Goal: Communication & Community: Answer question/provide support

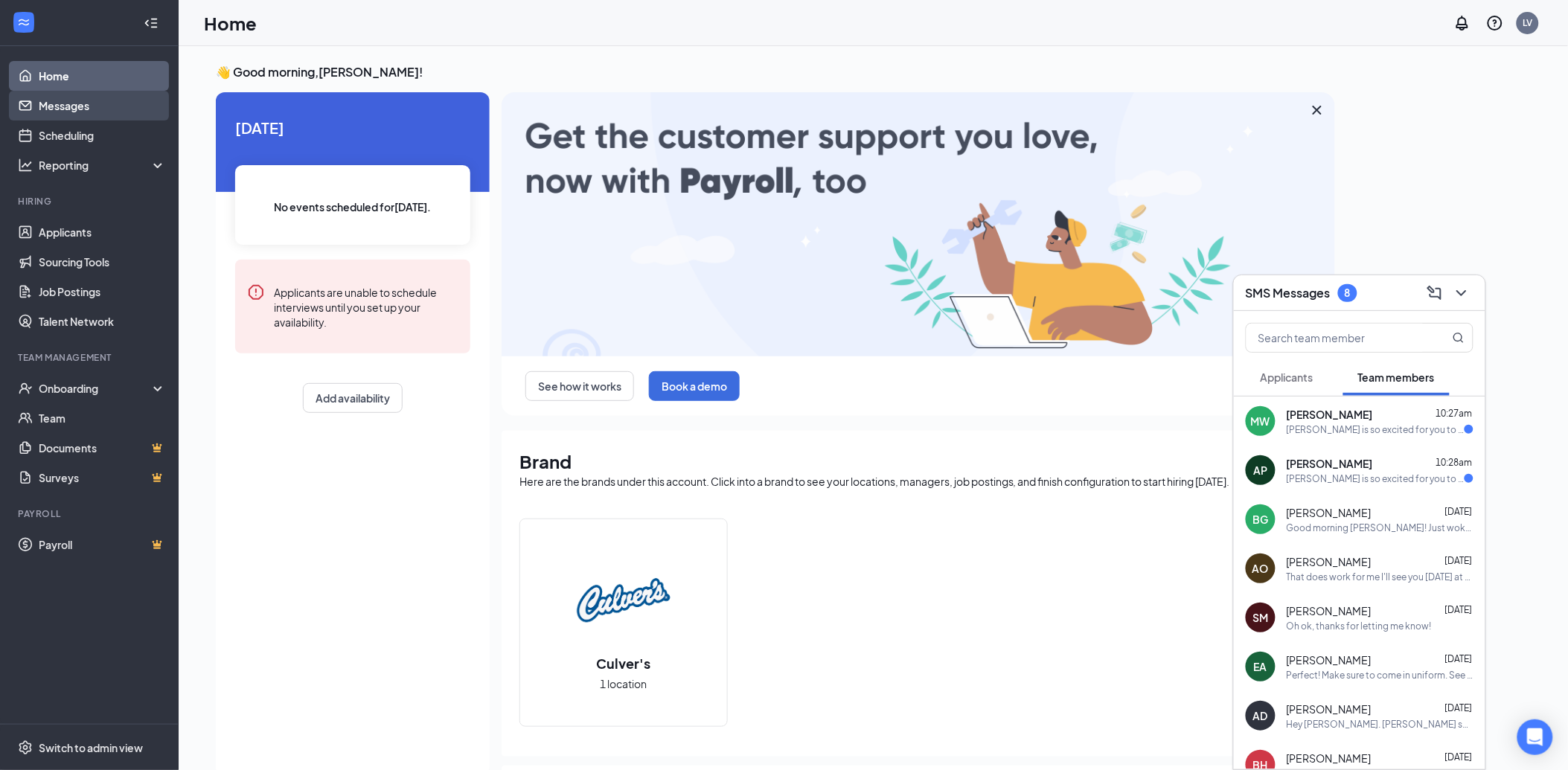
click at [93, 100] on link "Messages" at bounding box center [102, 106] width 128 height 30
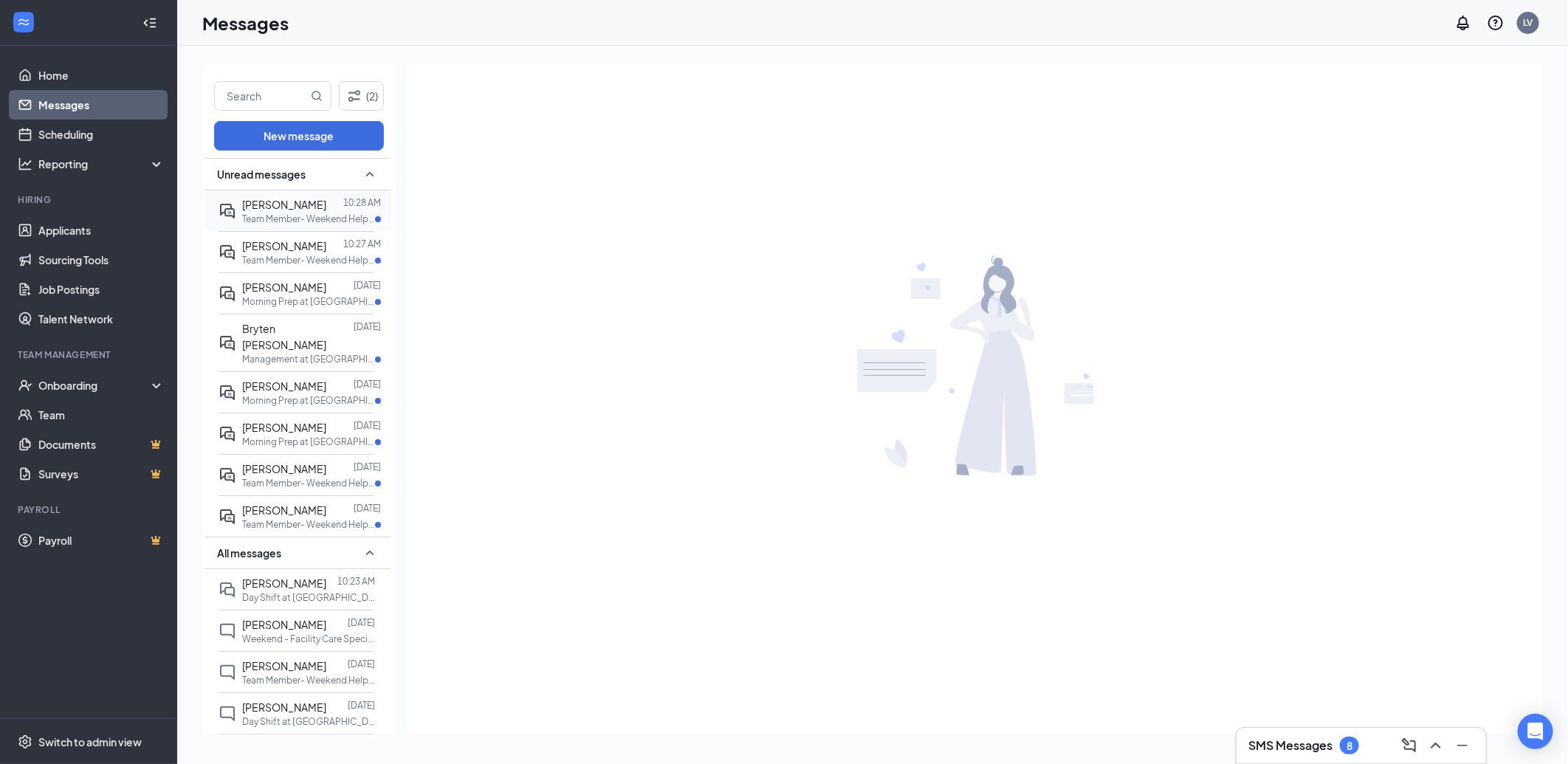
click at [258, 200] on span "[PERSON_NAME]" at bounding box center [284, 204] width 84 height 13
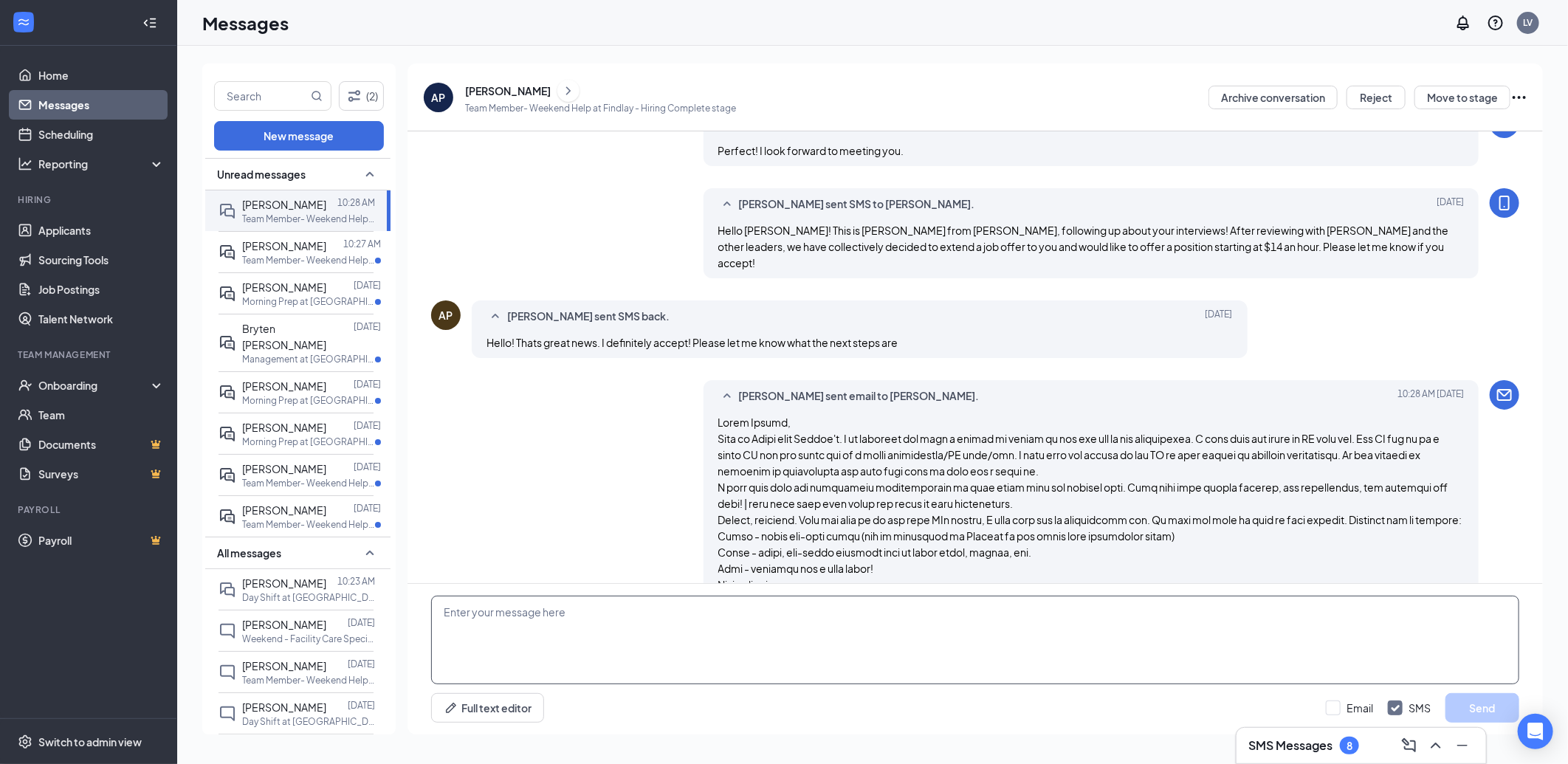
scroll to position [484, 0]
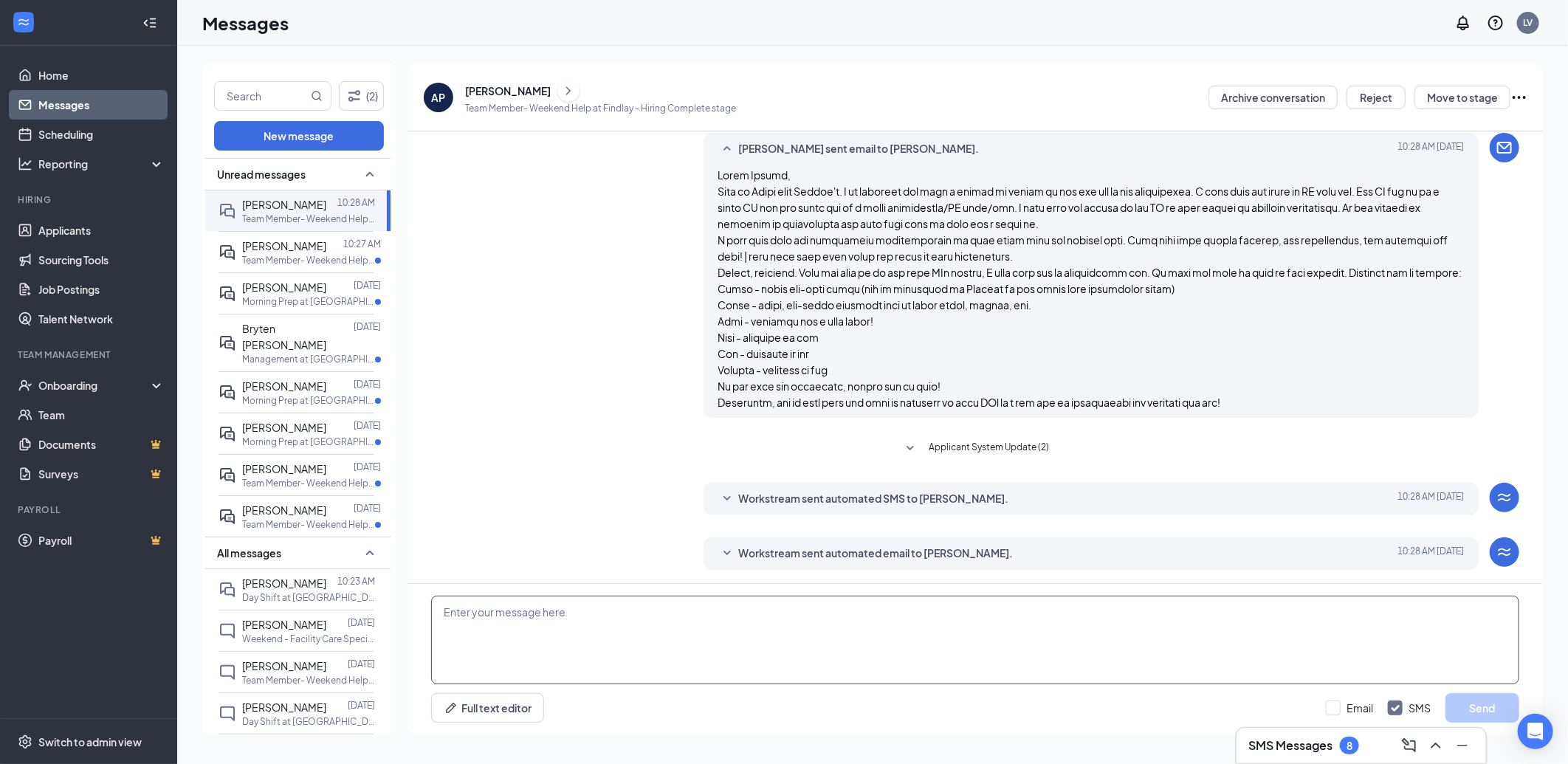
click at [736, 638] on textarea at bounding box center [975, 640] width 1088 height 89
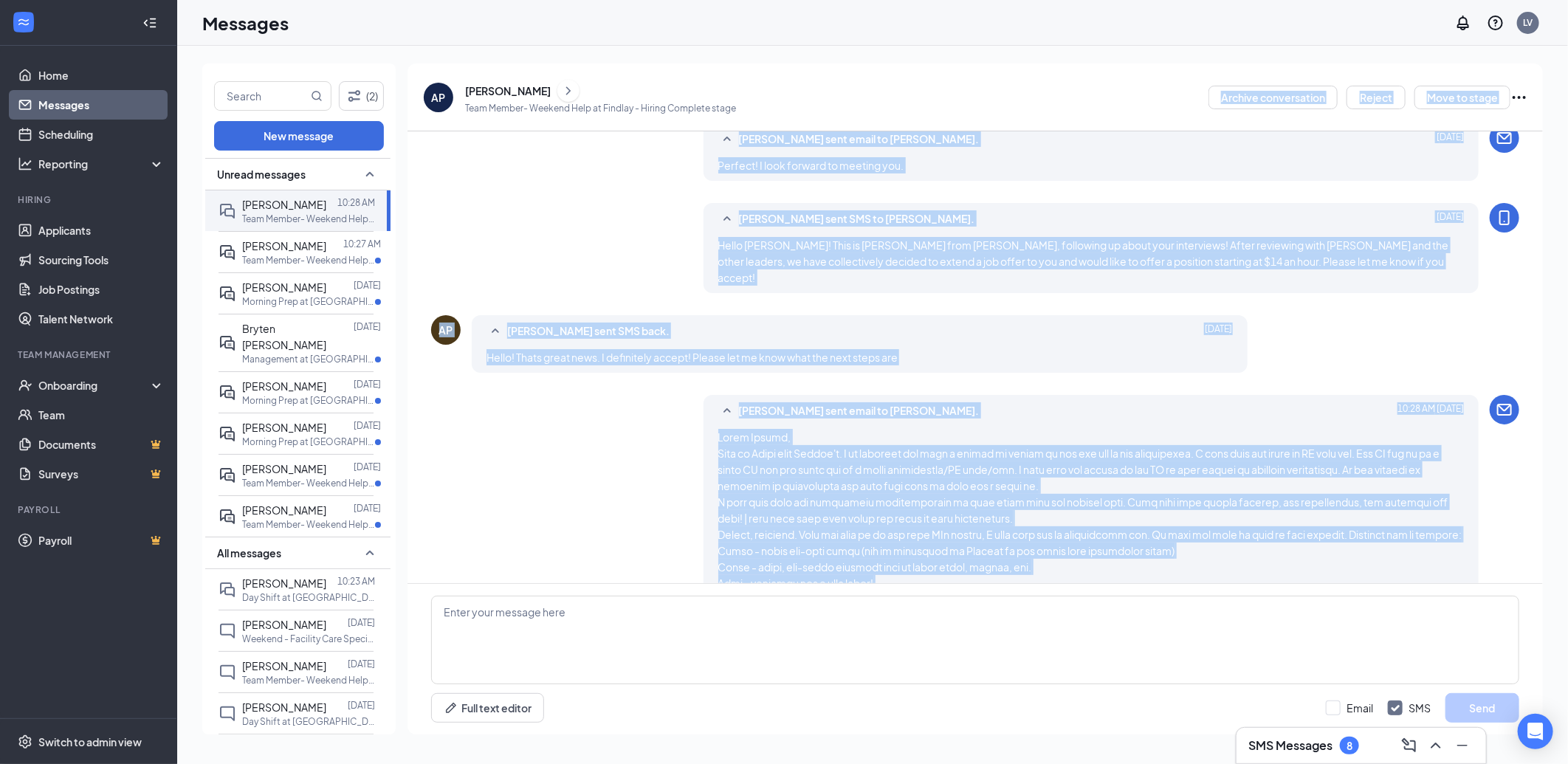
scroll to position [128, 0]
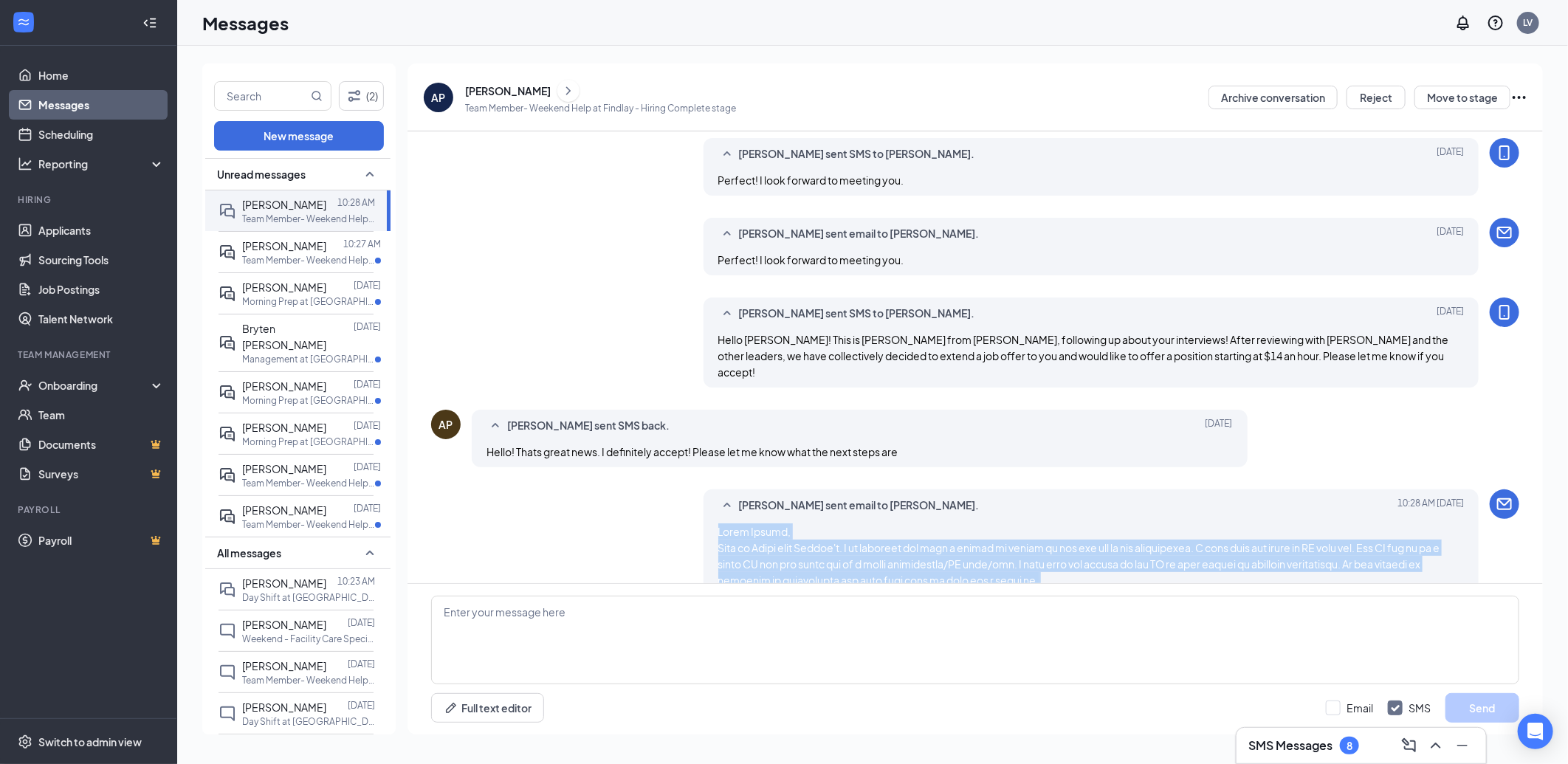
drag, startPoint x: 1251, startPoint y: 401, endPoint x: 703, endPoint y: 507, distance: 558.2
click at [703, 507] on div "[PERSON_NAME] sent email to [PERSON_NAME]. [DATE] 10:28 AM" at bounding box center [1091, 631] width 776 height 285
drag, startPoint x: 703, startPoint y: 507, endPoint x: 748, endPoint y: 532, distance: 51.5
copy span "Hello [PERSON_NAME], This is [PERSON_NAME] from [PERSON_NAME]. I am reaching ou…"
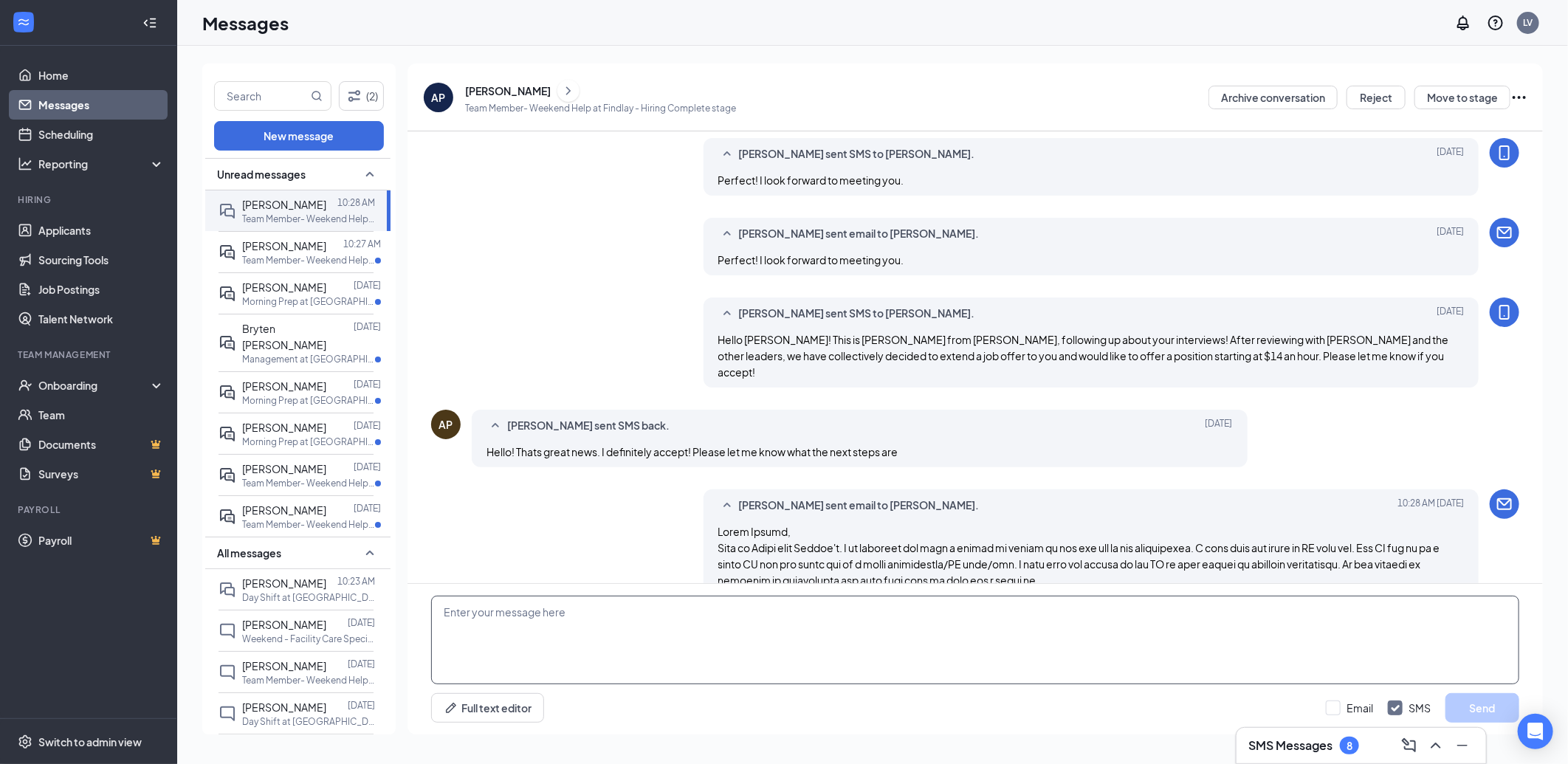
click at [768, 625] on textarea at bounding box center [975, 640] width 1088 height 89
paste textarea "Hello Andrea, This is Aliza from Culver's. I am reaching out with a couple of t…"
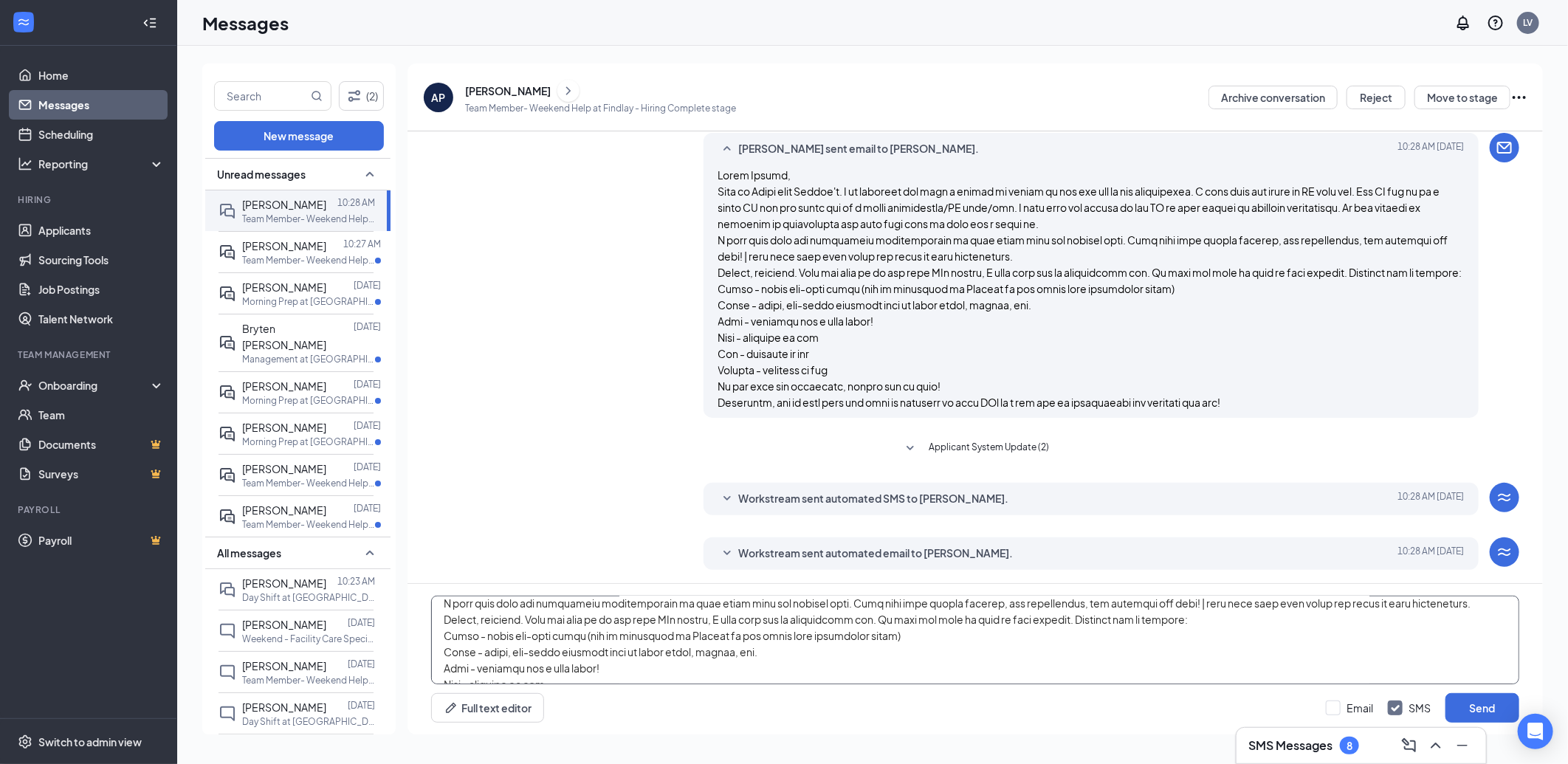
scroll to position [0, 0]
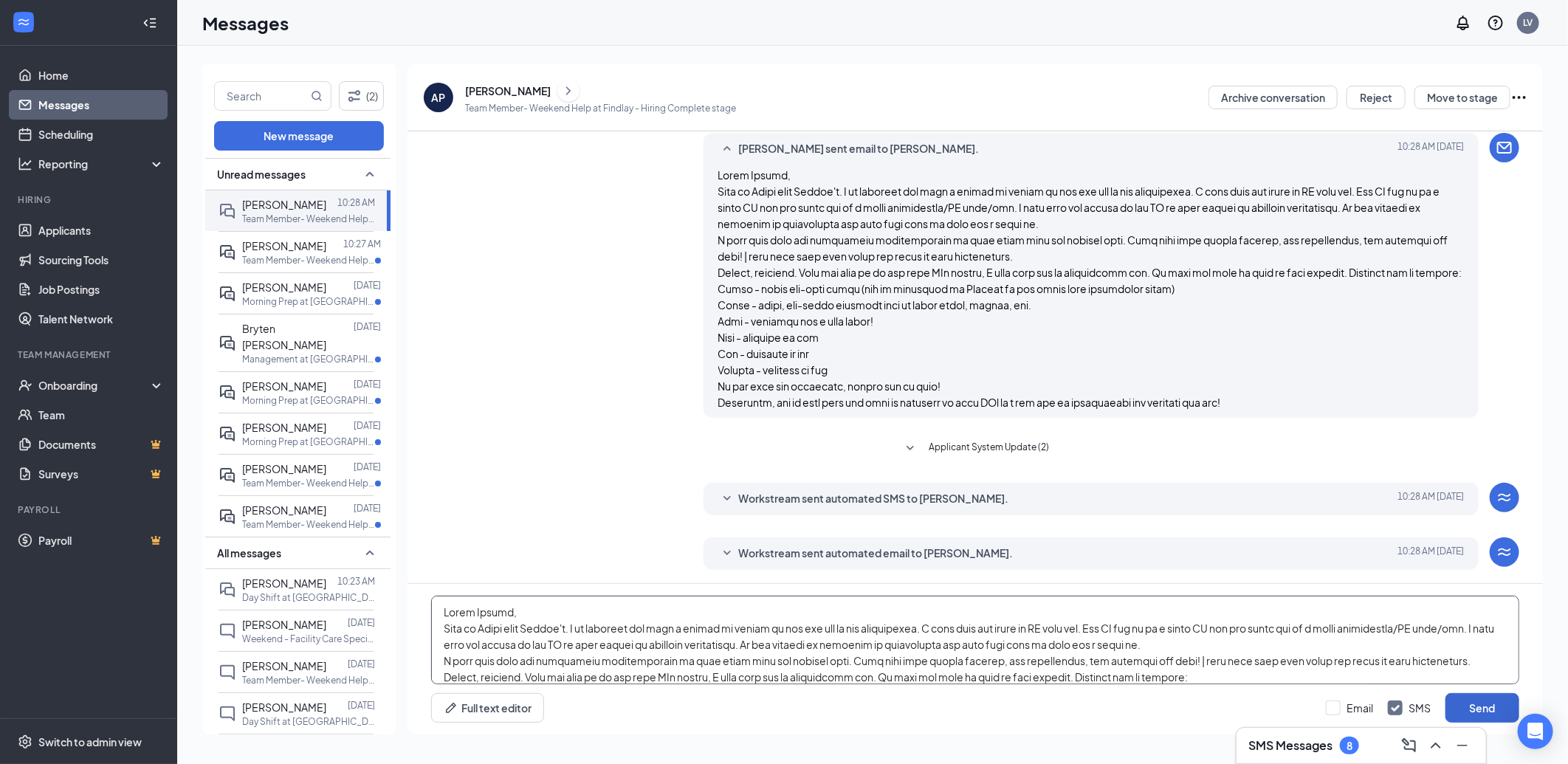
type textarea "Hello Andrea, This is Aliza from Culver's. I am reaching out with a couple of t…"
click at [1488, 706] on button "Send" at bounding box center [1483, 708] width 74 height 30
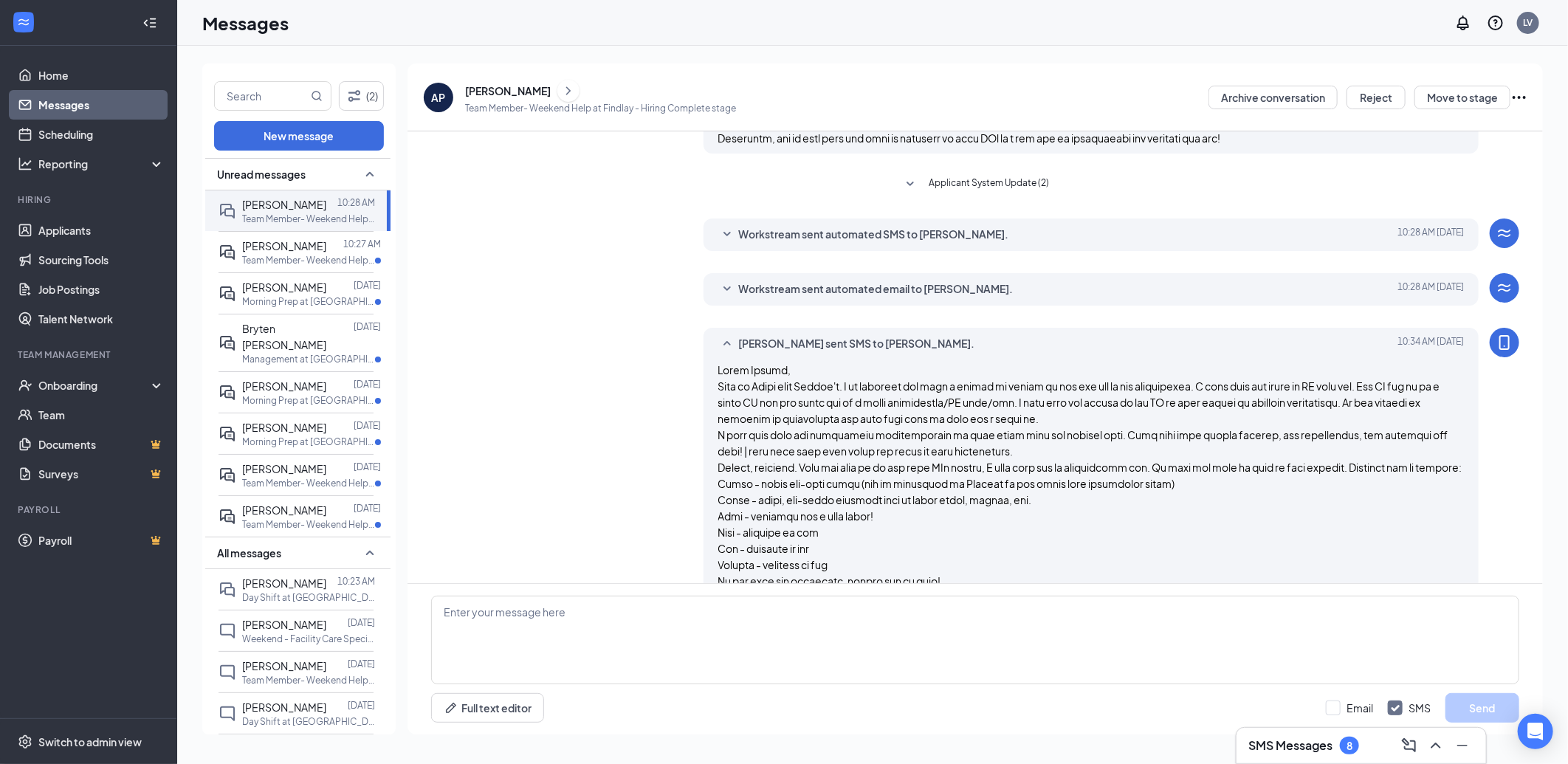
scroll to position [808, 0]
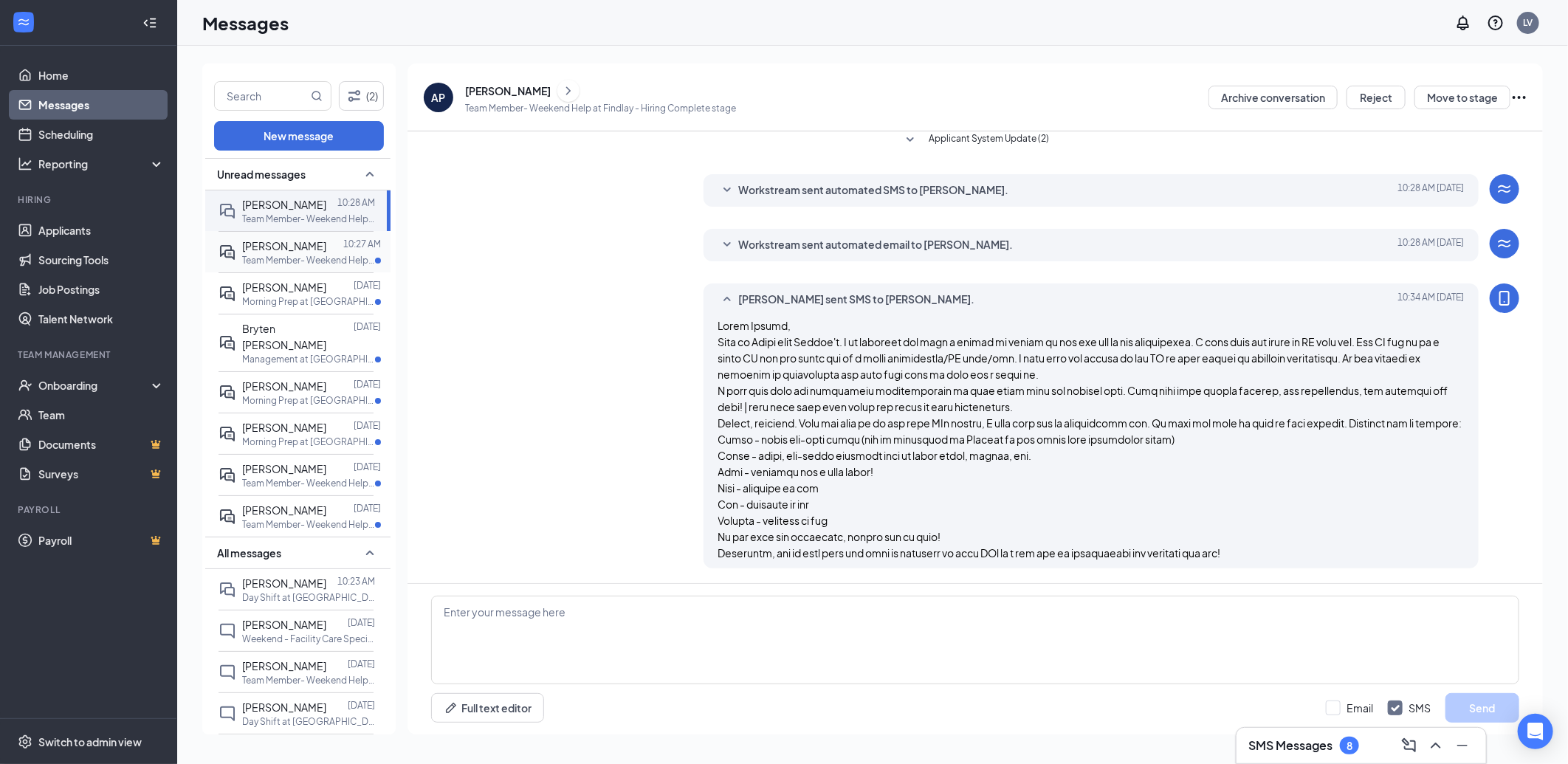
click at [300, 252] on div "[PERSON_NAME]" at bounding box center [284, 246] width 84 height 16
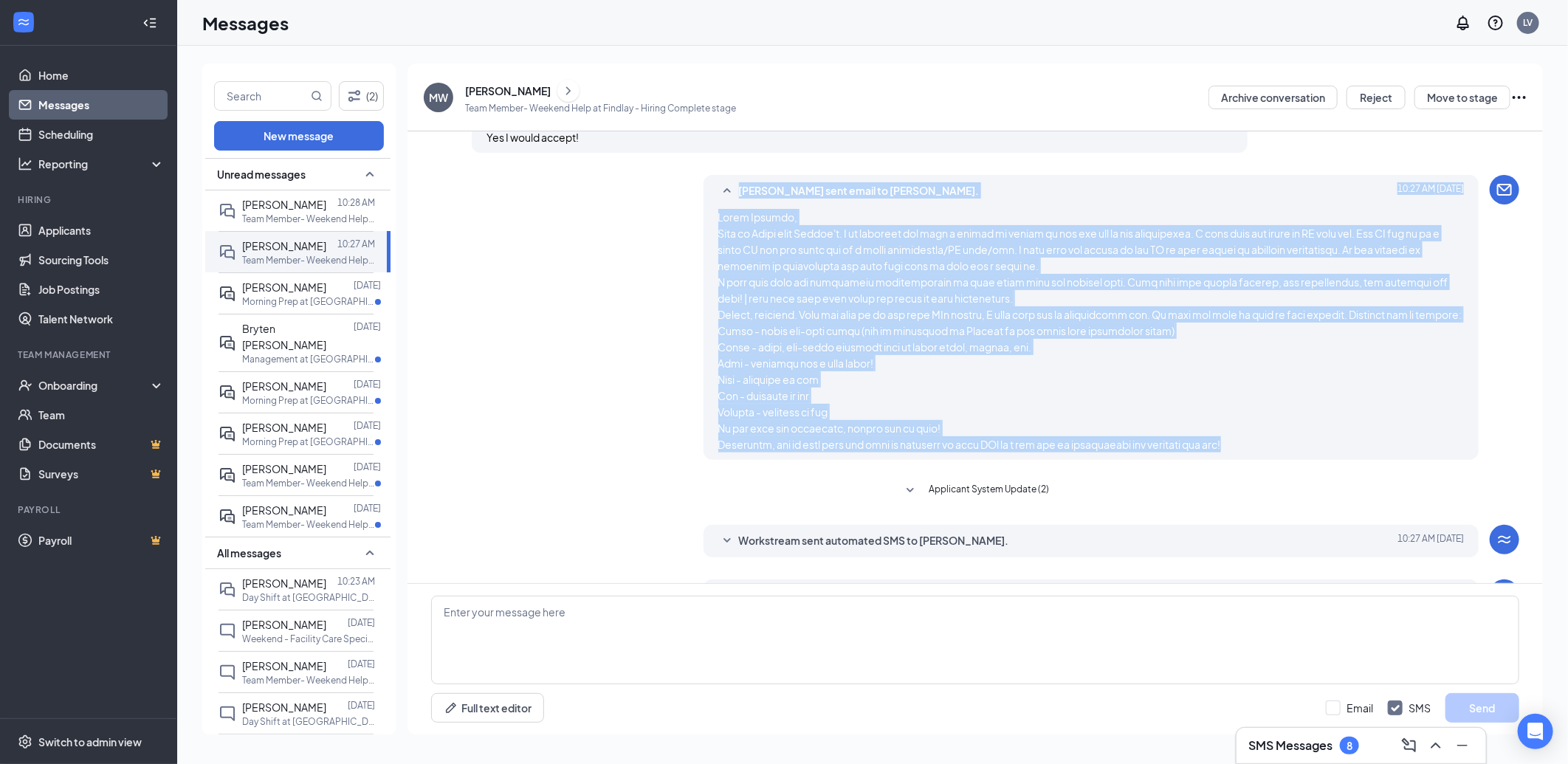
scroll to position [372, 0]
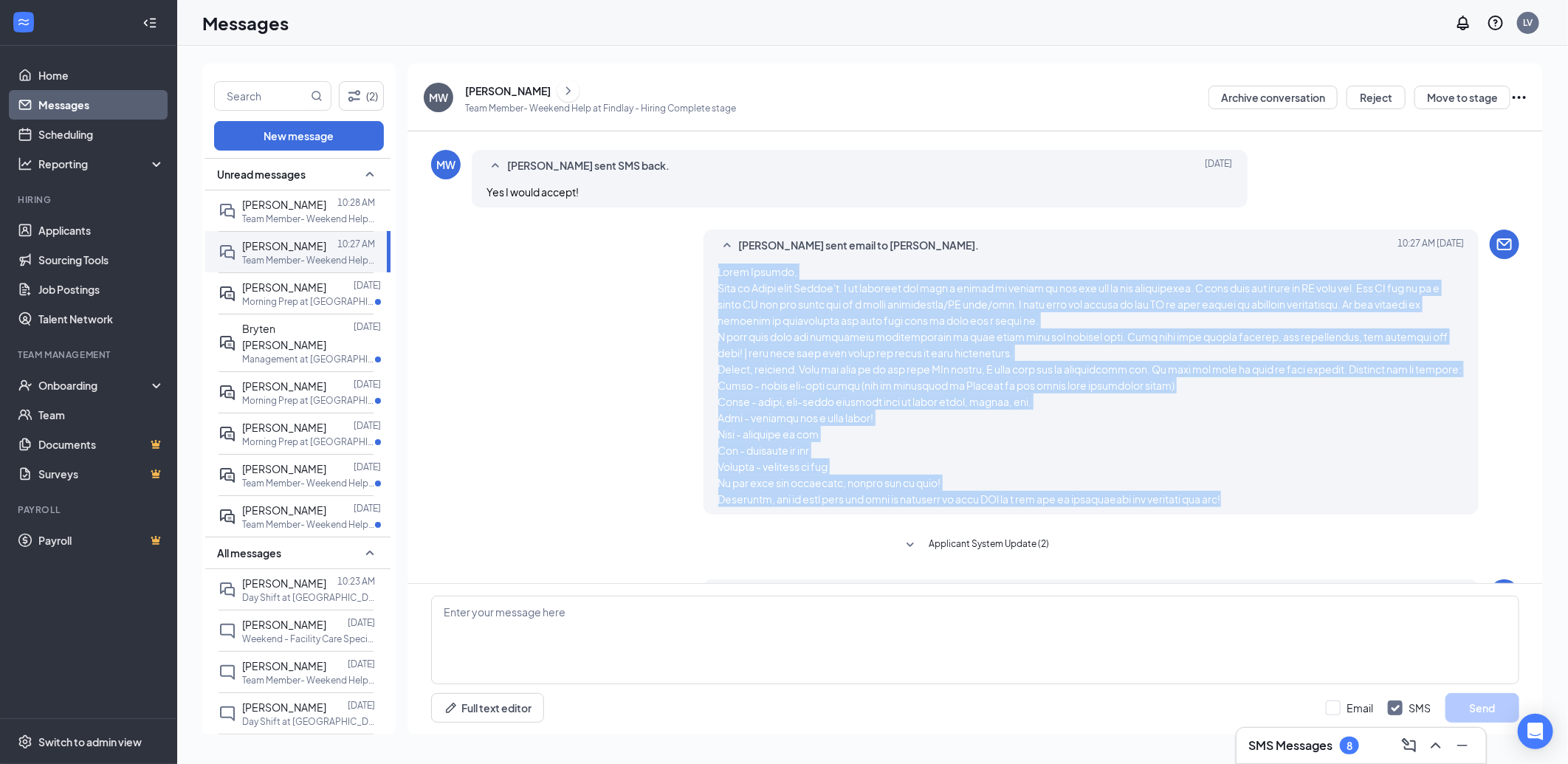
drag, startPoint x: 1257, startPoint y: 403, endPoint x: 706, endPoint y: 264, distance: 568.3
click at [706, 264] on div "Aliza Stahl sent email to Mikaila Westoby. Today 10:27 AM" at bounding box center [1091, 372] width 776 height 285
drag, startPoint x: 706, startPoint y: 264, endPoint x: 738, endPoint y: 311, distance: 56.9
copy span "Hello Mikaila, This is Aliza from Culver's. I am reaching out with a couple of …"
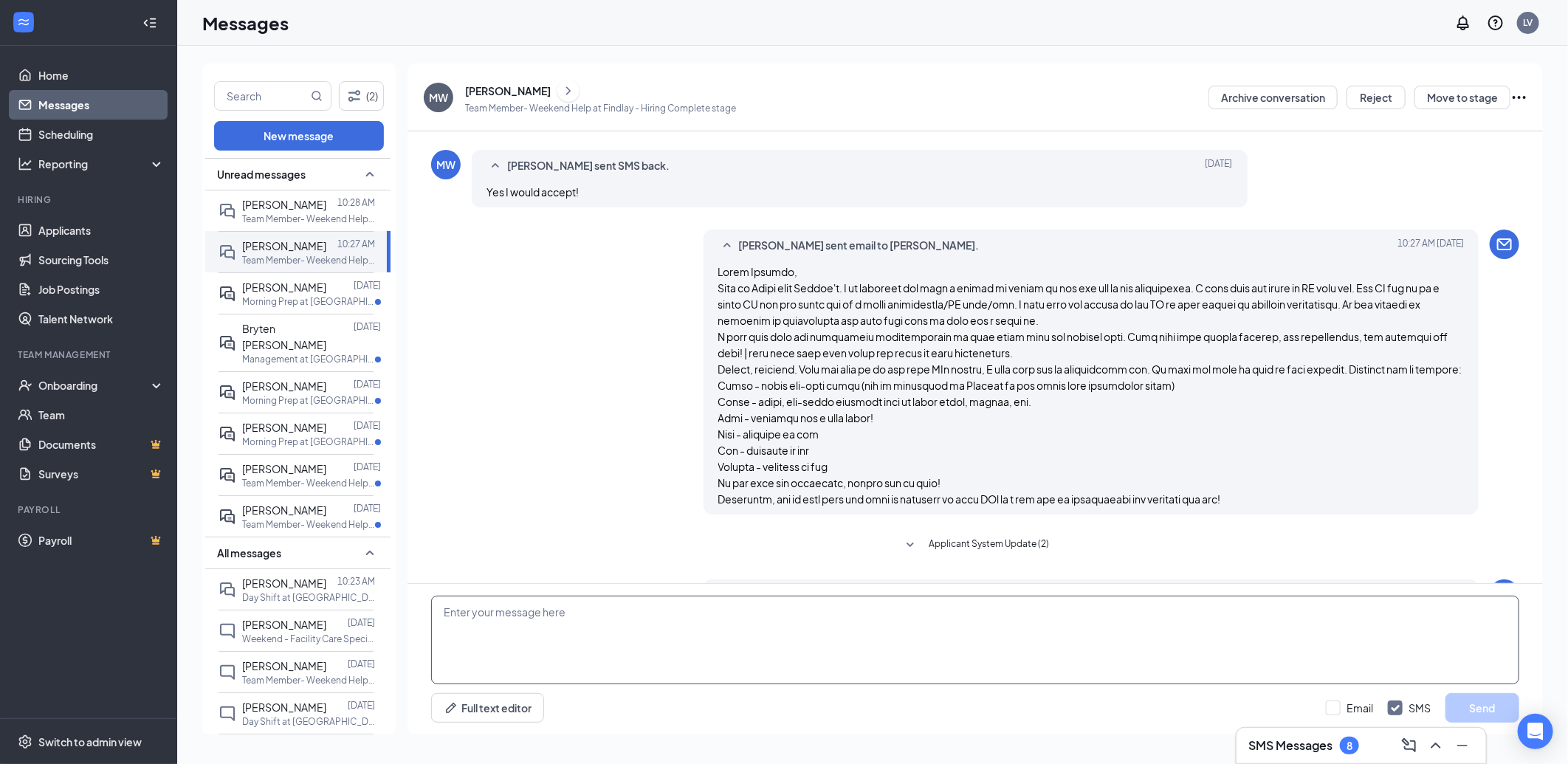
click at [726, 637] on textarea at bounding box center [975, 640] width 1088 height 89
paste textarea "Hello Mikaila, This is Aliza from Culver's. I am reaching out with a couple of …"
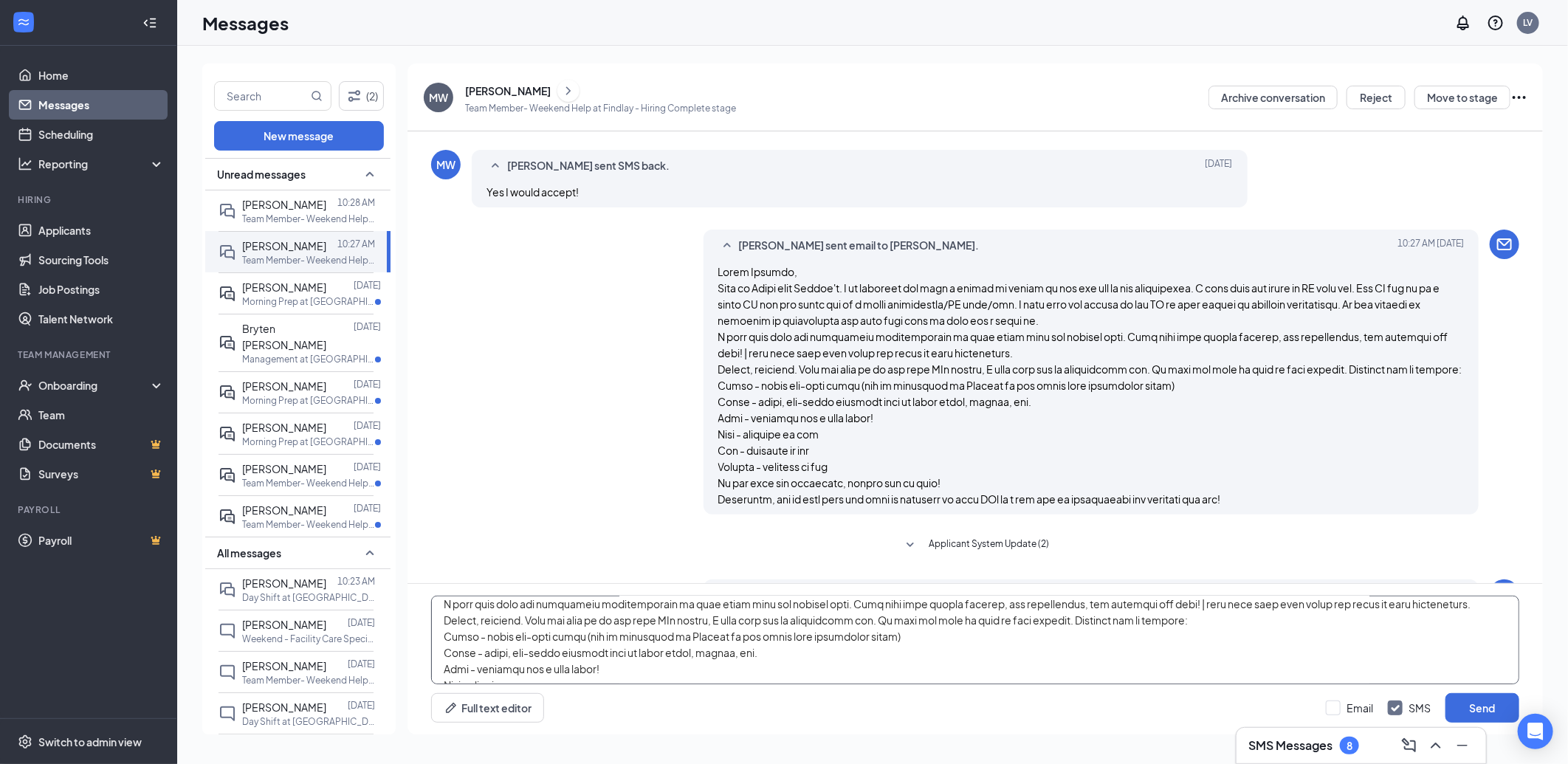
scroll to position [0, 0]
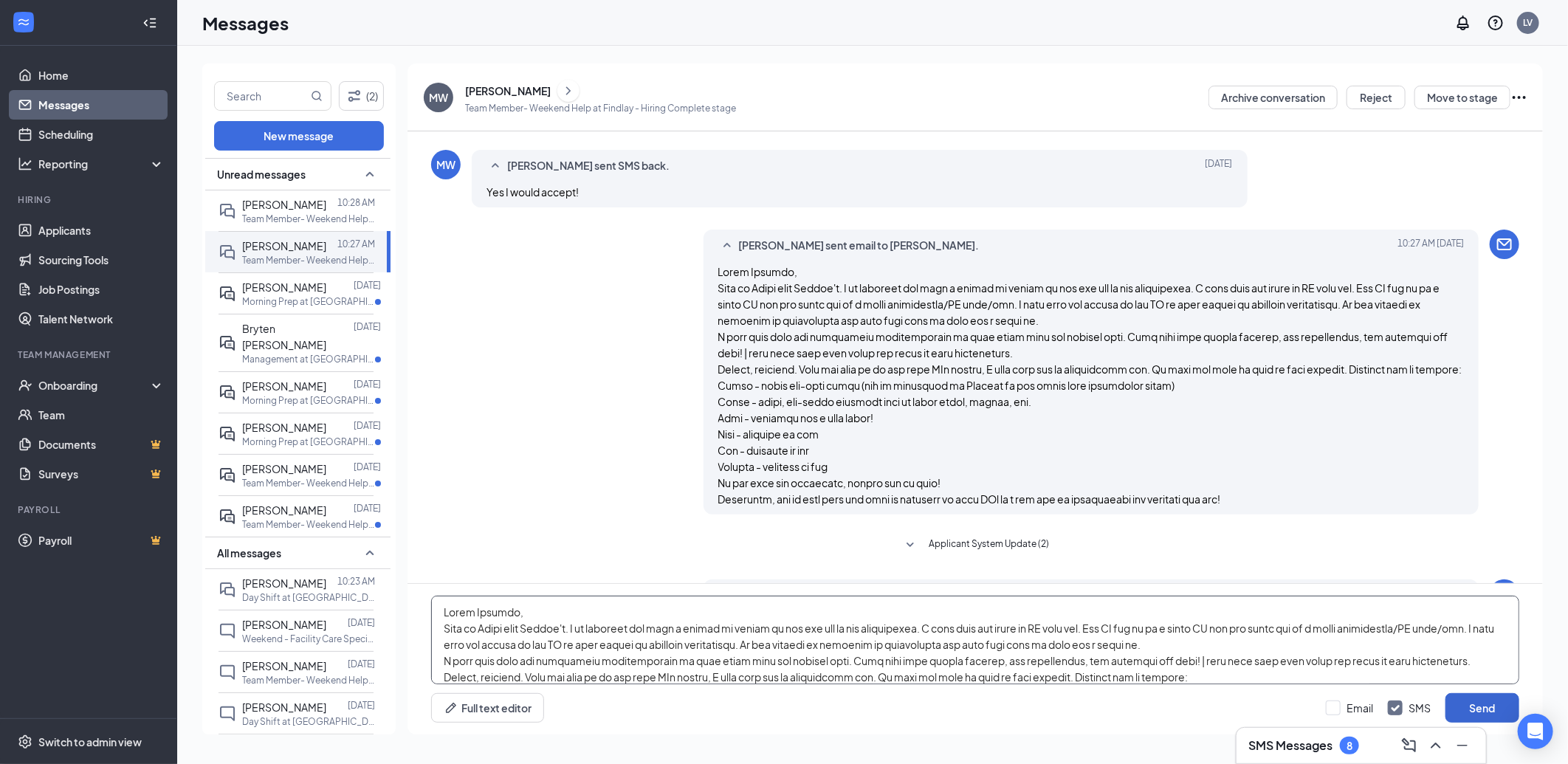
type textarea "Hello Mikaila, This is Aliza from Culver's. I am reaching out with a couple of …"
click at [1479, 705] on button "Send" at bounding box center [1483, 708] width 74 height 30
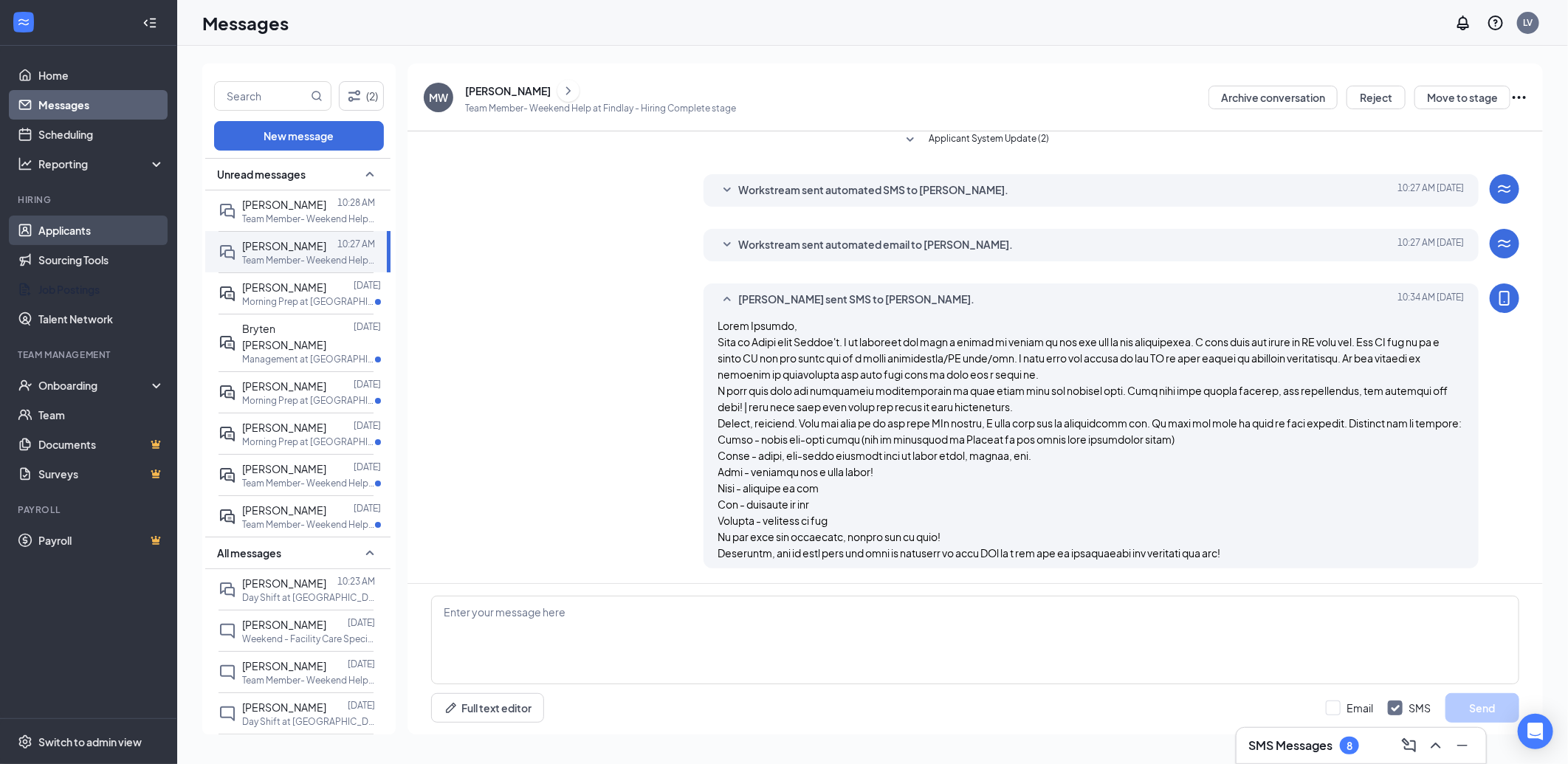
scroll to position [808, 0]
click at [112, 386] on div "Onboarding" at bounding box center [96, 386] width 114 height 15
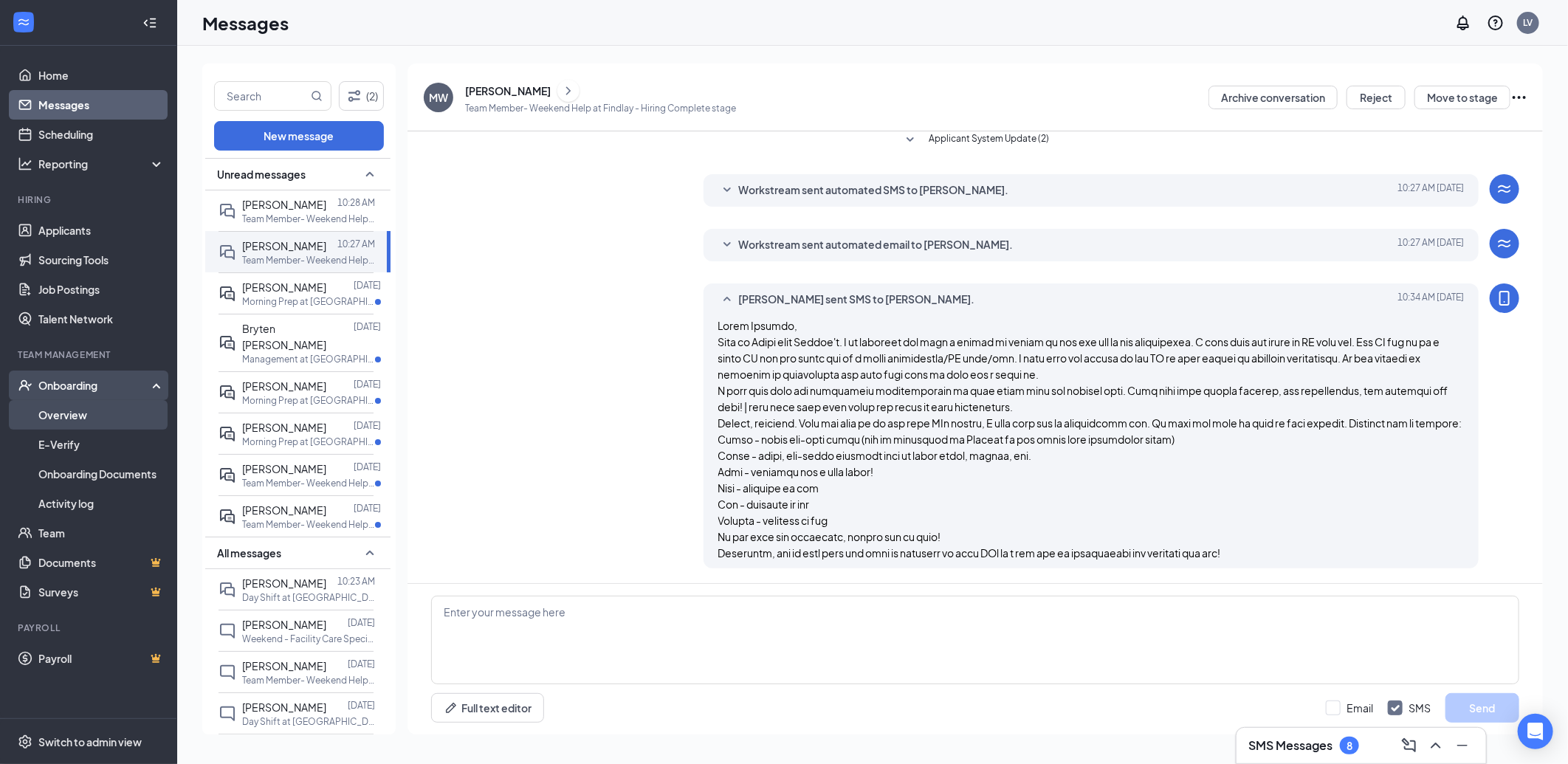
click at [109, 423] on link "Overview" at bounding box center [101, 415] width 127 height 30
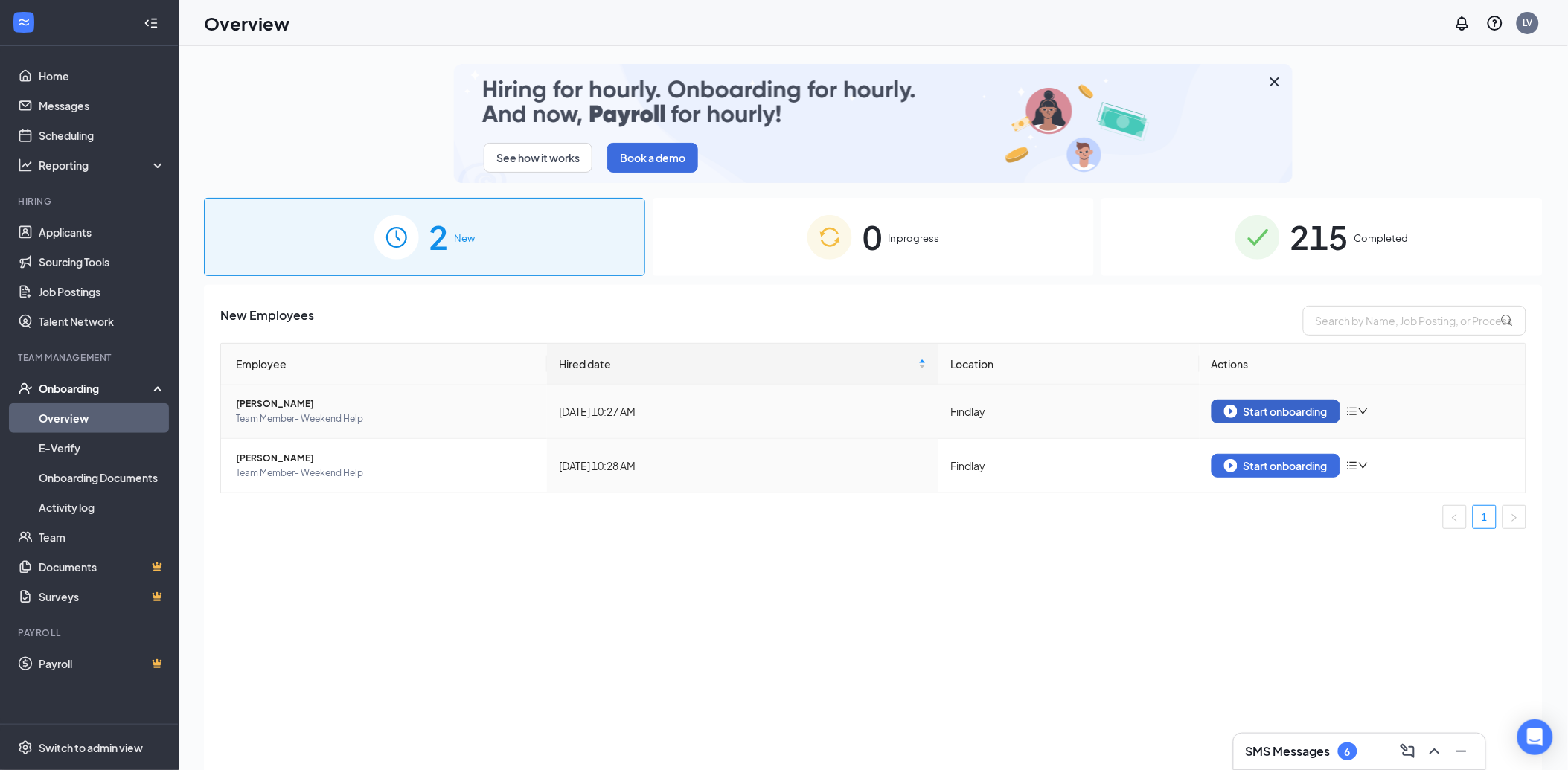
click at [1310, 404] on button "Start onboarding" at bounding box center [1276, 412] width 129 height 24
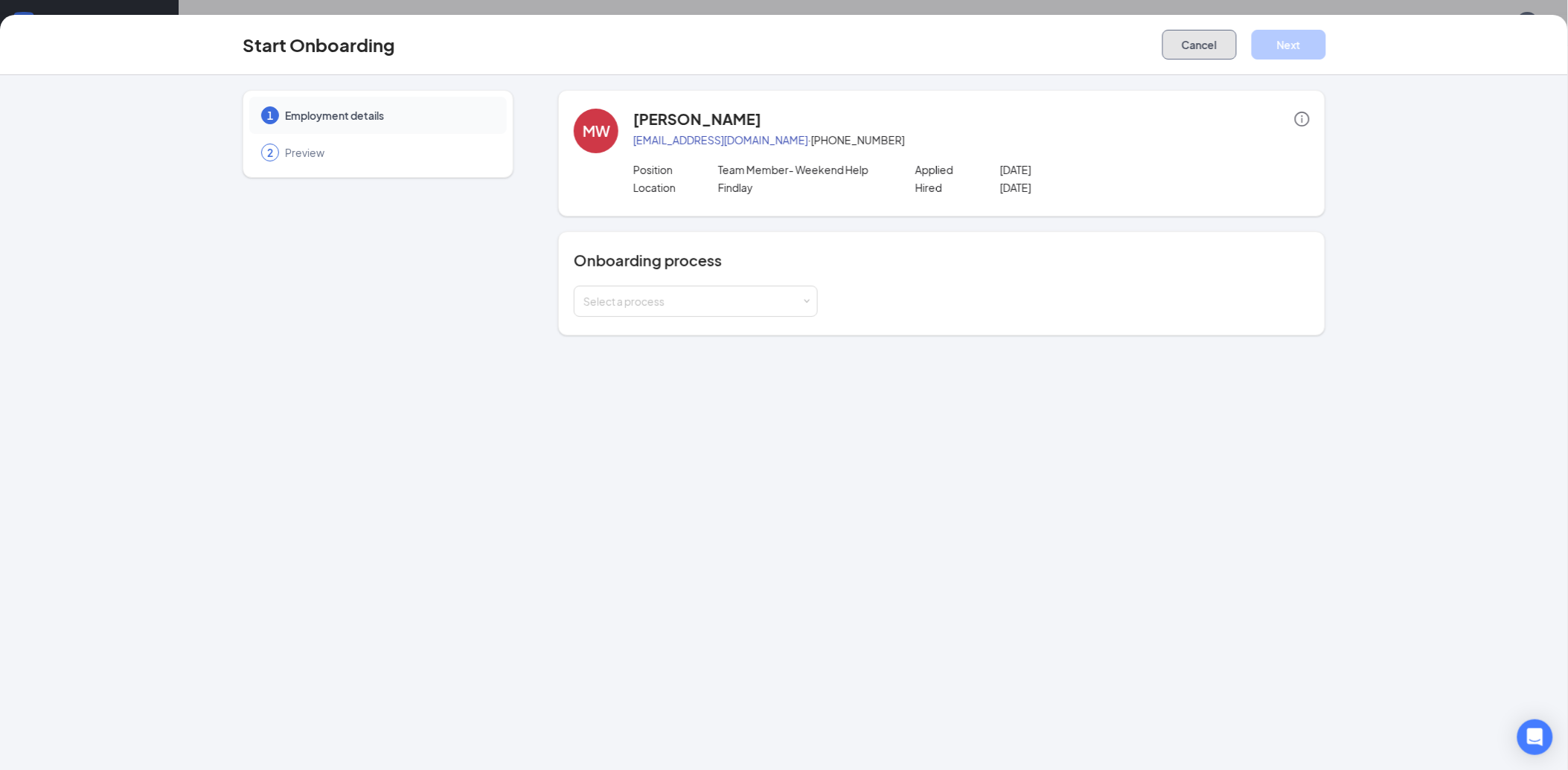
click at [1214, 50] on button "Cancel" at bounding box center [1200, 45] width 75 height 30
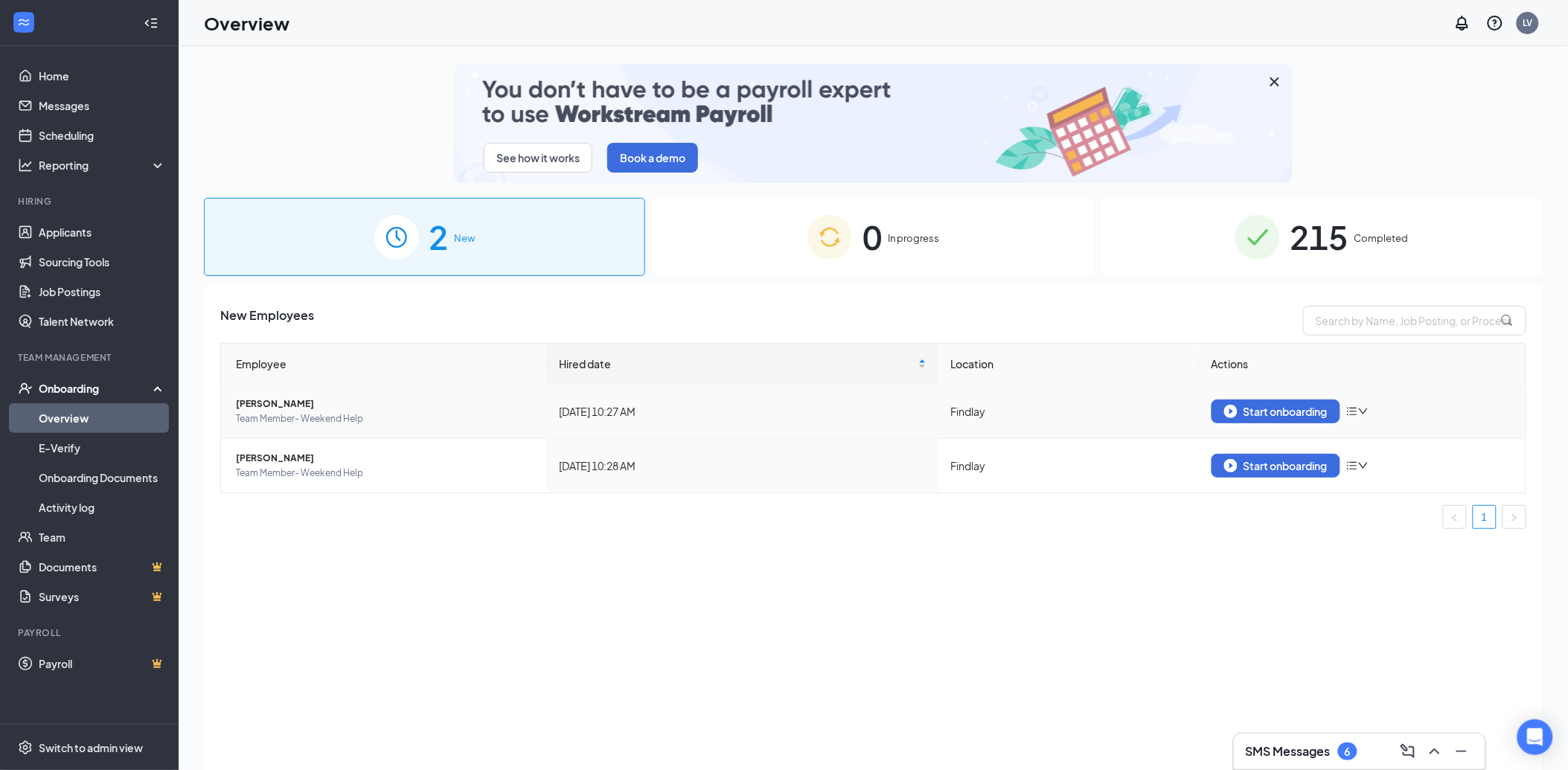
click at [266, 398] on span "[PERSON_NAME]" at bounding box center [385, 404] width 299 height 15
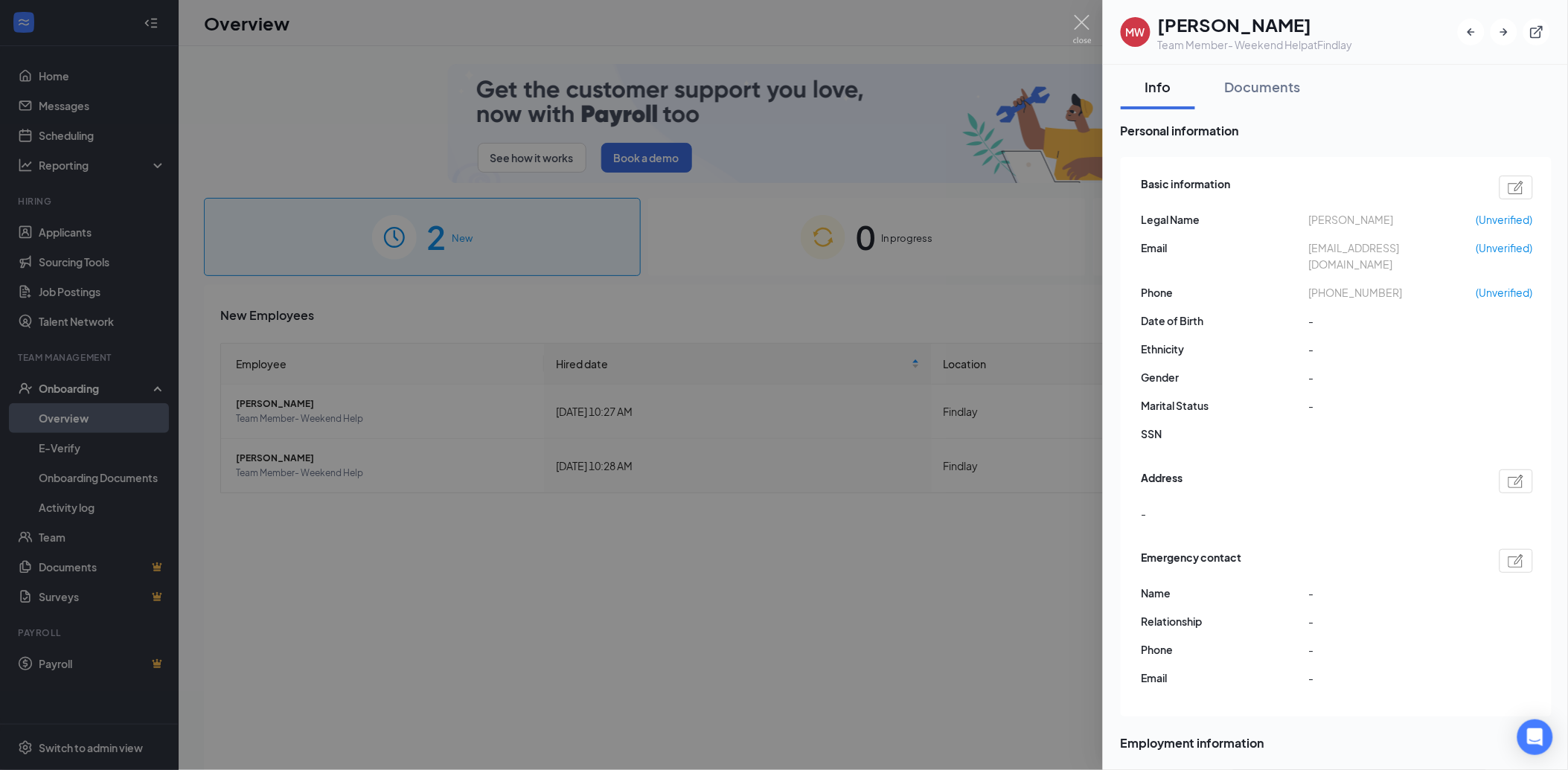
click at [567, 375] on div at bounding box center [784, 385] width 1568 height 770
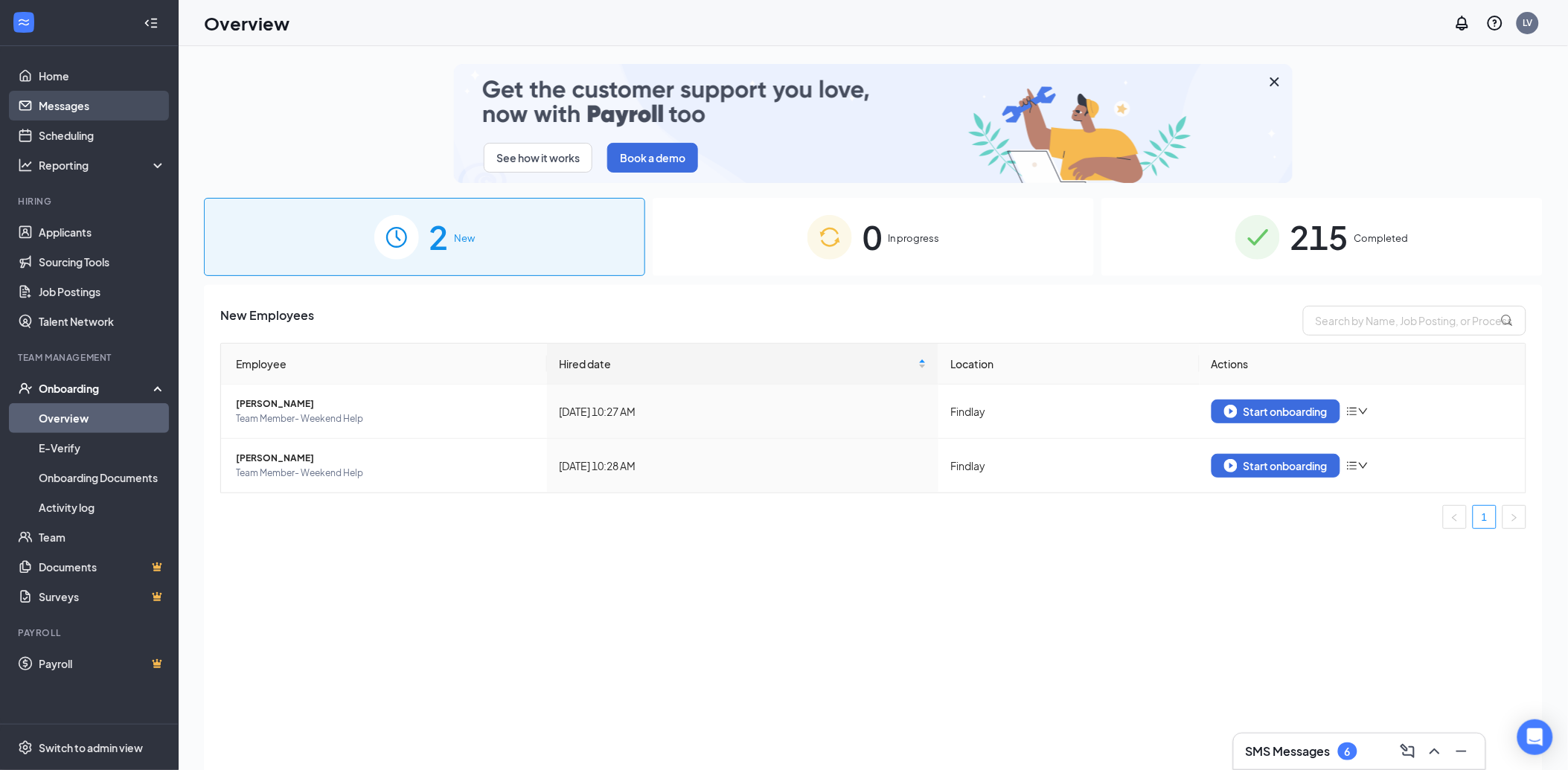
click at [131, 108] on link "Messages" at bounding box center [102, 106] width 128 height 30
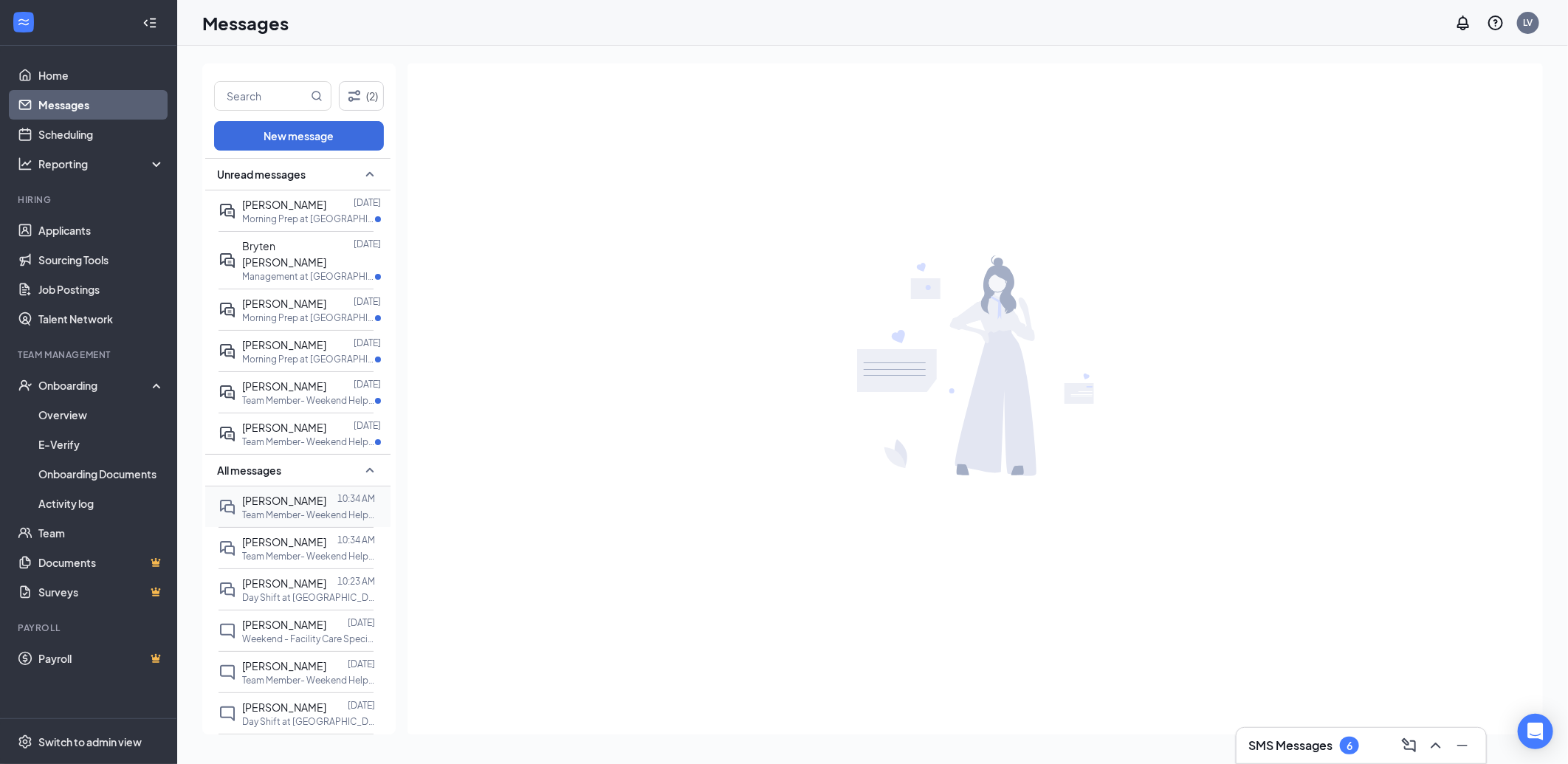
click at [312, 494] on span "[PERSON_NAME]" at bounding box center [284, 500] width 84 height 13
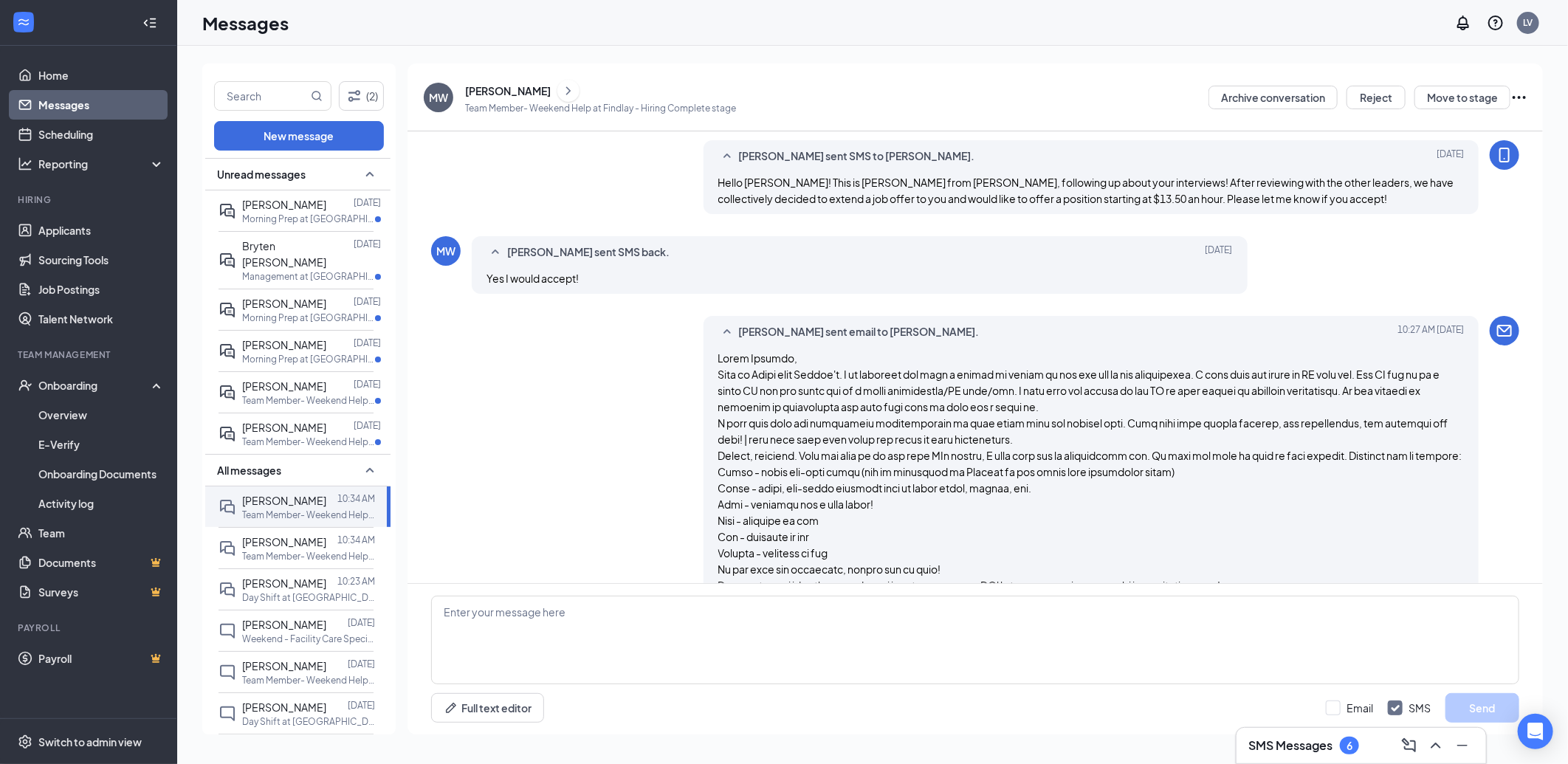
scroll to position [153, 0]
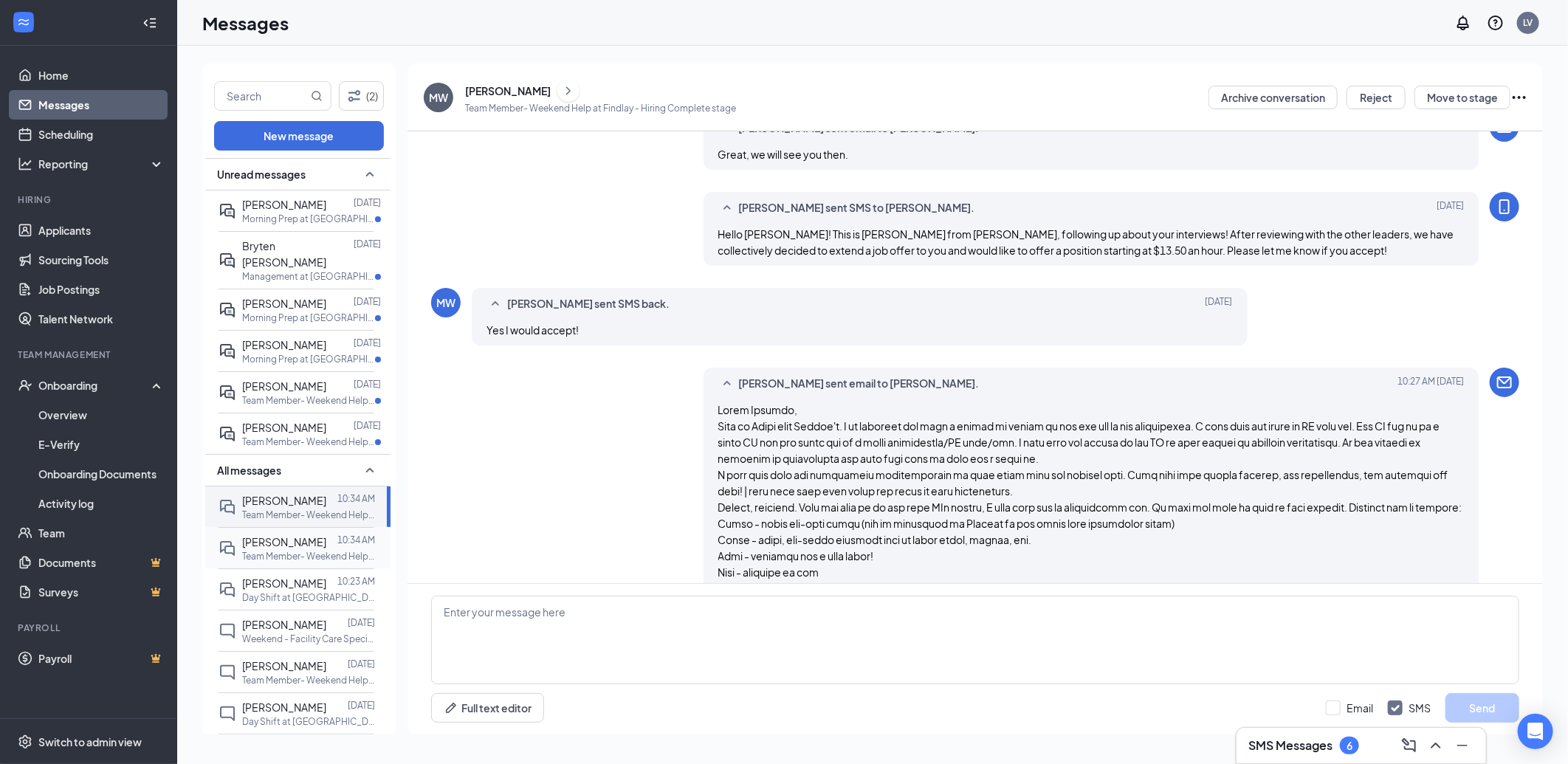
click at [312, 535] on span "[PERSON_NAME]" at bounding box center [284, 542] width 84 height 13
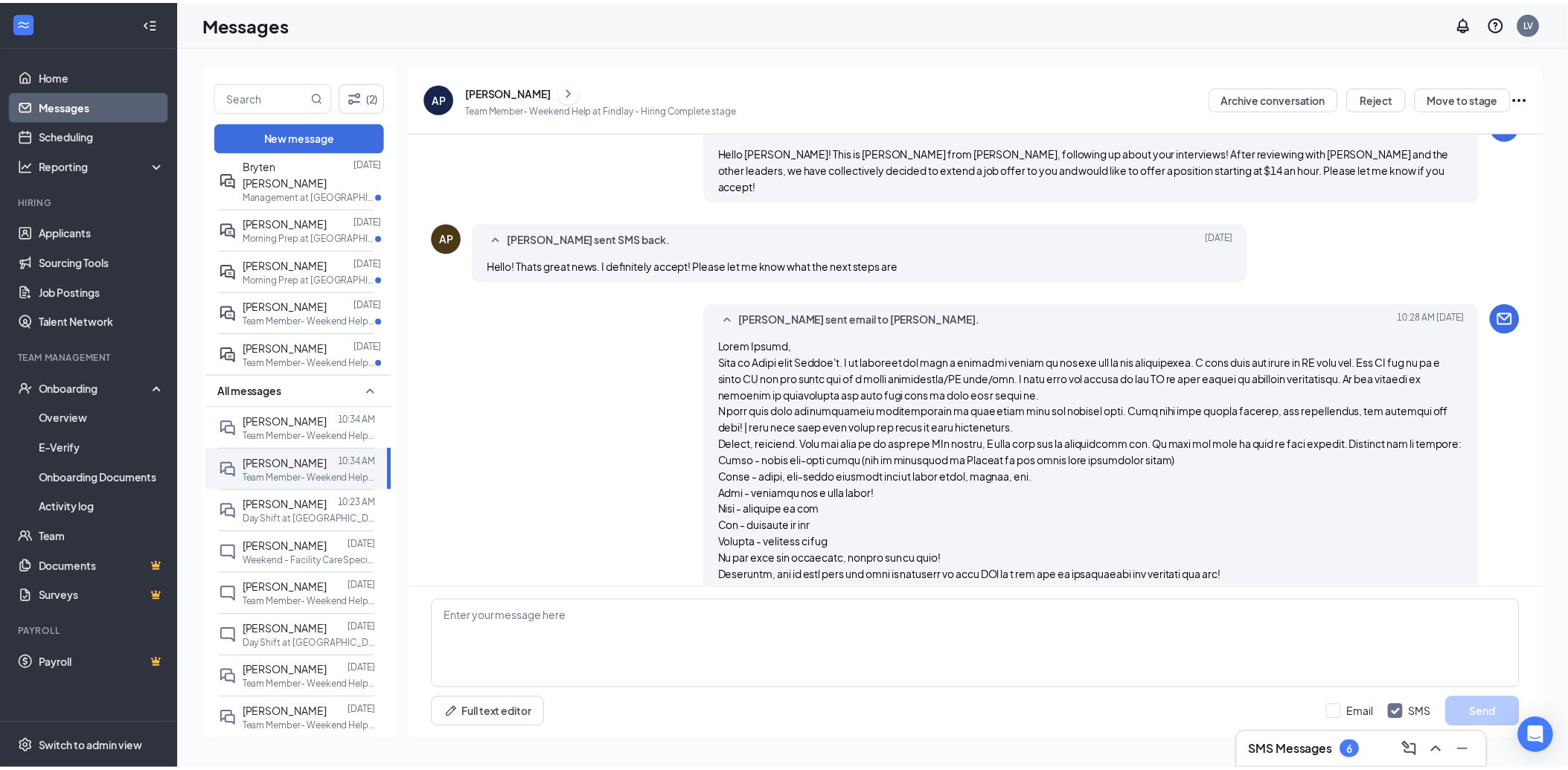
scroll to position [154, 0]
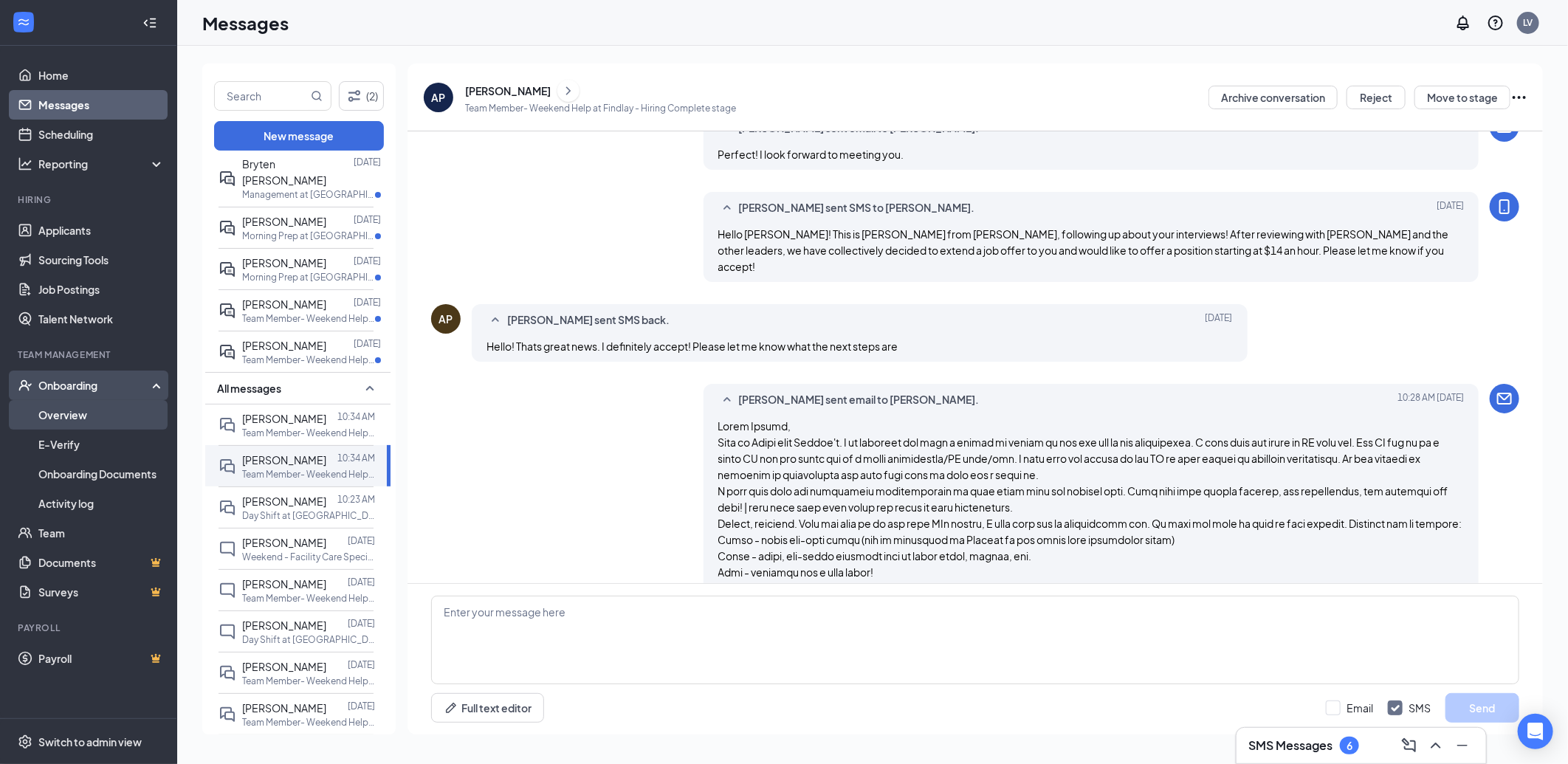
click at [101, 407] on link "Overview" at bounding box center [101, 415] width 127 height 30
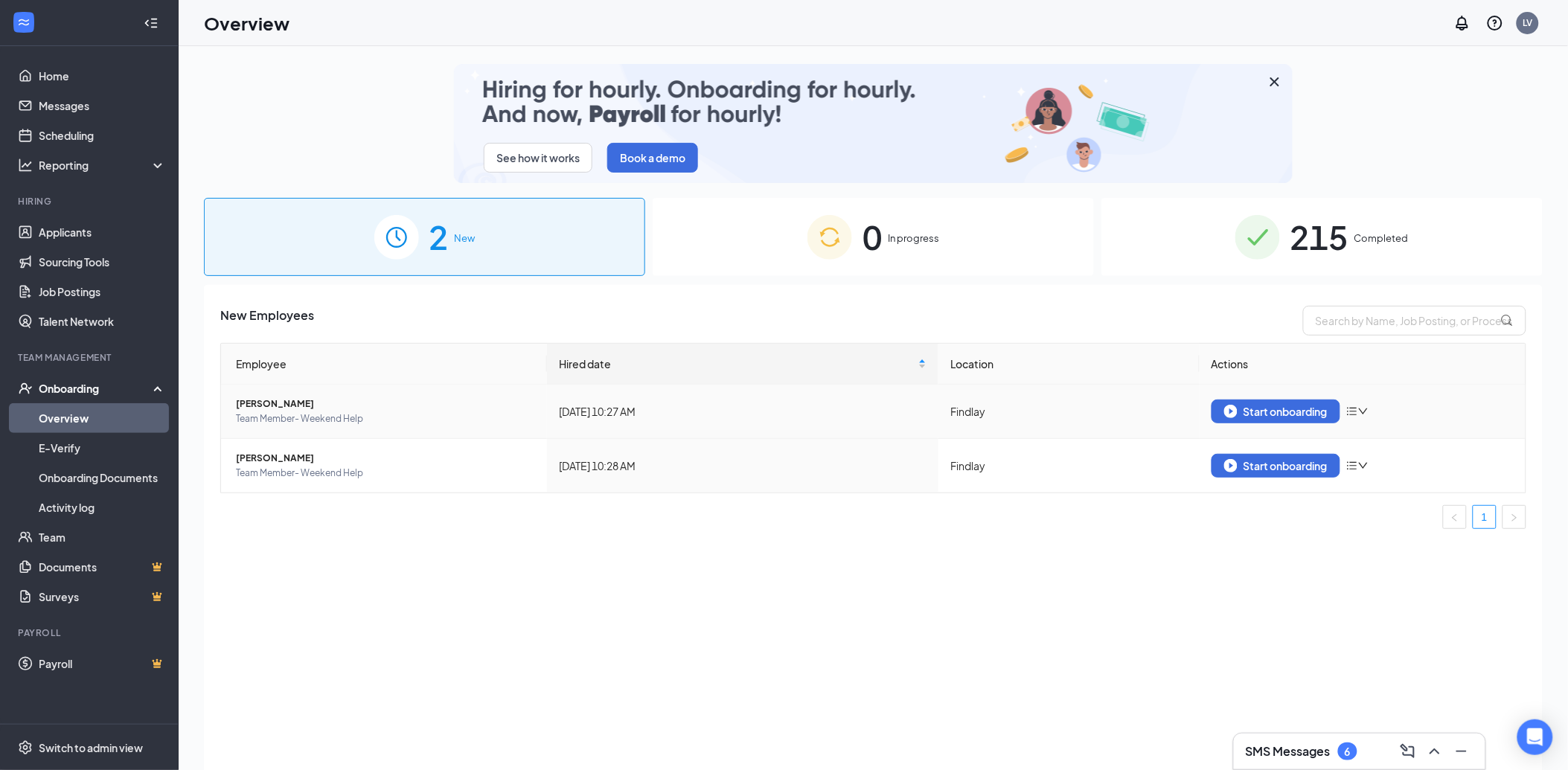
click at [279, 405] on span "[PERSON_NAME]" at bounding box center [385, 404] width 299 height 15
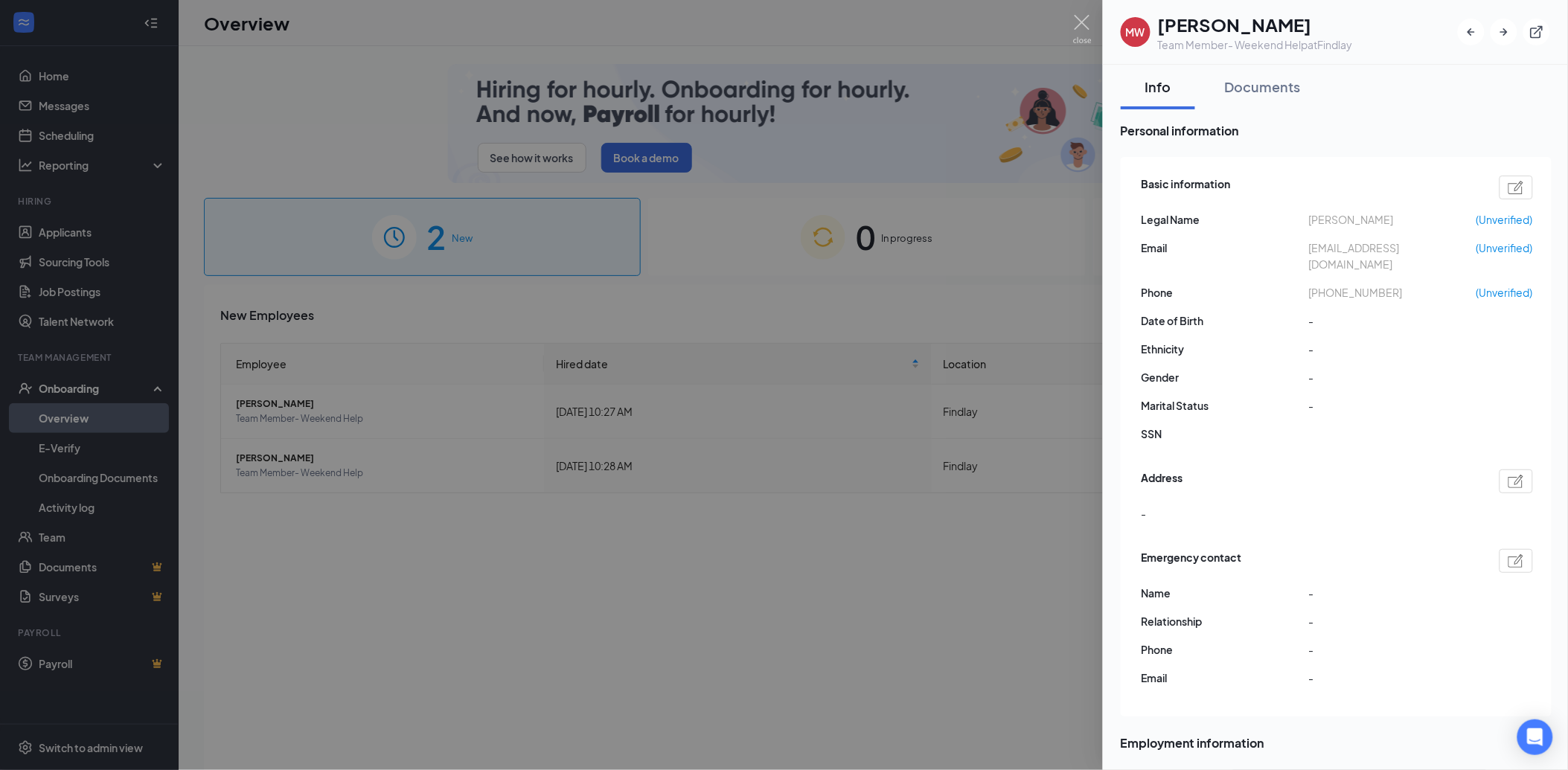
click at [1122, 361] on div "Basic information Legal Name Mikaila Westoby (Unverified) Email mikailawestoby@…" at bounding box center [1336, 436] width 431 height 560
drag, startPoint x: 1081, startPoint y: 18, endPoint x: 1081, endPoint y: 39, distance: 21.0
click at [1081, 17] on img at bounding box center [1082, 29] width 19 height 29
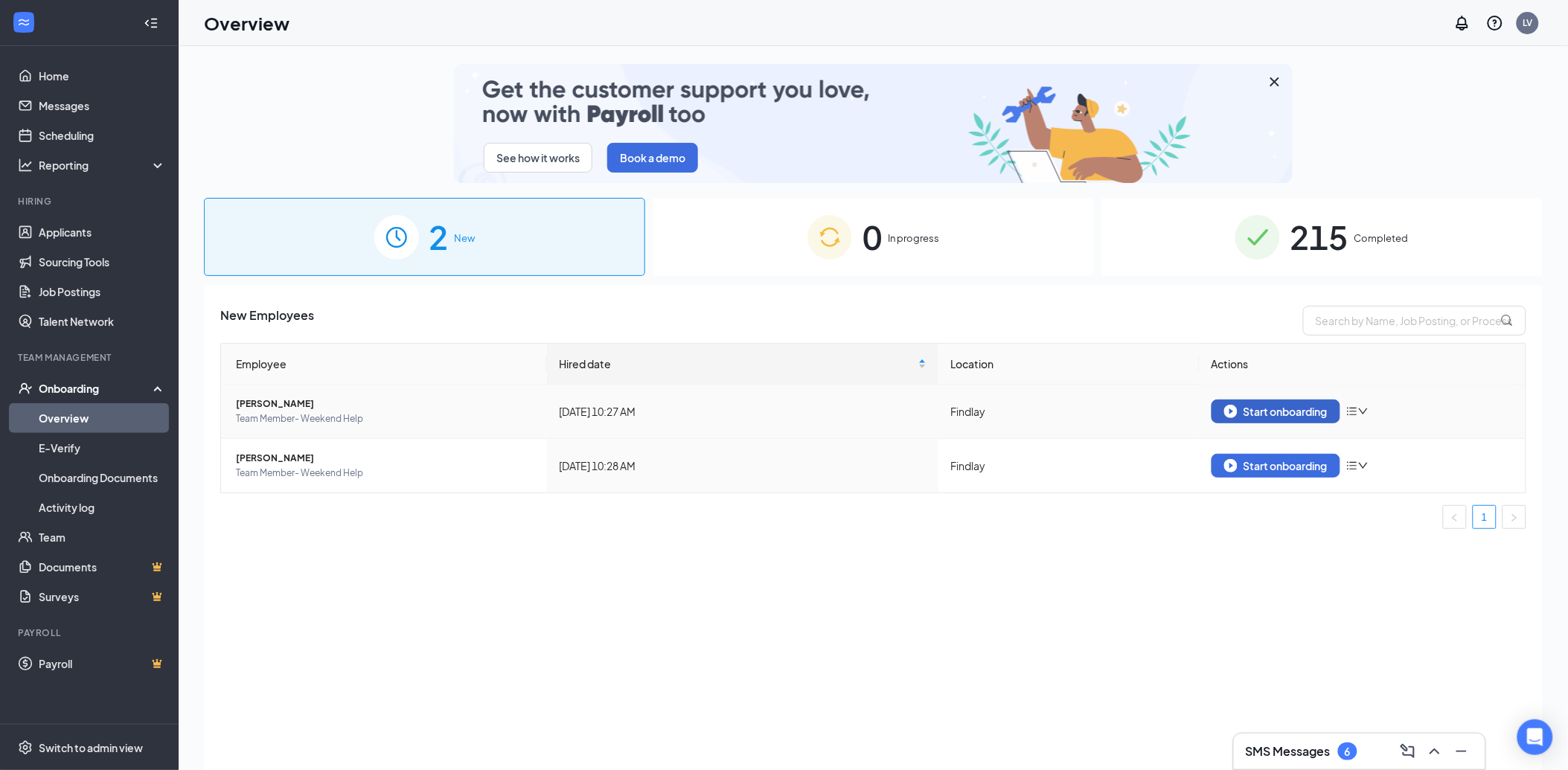
click at [1295, 405] on div "Start onboarding" at bounding box center [1276, 412] width 104 height 13
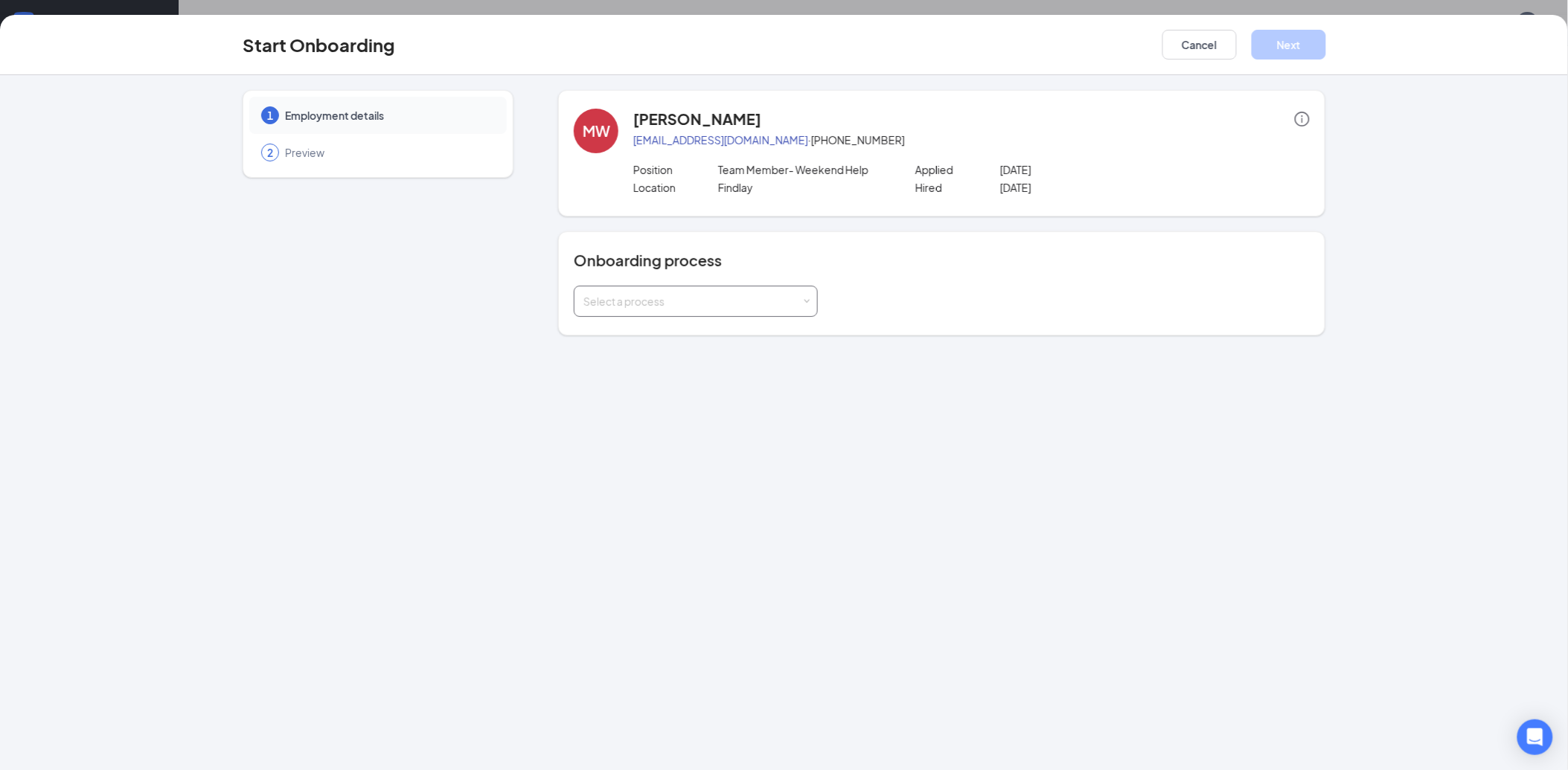
click at [678, 296] on div "Select a process" at bounding box center [693, 301] width 218 height 15
click at [663, 332] on span "True Blue Family Member" at bounding box center [641, 332] width 122 height 13
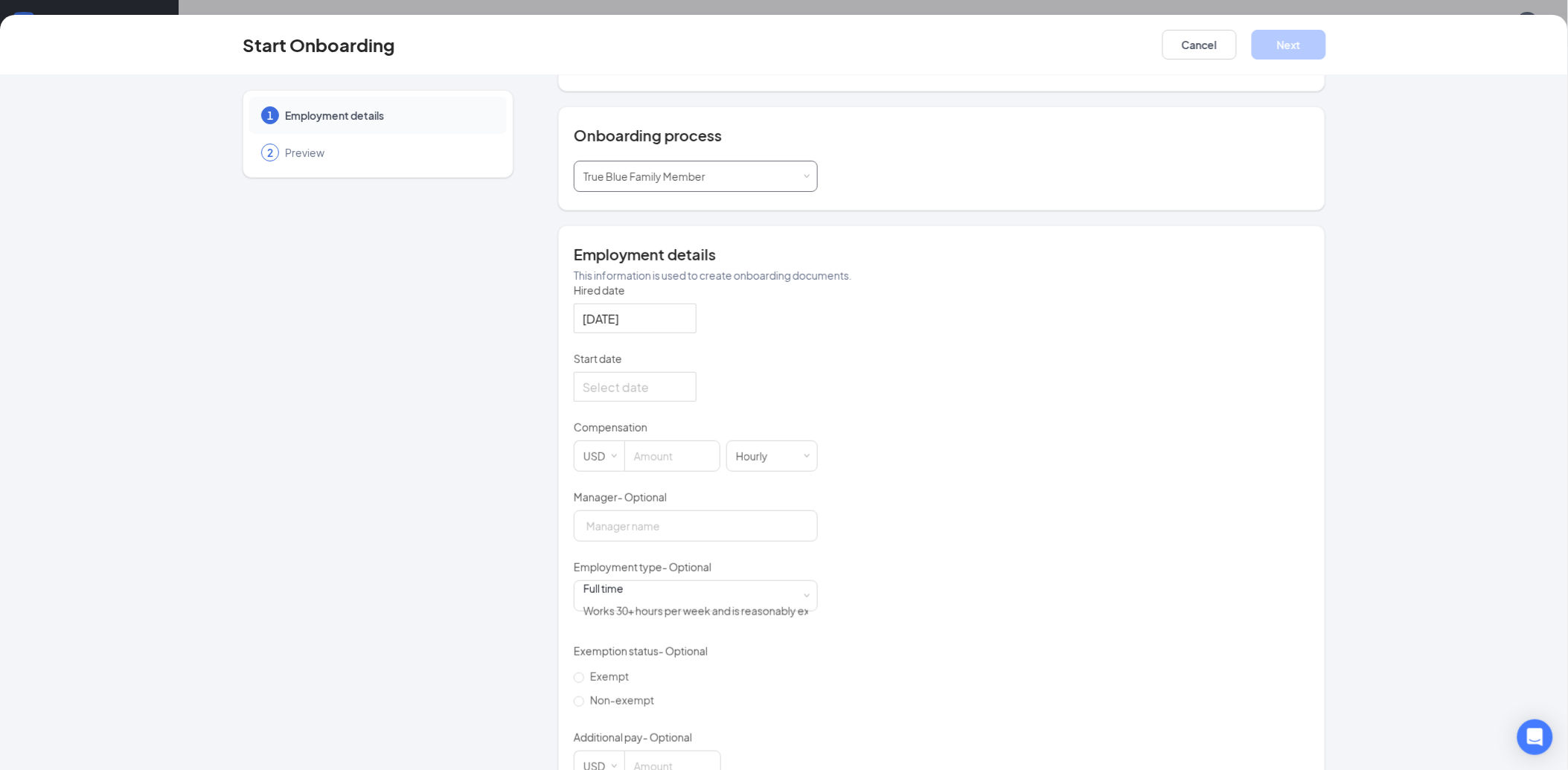
scroll to position [165, 0]
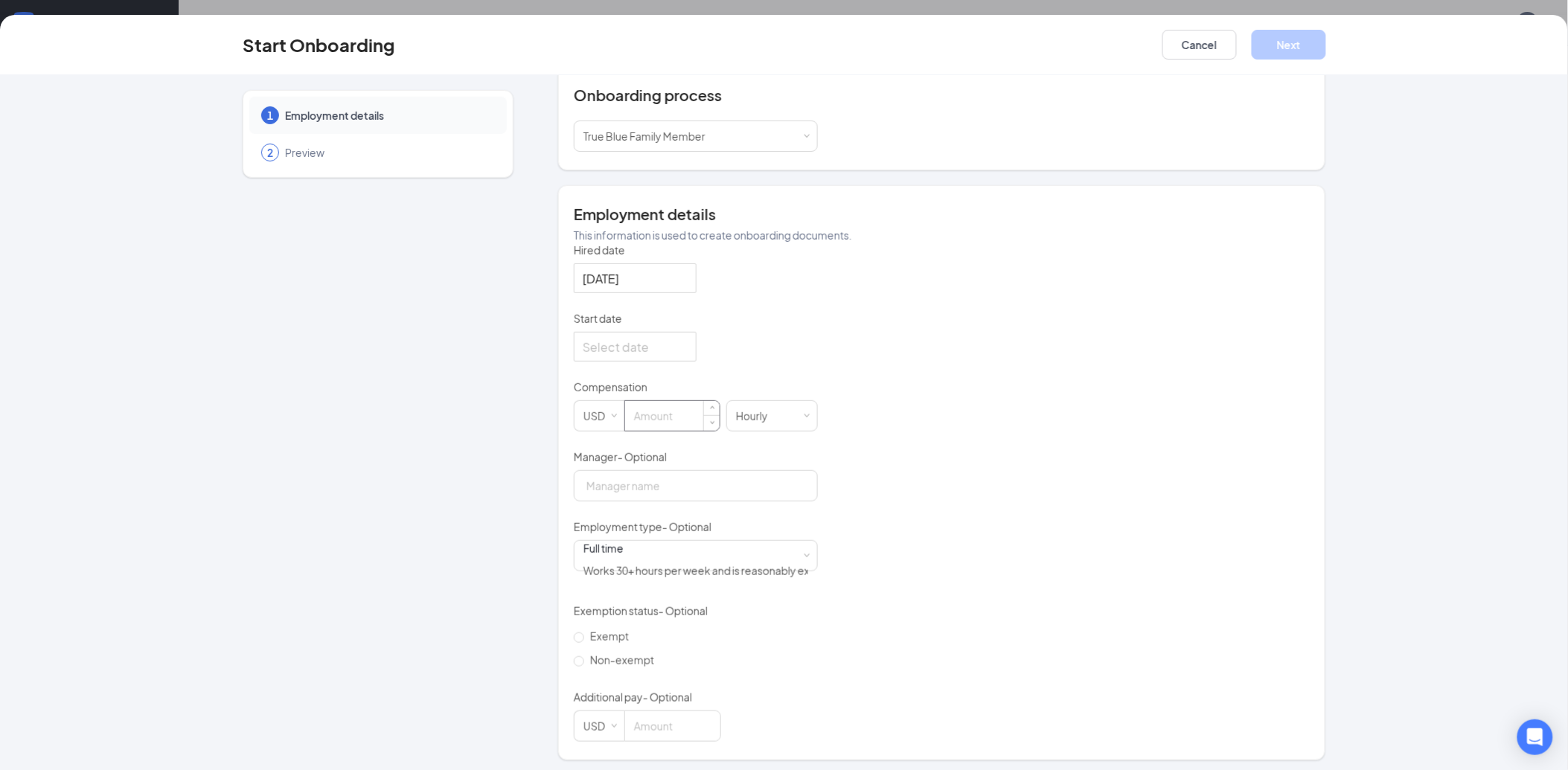
click at [648, 431] on input at bounding box center [672, 416] width 95 height 30
type input "13.5"
click at [626, 566] on div "Full time Works 30+ hours per week and is reasonably expected to work" at bounding box center [696, 551] width 225 height 30
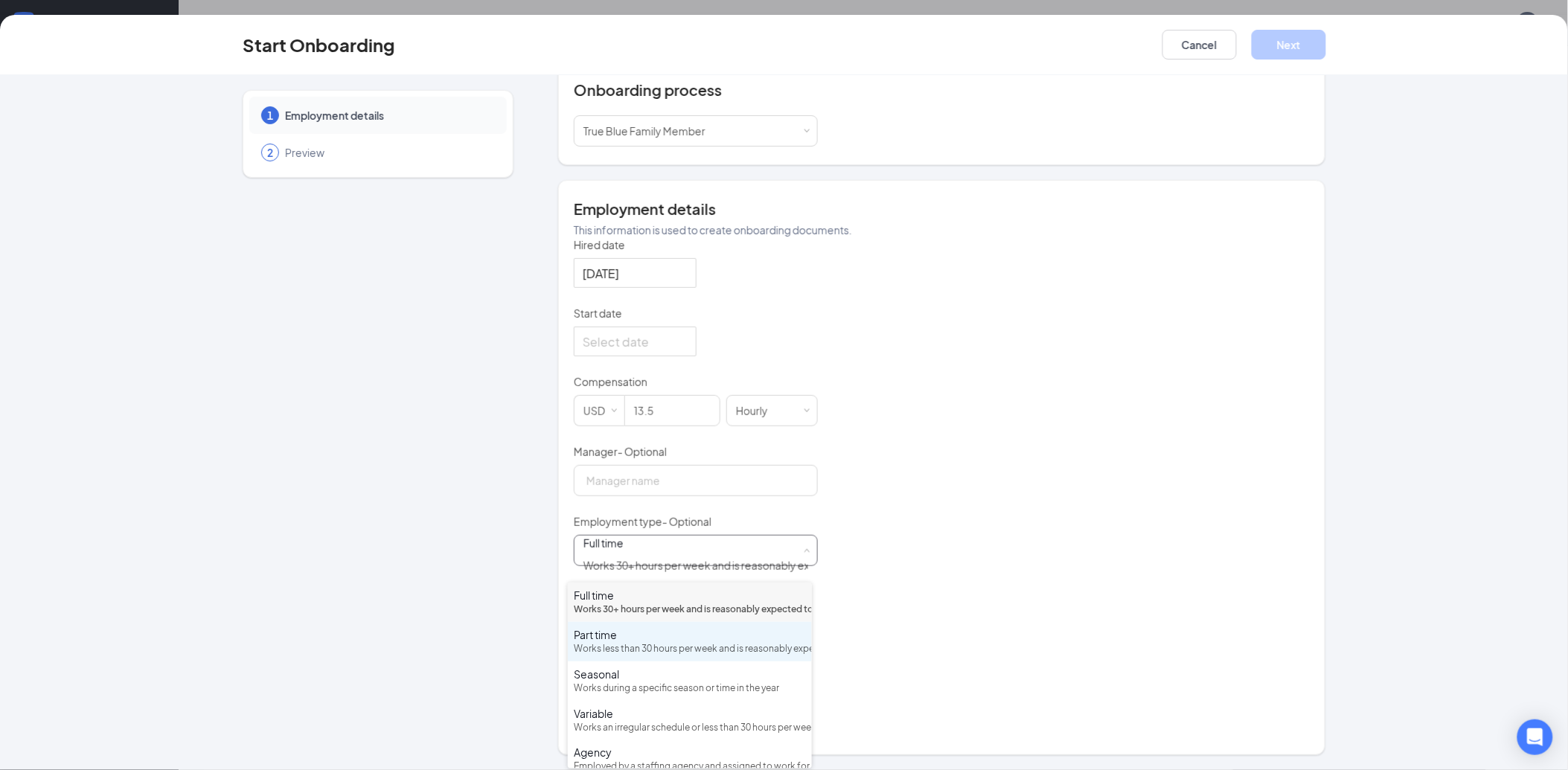
click at [649, 657] on div "Part time Works less than 30 hours per week and is reasonably expected to work" at bounding box center [690, 642] width 232 height 29
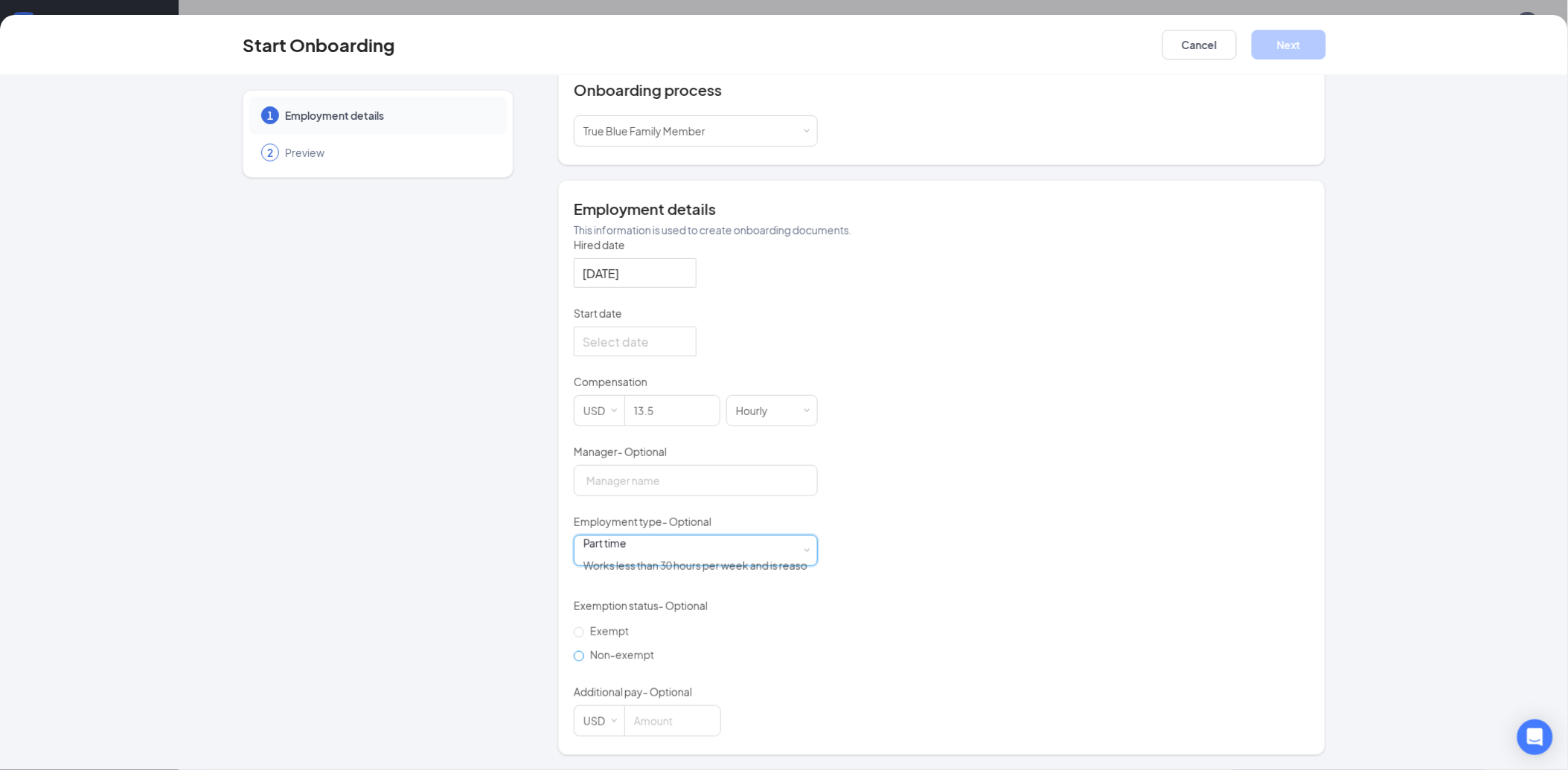
click at [610, 646] on label "Non-exempt" at bounding box center [617, 655] width 87 height 24
click at [584, 651] on input "Non-exempt" at bounding box center [579, 657] width 10 height 10
radio input "true"
click at [683, 351] on div at bounding box center [635, 342] width 105 height 19
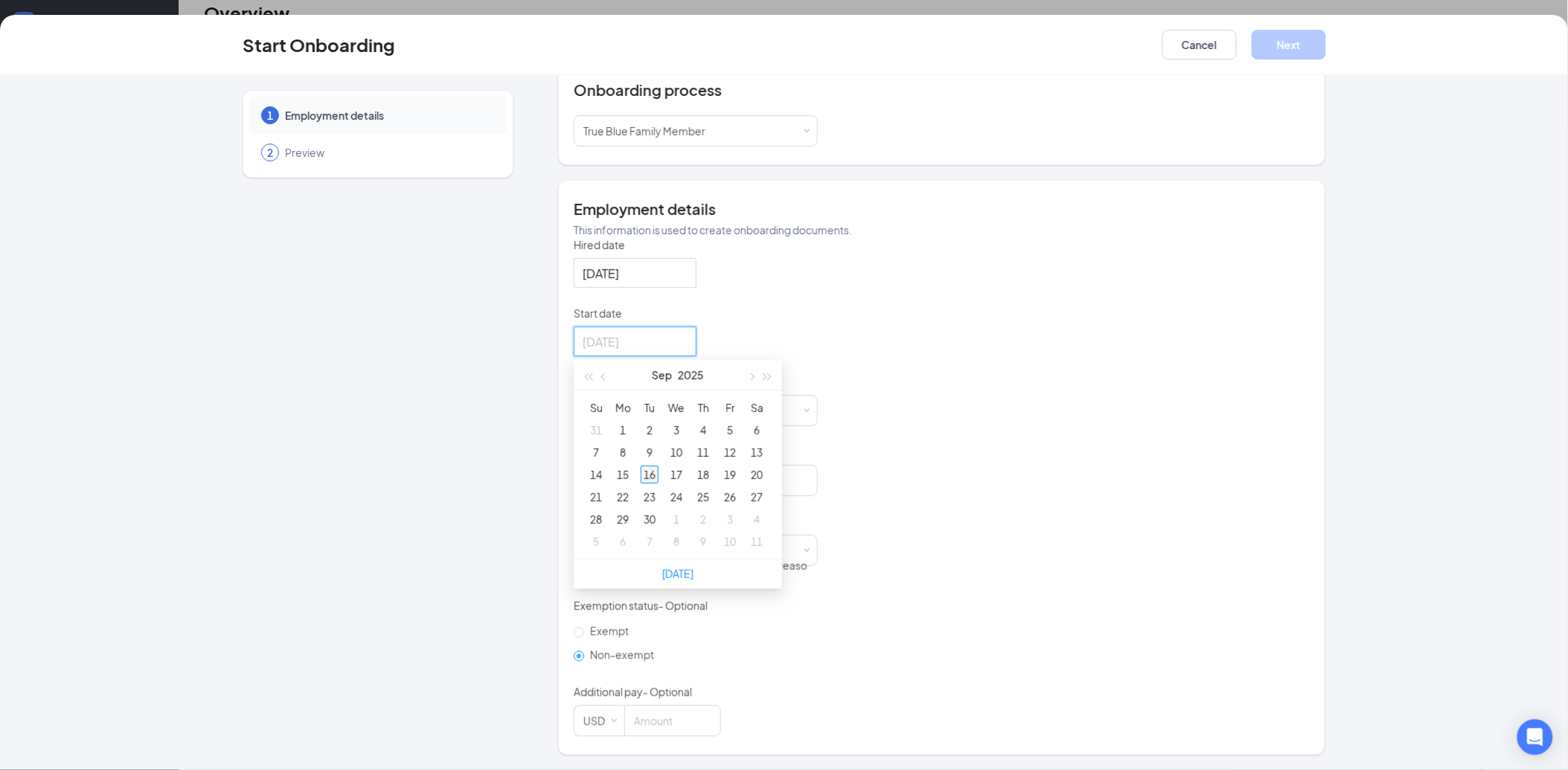
type input "Sep 16, 2025"
click at [643, 483] on div "16" at bounding box center [650, 475] width 18 height 18
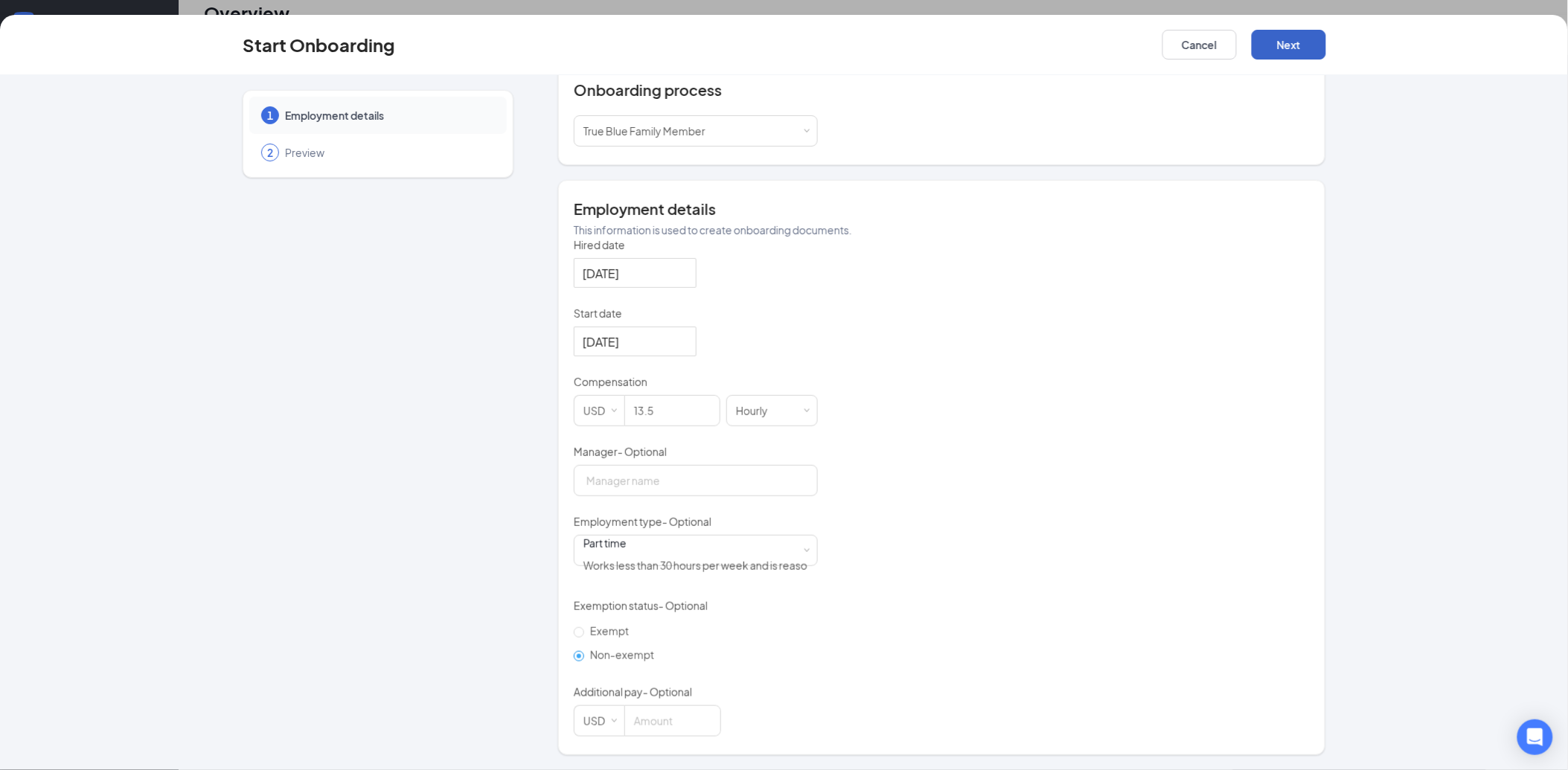
click at [1315, 46] on button "Next" at bounding box center [1289, 45] width 75 height 30
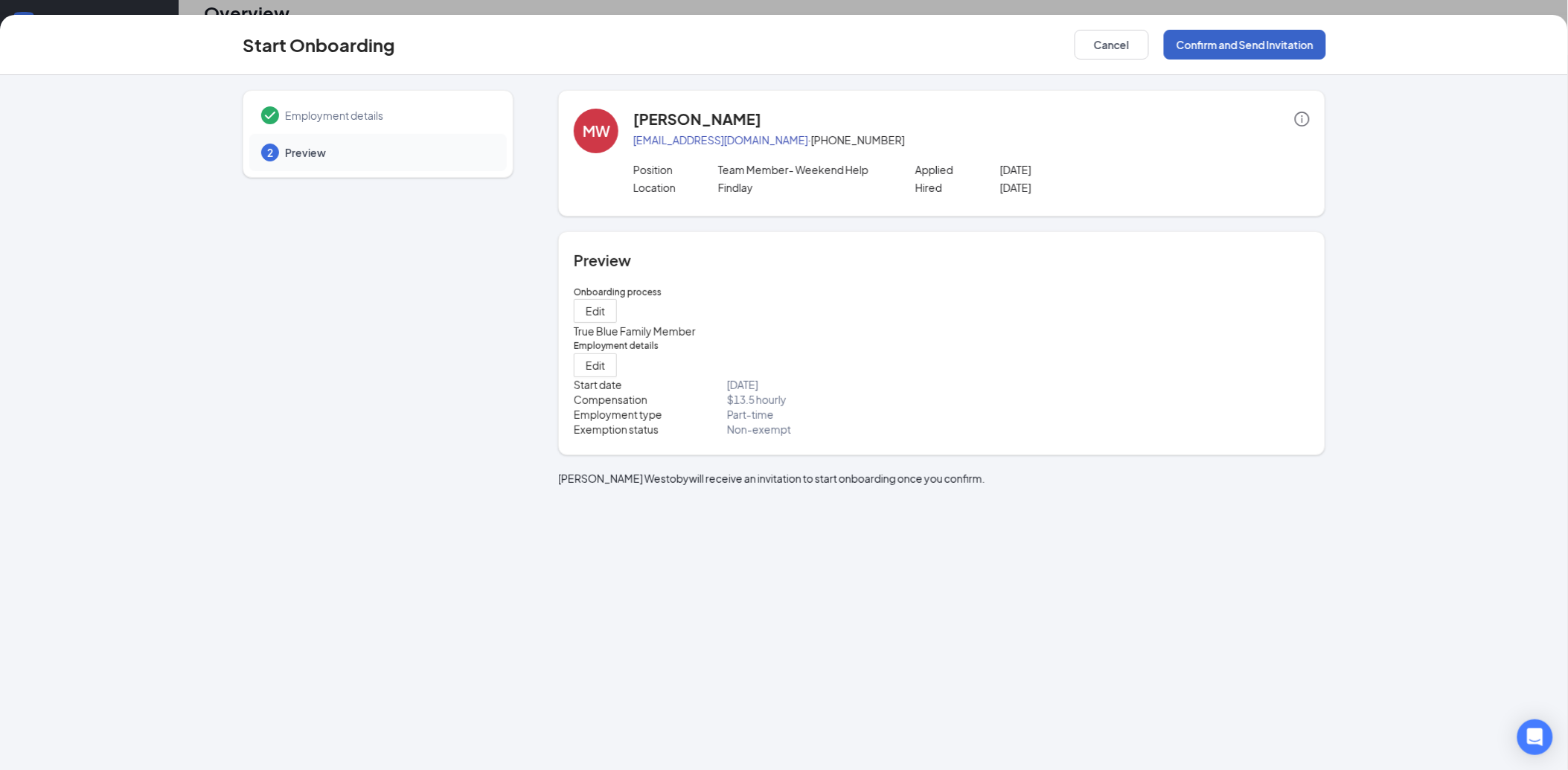
click at [1287, 48] on button "Confirm and Send Invitation" at bounding box center [1245, 45] width 162 height 30
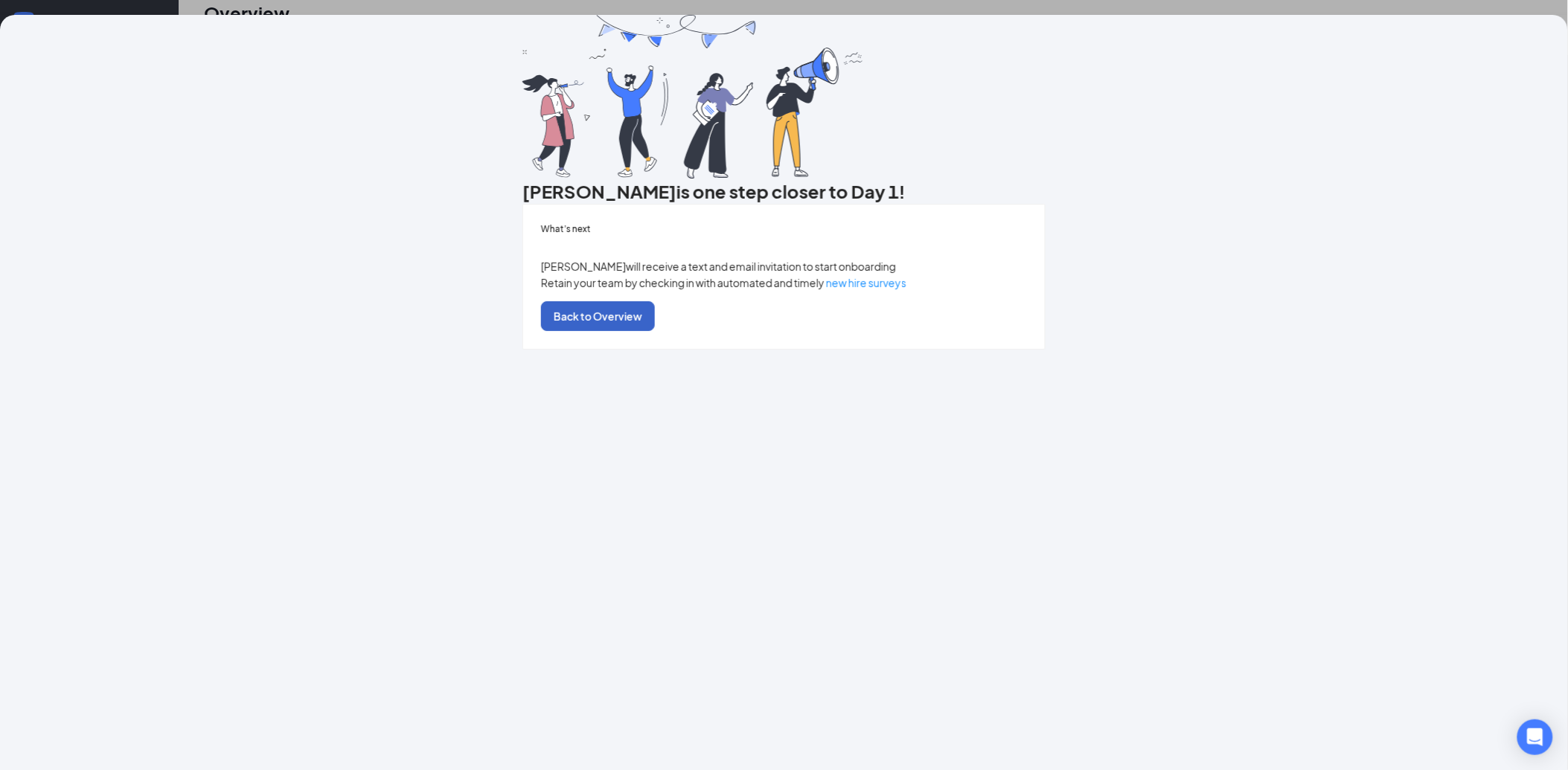
click at [655, 331] on button "Back to Overview" at bounding box center [598, 316] width 114 height 30
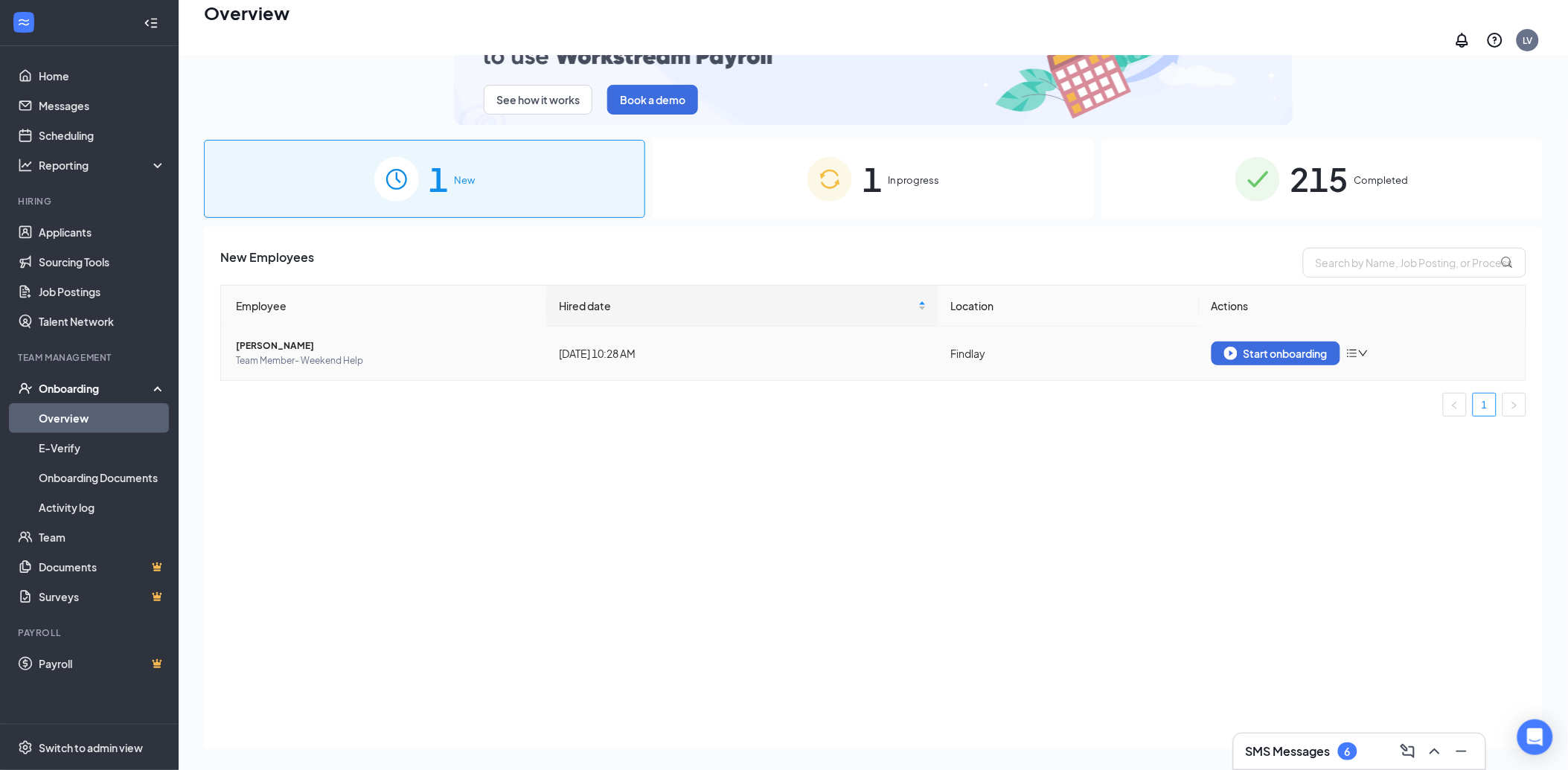
click at [294, 339] on span "[PERSON_NAME]" at bounding box center [385, 346] width 299 height 15
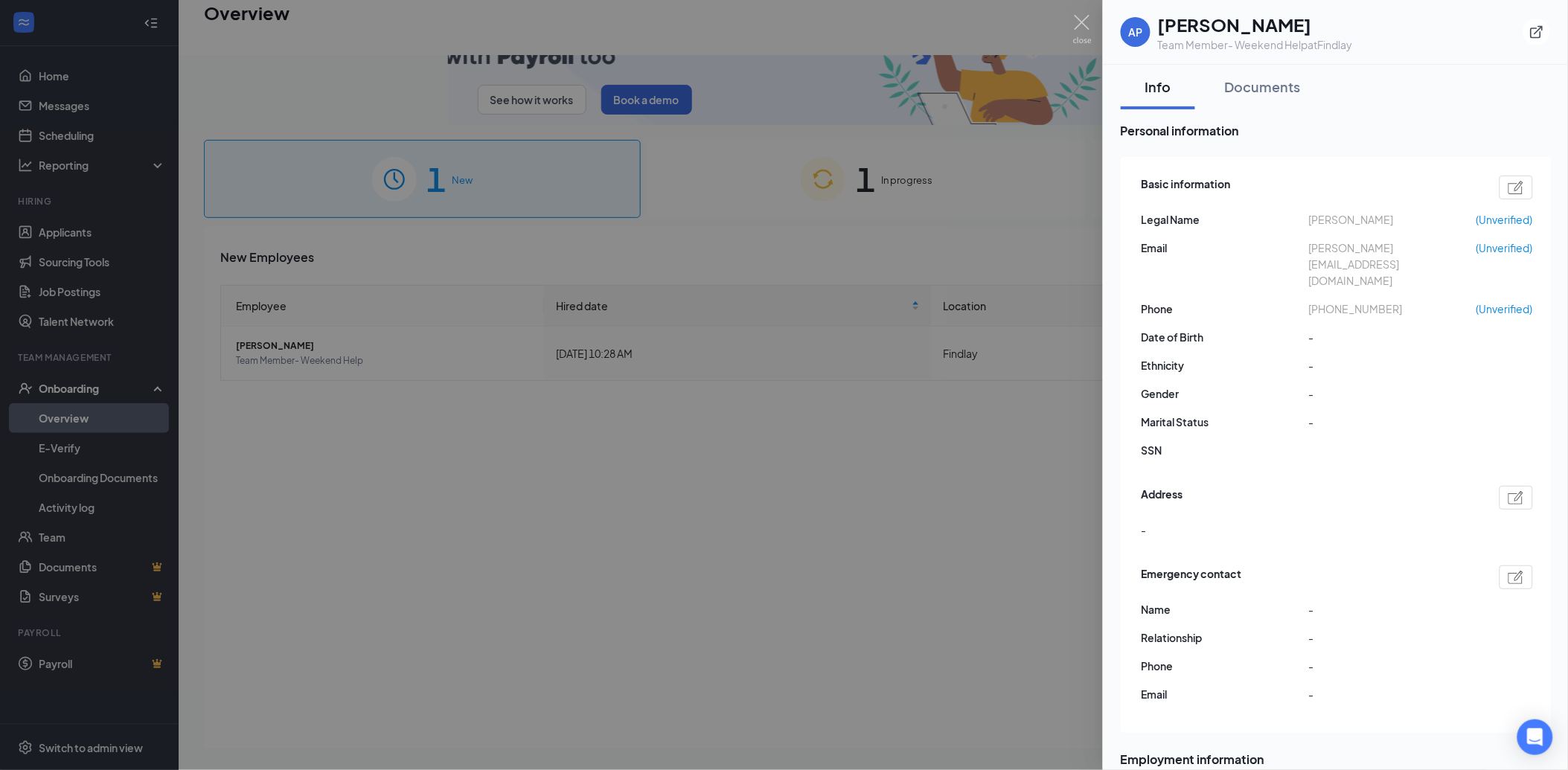
click at [866, 233] on div at bounding box center [784, 385] width 1568 height 770
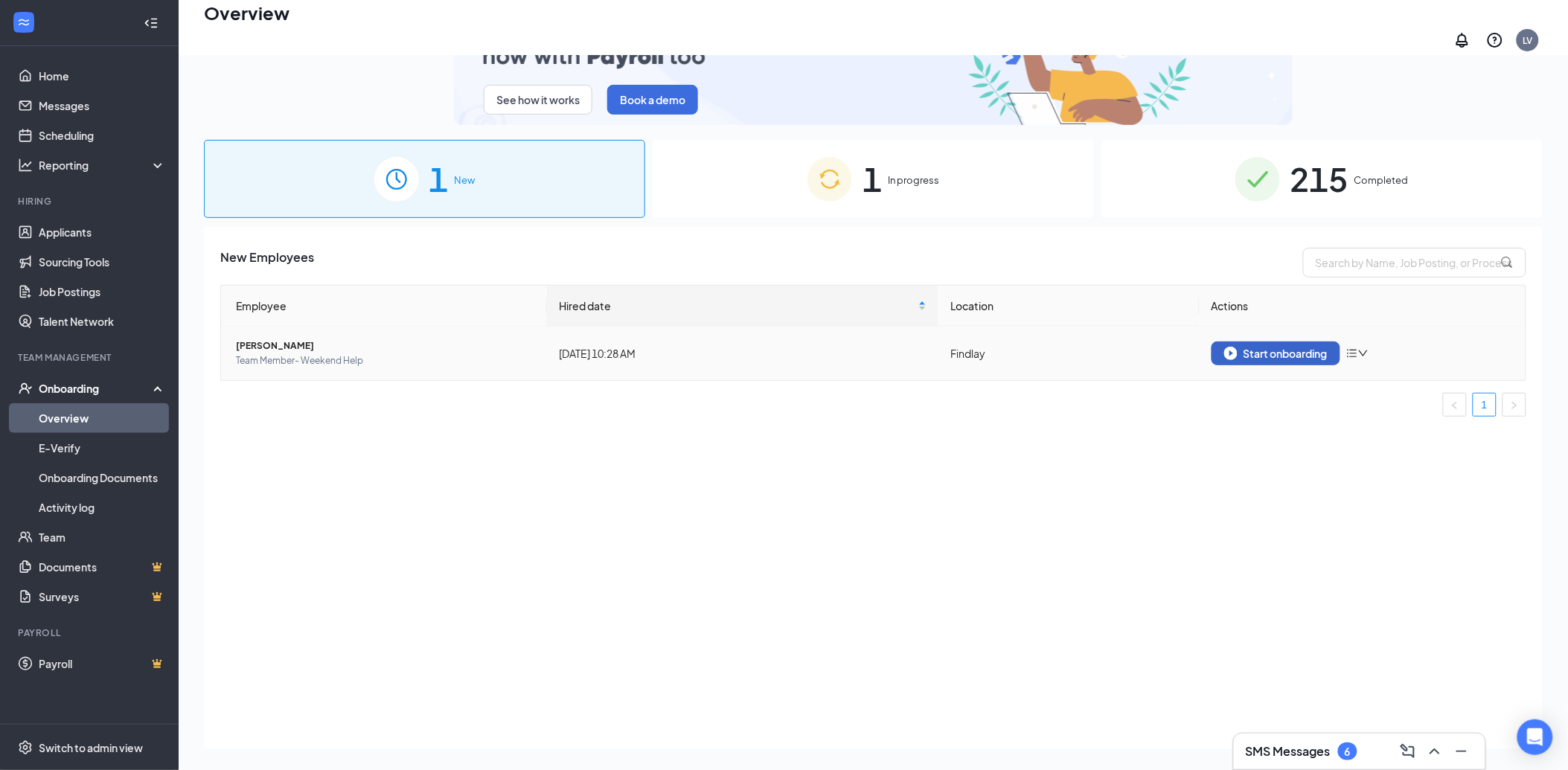
click at [1297, 347] on div "Start onboarding" at bounding box center [1276, 354] width 104 height 13
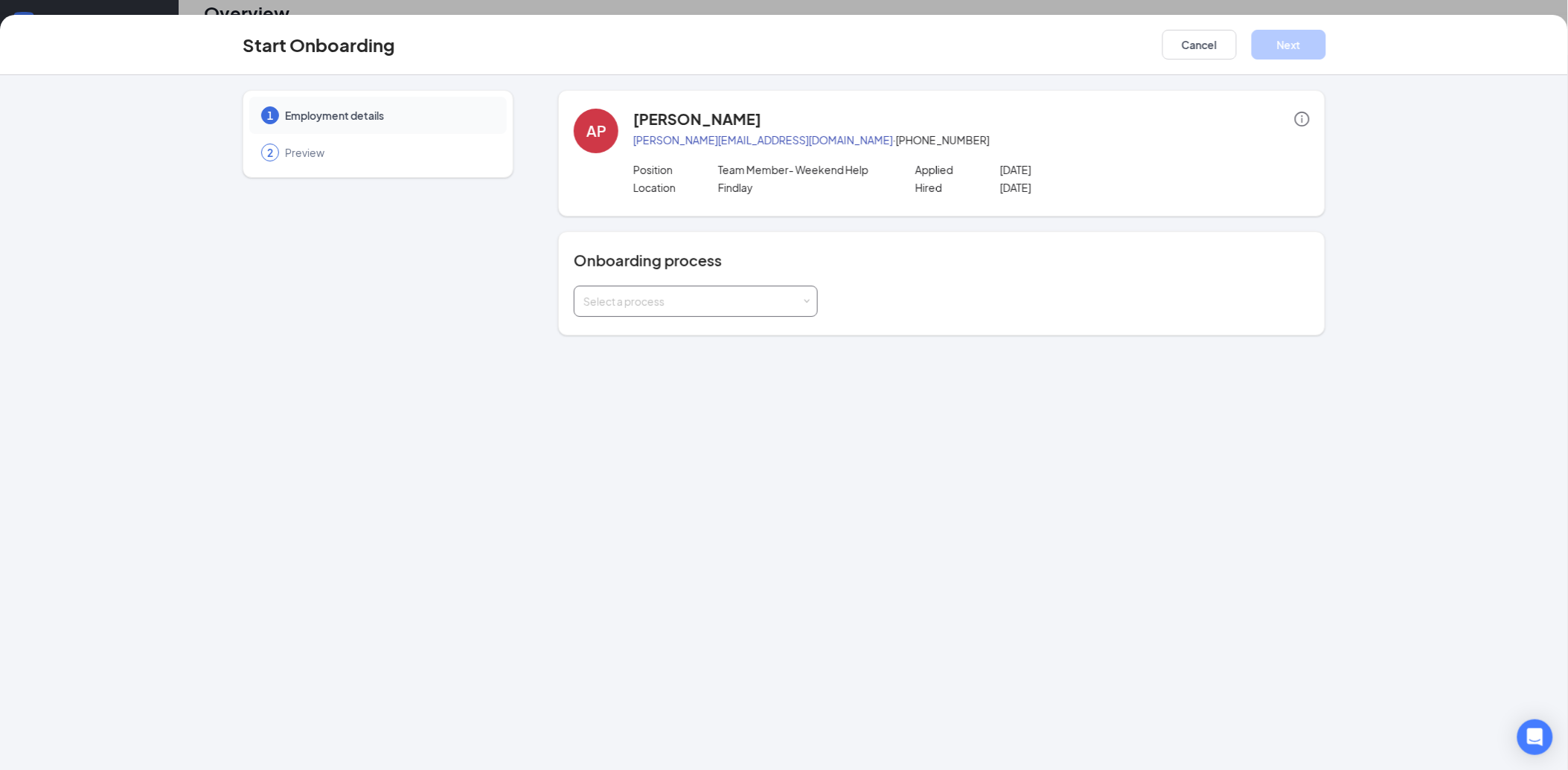
click at [722, 305] on div "Select a process" at bounding box center [693, 301] width 218 height 15
click at [707, 337] on li "True Blue Family Member" at bounding box center [696, 333] width 244 height 27
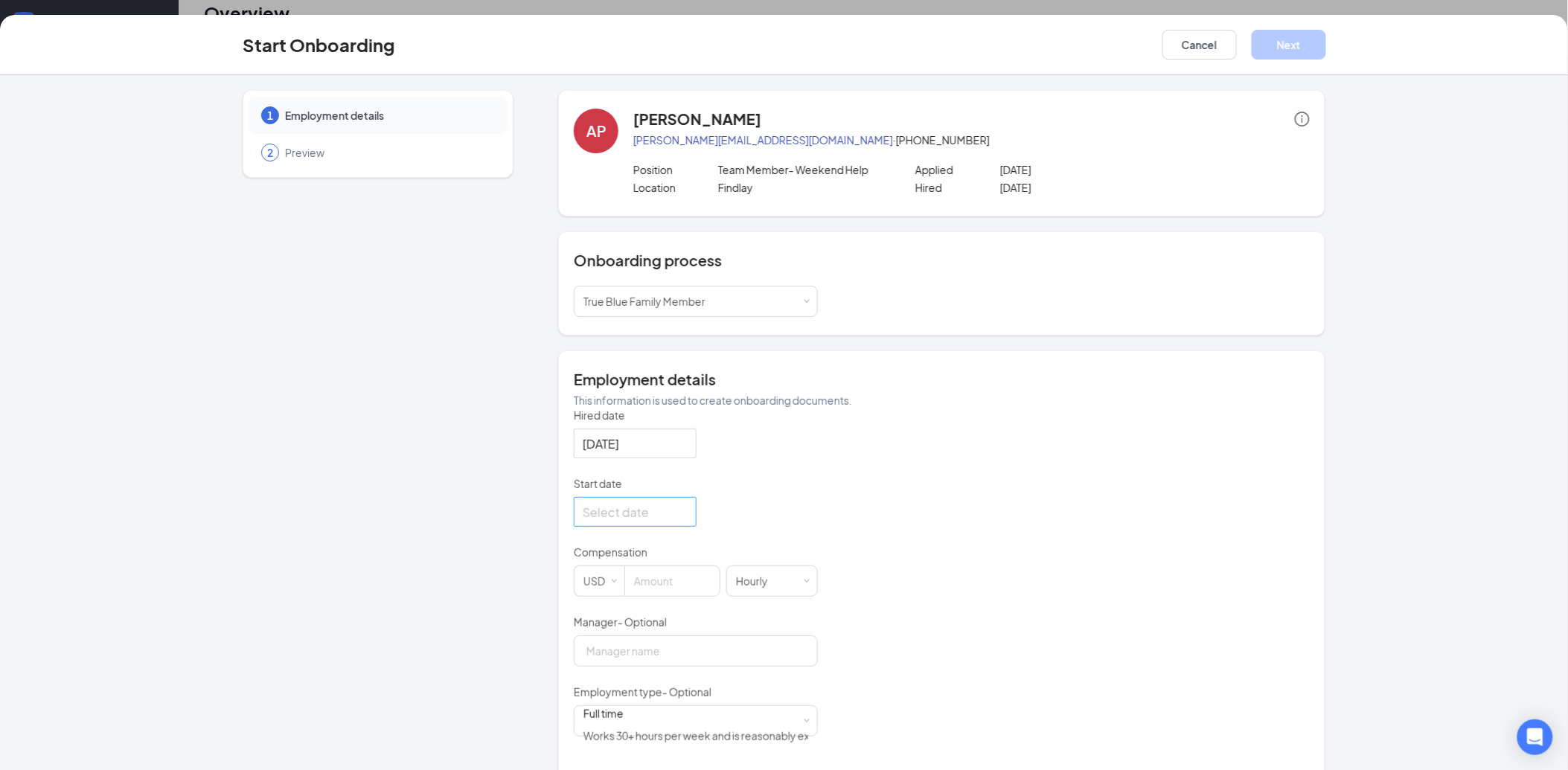
click at [682, 522] on div at bounding box center [635, 512] width 105 height 19
type input "Sep 16, 2025"
click at [643, 389] on div "16" at bounding box center [650, 380] width 18 height 18
click at [650, 592] on input at bounding box center [672, 581] width 95 height 30
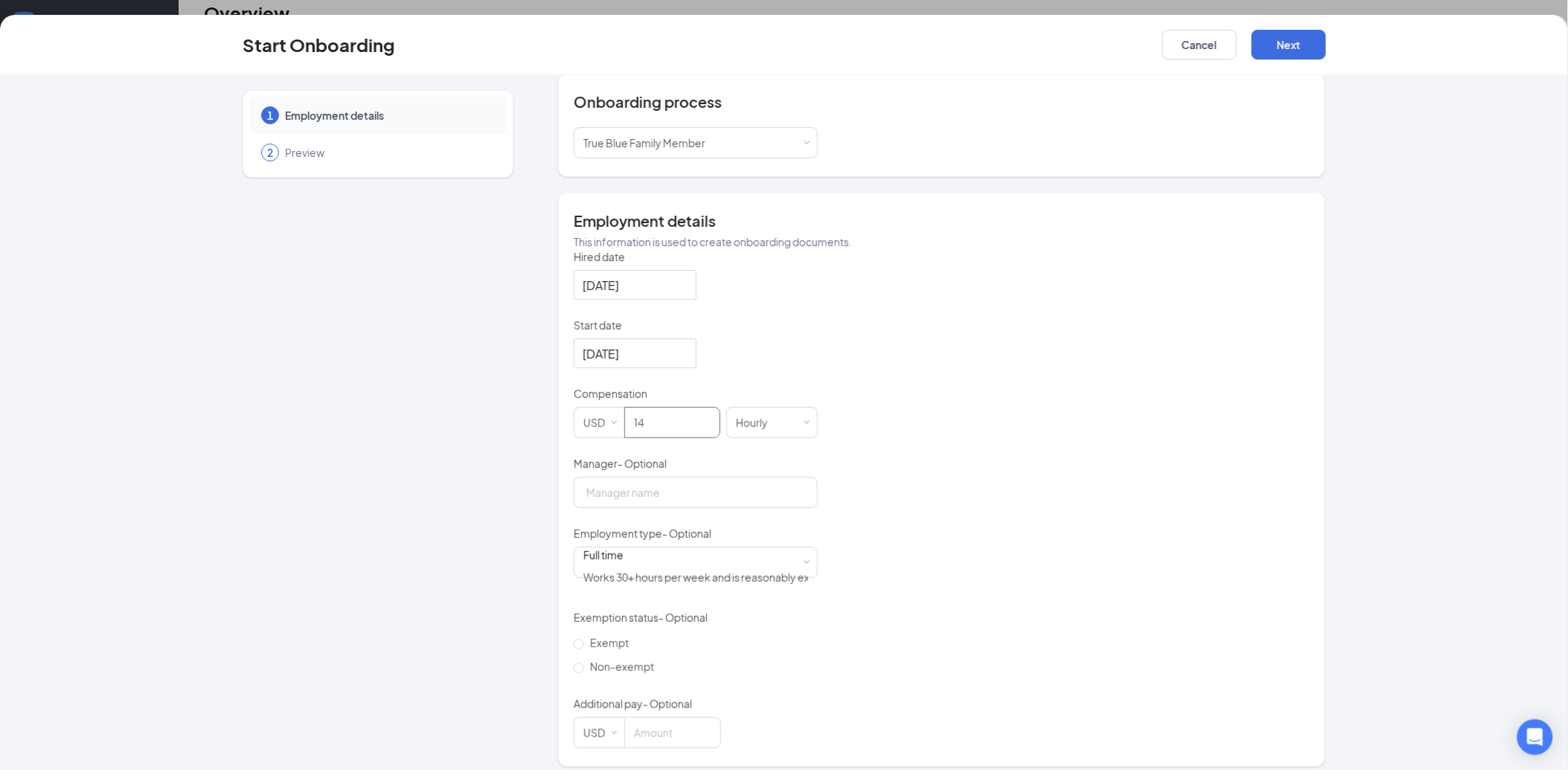
scroll to position [172, 0]
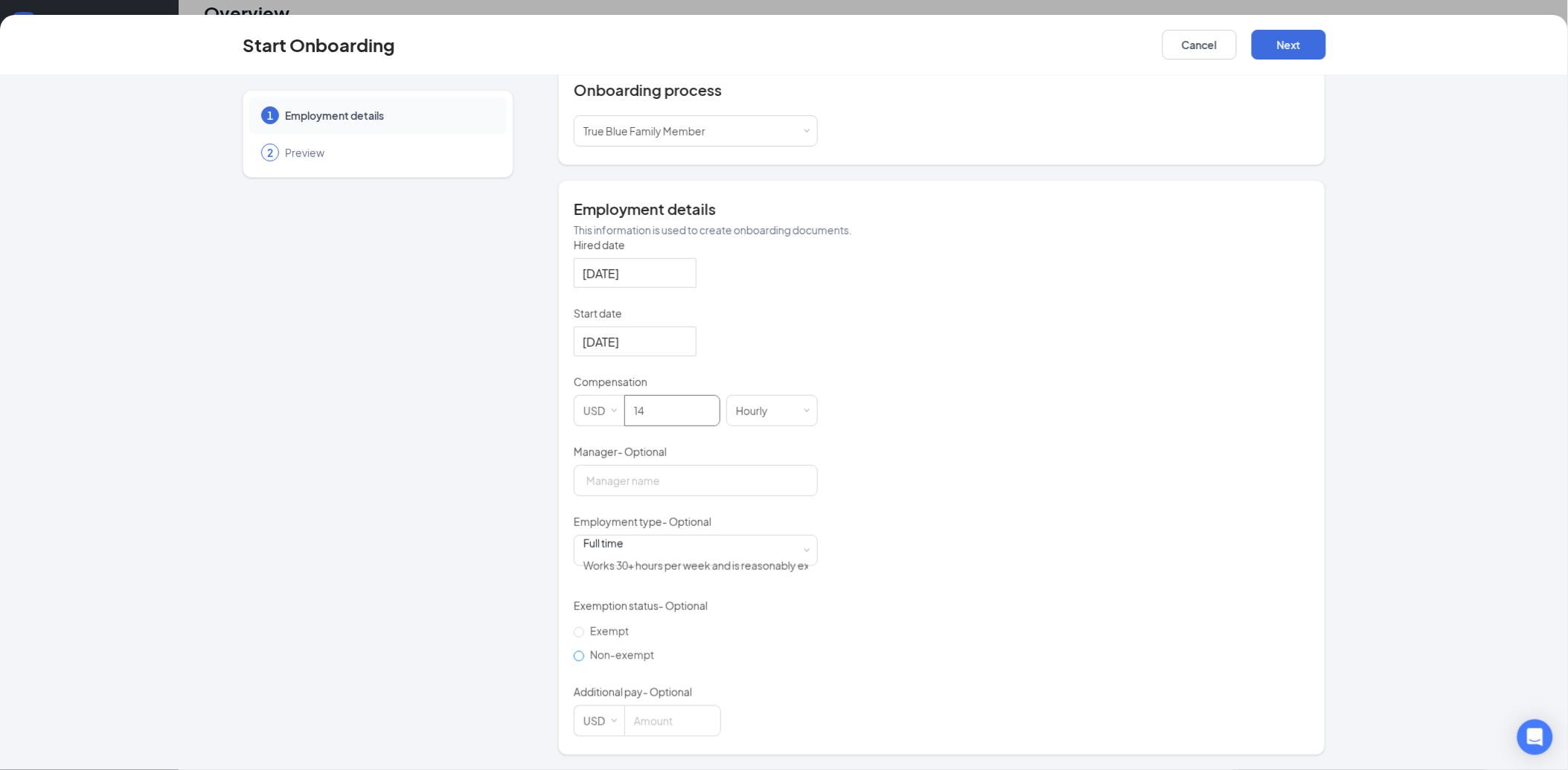
type input "14"
click at [599, 650] on span "Non-exempt" at bounding box center [622, 655] width 76 height 13
click at [584, 651] on input "Non-exempt" at bounding box center [579, 657] width 10 height 10
radio input "true"
click at [599, 551] on div "Full time" at bounding box center [690, 543] width 214 height 15
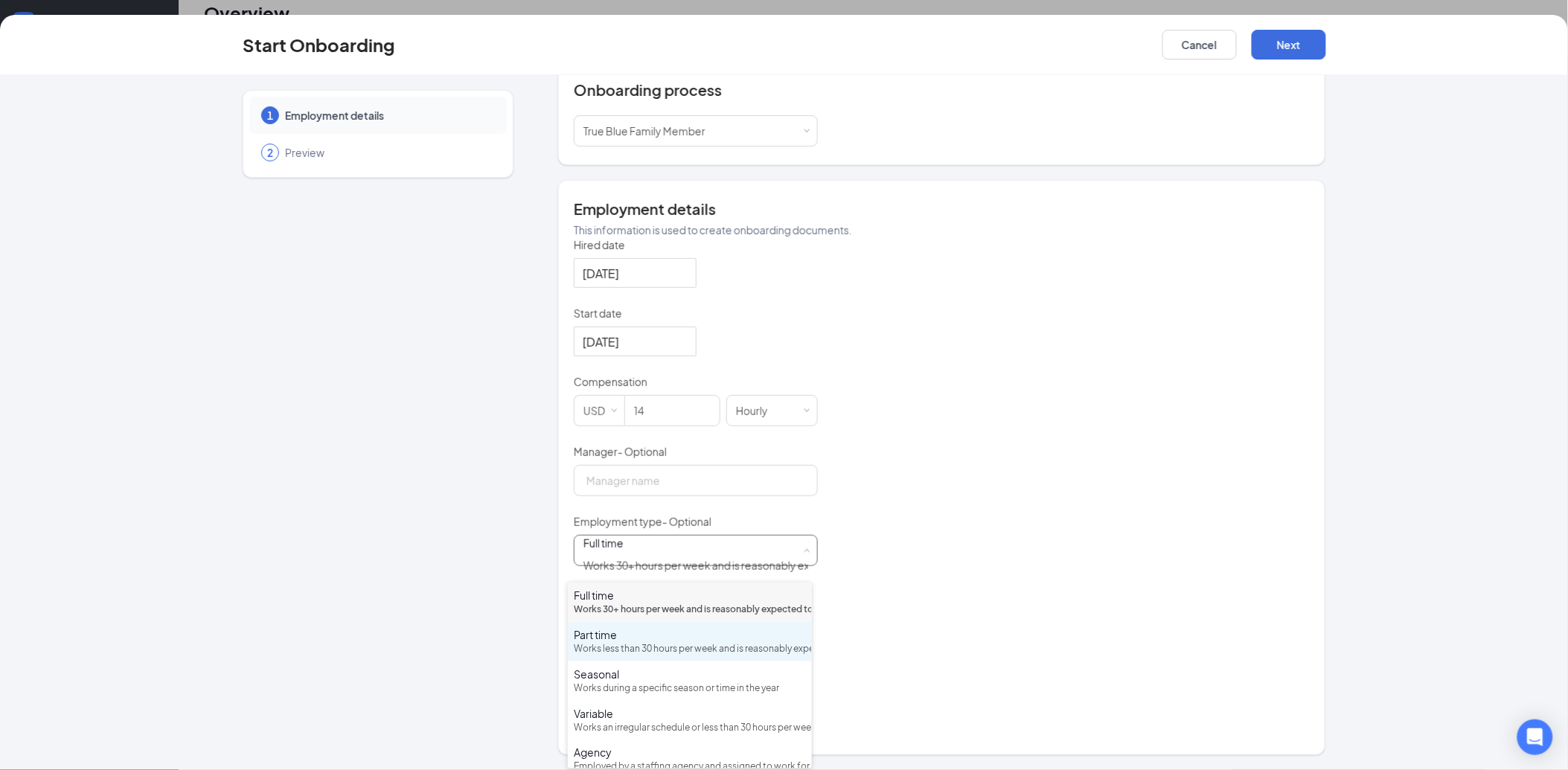
click at [656, 657] on div "Works less than 30 hours per week and is reasonably expected to work" at bounding box center [690, 649] width 232 height 14
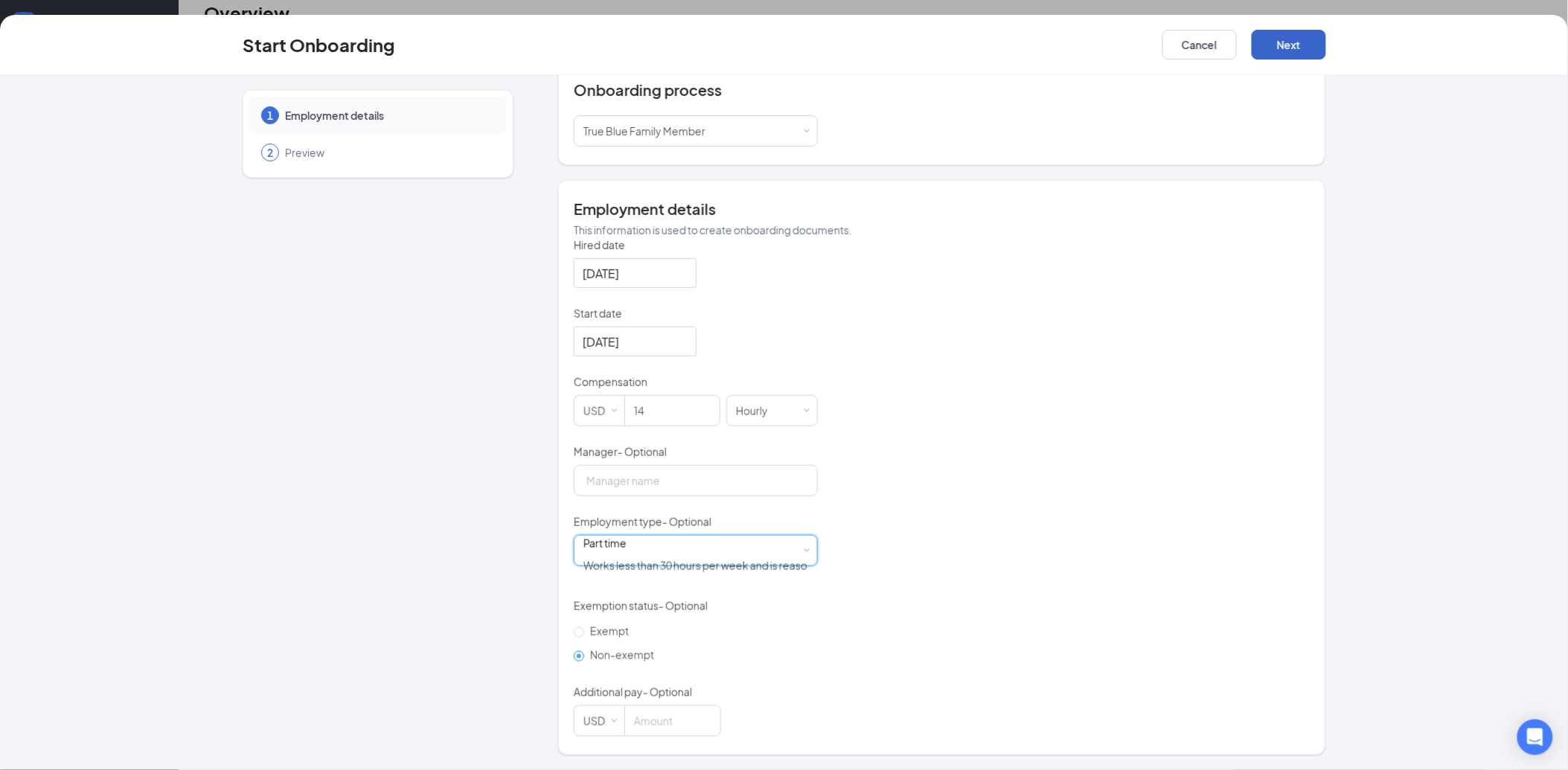
click at [1292, 47] on button "Next" at bounding box center [1289, 45] width 75 height 30
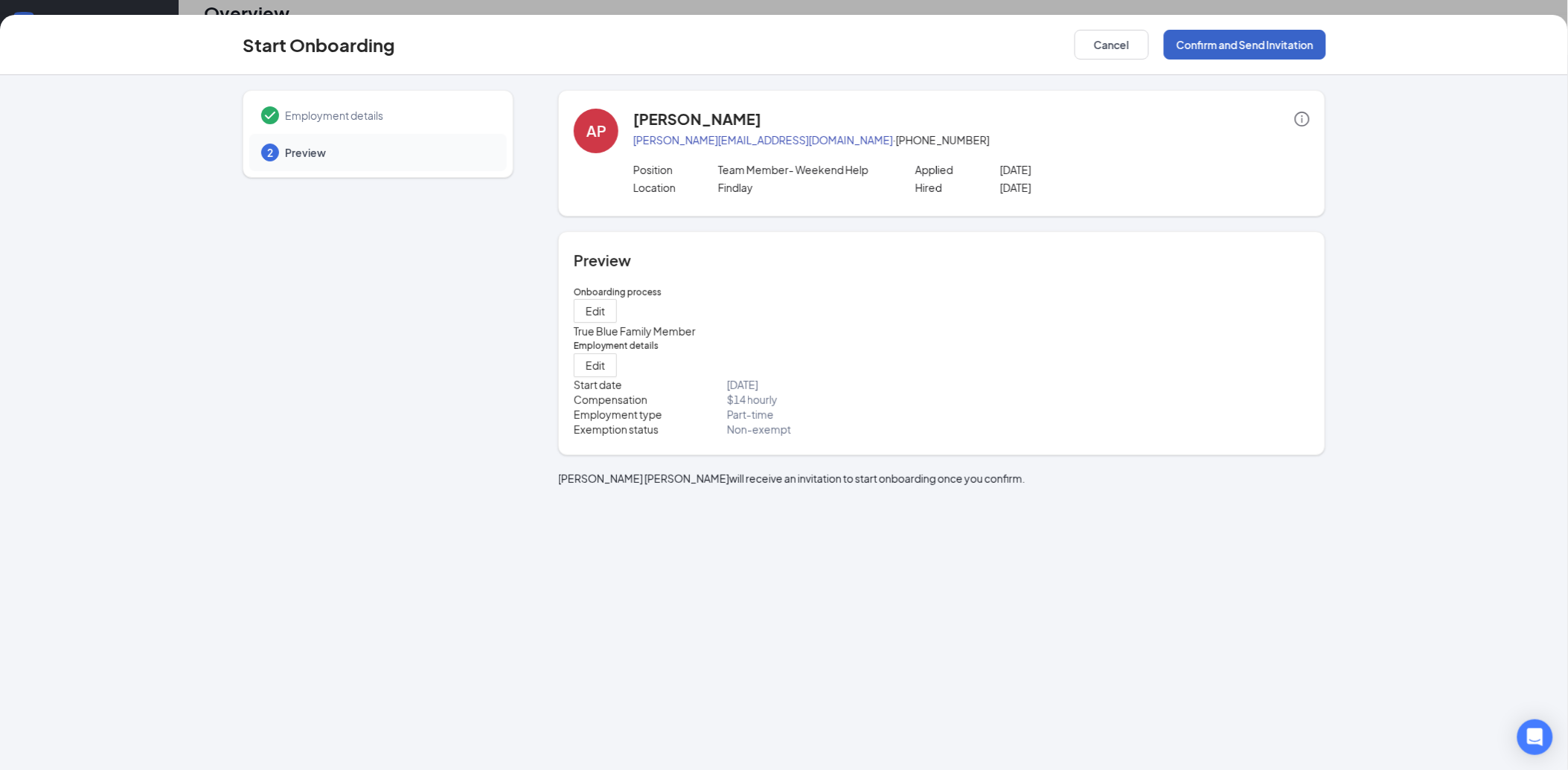
click at [1292, 47] on button "Confirm and Send Invitation" at bounding box center [1245, 45] width 162 height 30
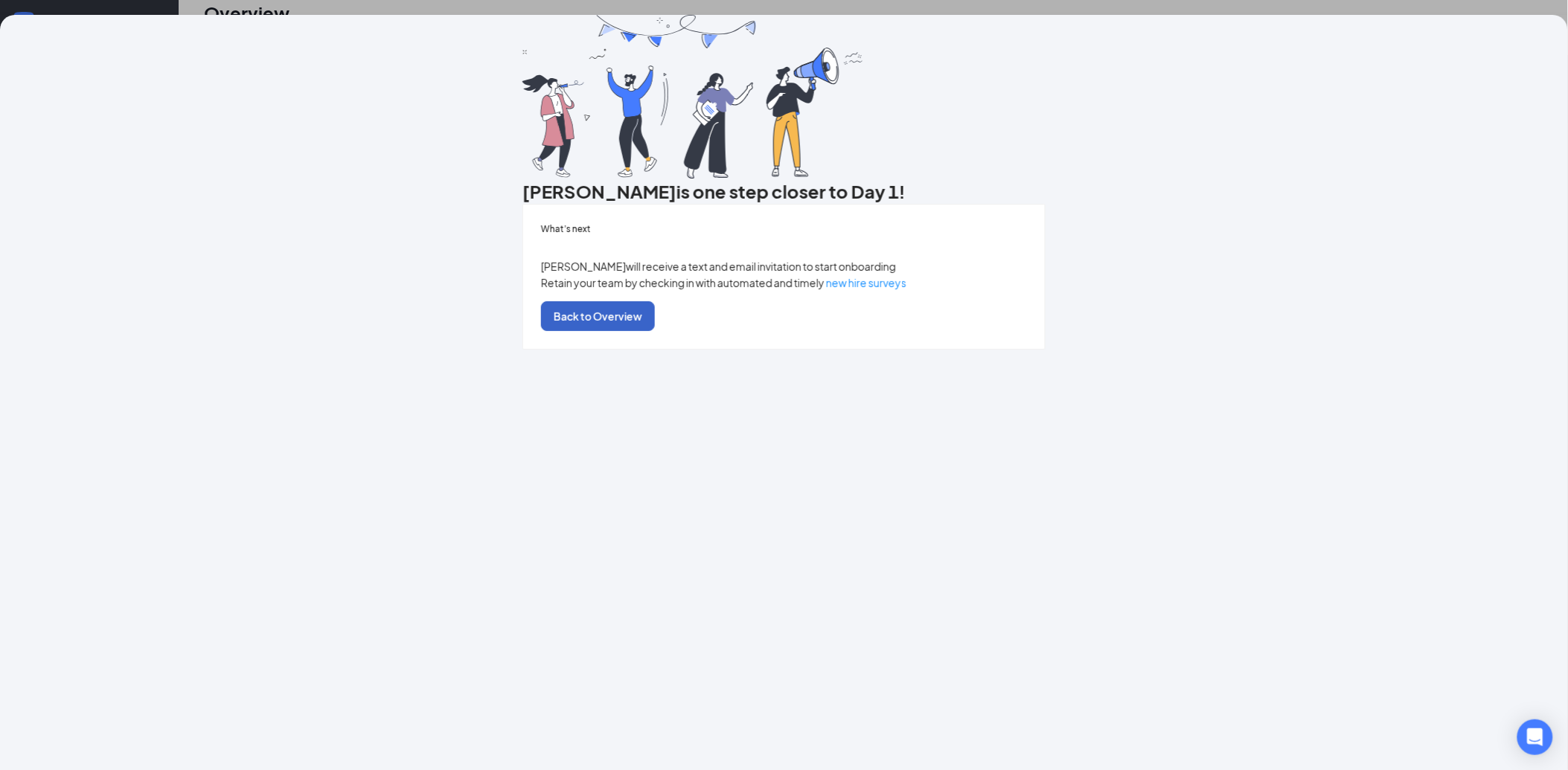
click at [655, 331] on button "Back to Overview" at bounding box center [598, 316] width 114 height 30
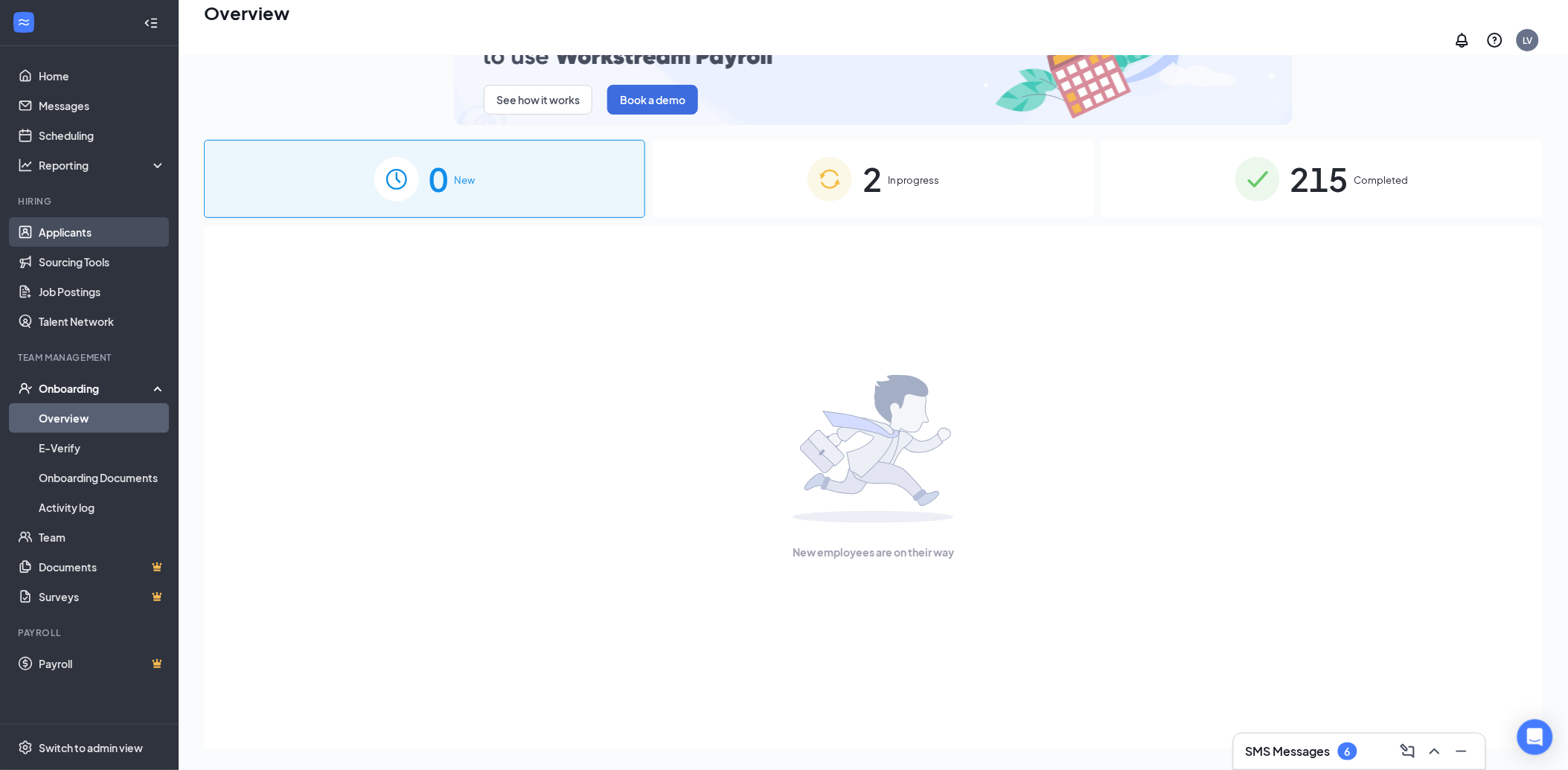
click at [68, 229] on link "Applicants" at bounding box center [102, 232] width 128 height 30
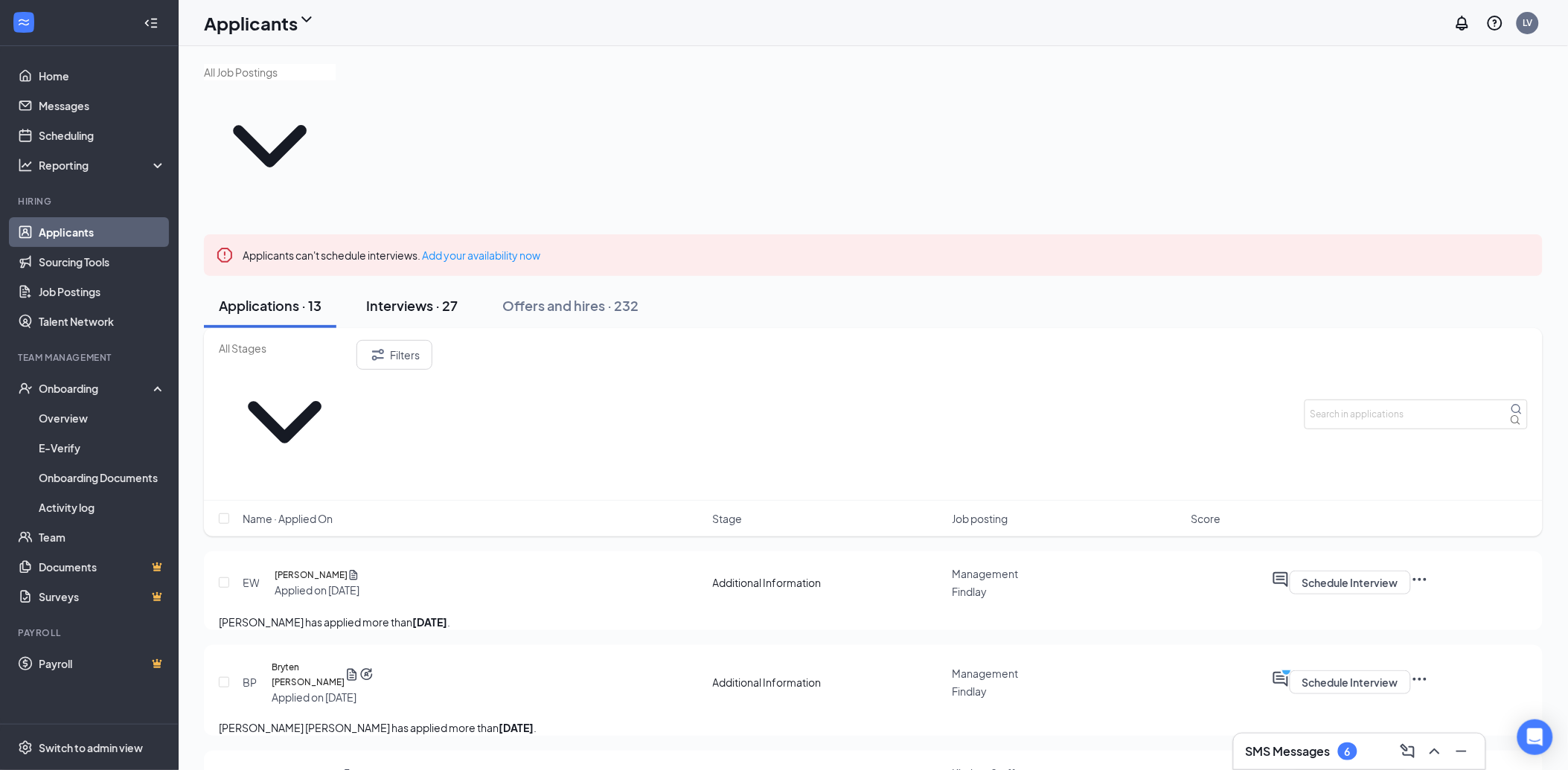
click at [449, 284] on button "Interviews · 27" at bounding box center [412, 306] width 122 height 45
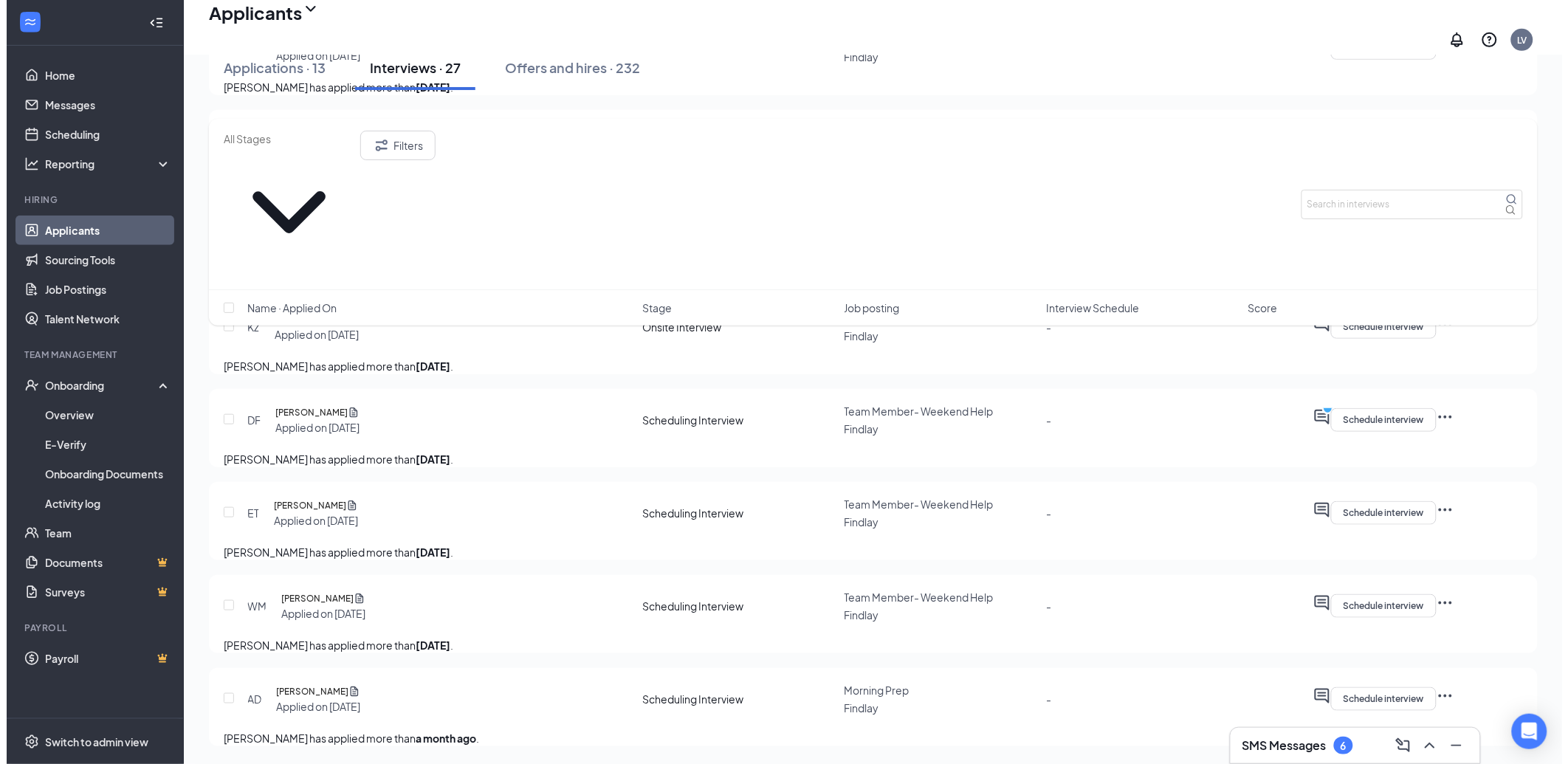
scroll to position [2626, 0]
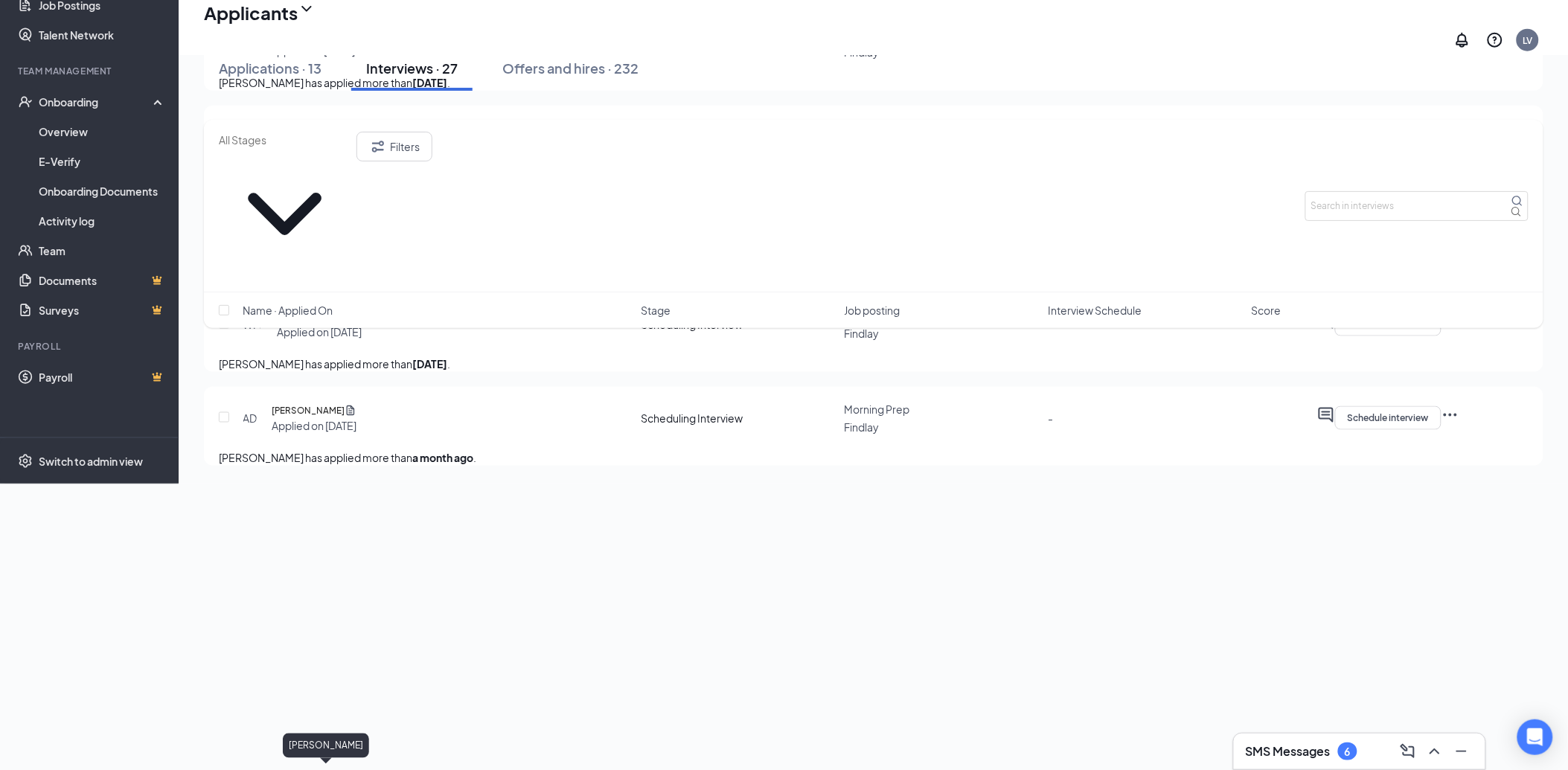
click at [331, 418] on h5 "[PERSON_NAME]" at bounding box center [308, 411] width 73 height 15
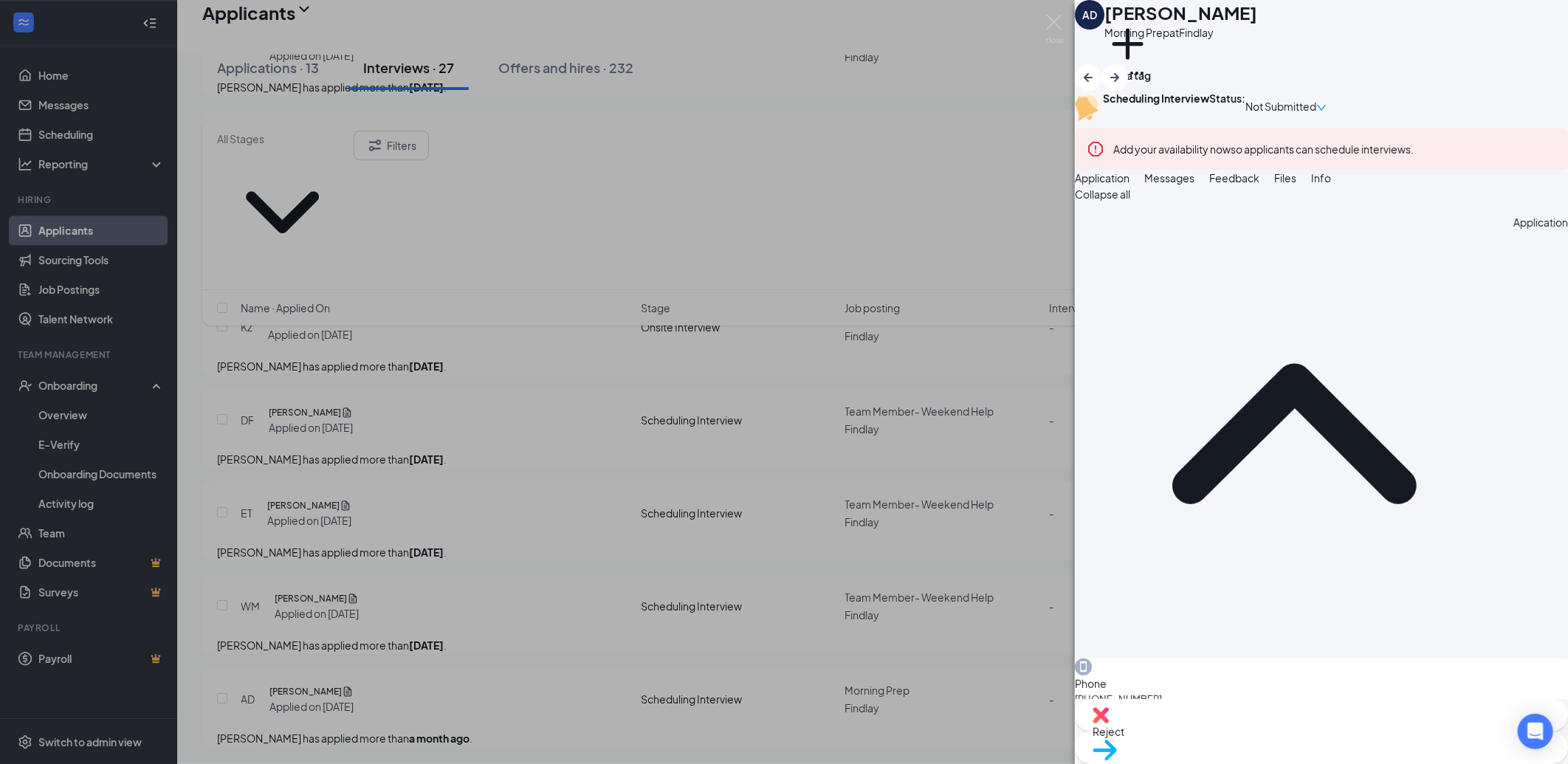
click at [1195, 184] on span "Messages" at bounding box center [1170, 178] width 50 height 13
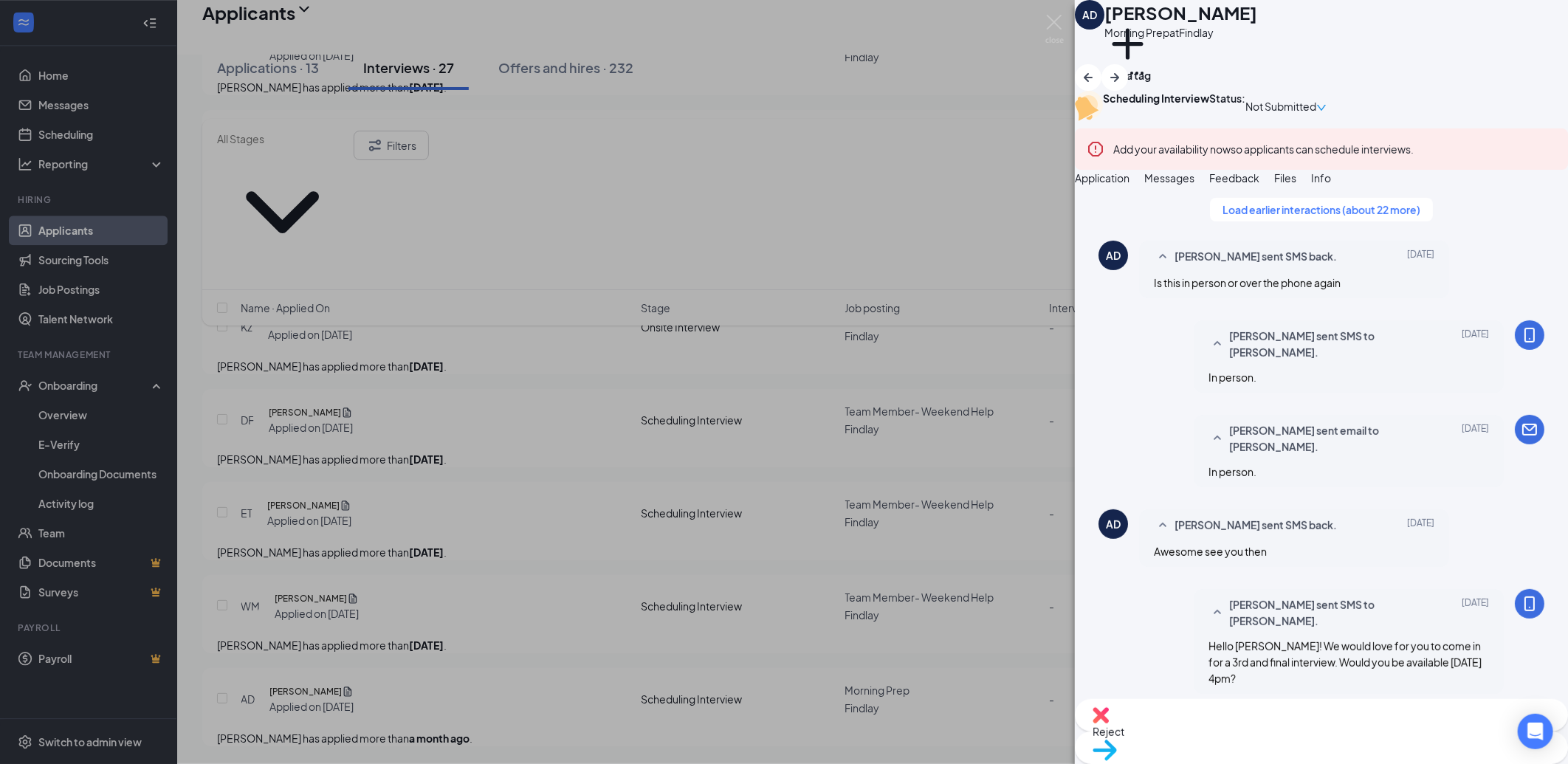
scroll to position [691, 0]
click at [495, 480] on div "AD Austin Dowell Morning Prep at Findlay Add a tag Scheduling Interview Status …" at bounding box center [784, 382] width 1568 height 764
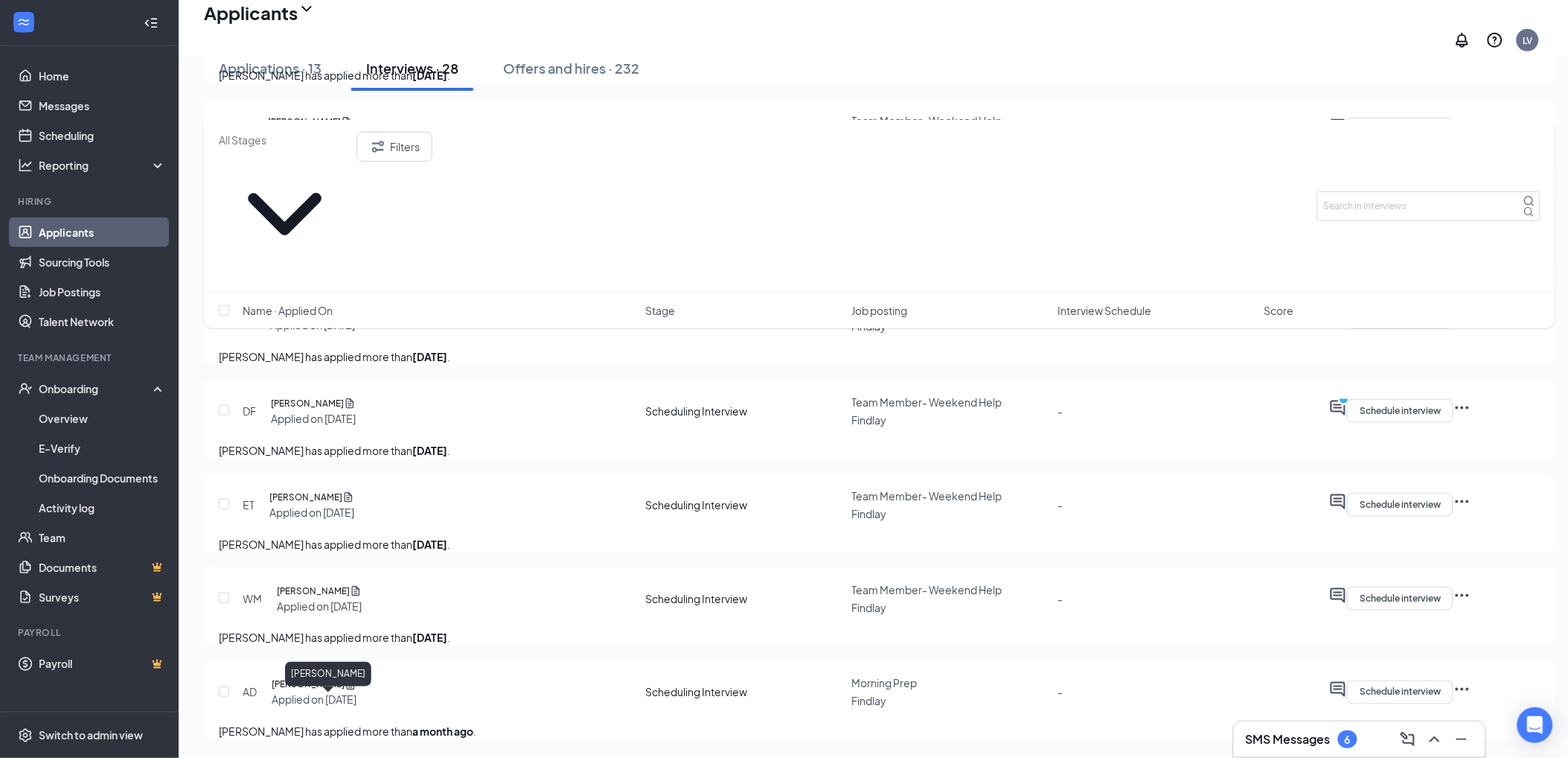
click at [307, 411] on h5 "[PERSON_NAME]" at bounding box center [307, 404] width 73 height 15
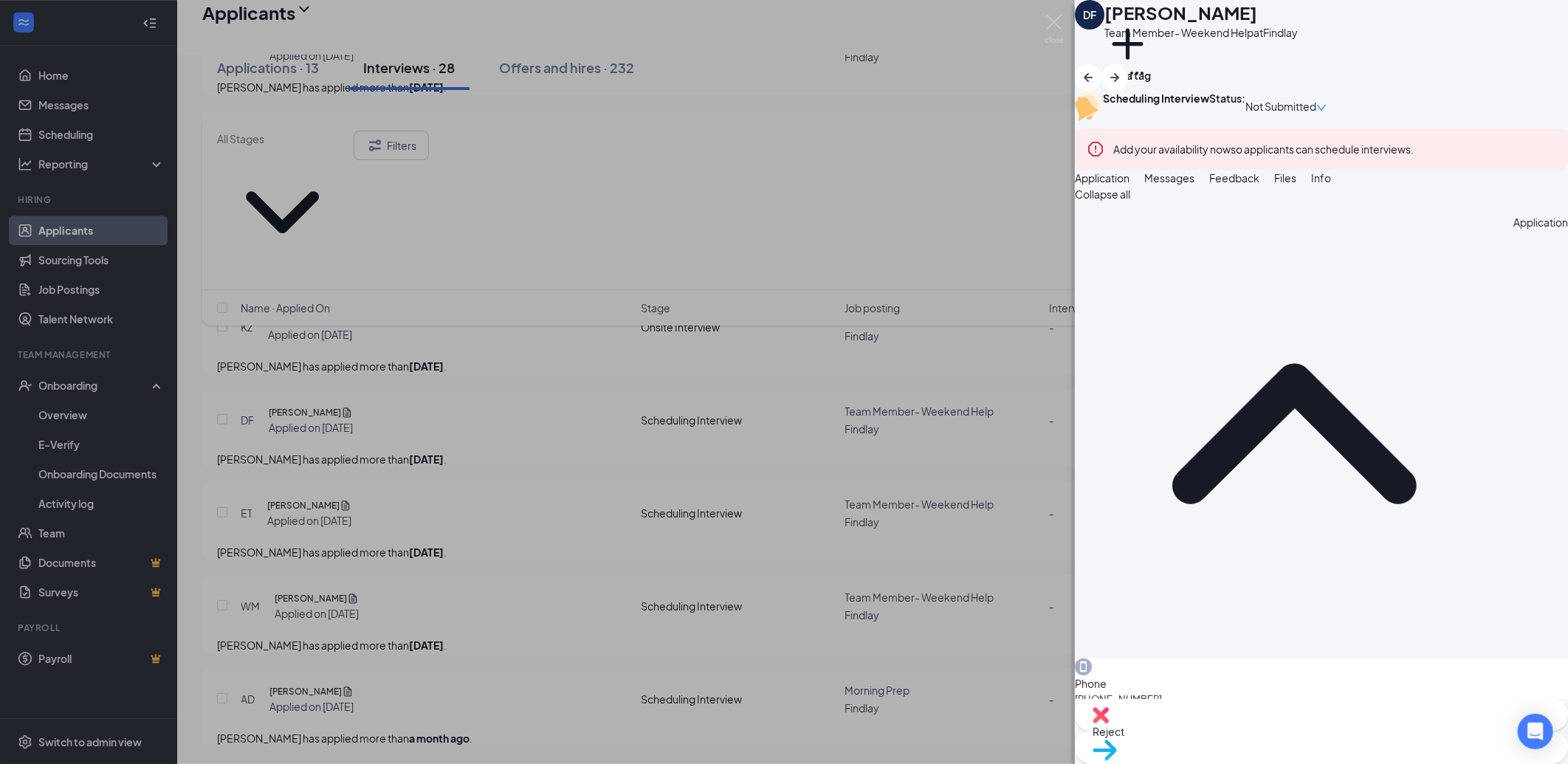
click at [1195, 184] on span "Messages" at bounding box center [1170, 178] width 50 height 13
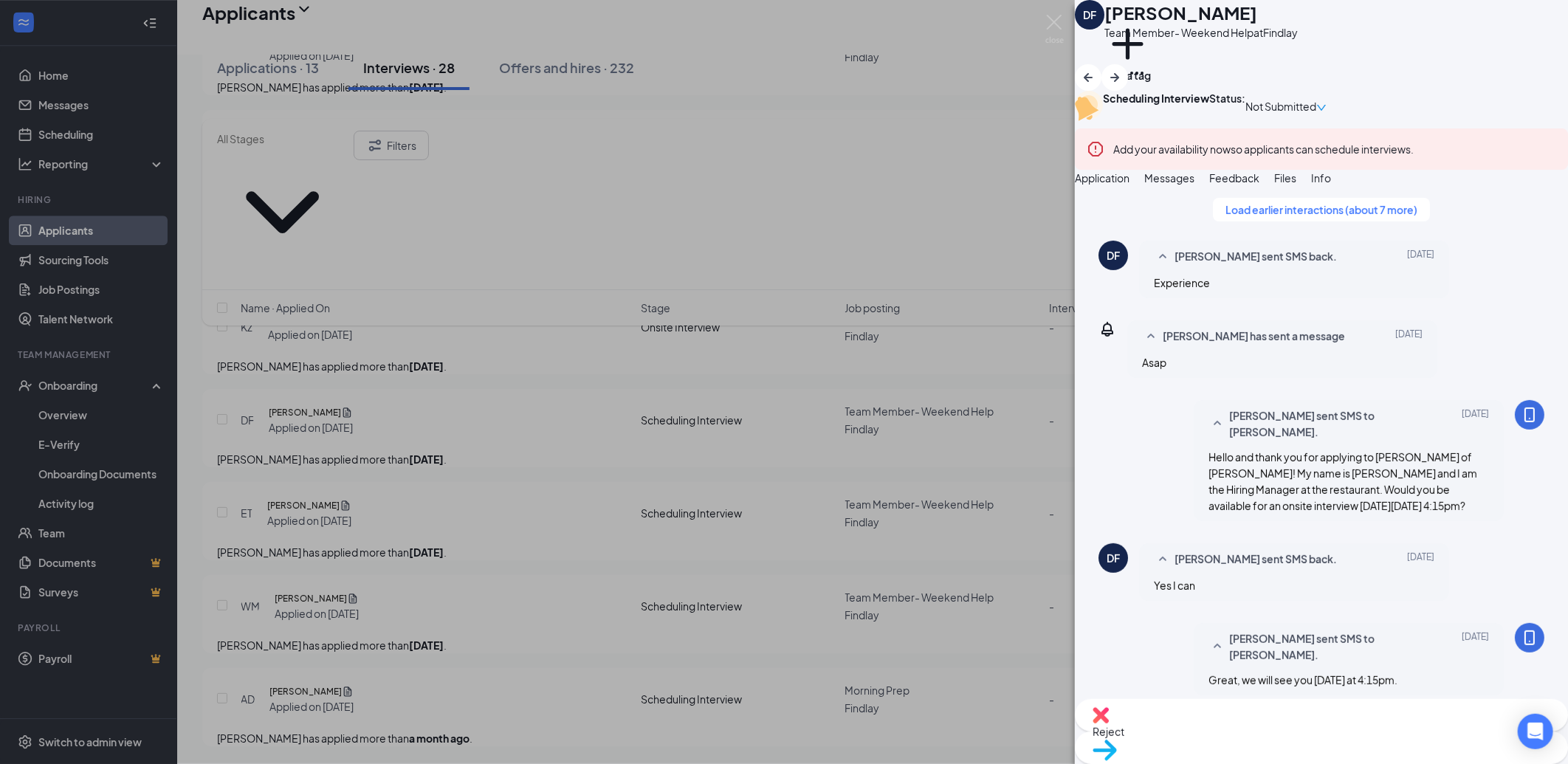
scroll to position [687, 0]
type textarea "Great, we will see you today at 4pm!"
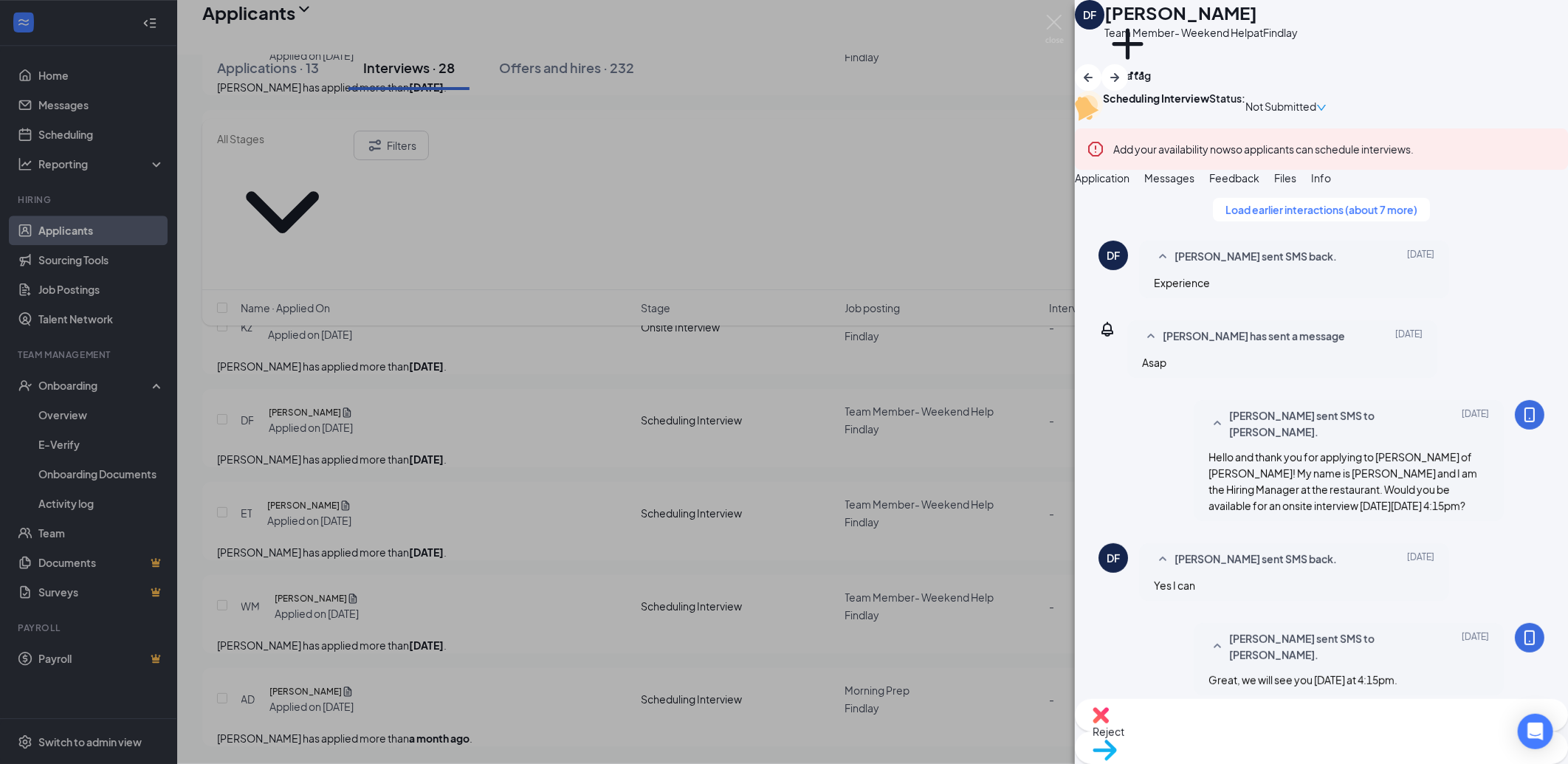
click at [691, 449] on div "DF Daniel Fitzgerald Team Member- Weekend Help at Findlay Add a tag Scheduling …" at bounding box center [784, 382] width 1568 height 764
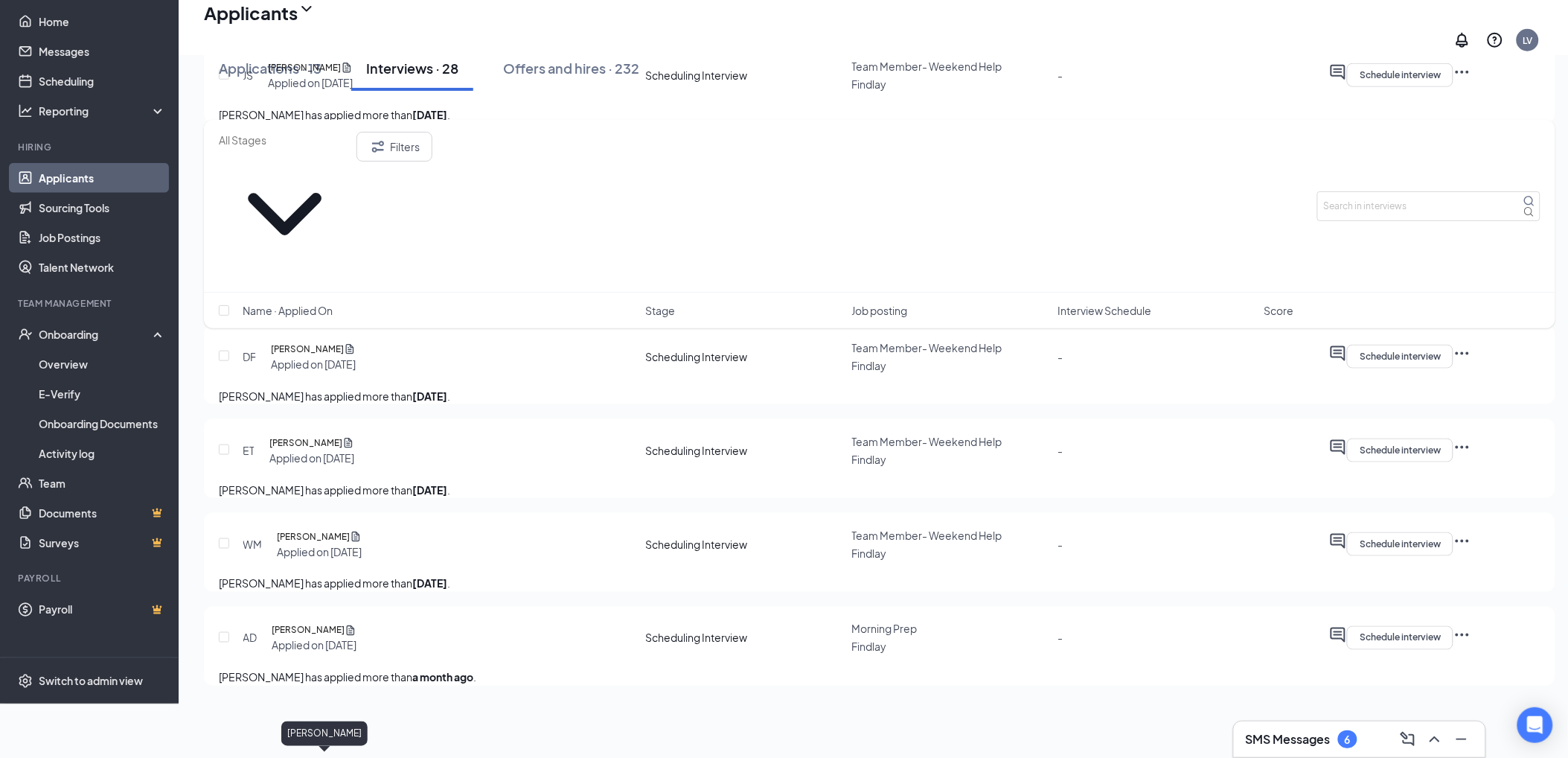
click at [307, 450] on h5 "[PERSON_NAME]" at bounding box center [306, 443] width 73 height 15
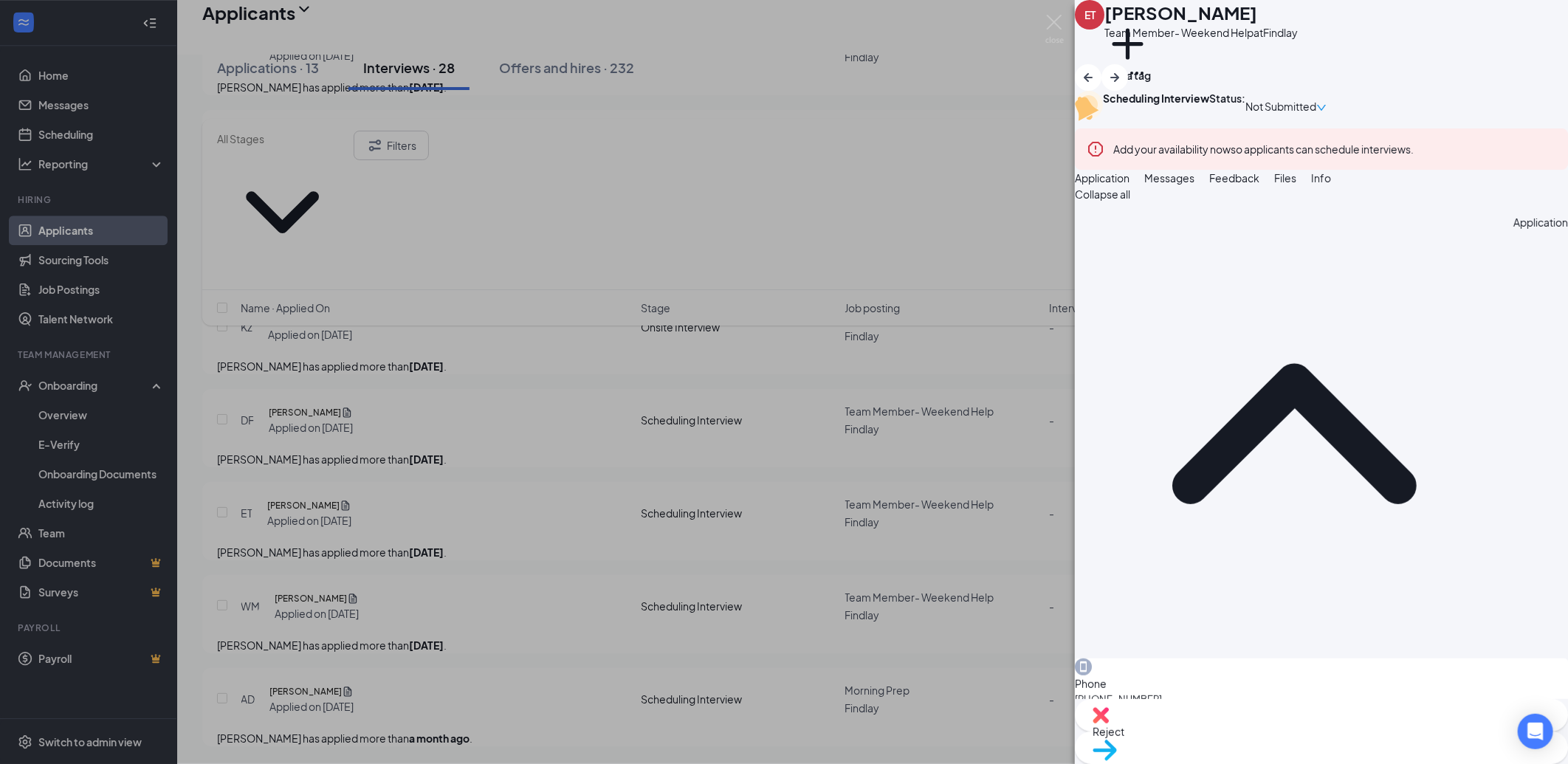
click at [1195, 184] on span "Messages" at bounding box center [1170, 178] width 50 height 13
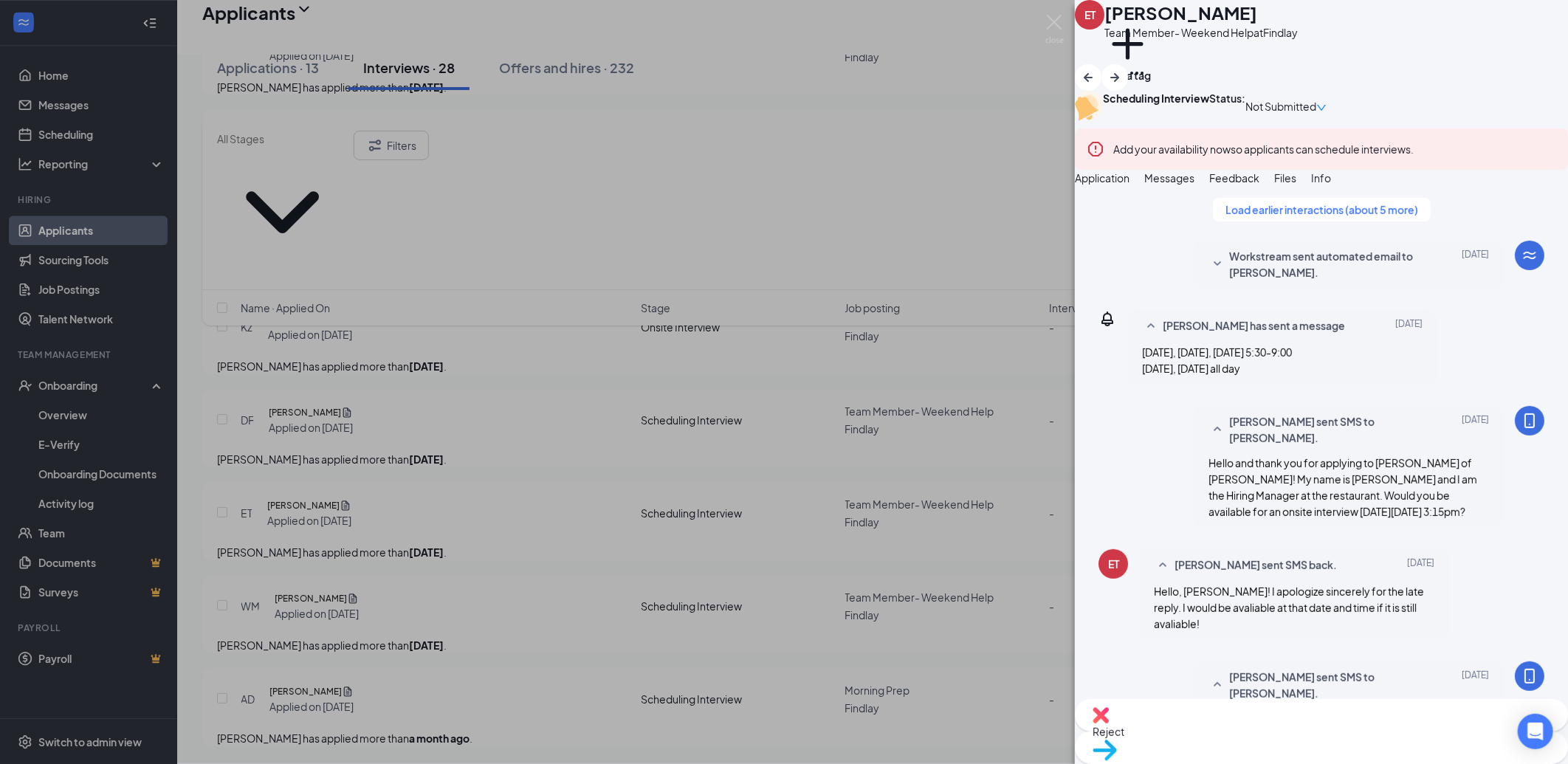
scroll to position [774, 0]
type textarea "I could do next Monday, September 22nd at 5:45pm."
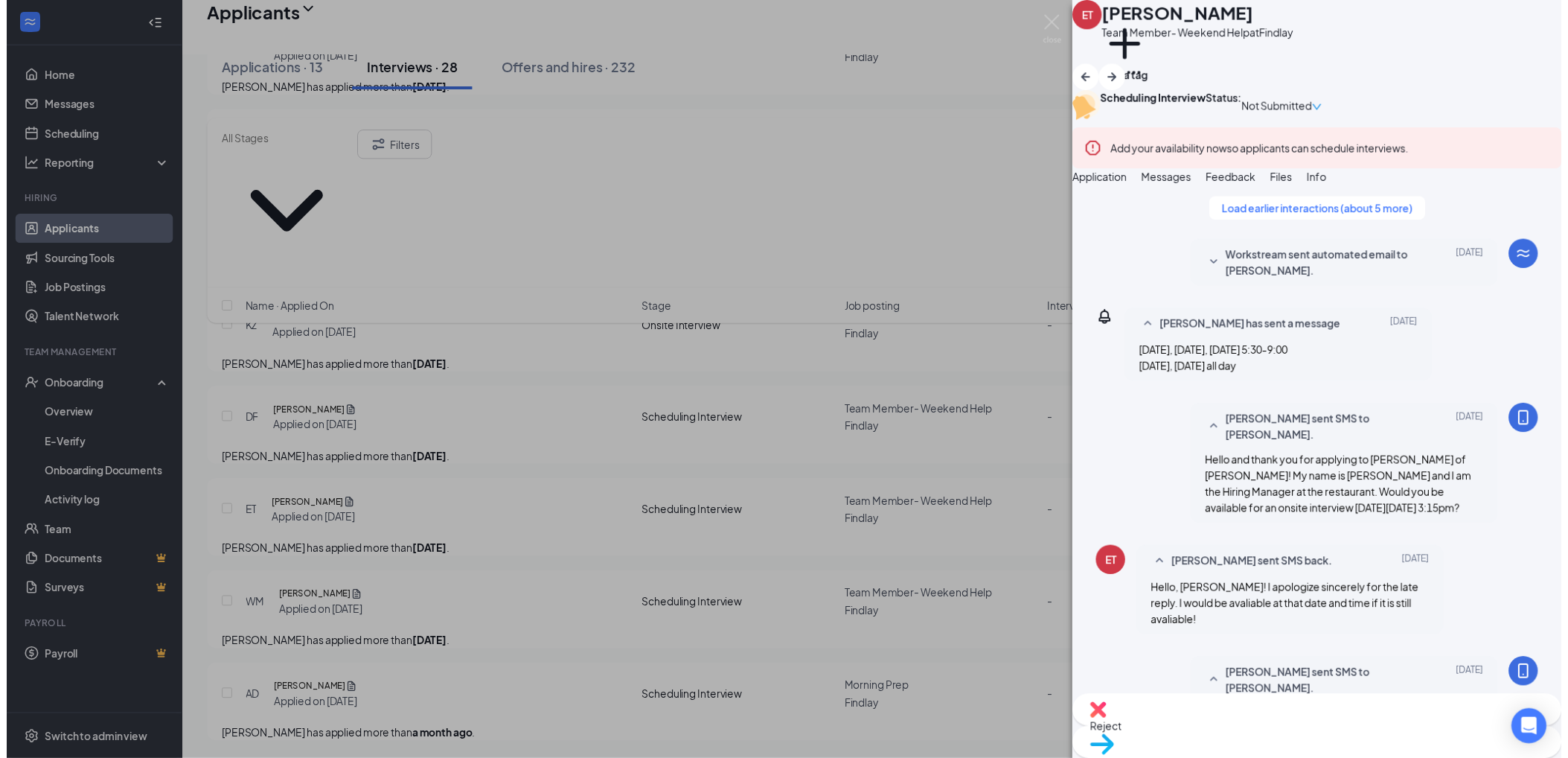
scroll to position [876, 0]
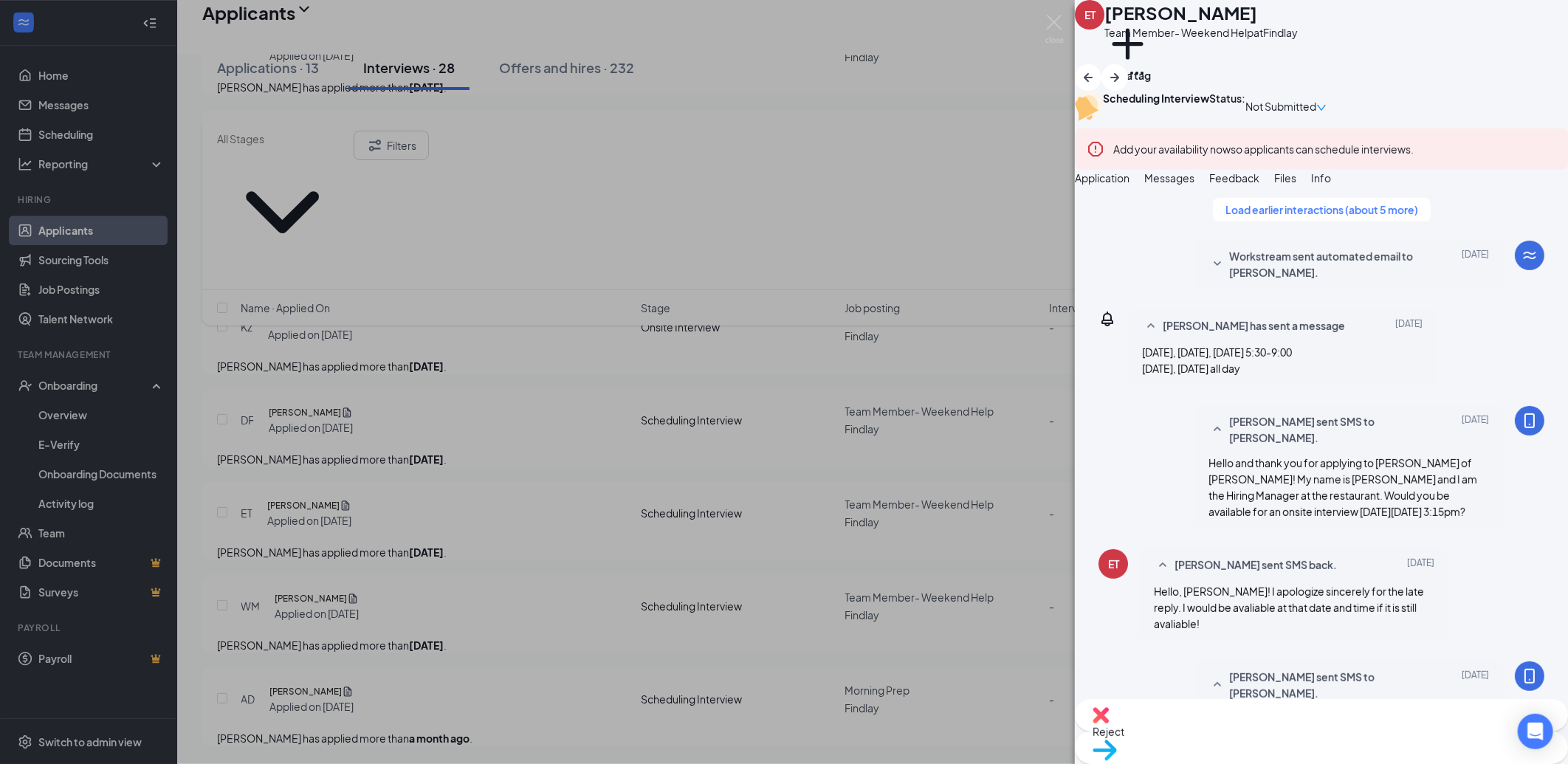
click at [842, 469] on div "ET Erin Tackett Team Member- Weekend Help at Findlay Add a tag Scheduling Inter…" at bounding box center [784, 382] width 1568 height 764
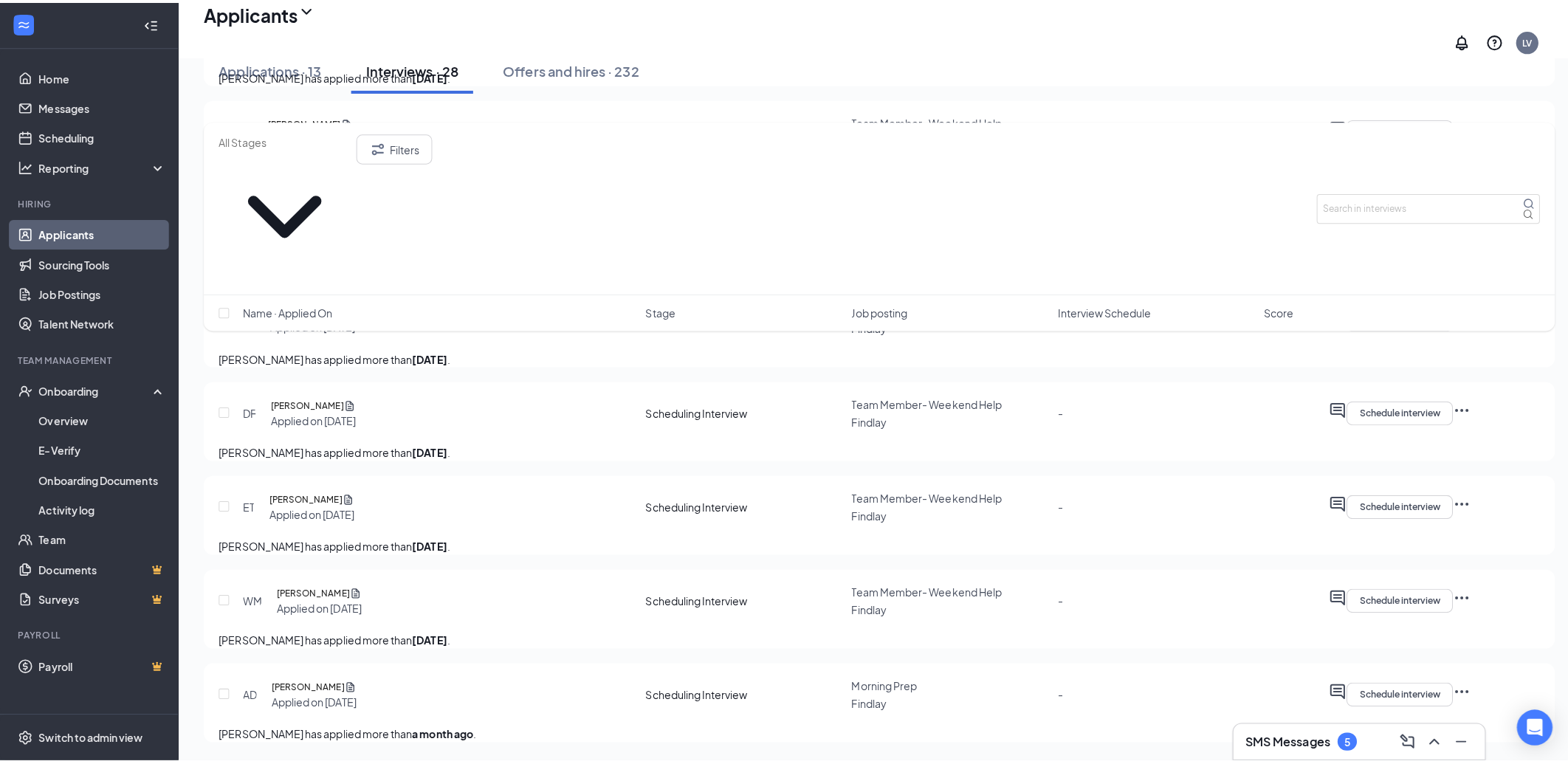
scroll to position [2544, 0]
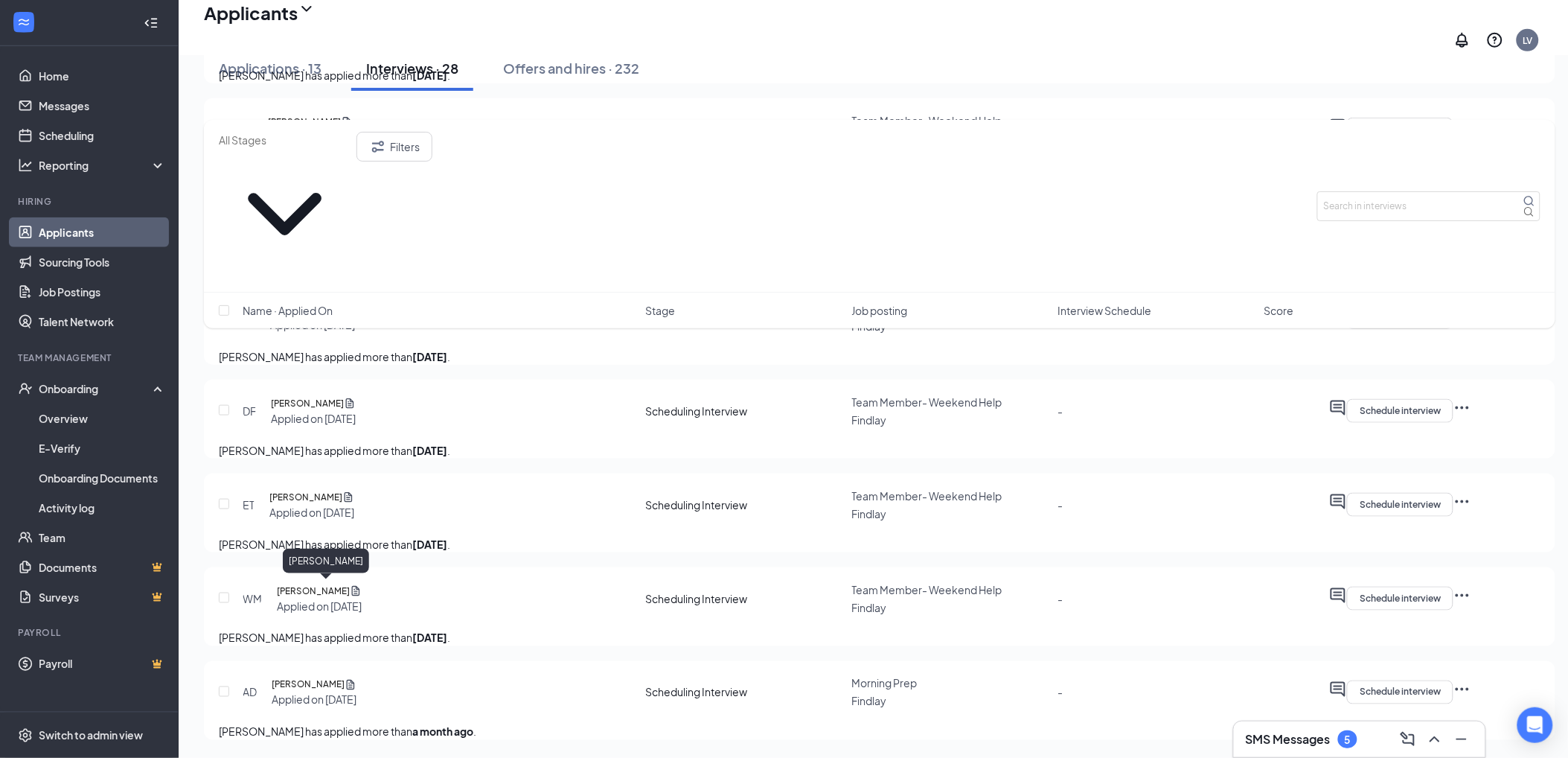
click at [333, 317] on h5 "[PERSON_NAME]" at bounding box center [307, 310] width 73 height 15
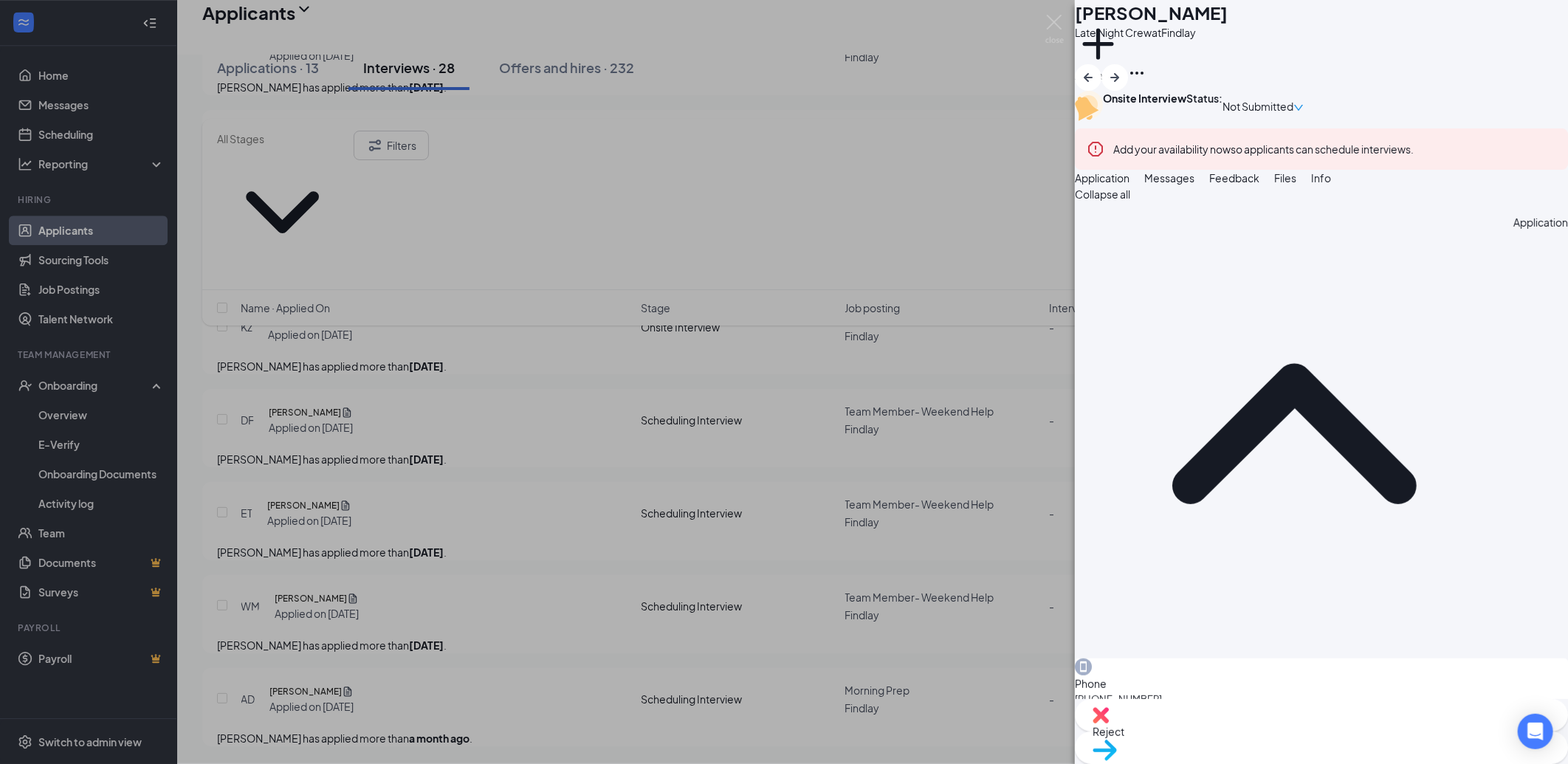
click at [1195, 186] on button "Messages" at bounding box center [1170, 178] width 50 height 16
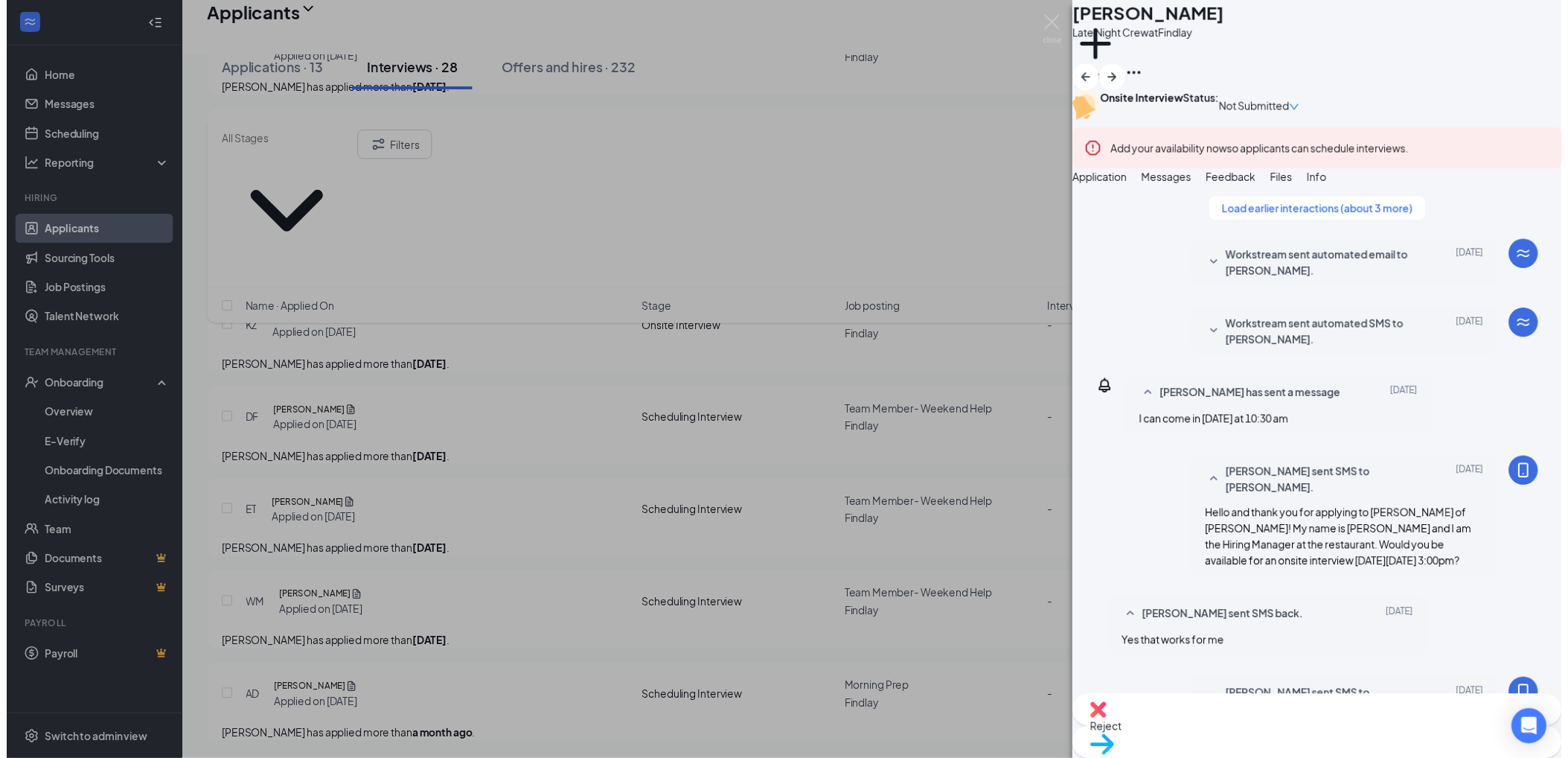
scroll to position [673, 0]
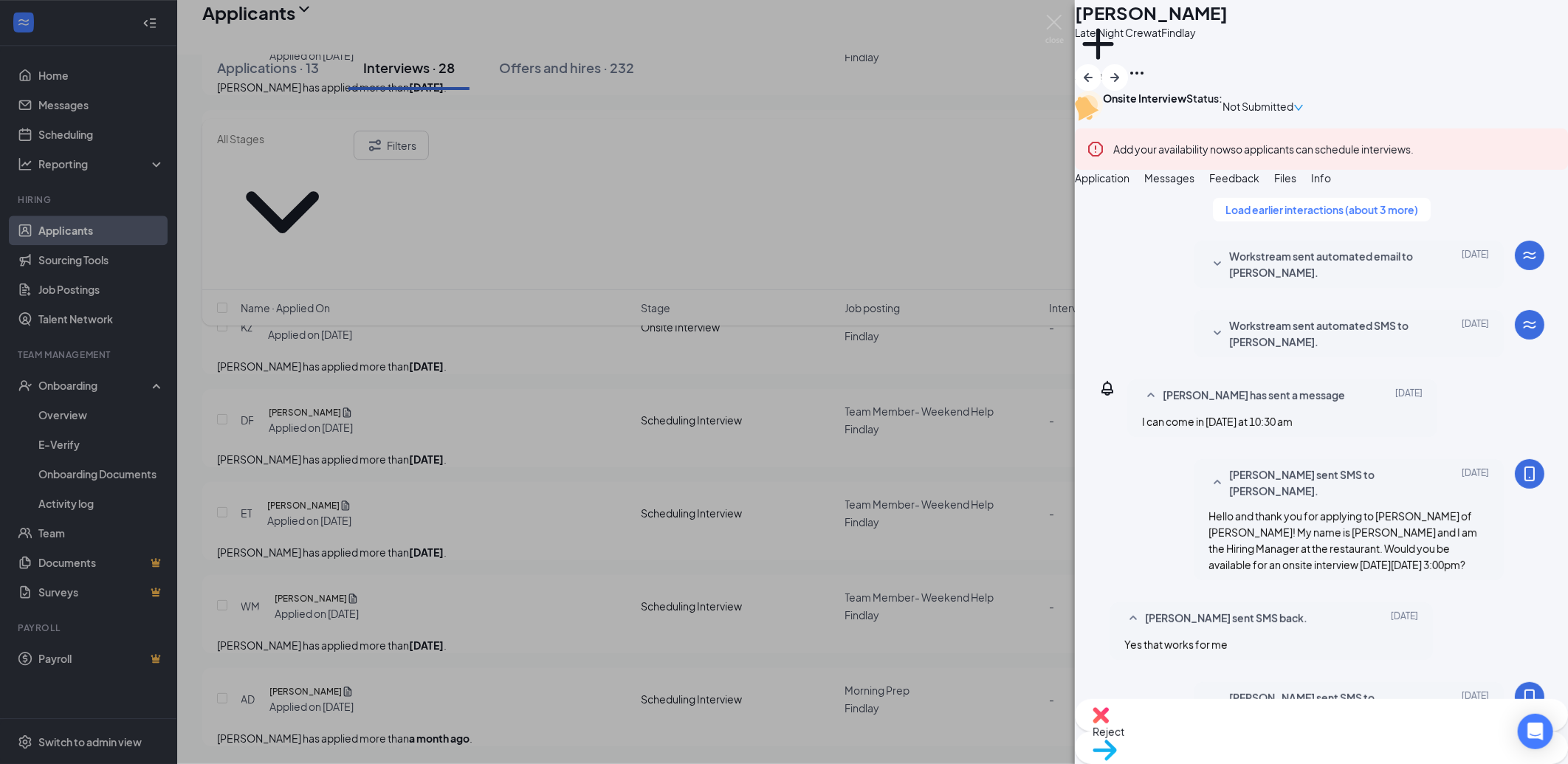
drag, startPoint x: 613, startPoint y: 400, endPoint x: 329, endPoint y: 382, distance: 284.6
click at [613, 399] on div "KZ Kayla Zweber Late Night Crew at Findlay Add a tag Onsite Interview Status : …" at bounding box center [784, 382] width 1568 height 764
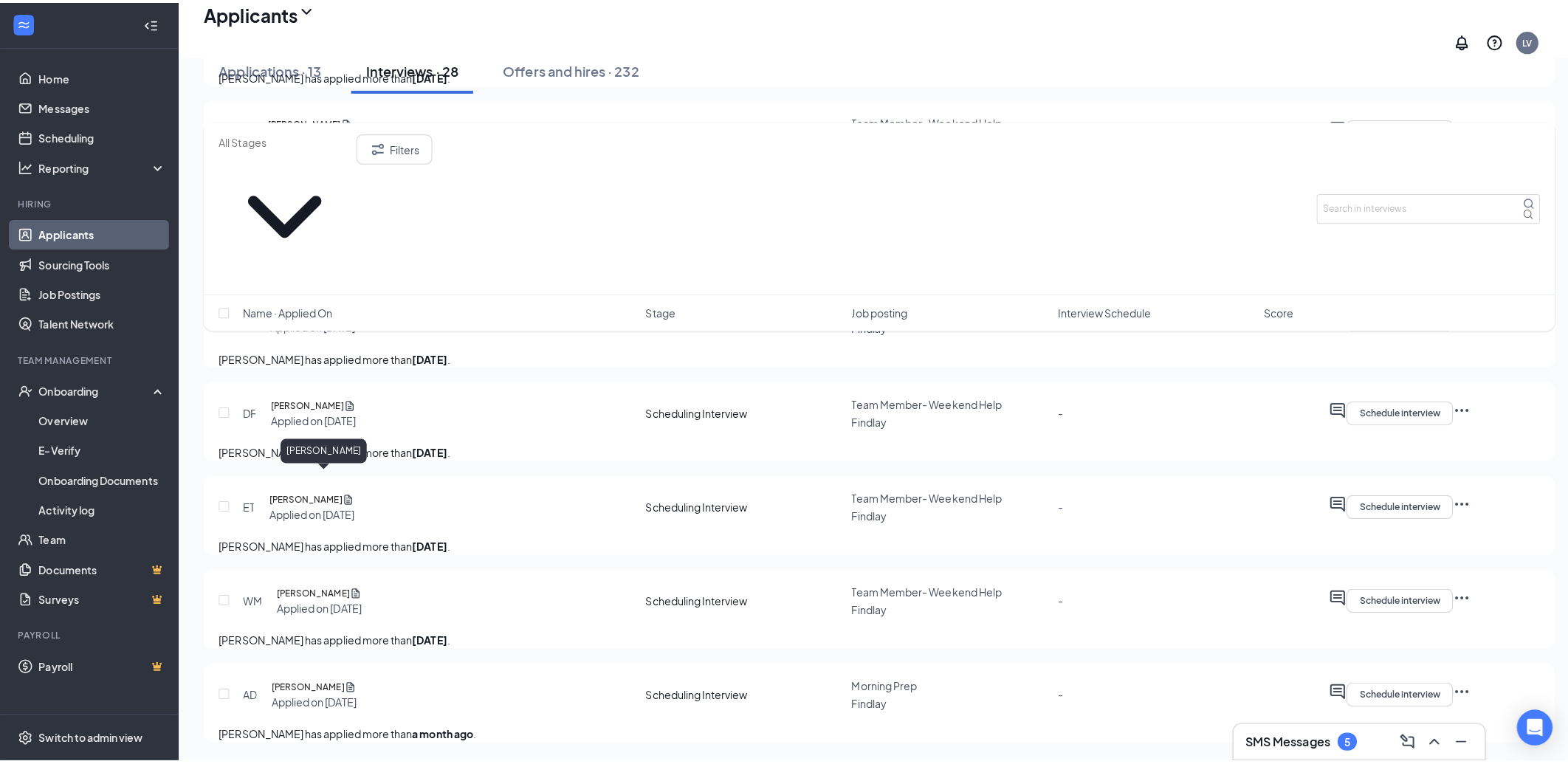
scroll to position [2380, 0]
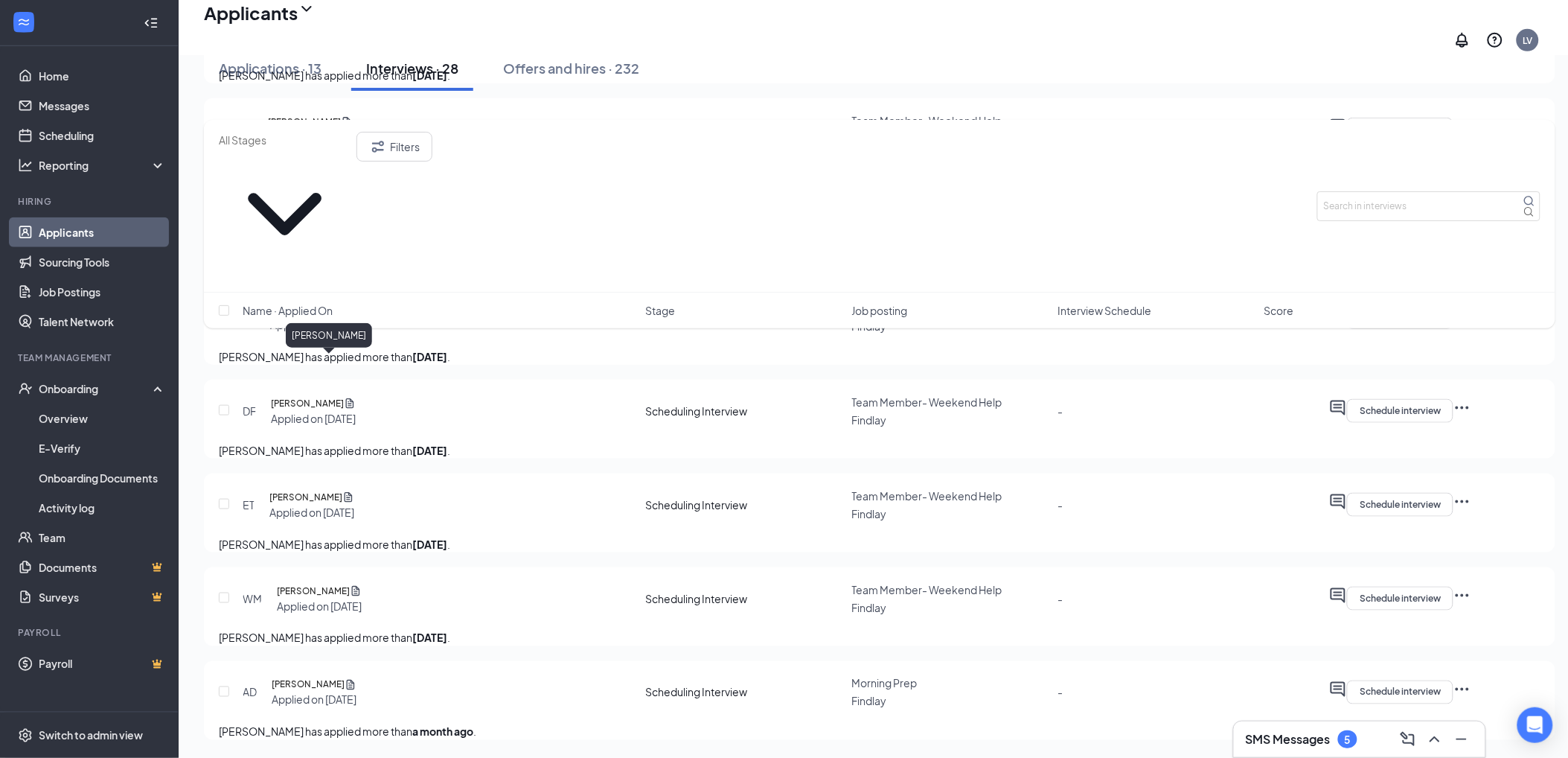
click at [341, 130] on h5 "[PERSON_NAME]" at bounding box center [304, 122] width 73 height 15
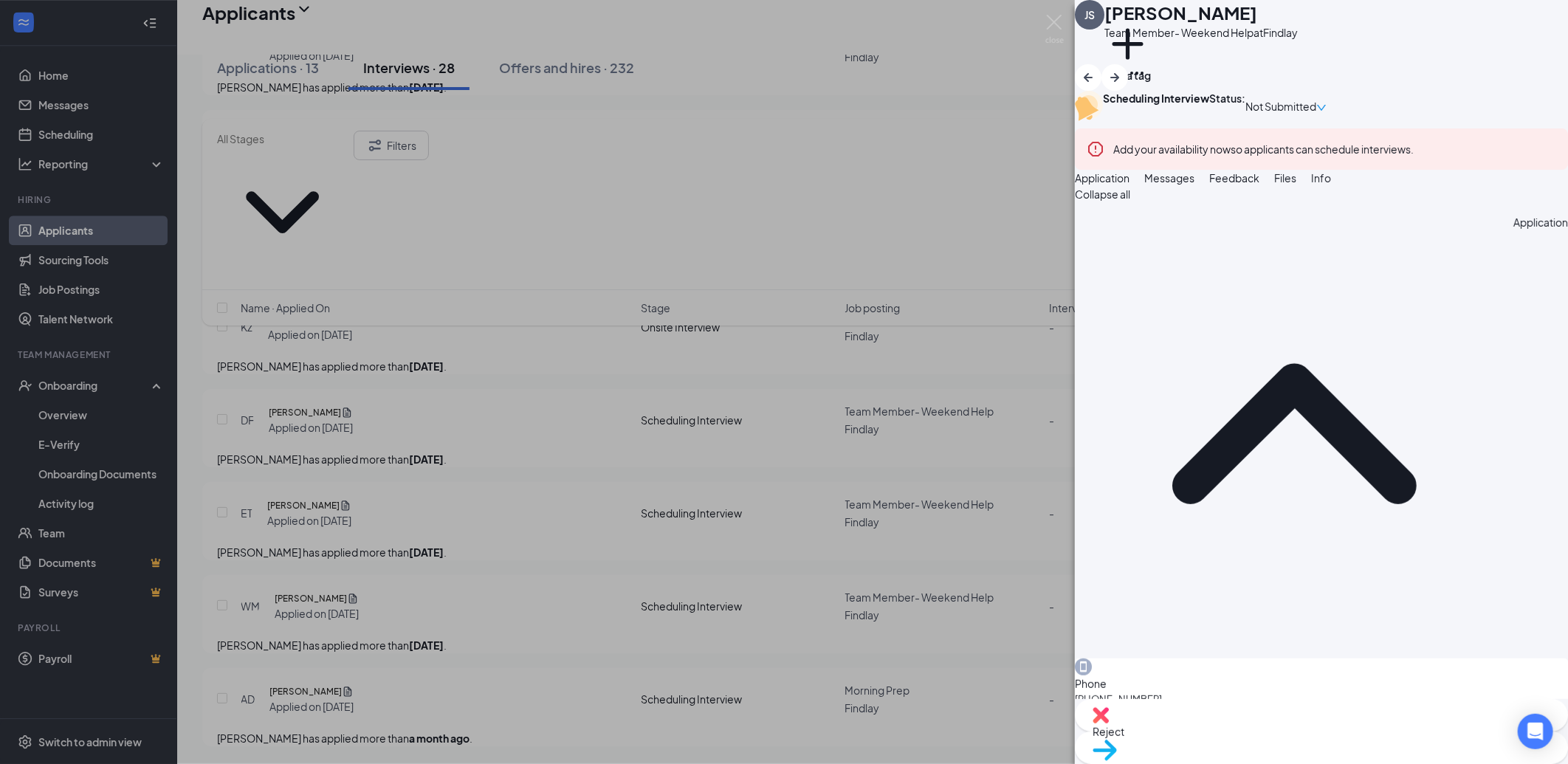
click at [462, 447] on div "JS Jessica Stansbery Team Member- Weekend Help at Findlay Add a tag Scheduling …" at bounding box center [784, 382] width 1568 height 764
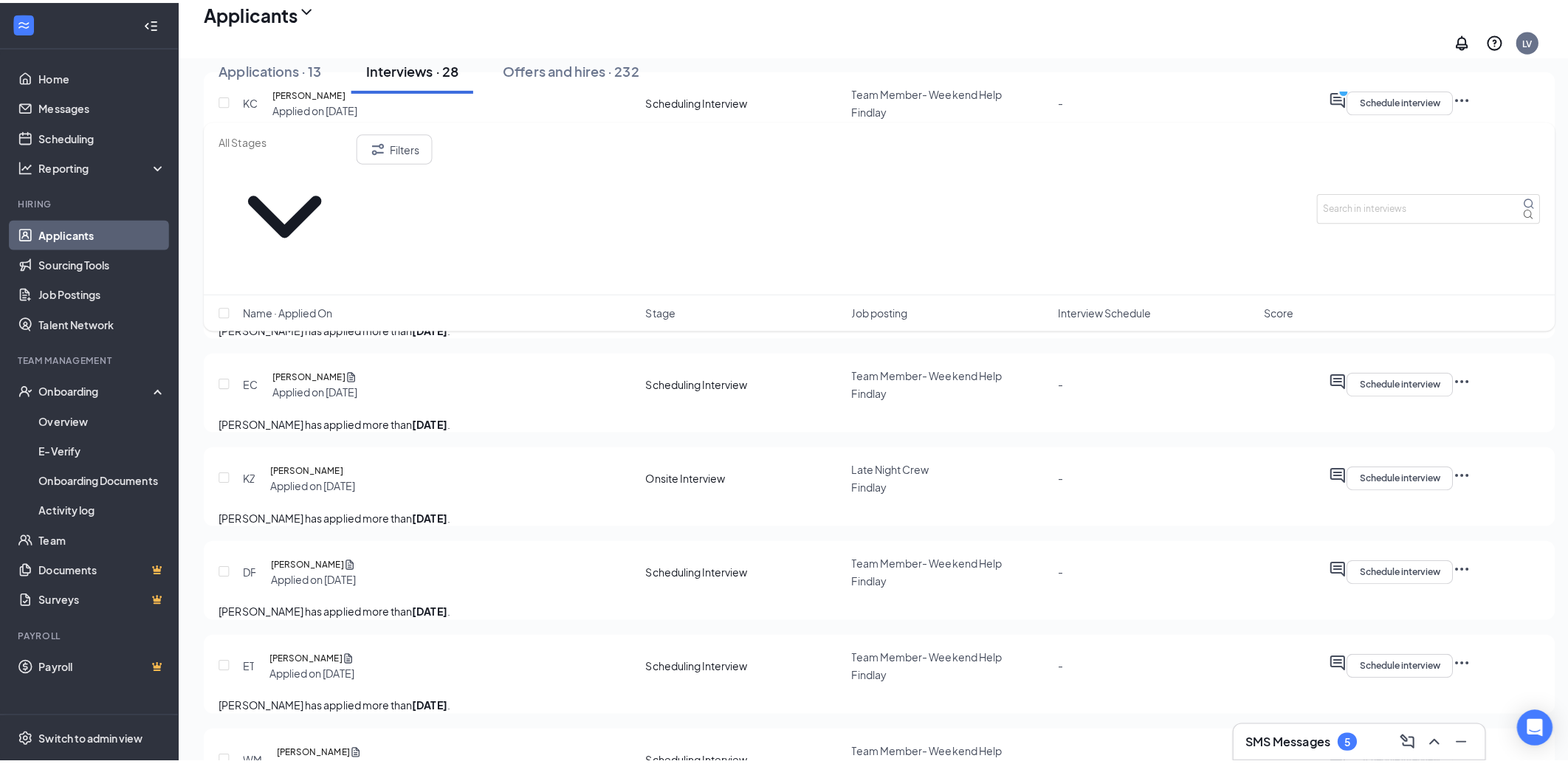
scroll to position [2216, 0]
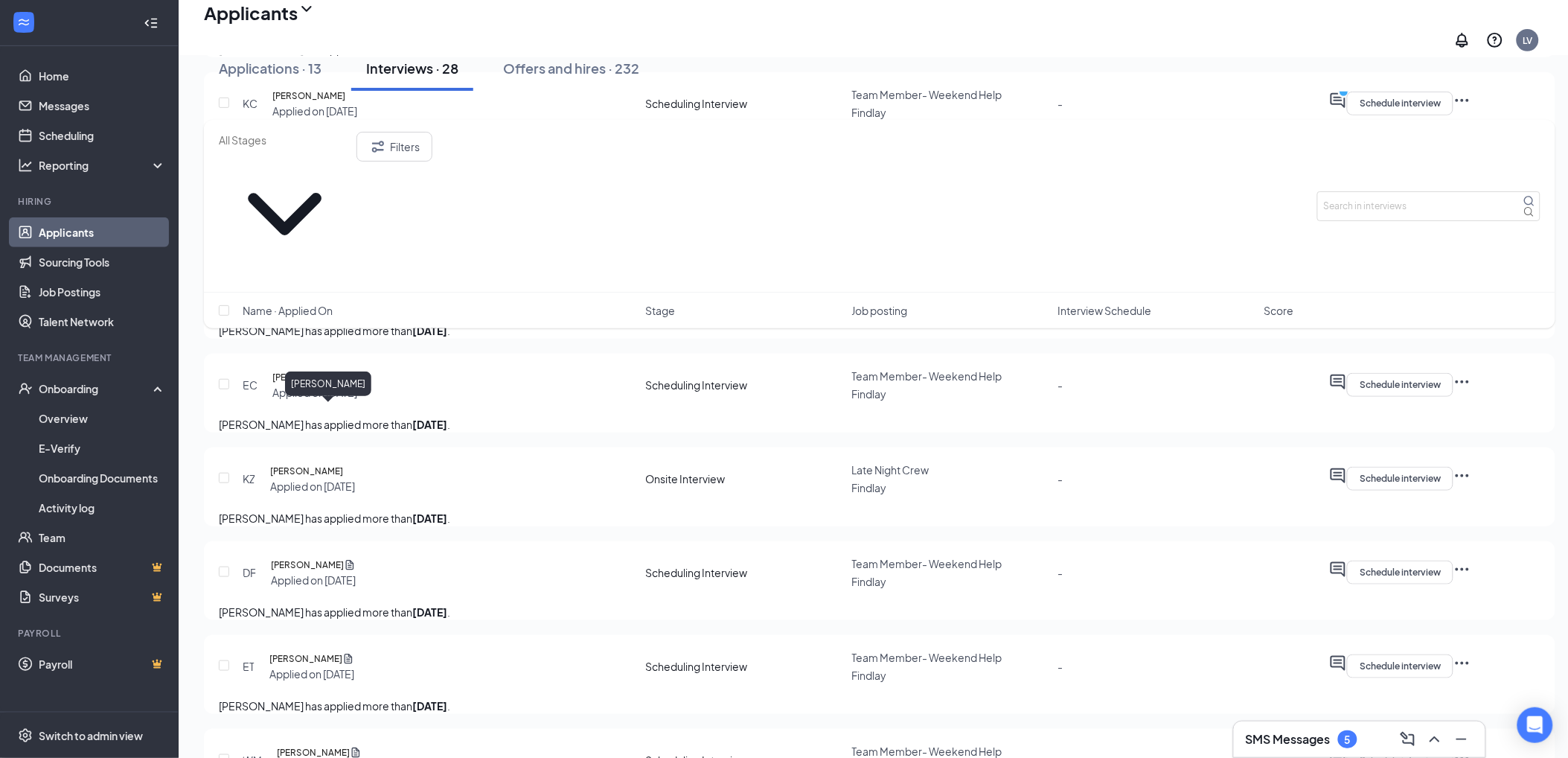
click at [345, 197] on h5 "Mason Thornton" at bounding box center [308, 190] width 73 height 15
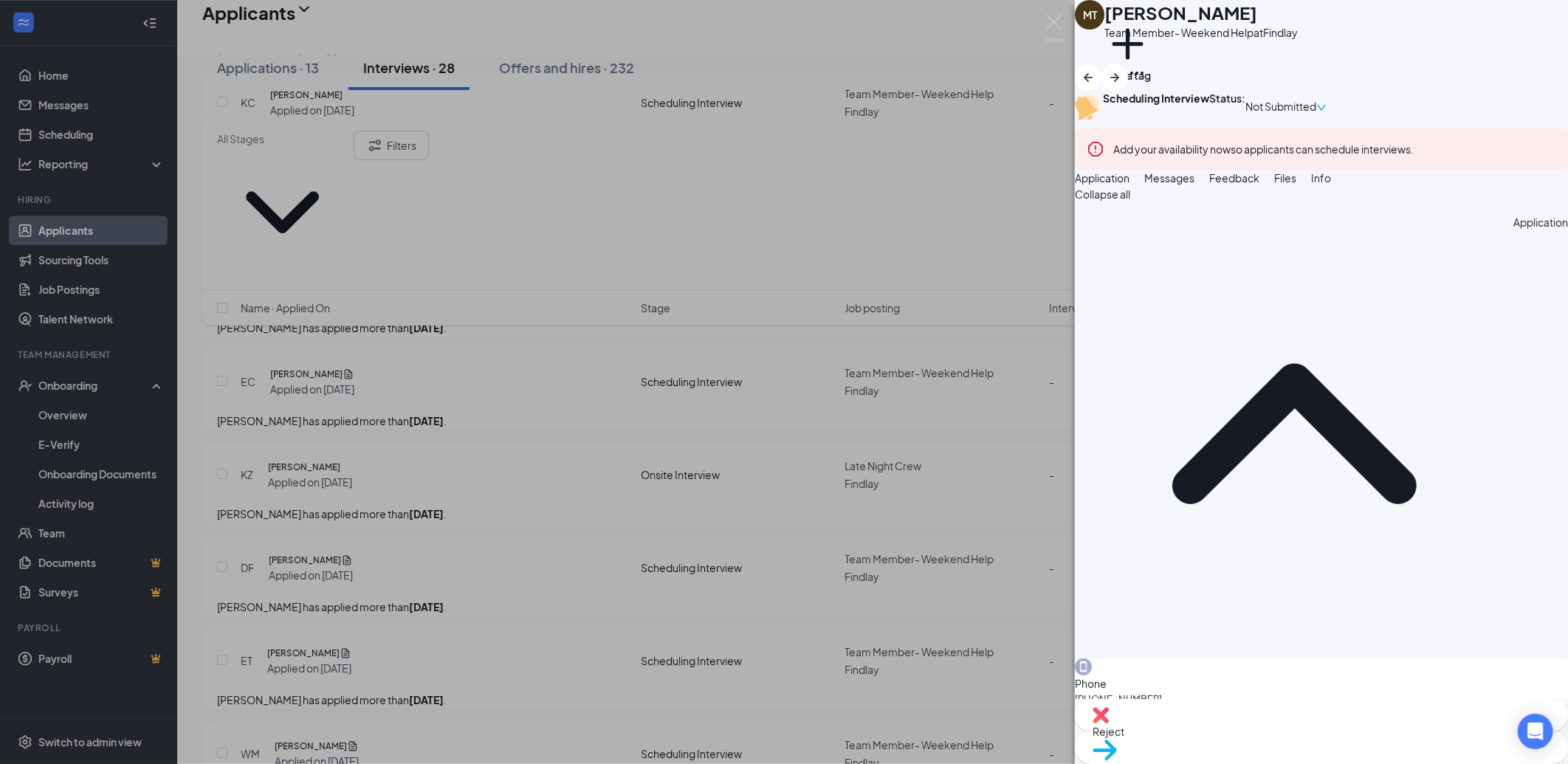
click at [1195, 186] on button "Messages" at bounding box center [1170, 178] width 50 height 16
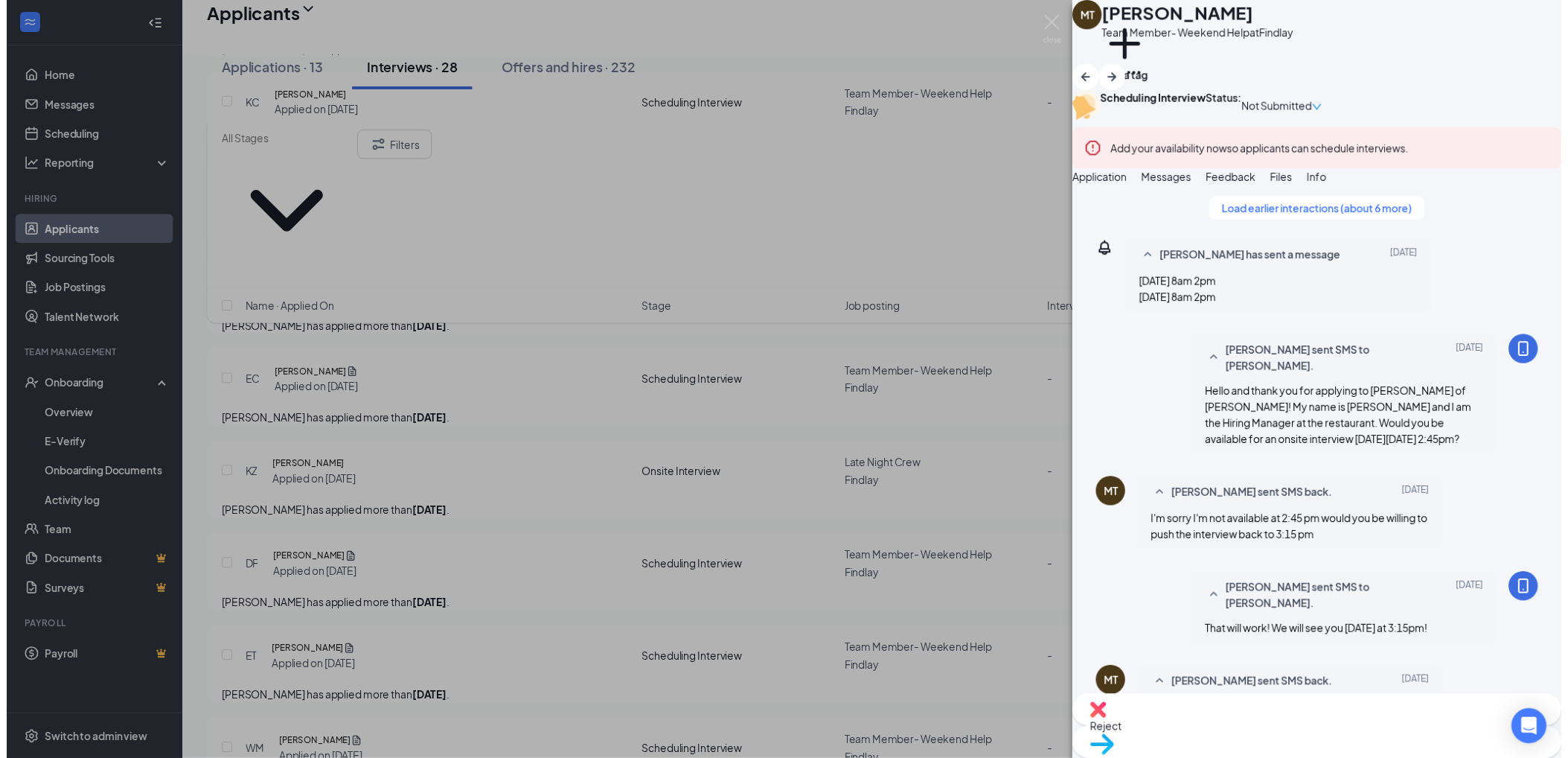
scroll to position [773, 0]
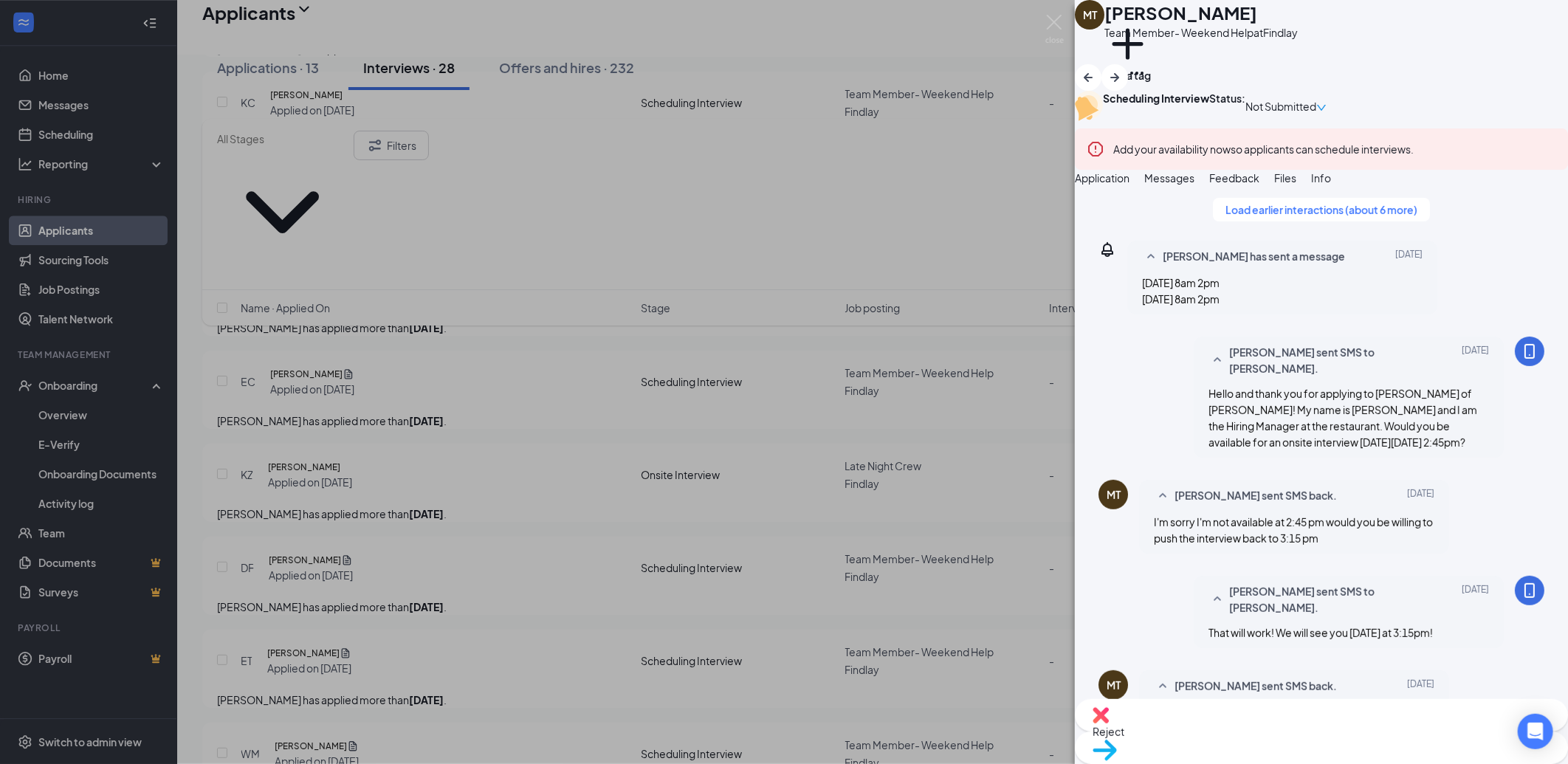
click at [1242, 720] on div "Reject" at bounding box center [1321, 715] width 493 height 33
checkbox input "true"
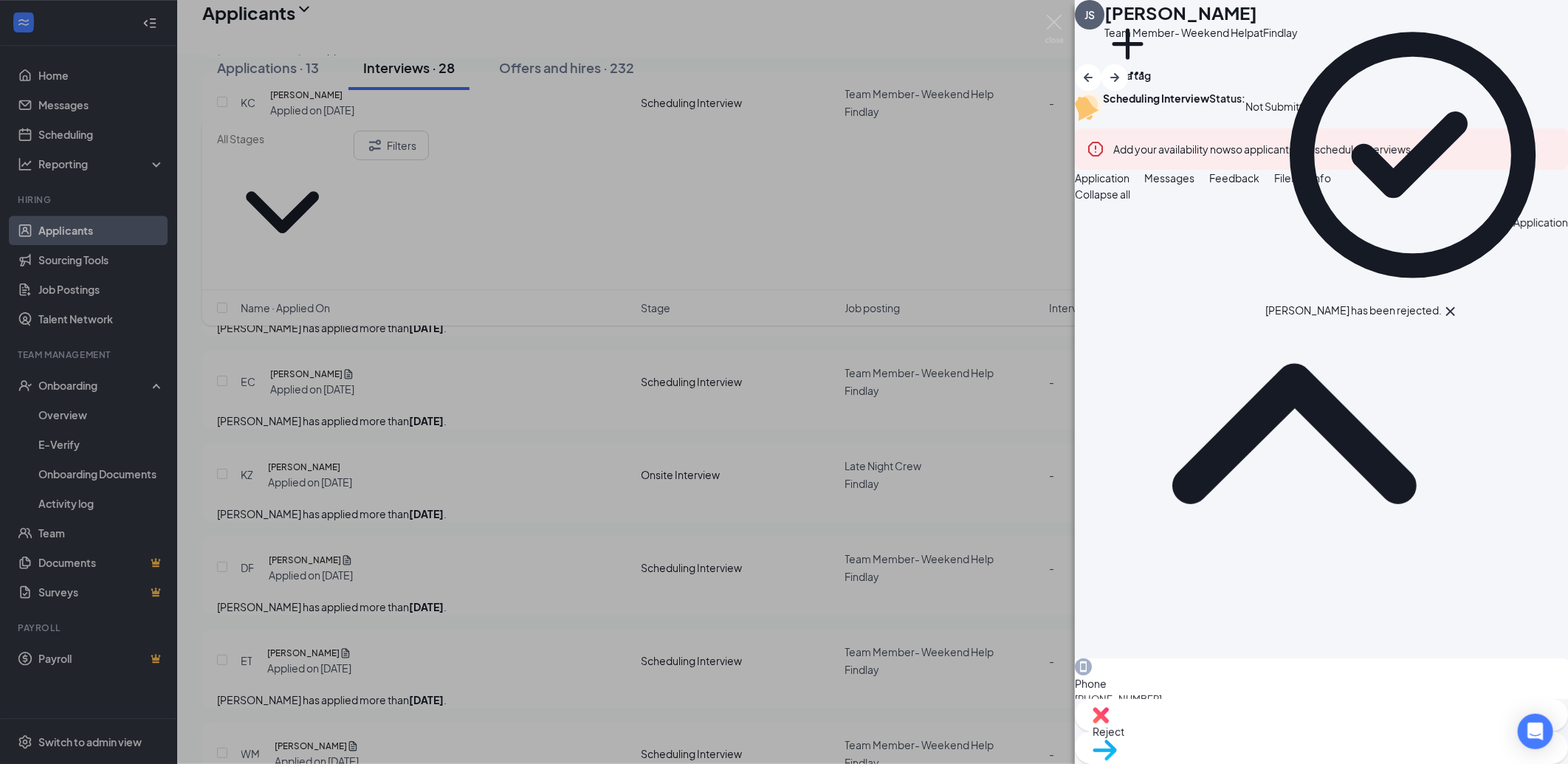
click at [489, 423] on div "JS Jessica Stansbery Team Member- Weekend Help at Findlay Add a tag Scheduling …" at bounding box center [784, 382] width 1568 height 764
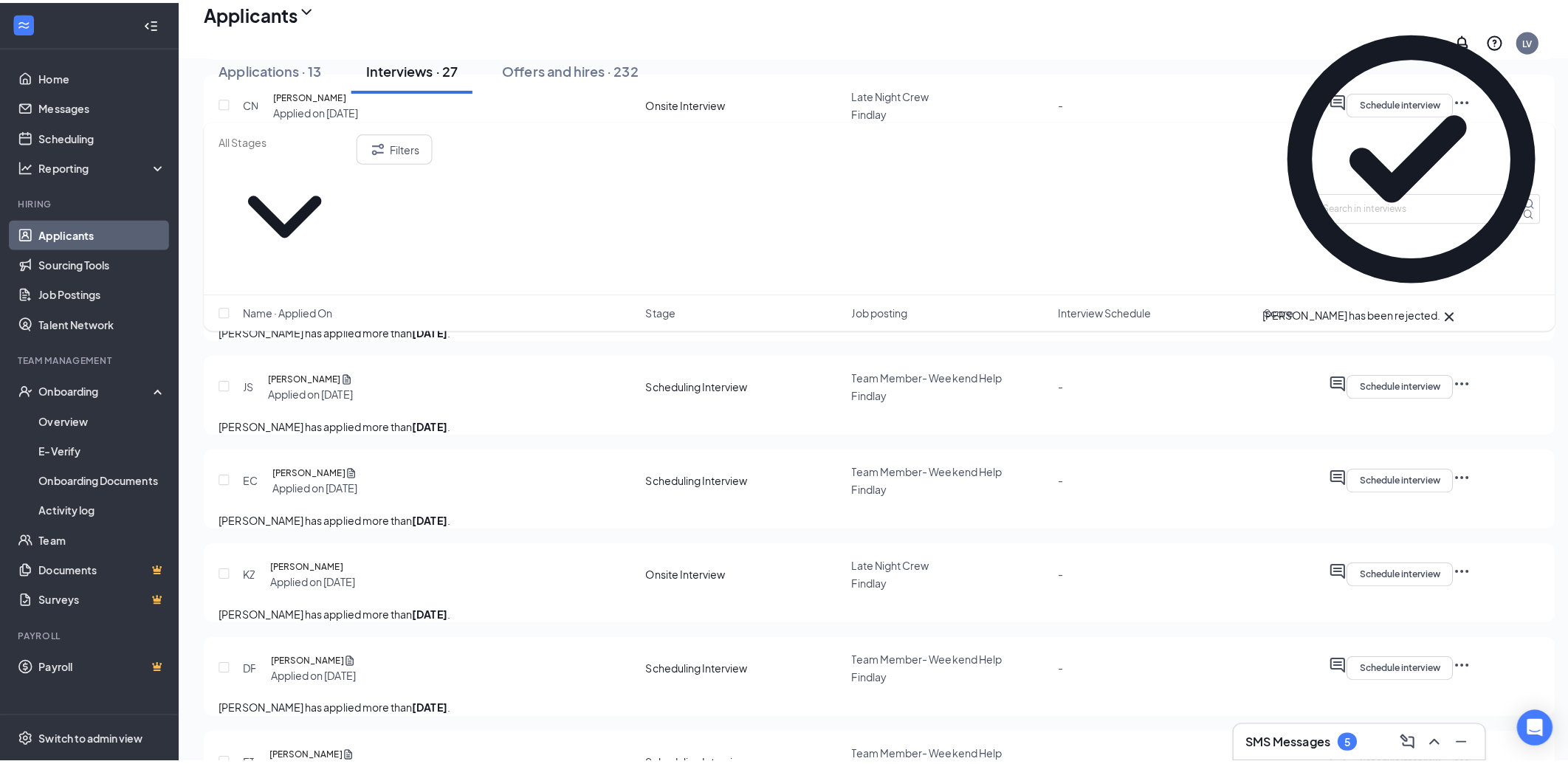
scroll to position [2052, 0]
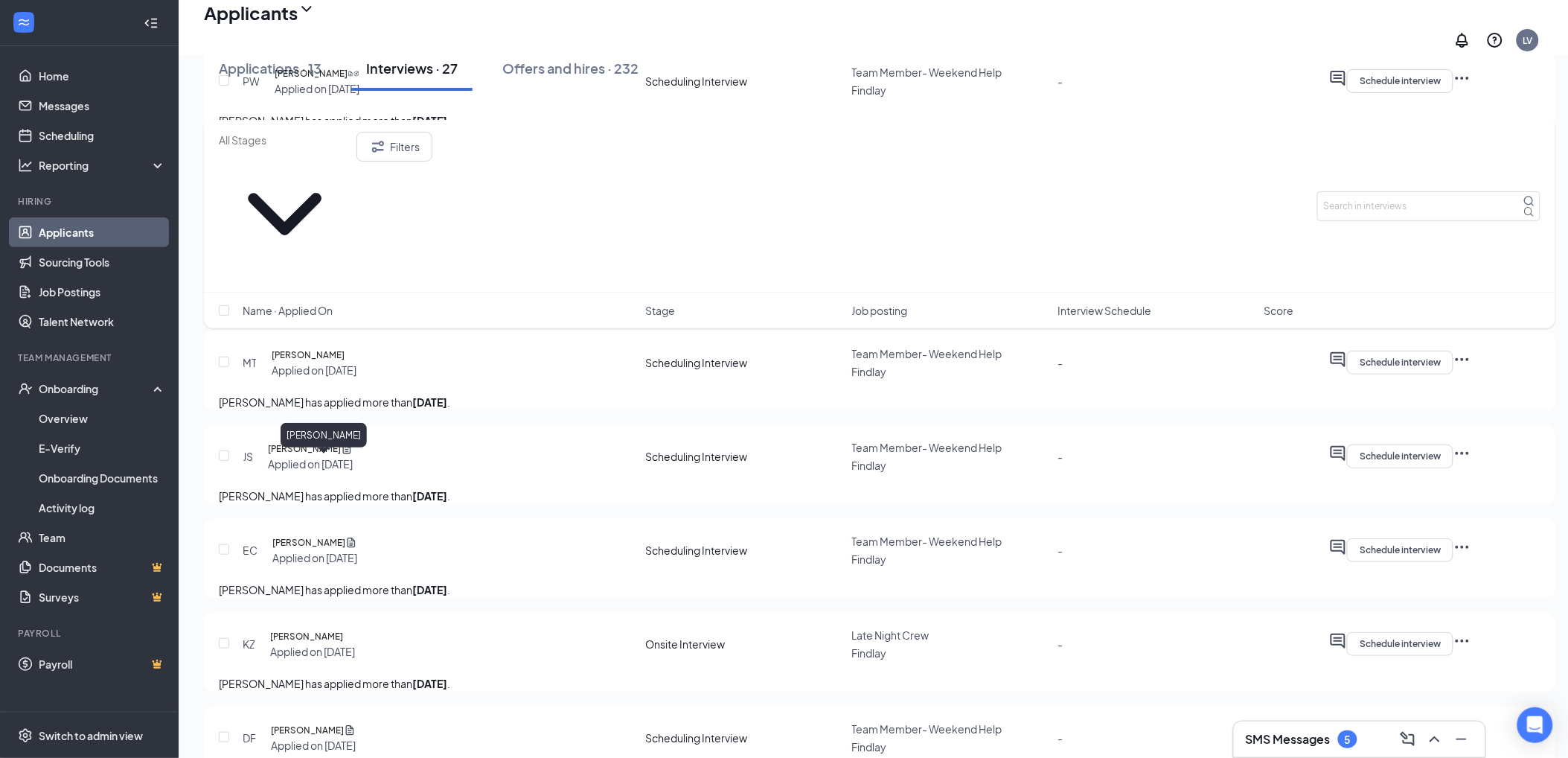
click at [302, 269] on h5 "Kay Cortez" at bounding box center [309, 261] width 73 height 15
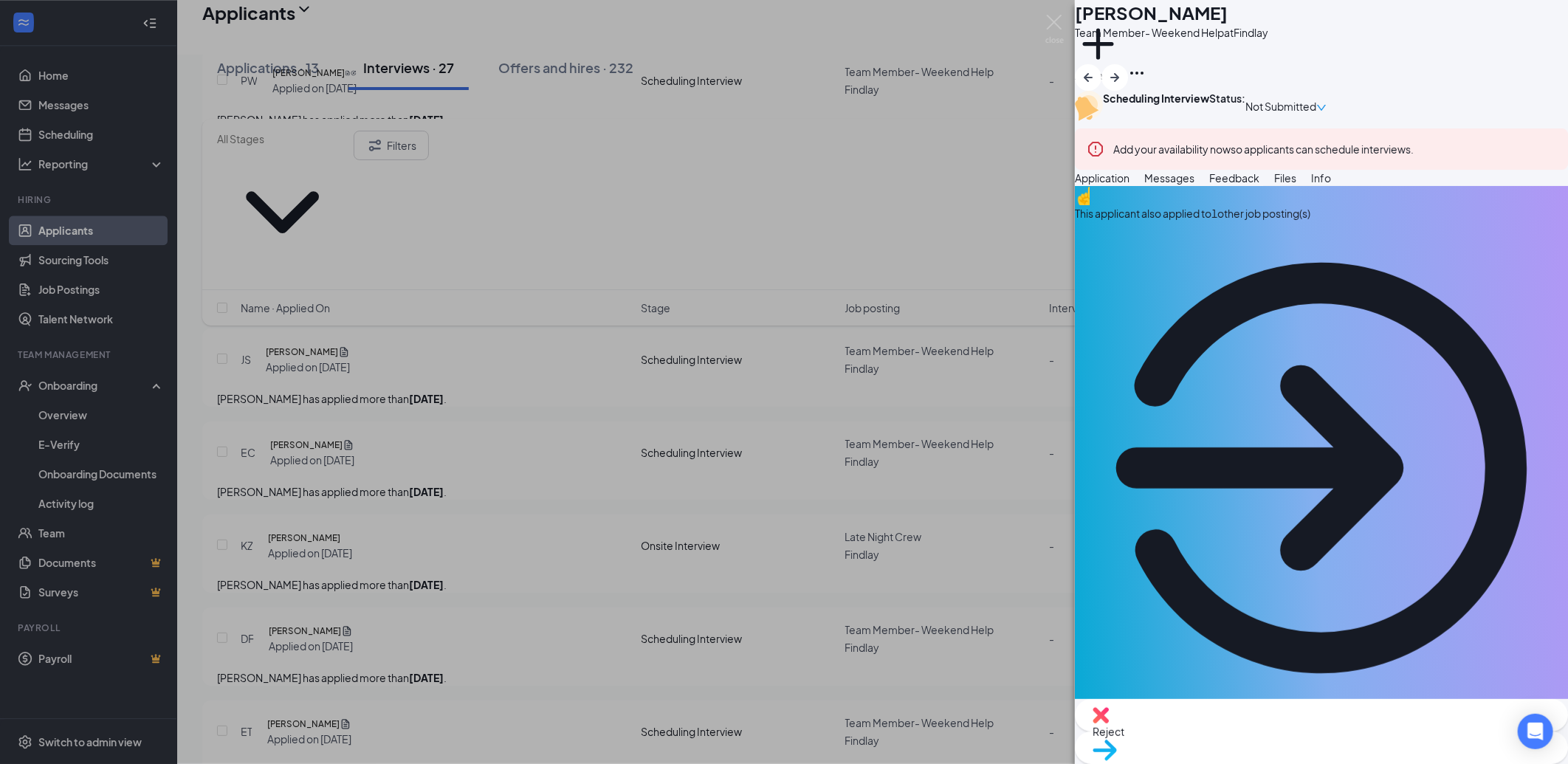
click at [1195, 184] on span "Messages" at bounding box center [1170, 178] width 50 height 13
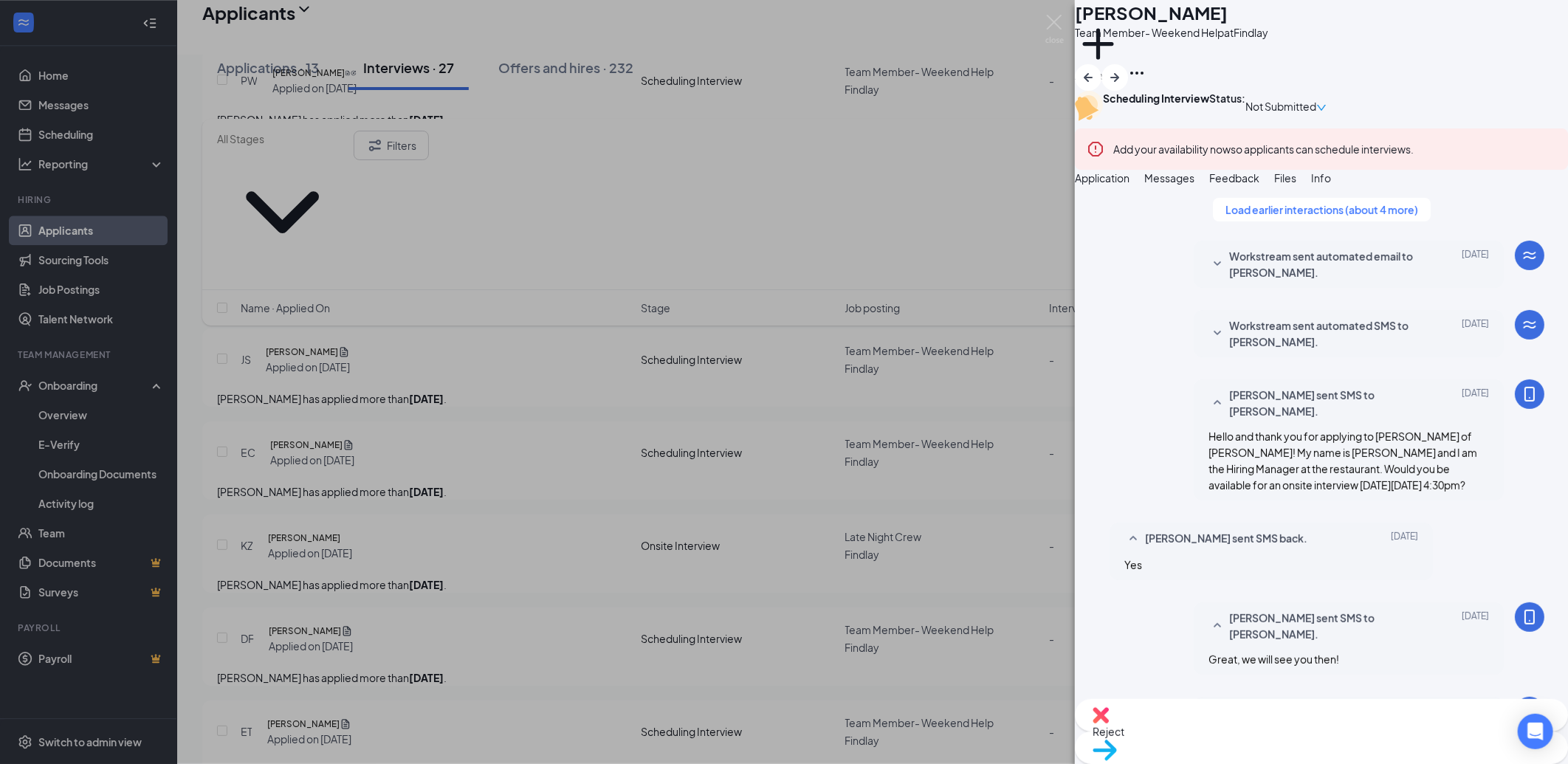
scroll to position [683, 0]
click at [1266, 731] on div "Reject" at bounding box center [1321, 715] width 493 height 33
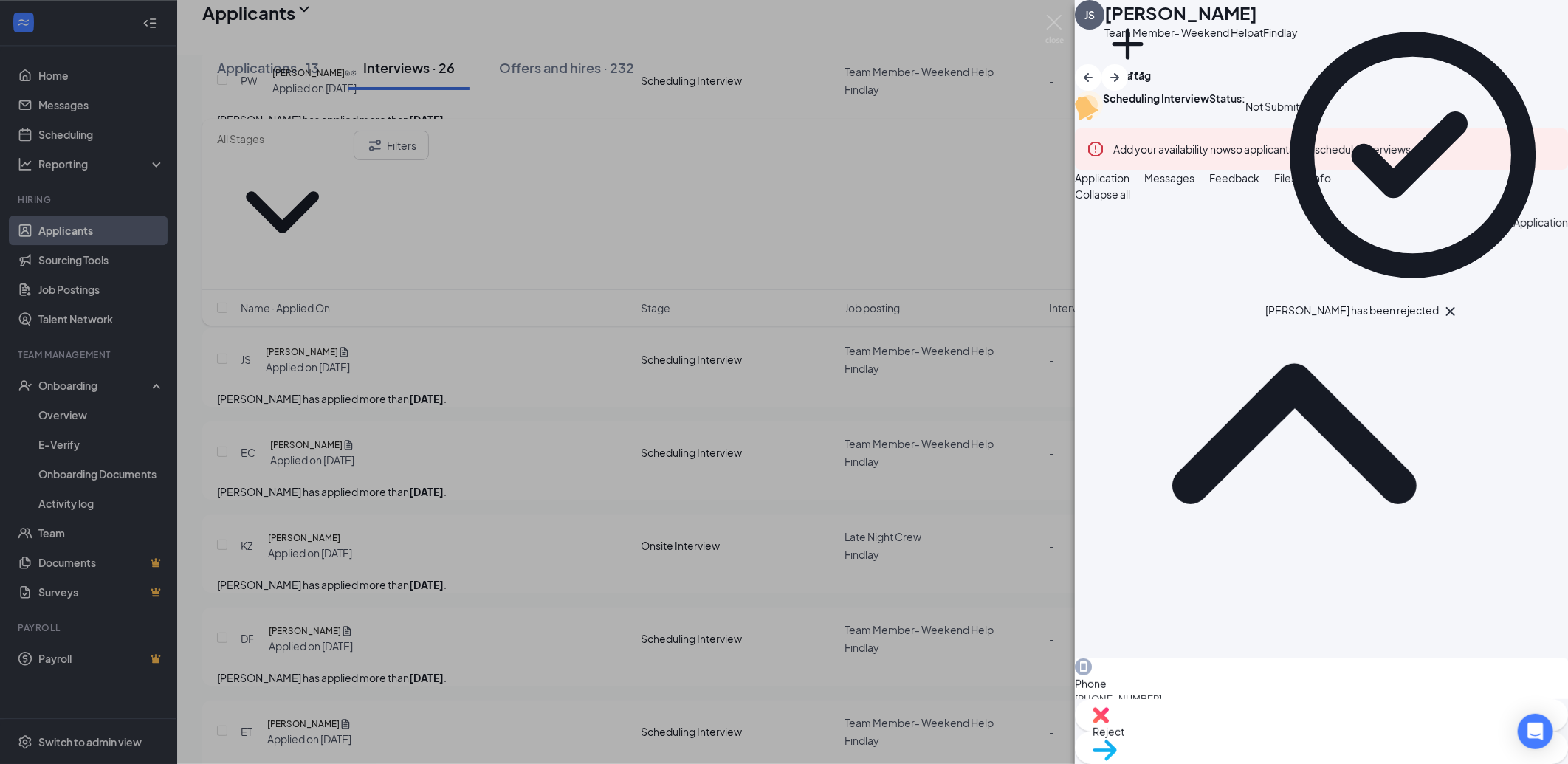
click at [734, 440] on div "JS Jessica Stansbery Team Member- Weekend Help at Findlay Add a tag Scheduling …" at bounding box center [784, 382] width 1568 height 764
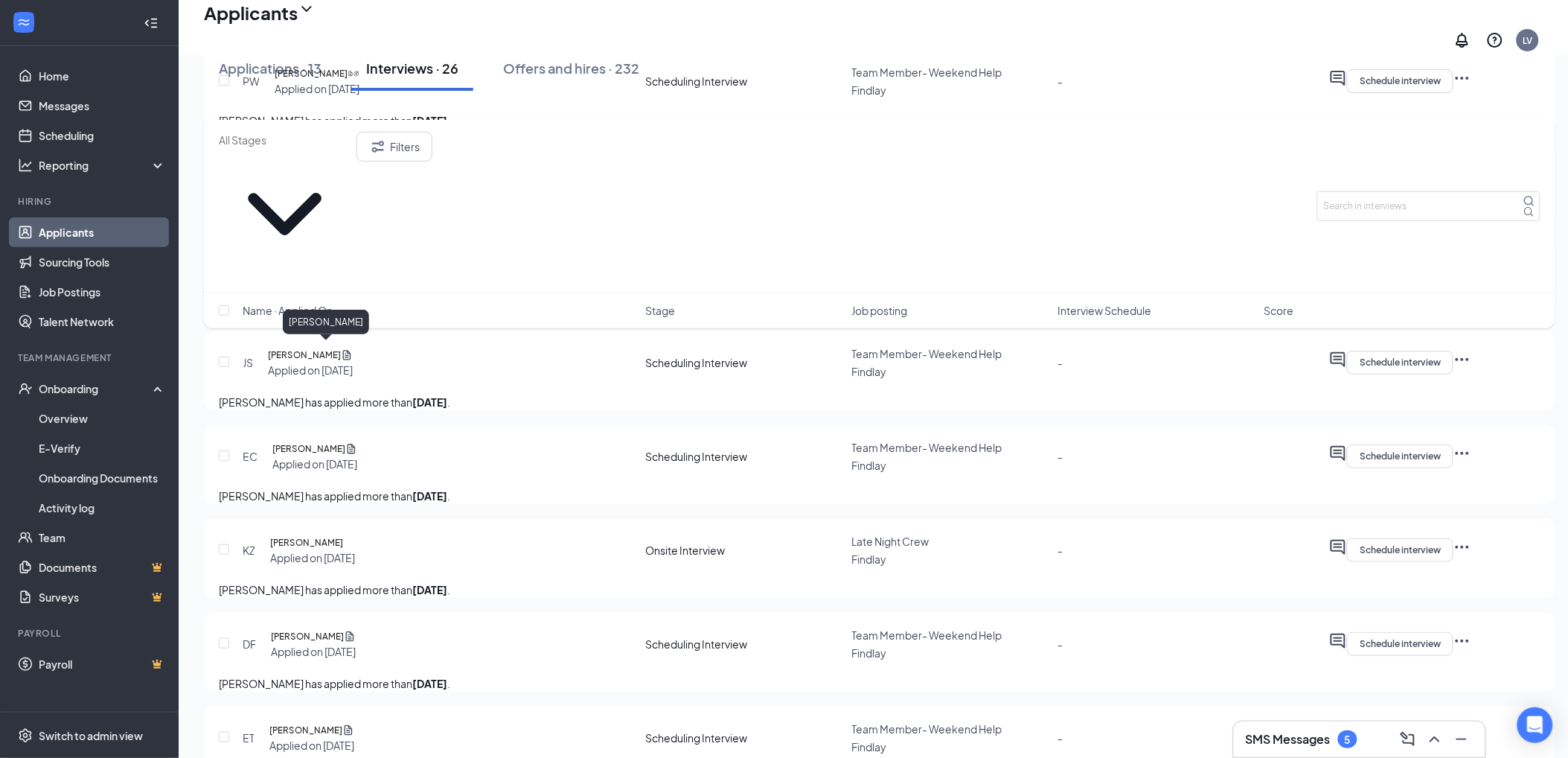
click at [316, 175] on h5 "[PERSON_NAME]" at bounding box center [310, 167] width 73 height 15
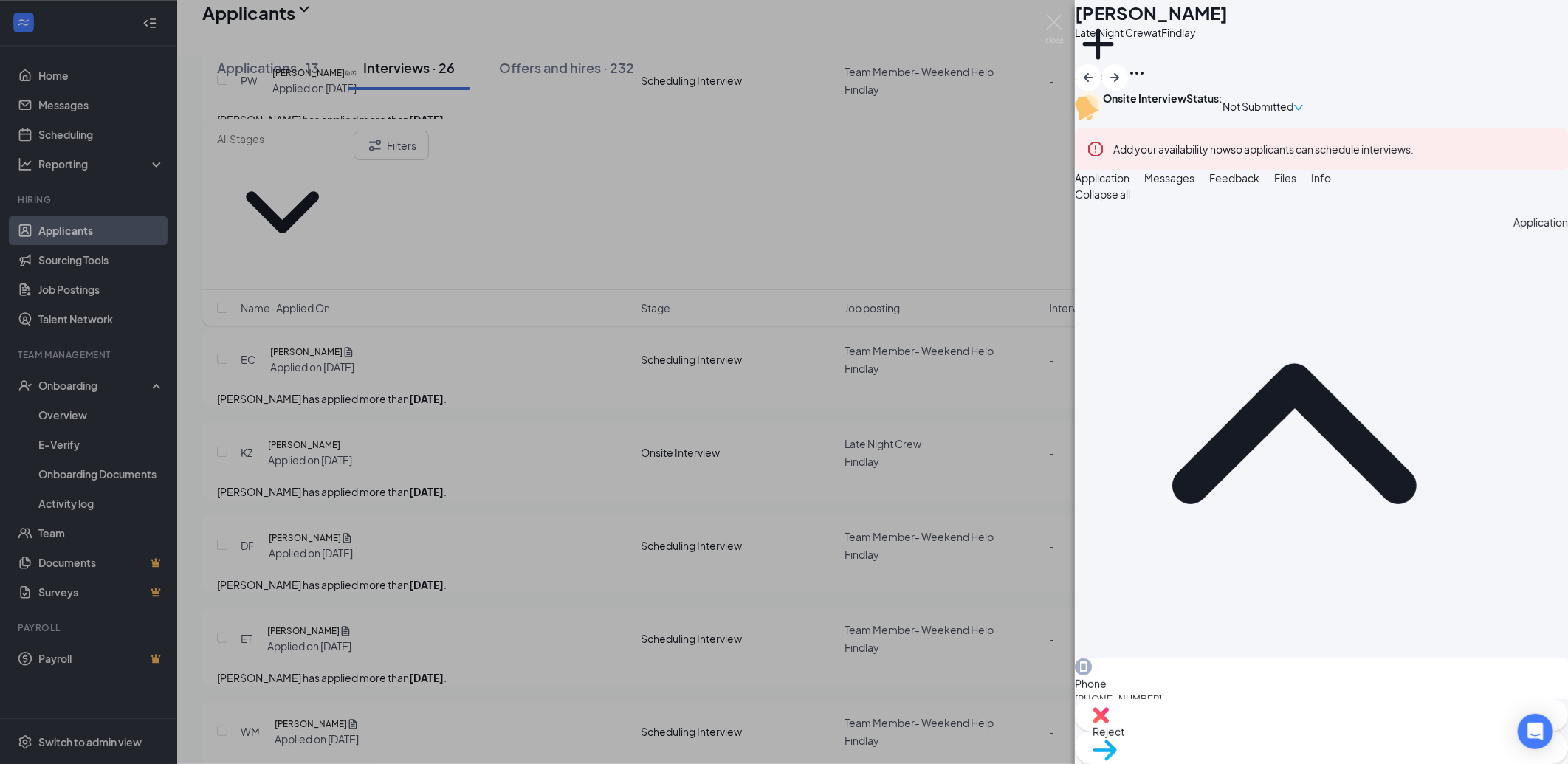
click at [1195, 186] on button "Messages" at bounding box center [1170, 178] width 50 height 16
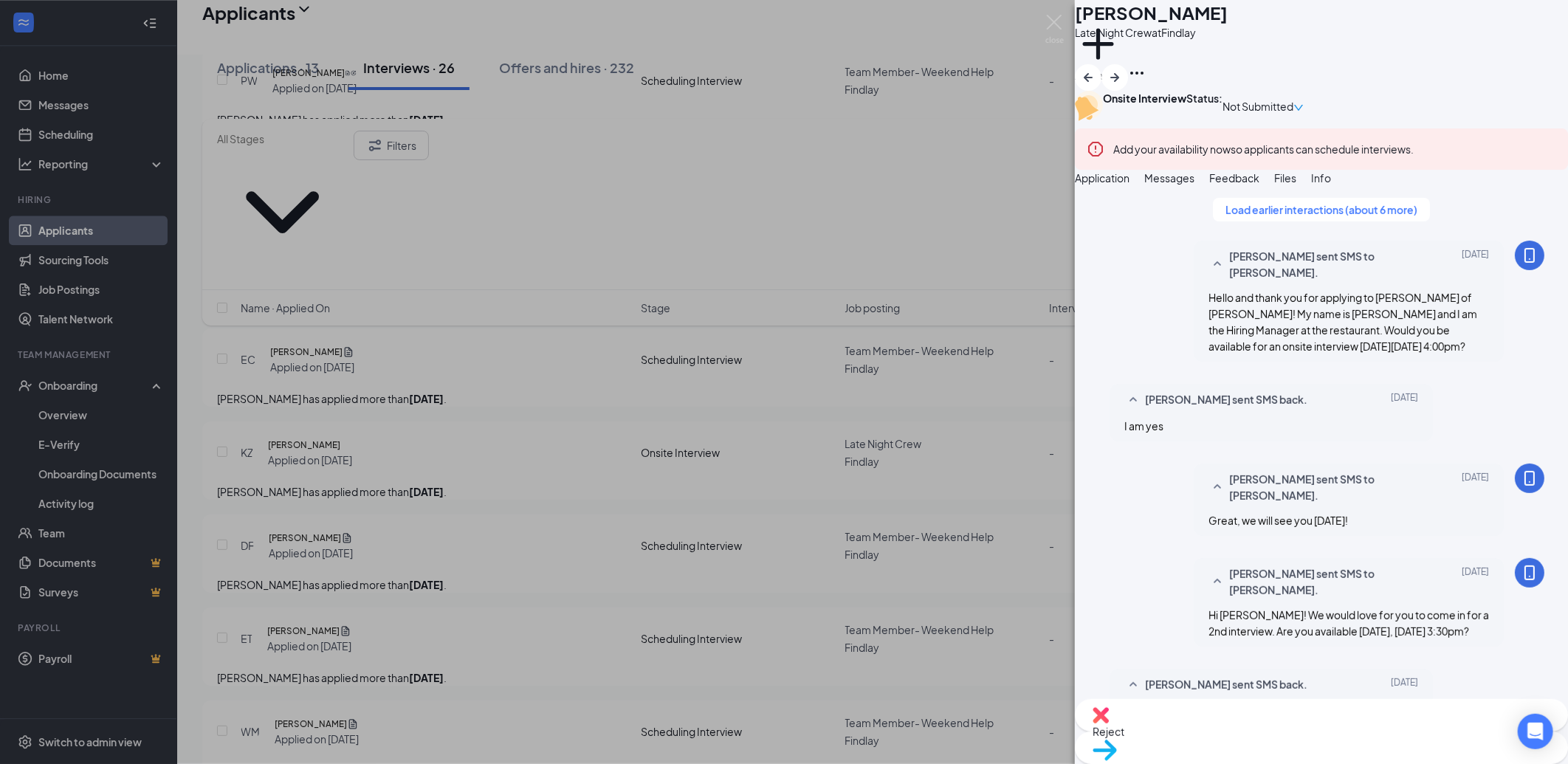
scroll to position [781, 0]
type textarea "Hi [PERSON_NAME]! We would love to have you come in for a 3rd and final intervi…"
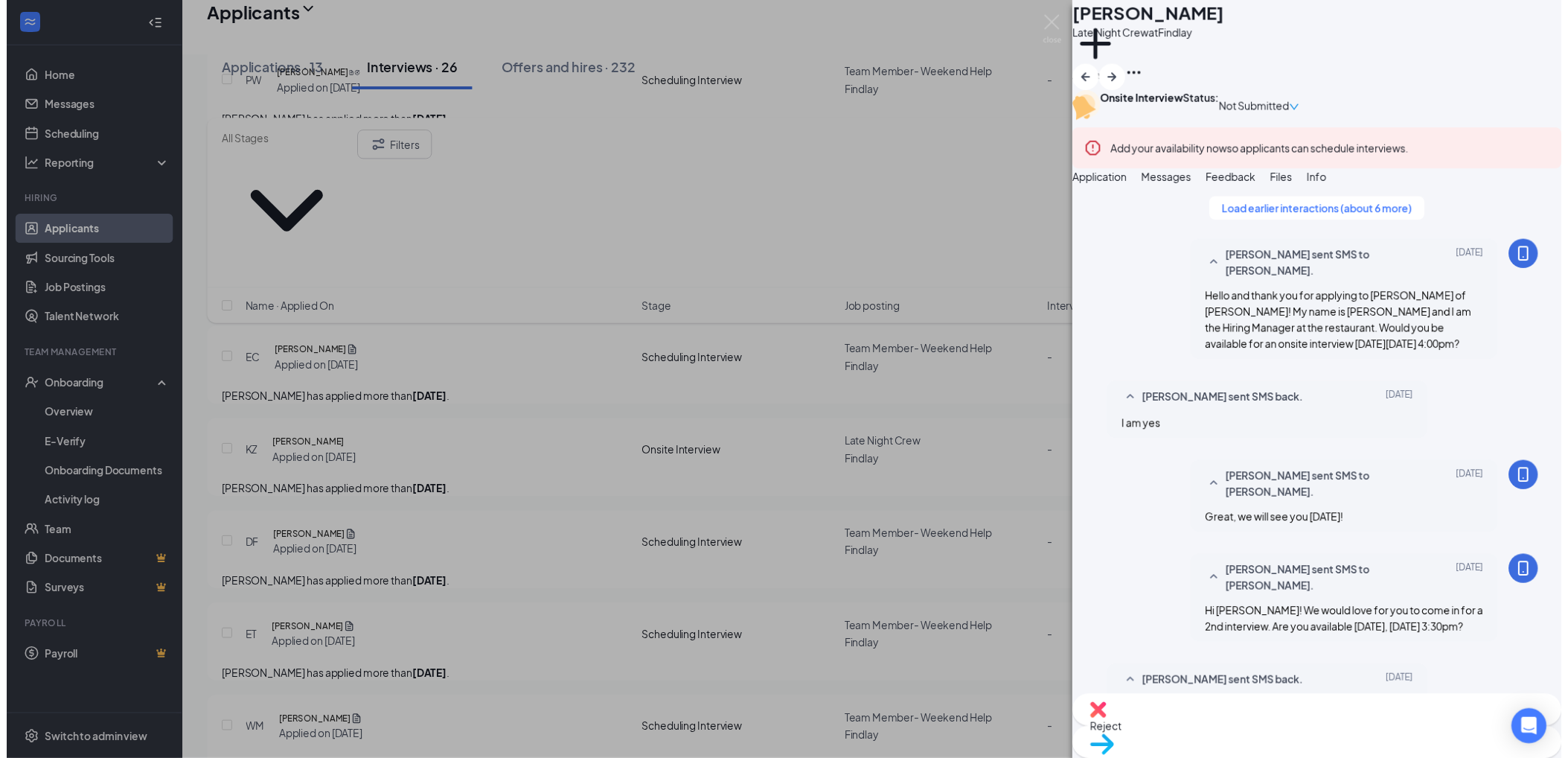
scroll to position [917, 0]
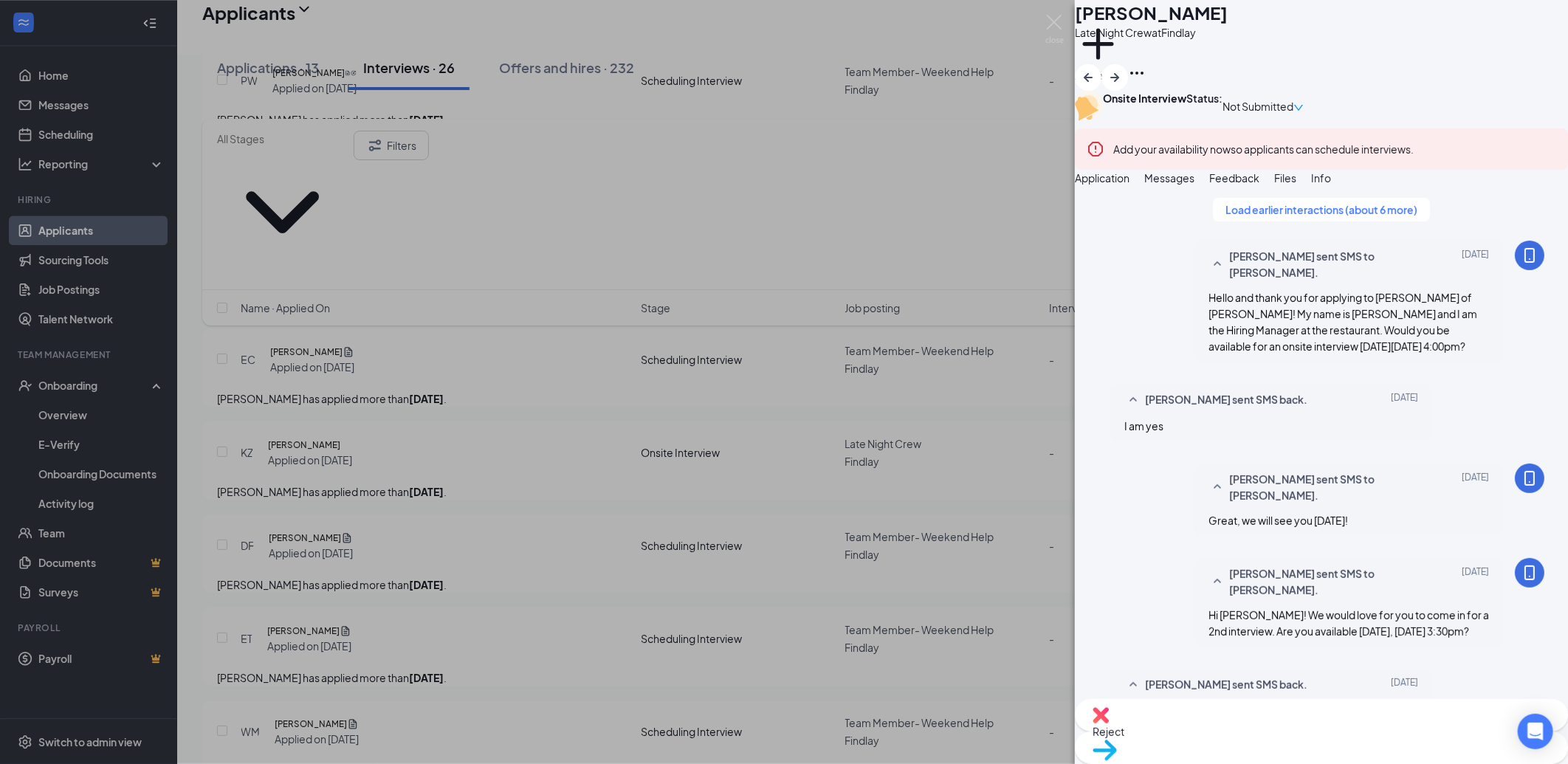
click at [480, 424] on div "CN Cora Newton Late Night Crew at Findlay Add a tag Onsite Interview Status : N…" at bounding box center [784, 382] width 1568 height 764
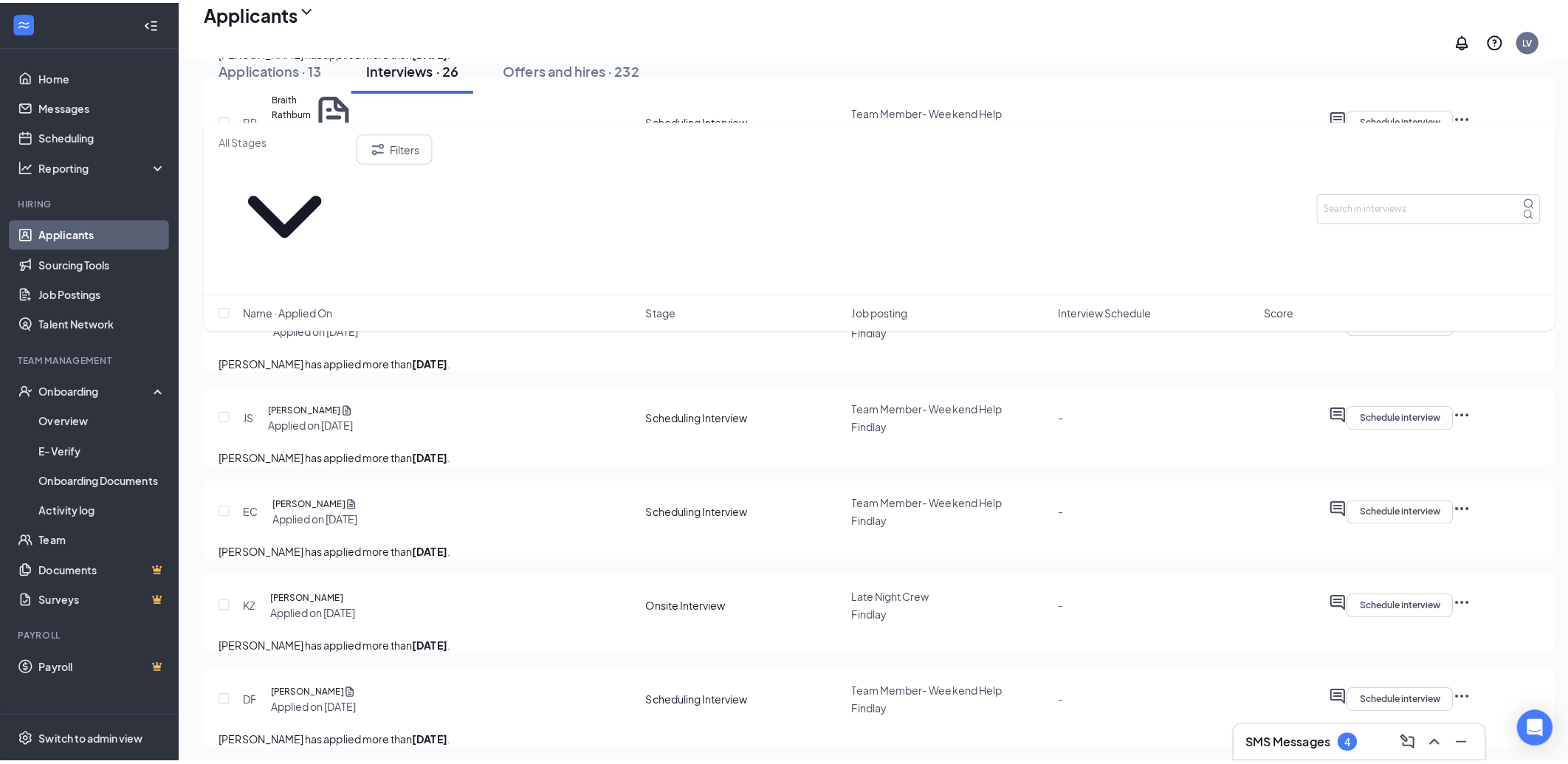
scroll to position [1888, 0]
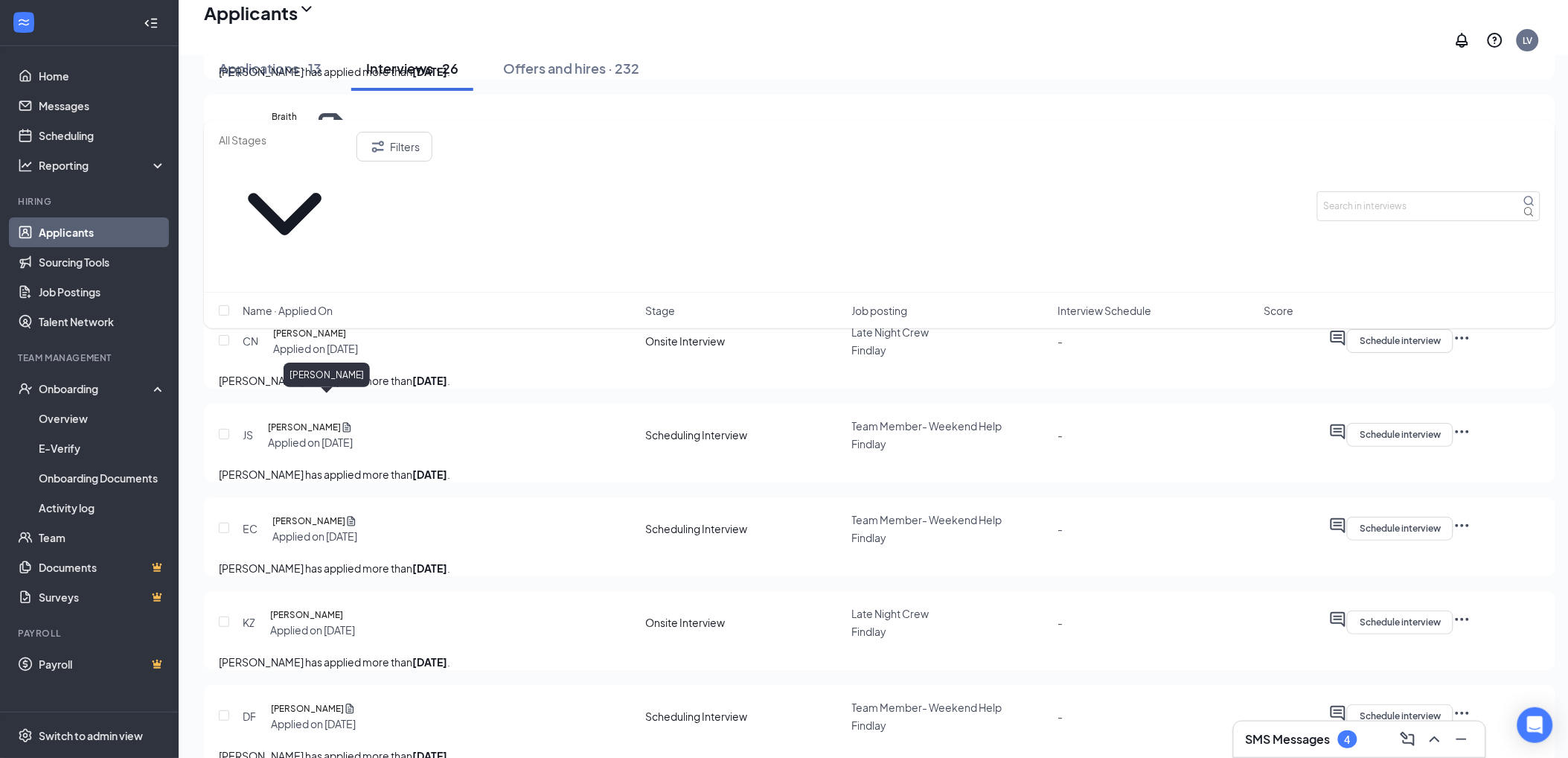
click at [329, 247] on h5 "Paige Woodruff" at bounding box center [311, 240] width 73 height 15
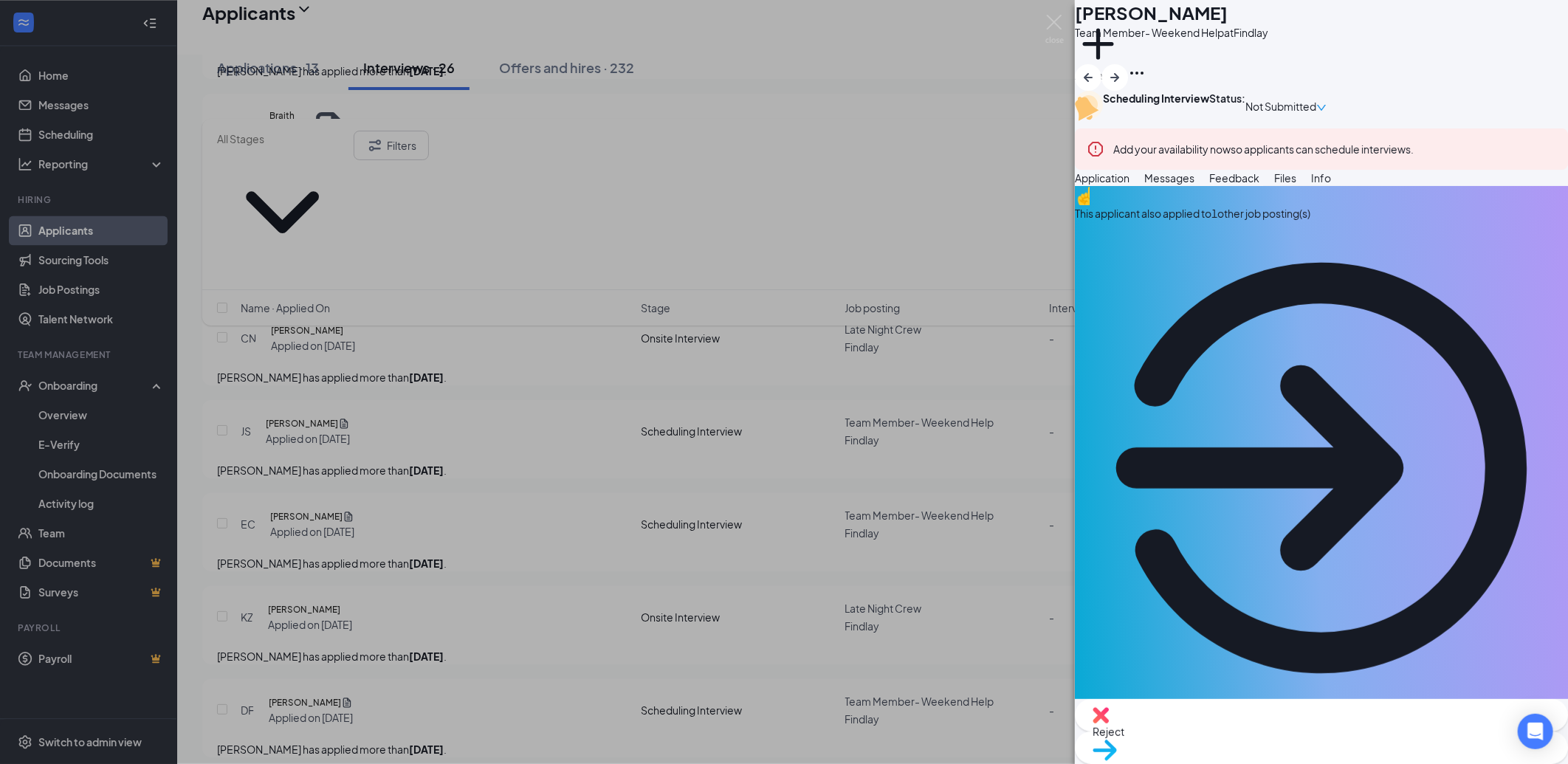
click at [1296, 184] on span "Files" at bounding box center [1285, 178] width 22 height 13
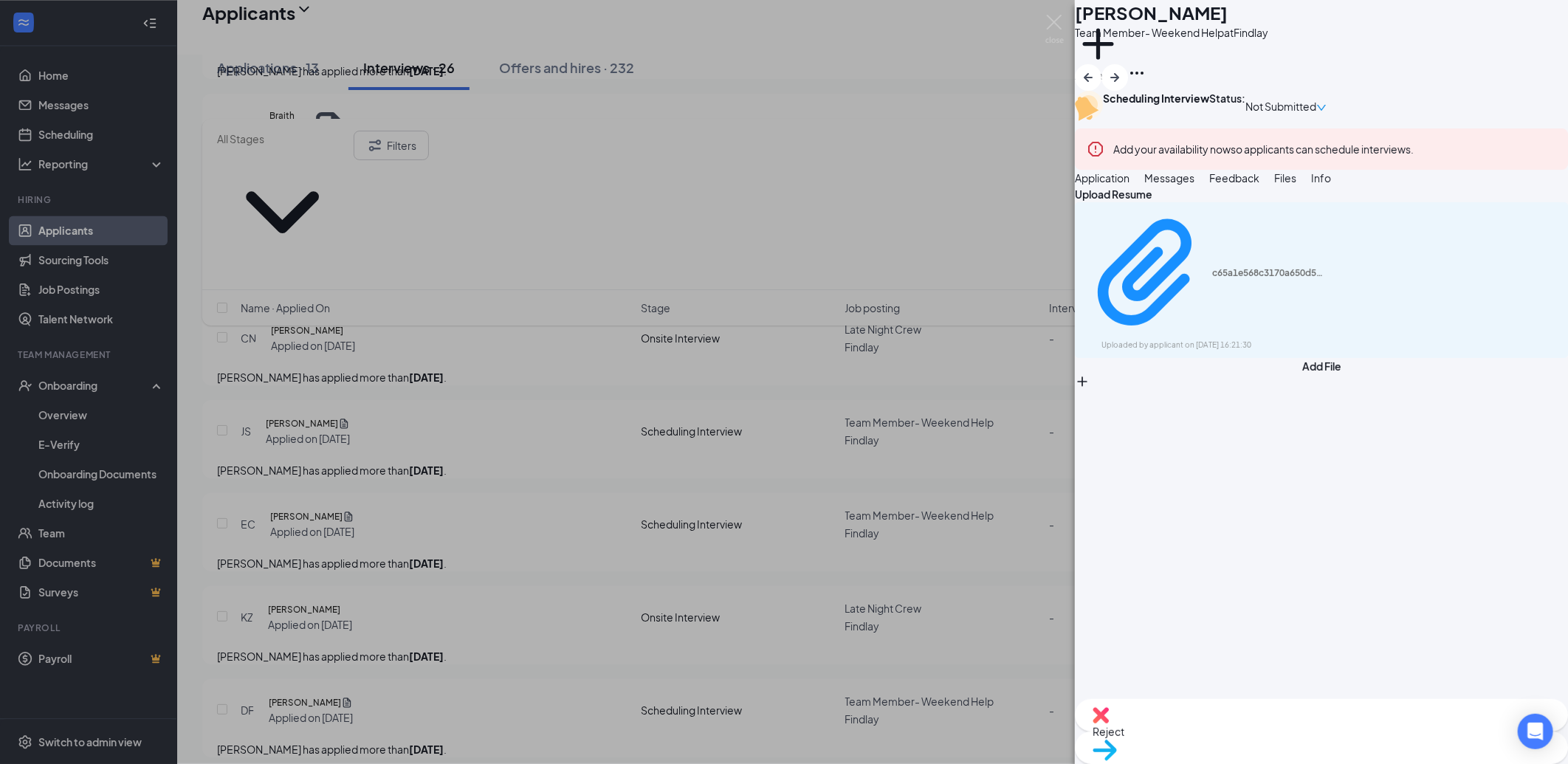
drag, startPoint x: 1243, startPoint y: 231, endPoint x: 1567, endPoint y: 392, distance: 361.8
click at [1195, 184] on span "Messages" at bounding box center [1170, 178] width 50 height 13
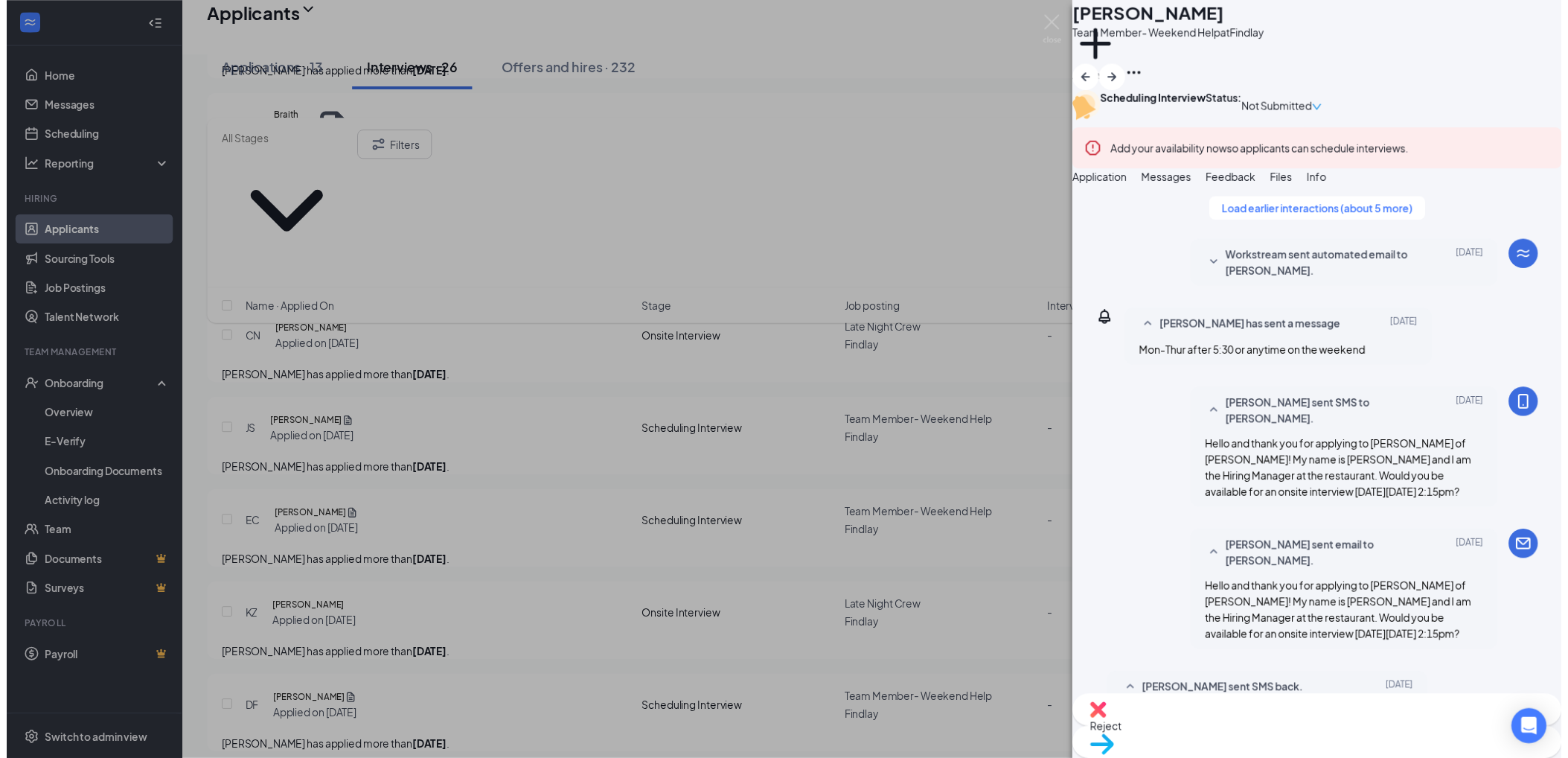
scroll to position [795, 0]
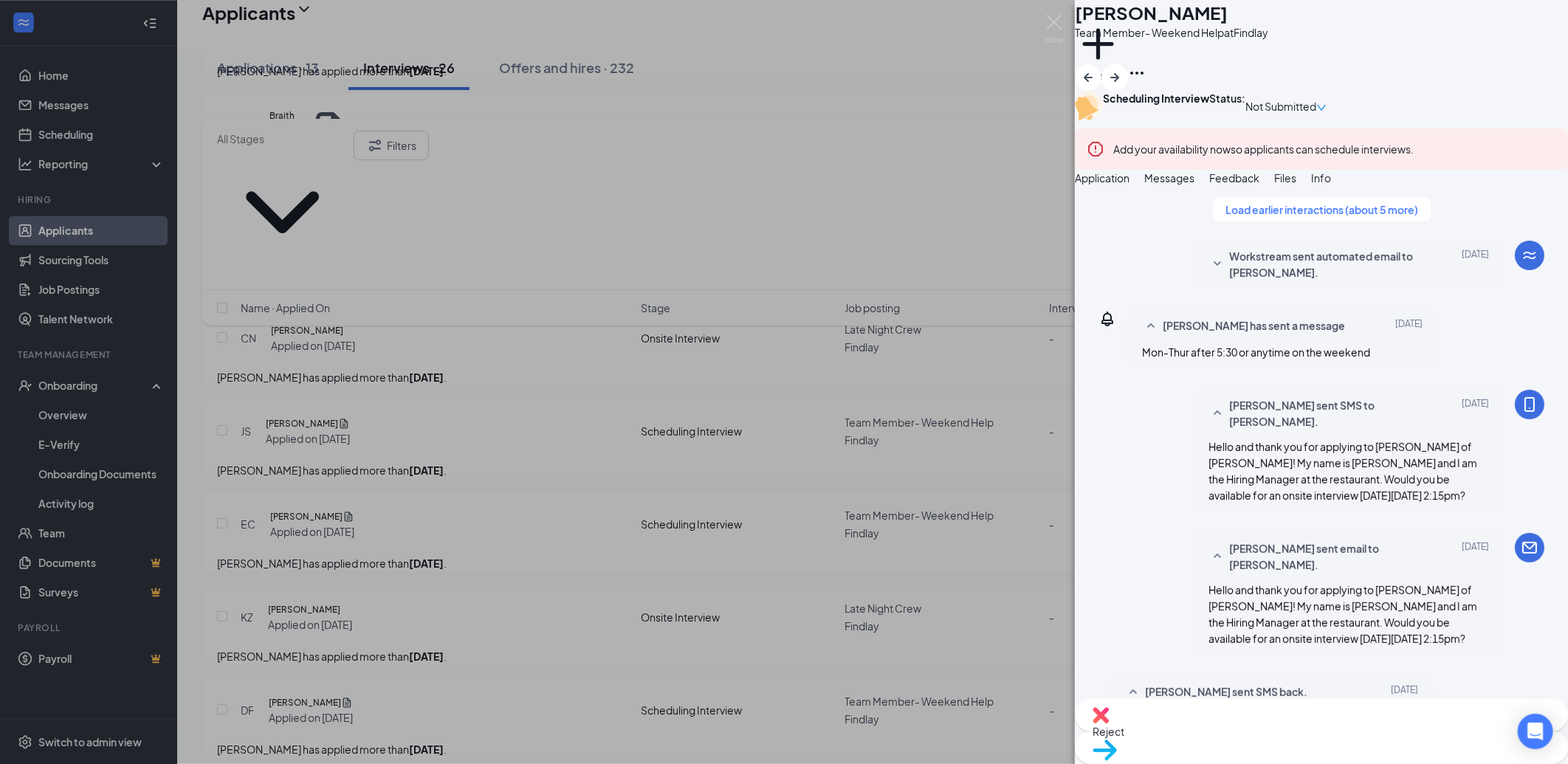
click at [1267, 727] on span "Reject" at bounding box center [1321, 731] width 458 height 16
drag, startPoint x: 979, startPoint y: 585, endPoint x: 812, endPoint y: 524, distance: 177.8
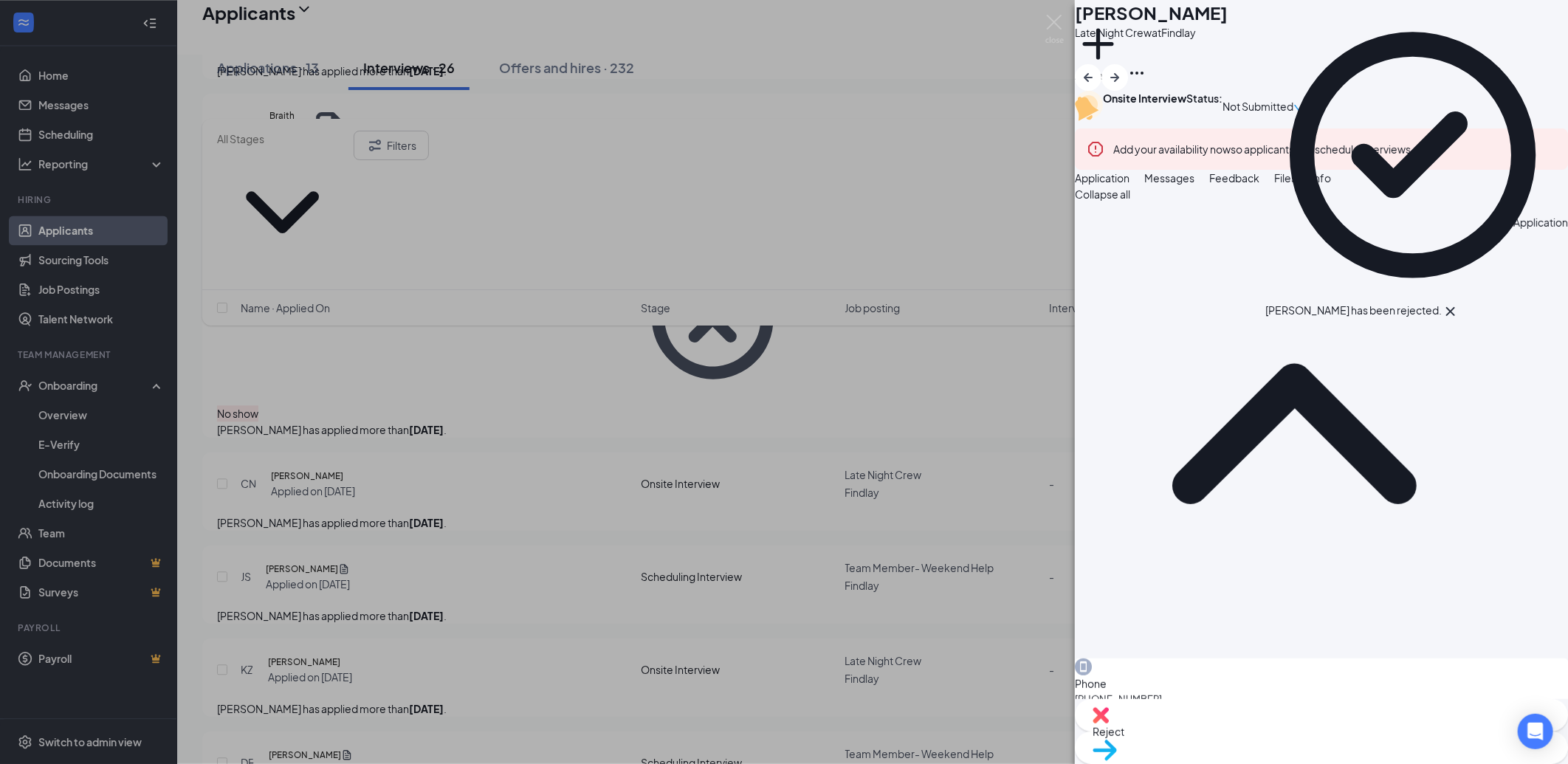
click at [418, 375] on div "CN Cora Newton Late Night Crew at Findlay Add a tag Onsite Interview Status : N…" at bounding box center [784, 382] width 1568 height 764
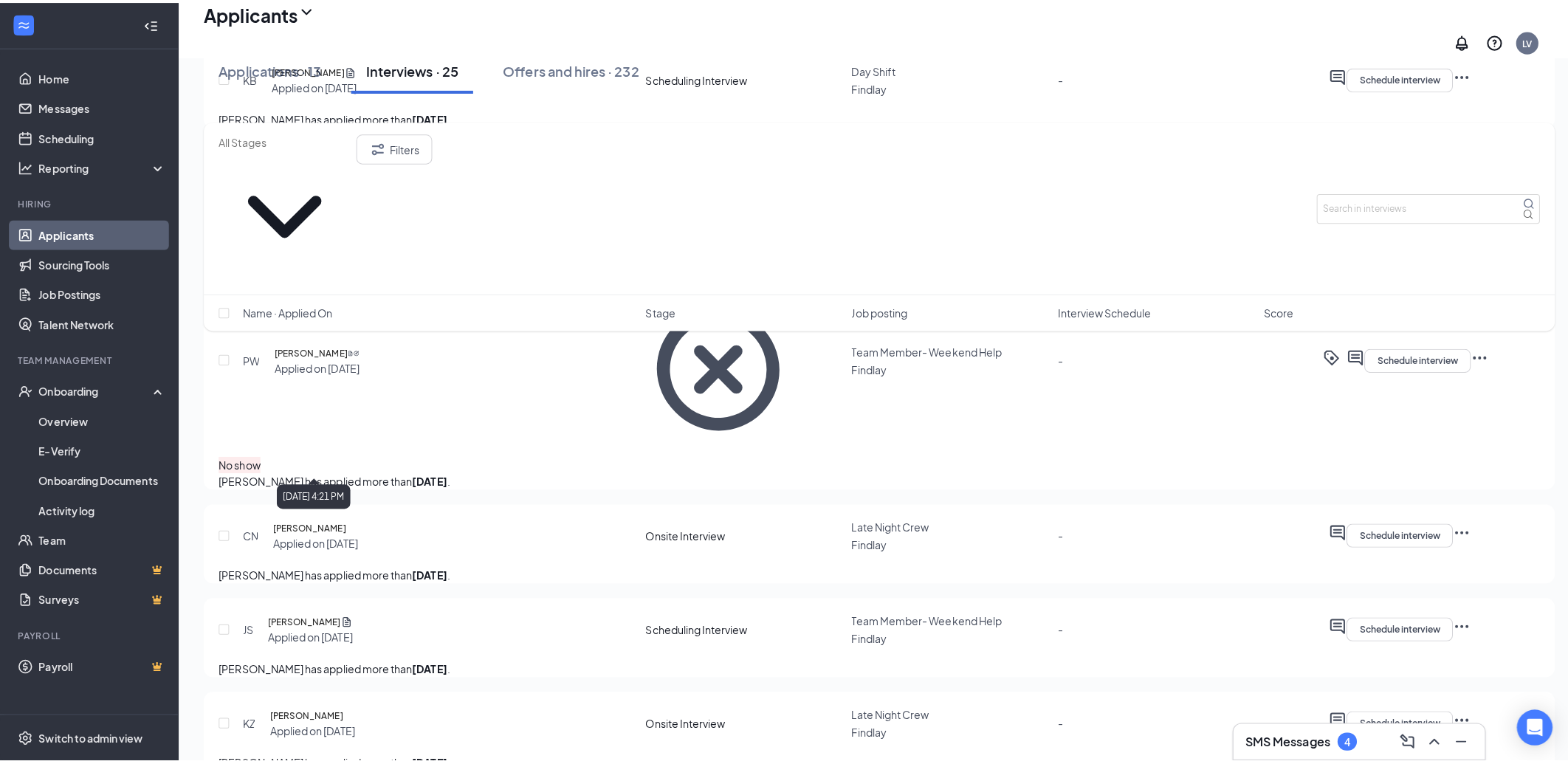
scroll to position [1806, 0]
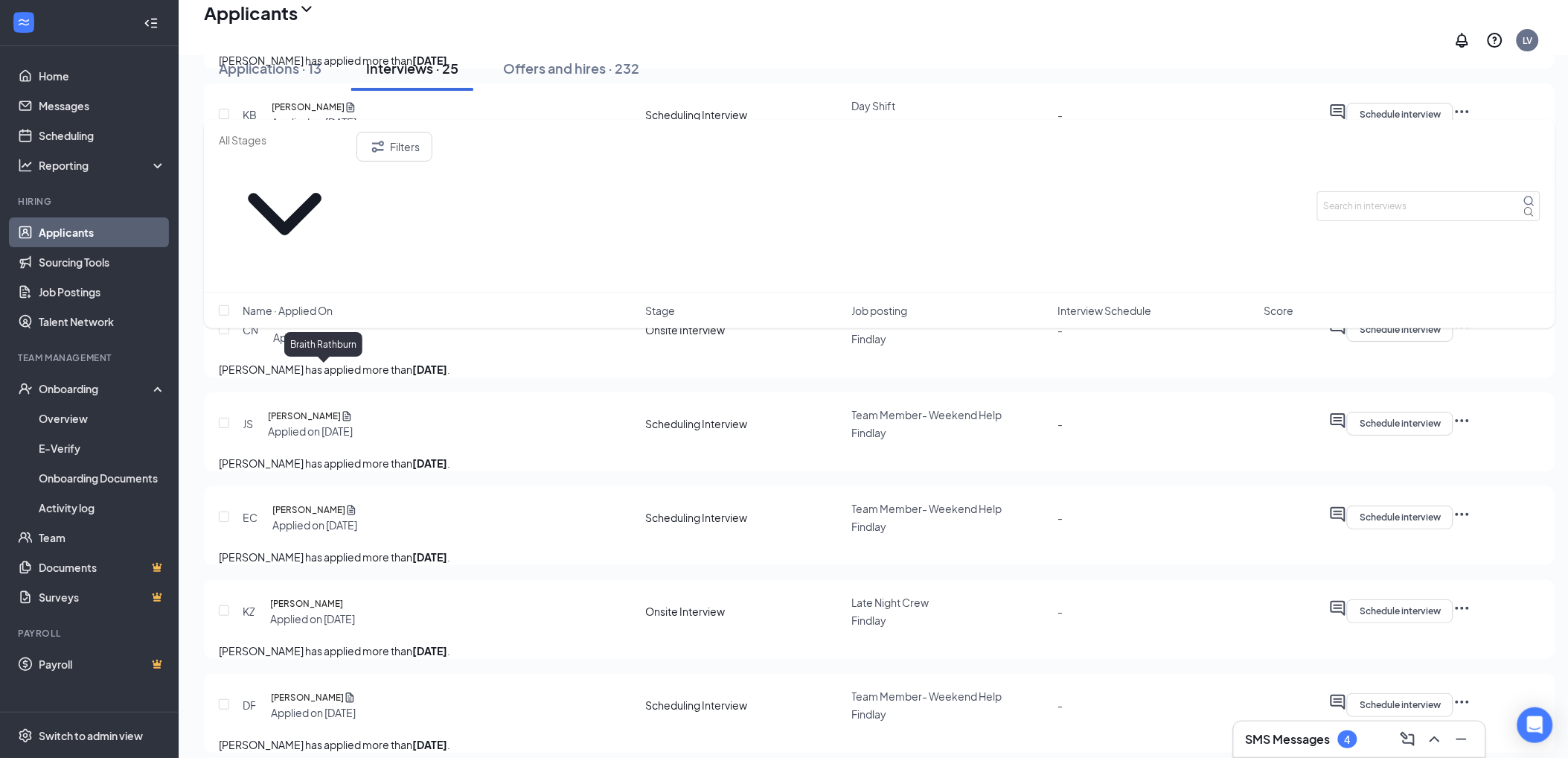
click at [311, 237] on h5 "Braith Rathburn" at bounding box center [291, 214] width 40 height 46
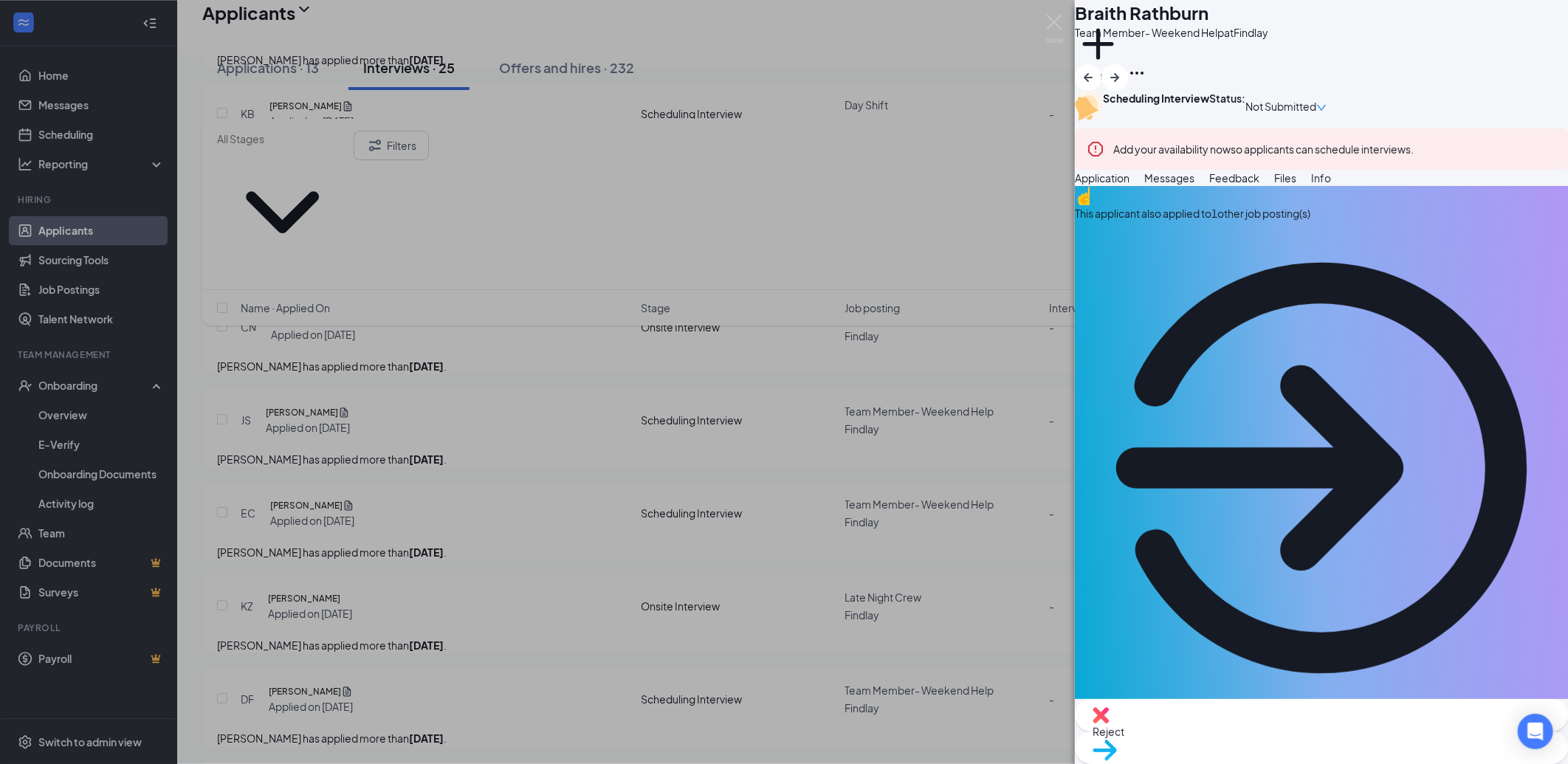
click at [1195, 184] on span "Messages" at bounding box center [1170, 178] width 50 height 13
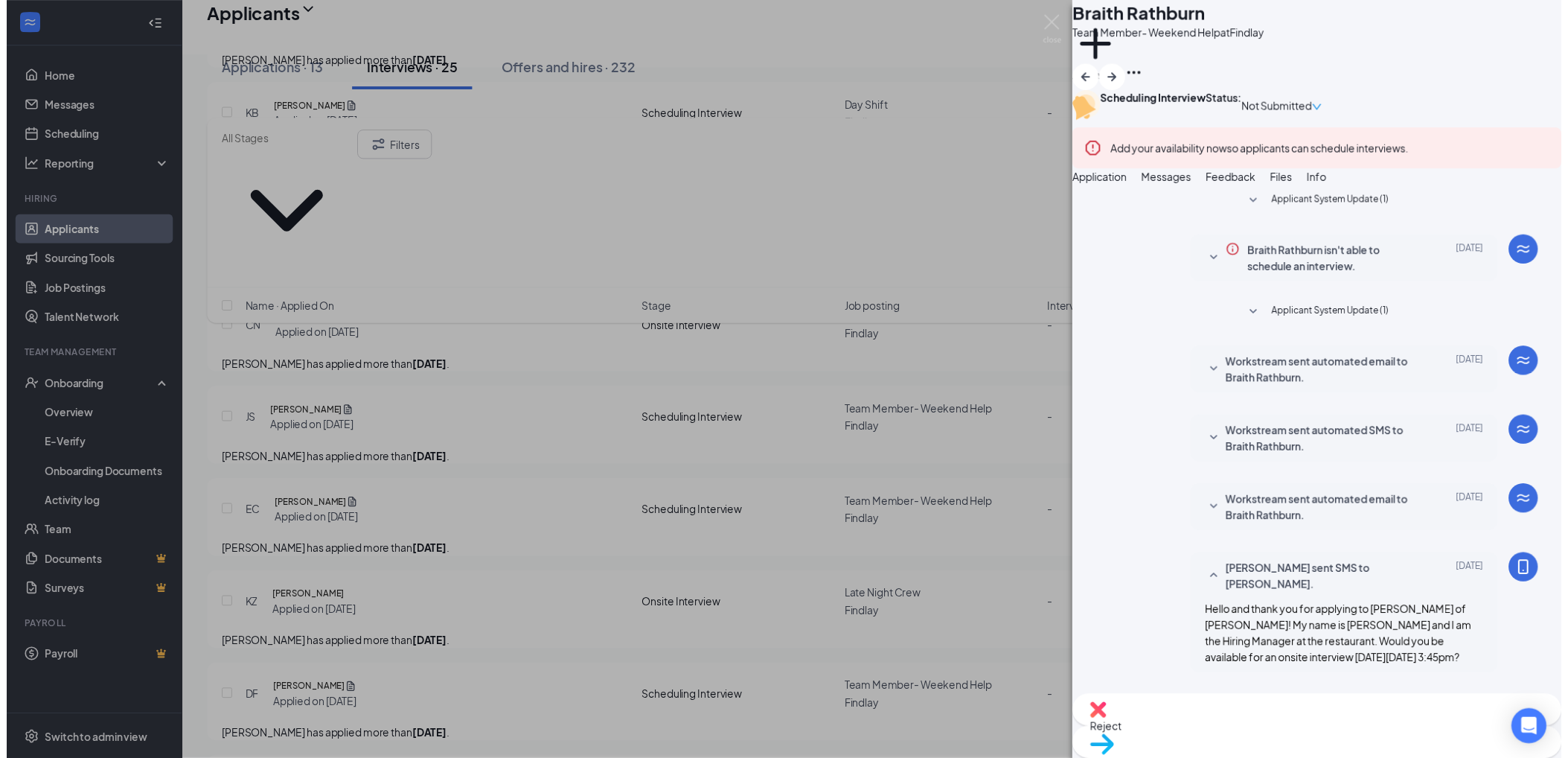
scroll to position [386, 0]
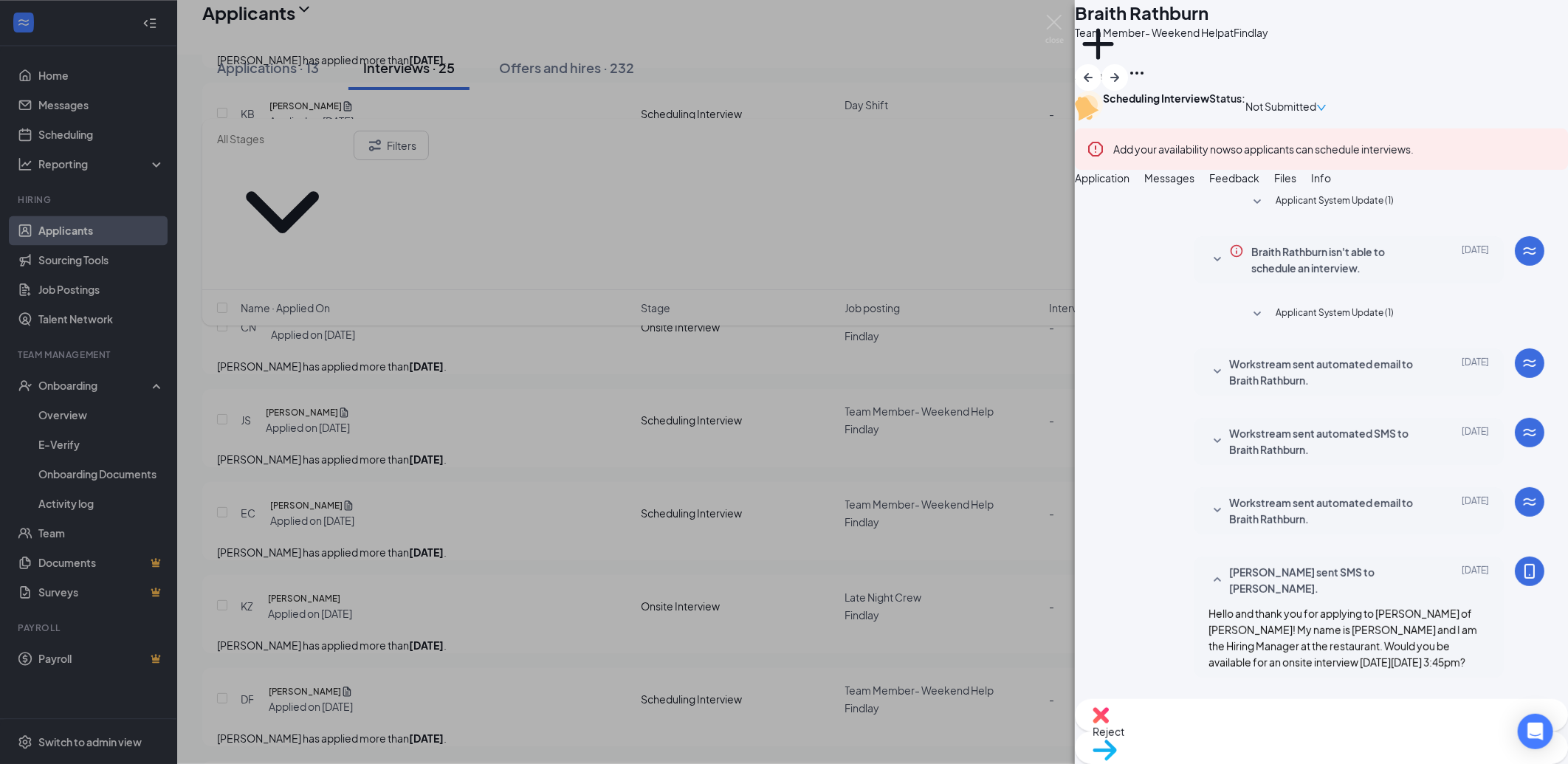
click at [1109, 723] on img at bounding box center [1101, 715] width 16 height 16
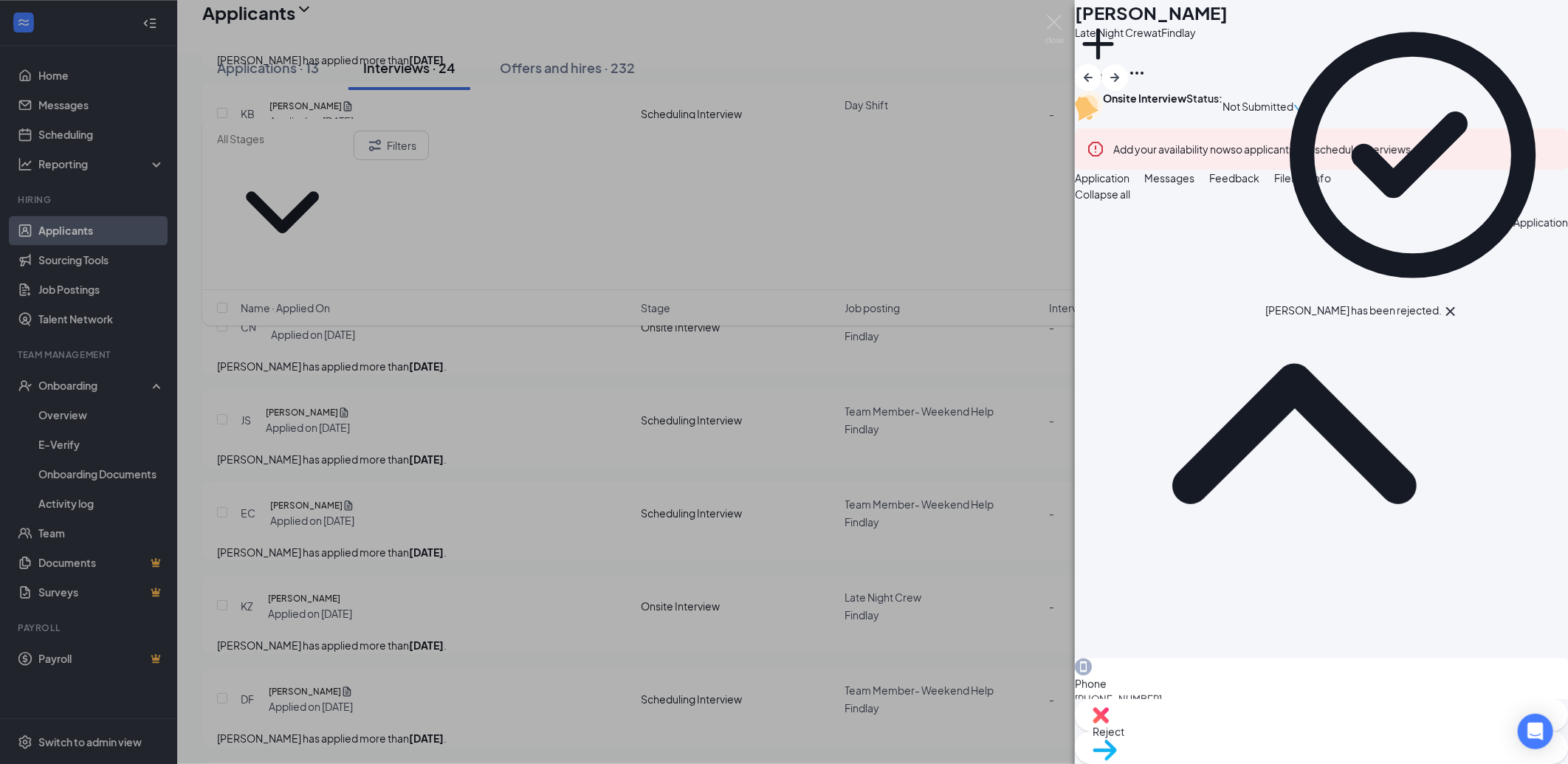
click at [509, 474] on div "CN Cora Newton Late Night Crew at Findlay Add a tag Onsite Interview Status : N…" at bounding box center [784, 382] width 1568 height 764
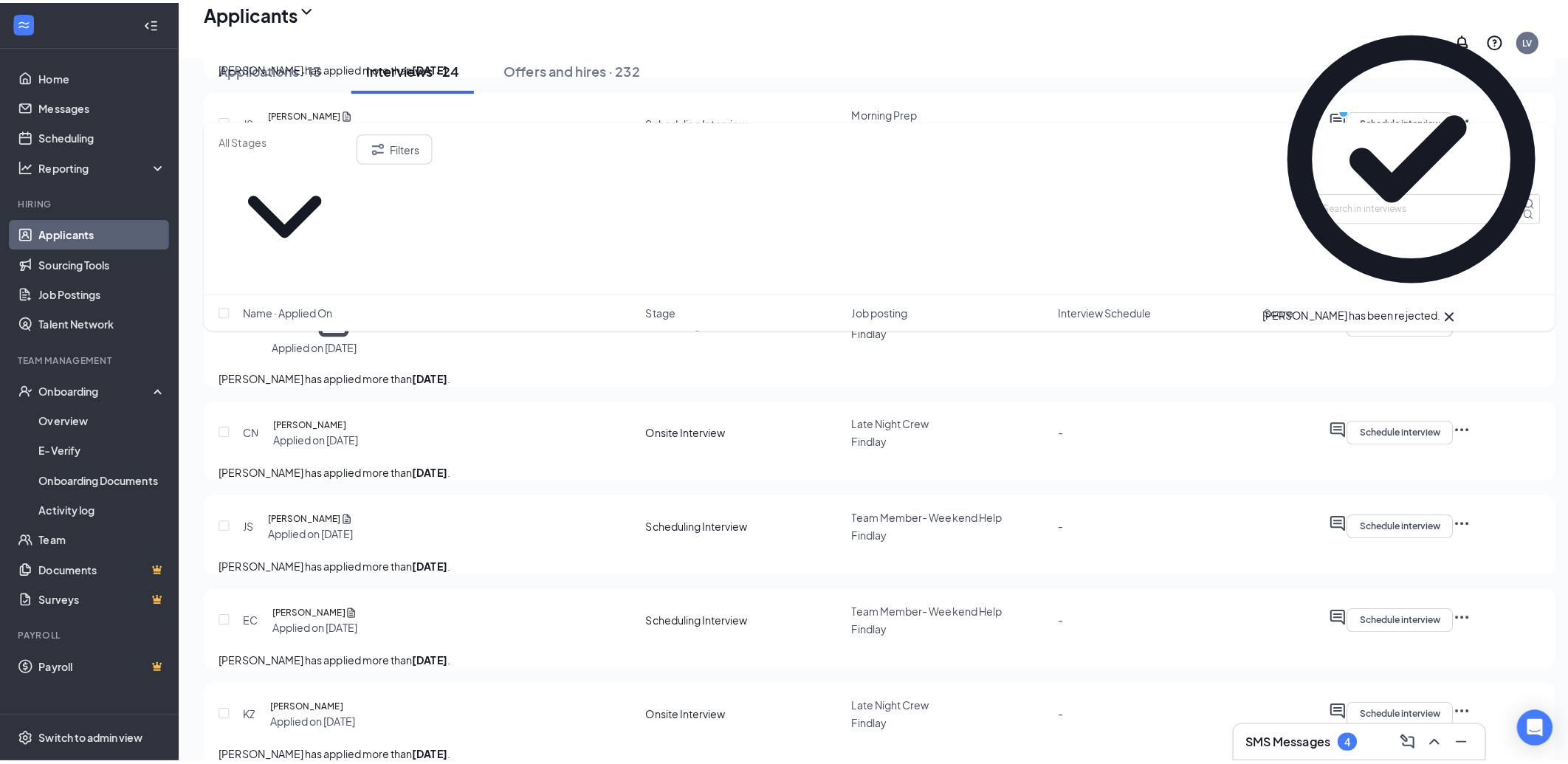
scroll to position [1642, 0]
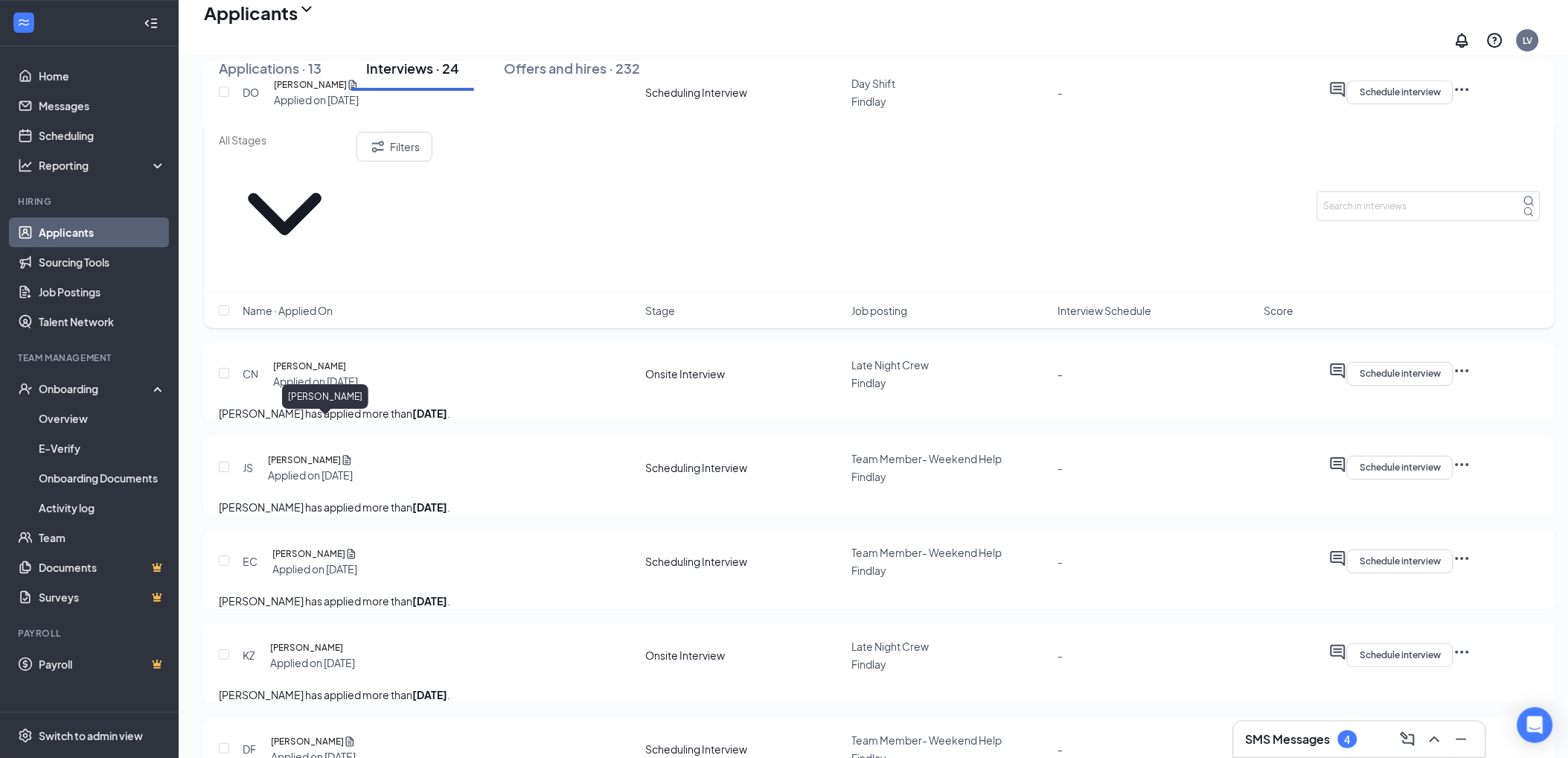
click at [313, 280] on h5 "Kaleb Bricely" at bounding box center [308, 273] width 73 height 15
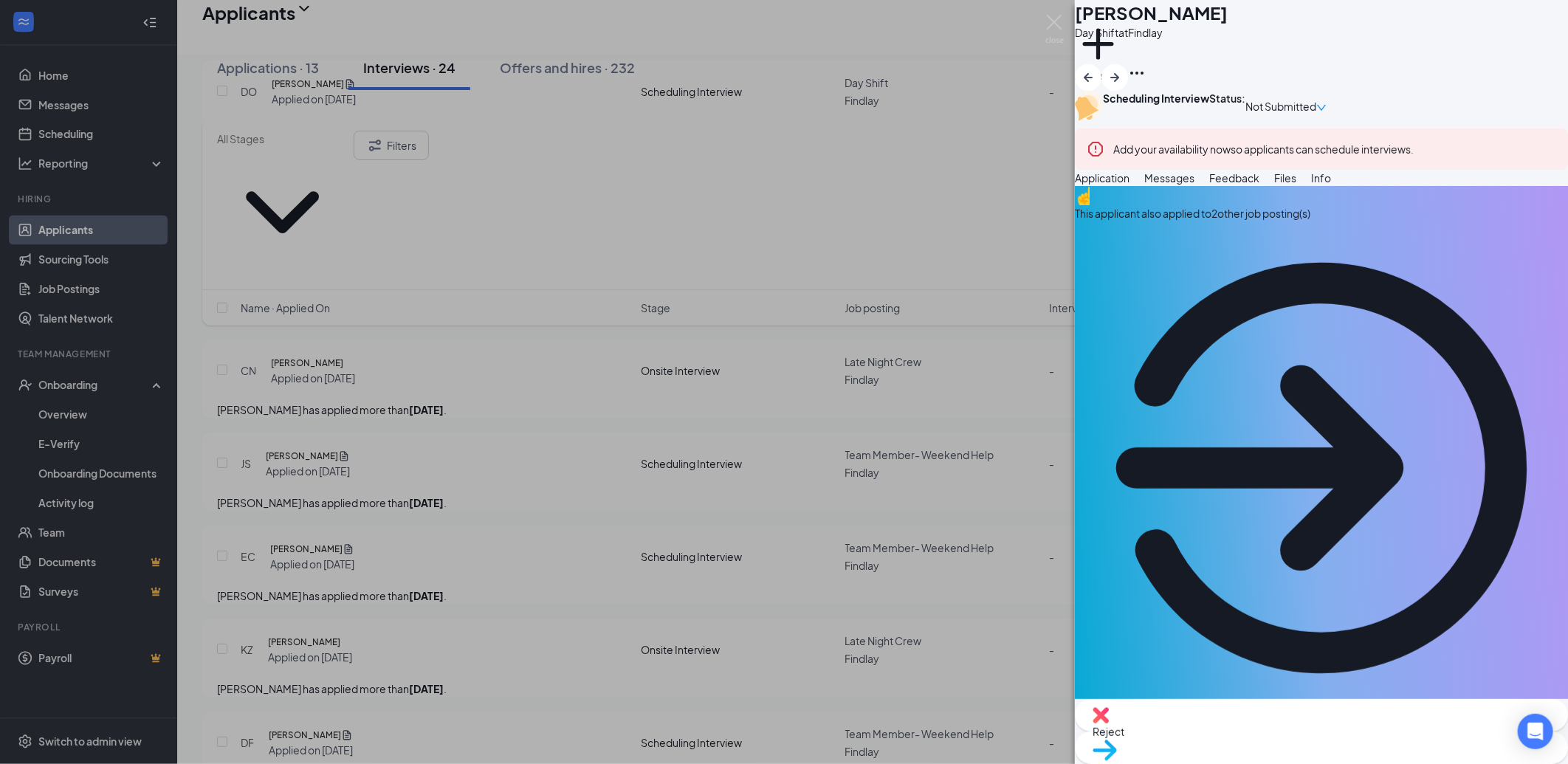
click at [1195, 184] on span "Messages" at bounding box center [1170, 178] width 50 height 13
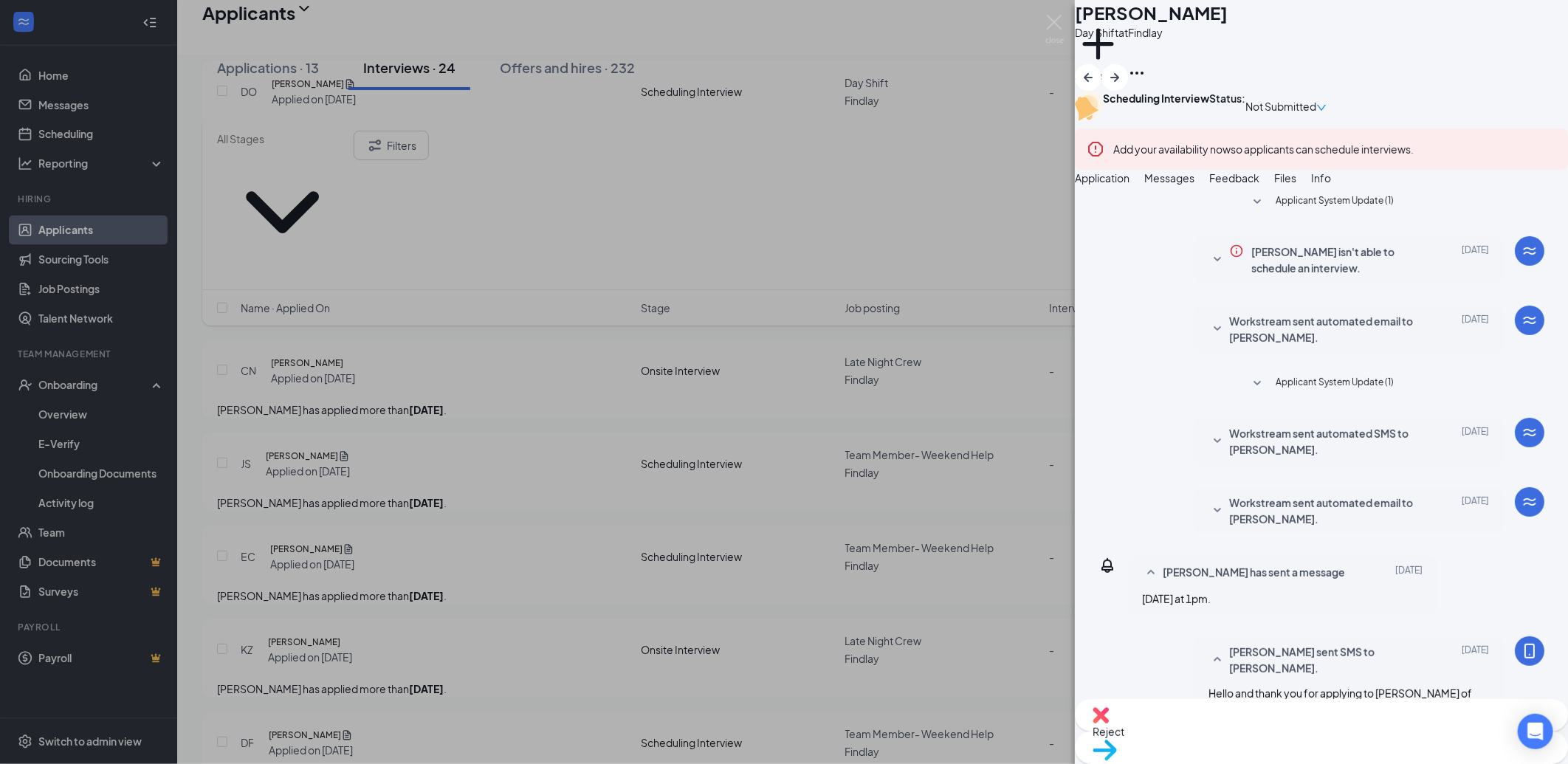
scroll to position [289, 0]
drag, startPoint x: 1359, startPoint y: 517, endPoint x: 1187, endPoint y: 475, distance: 177.1
click at [1209, 686] on span "Hello and thank you for applying to Culver's of Findlay! My name is Aliza Stahl…" at bounding box center [1343, 717] width 269 height 62
drag, startPoint x: 1187, startPoint y: 475, endPoint x: 1238, endPoint y: 487, distance: 52.4
copy span "Hello and thank you for applying to Culver's of Findlay! My name is Aliza Stahl…"
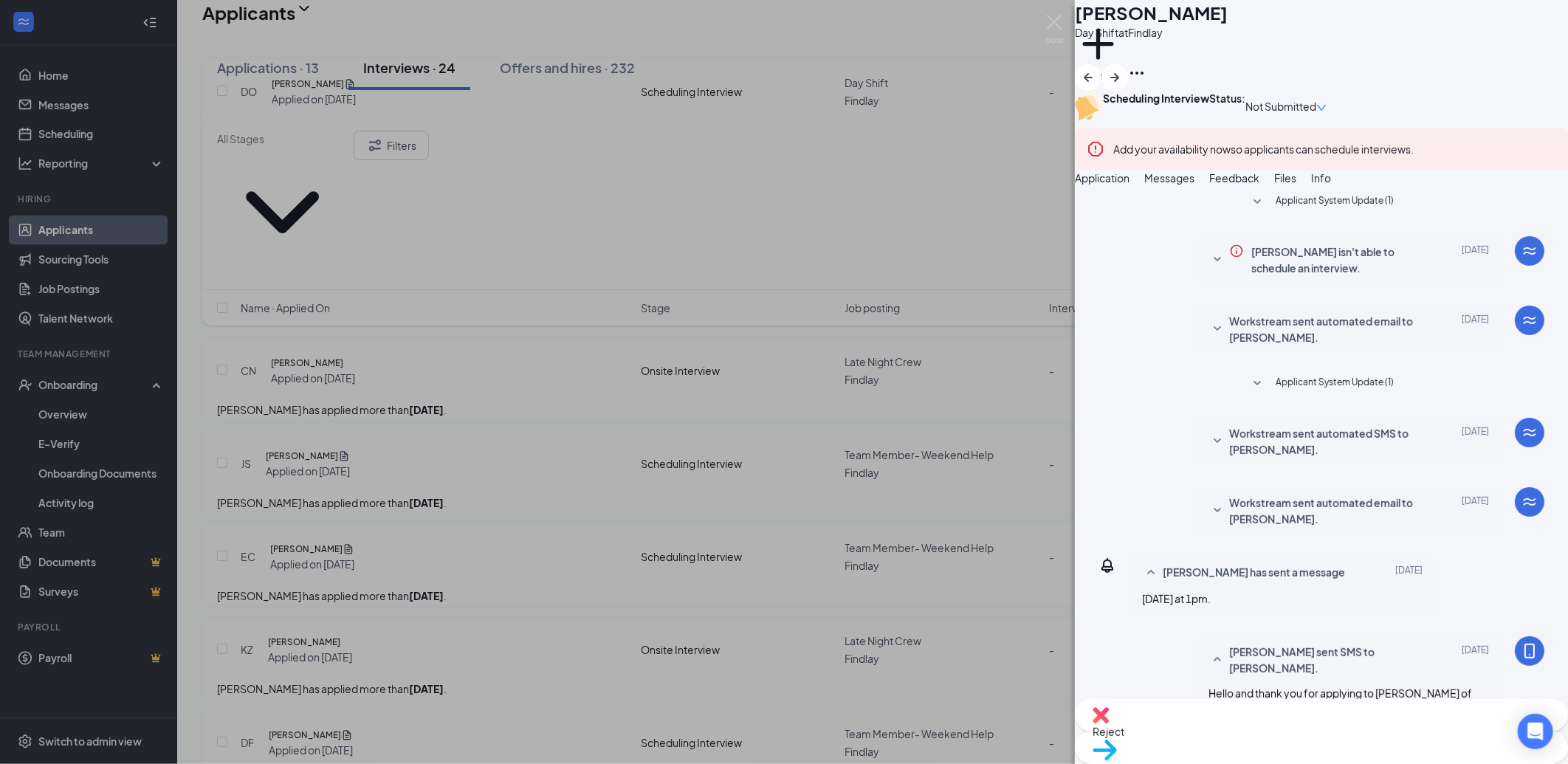
click at [1296, 686] on span "Hello and thank you for applying to Culver's of Findlay! My name is Aliza Stahl…" at bounding box center [1343, 717] width 269 height 62
click at [1248, 731] on span "Reject" at bounding box center [1321, 731] width 458 height 16
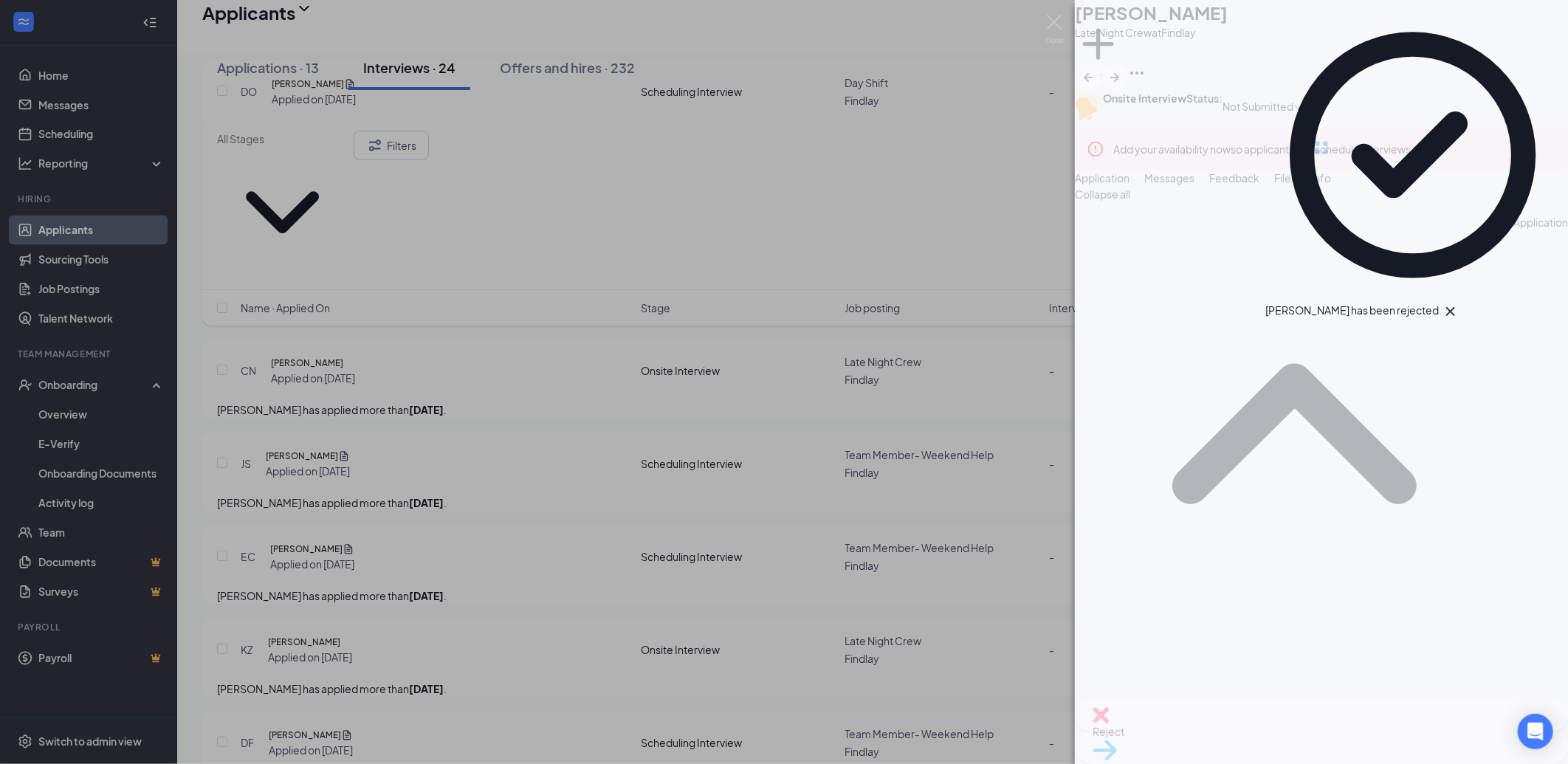
click at [405, 484] on div "CN Cora Newton Late Night Crew at Findlay Add a tag Onsite Interview Status : N…" at bounding box center [784, 382] width 1568 height 764
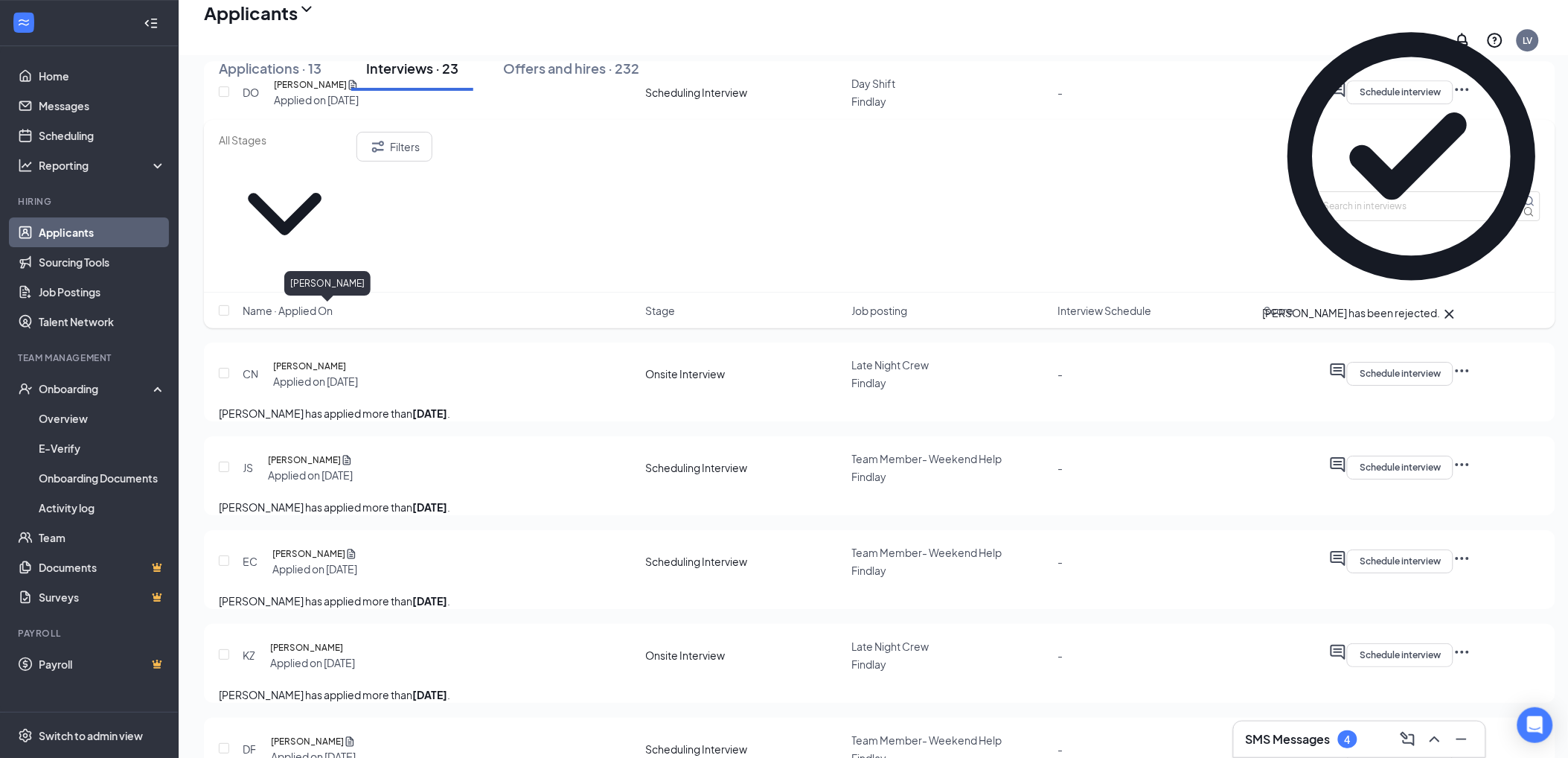
click at [341, 186] on h5 "Jason Shumaker" at bounding box center [304, 178] width 73 height 15
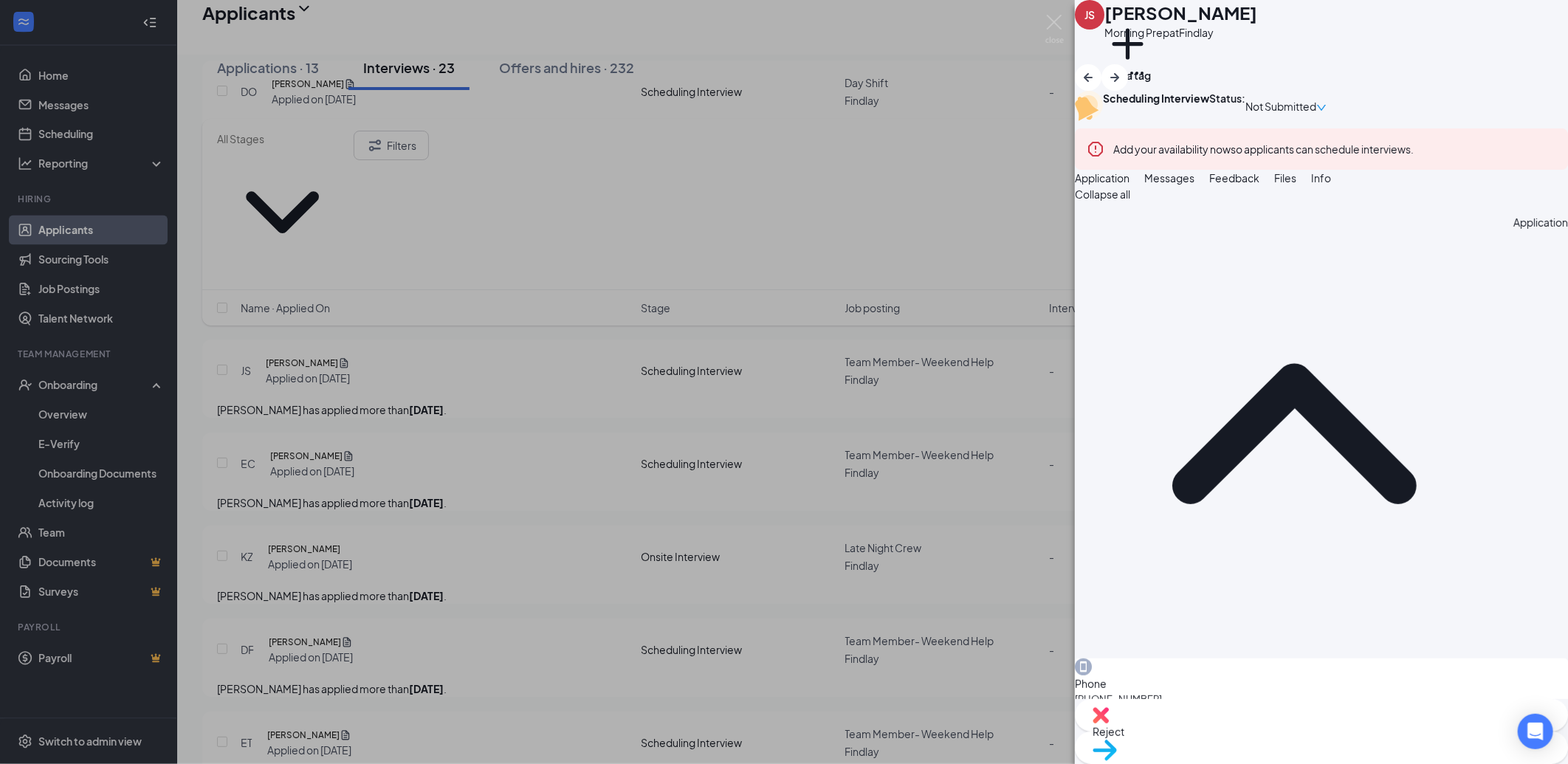
click at [1195, 184] on span "Messages" at bounding box center [1170, 178] width 50 height 13
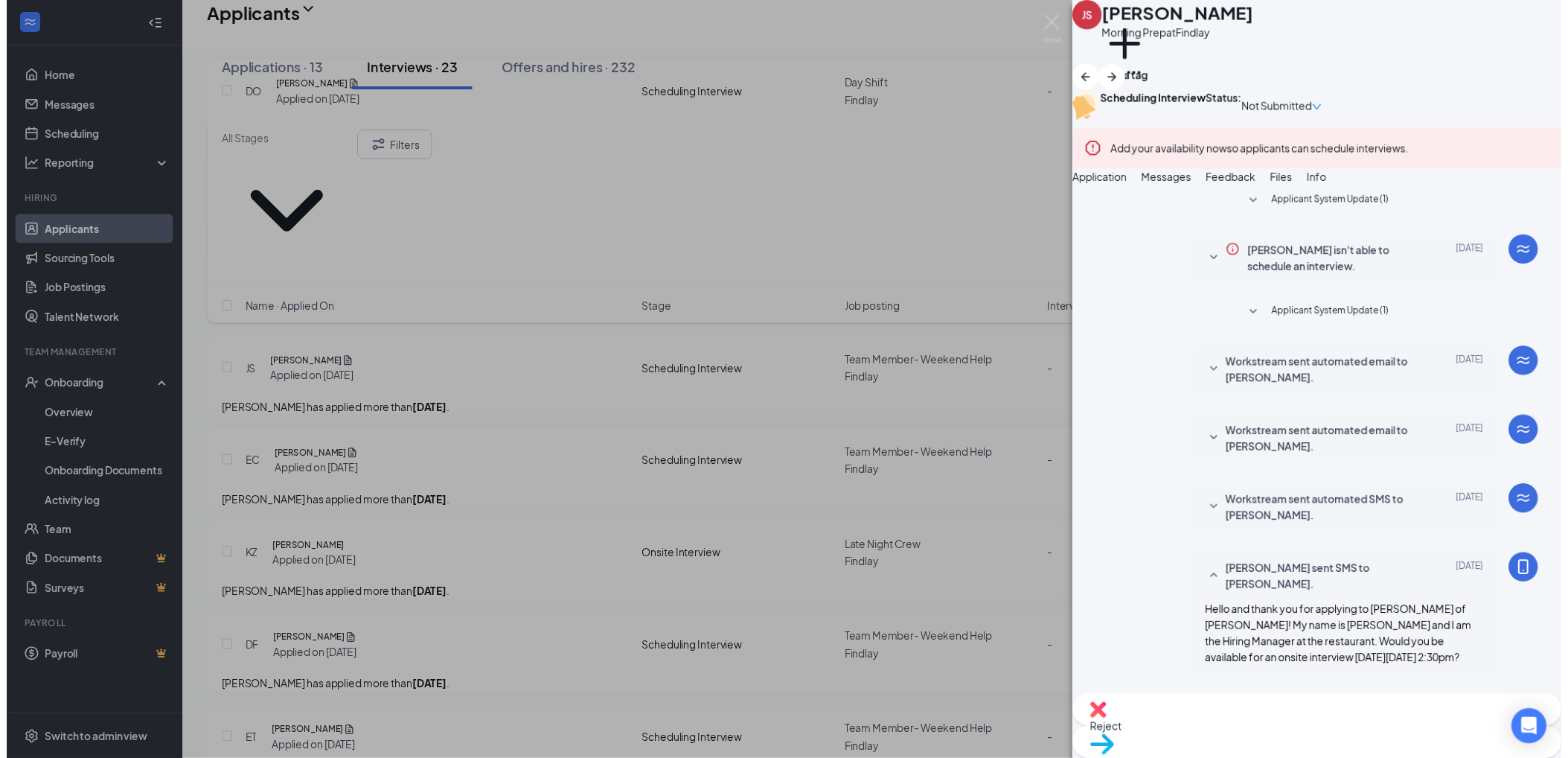
scroll to position [291, 0]
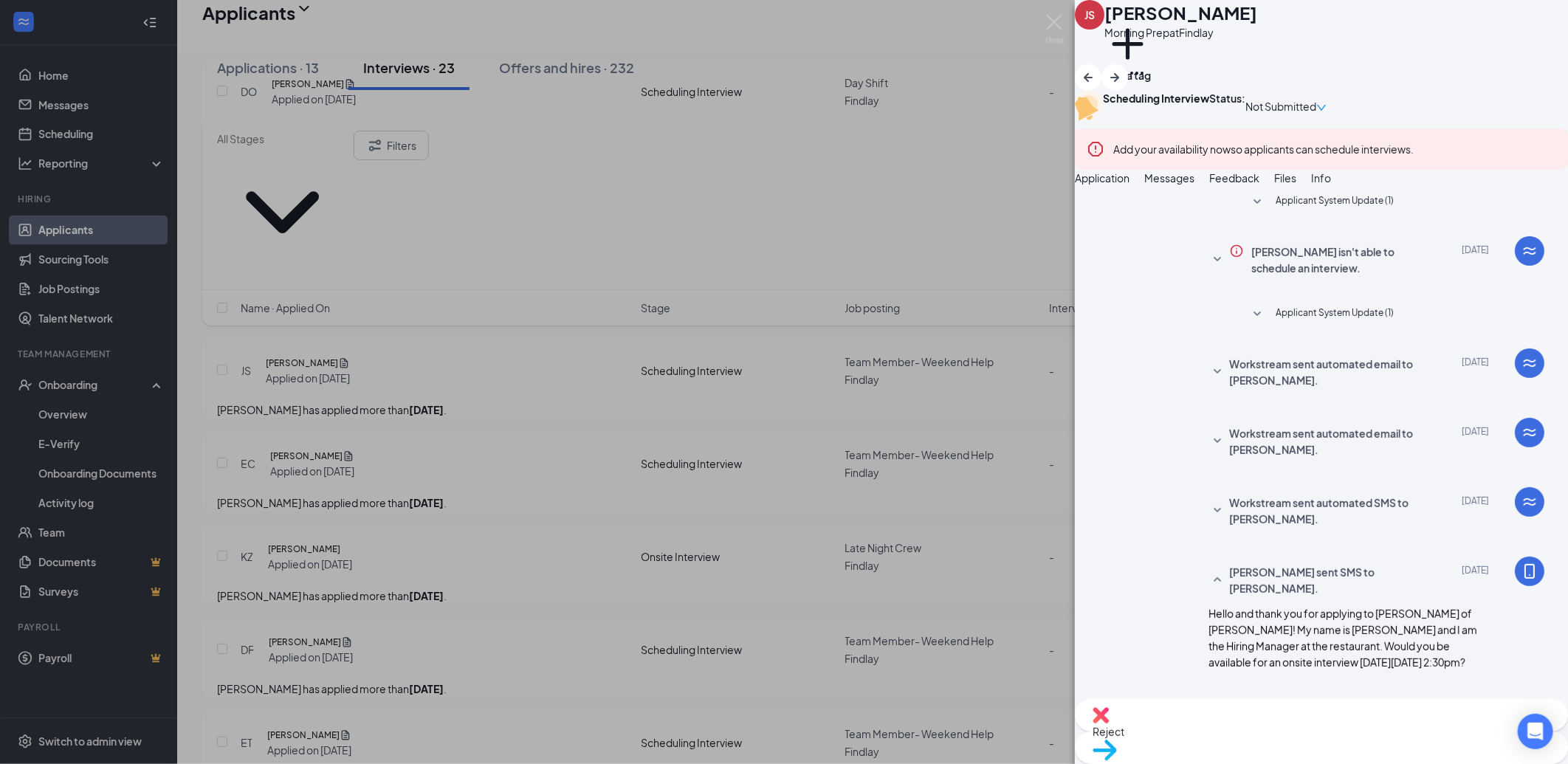
click at [1233, 731] on div "Reject" at bounding box center [1321, 715] width 493 height 33
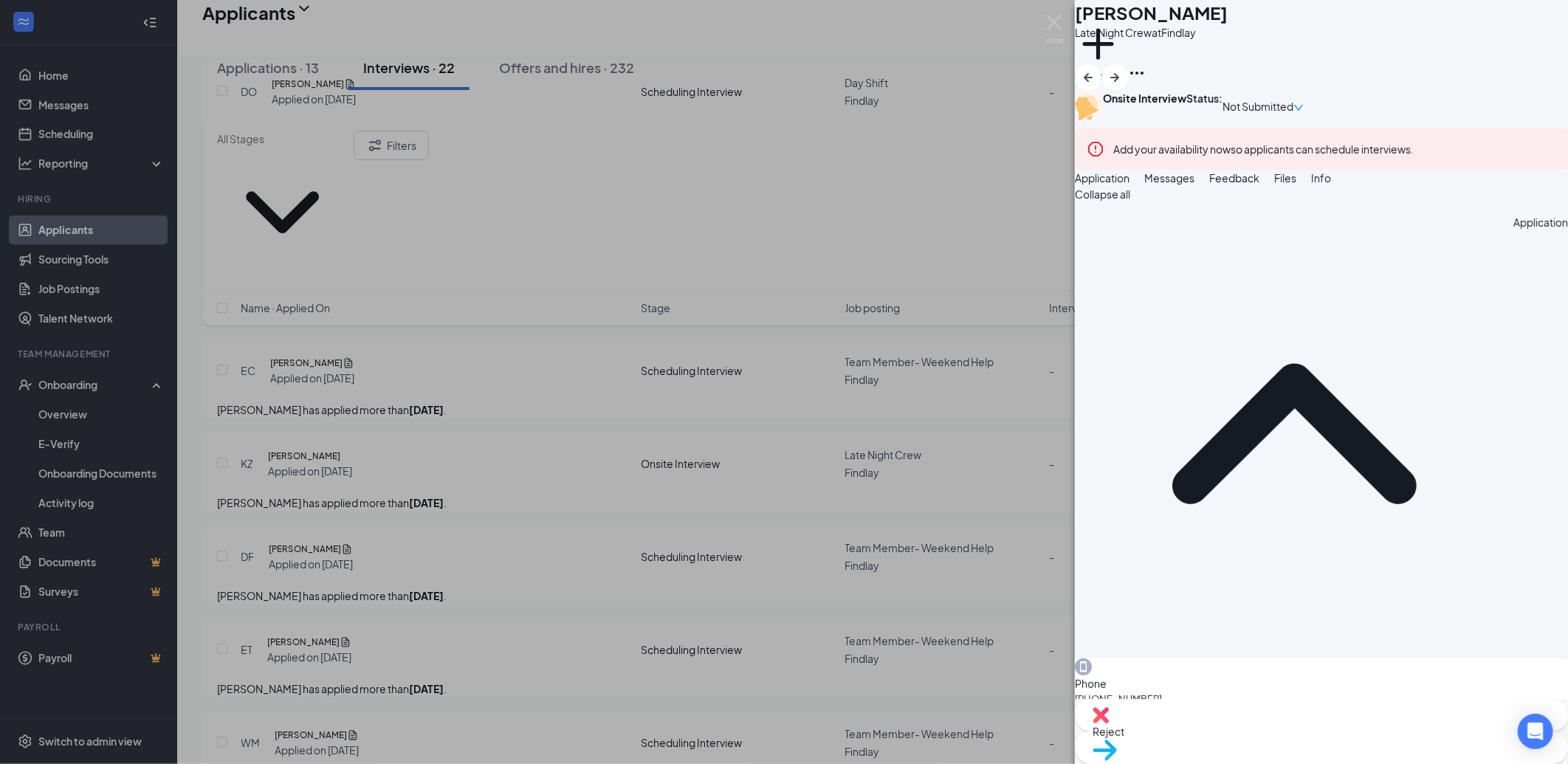
drag, startPoint x: 901, startPoint y: 394, endPoint x: 779, endPoint y: 484, distance: 151.6
click at [901, 395] on div "CN Cora Newton Late Night Crew at Findlay Add a tag Onsite Interview Status : N…" at bounding box center [784, 382] width 1568 height 764
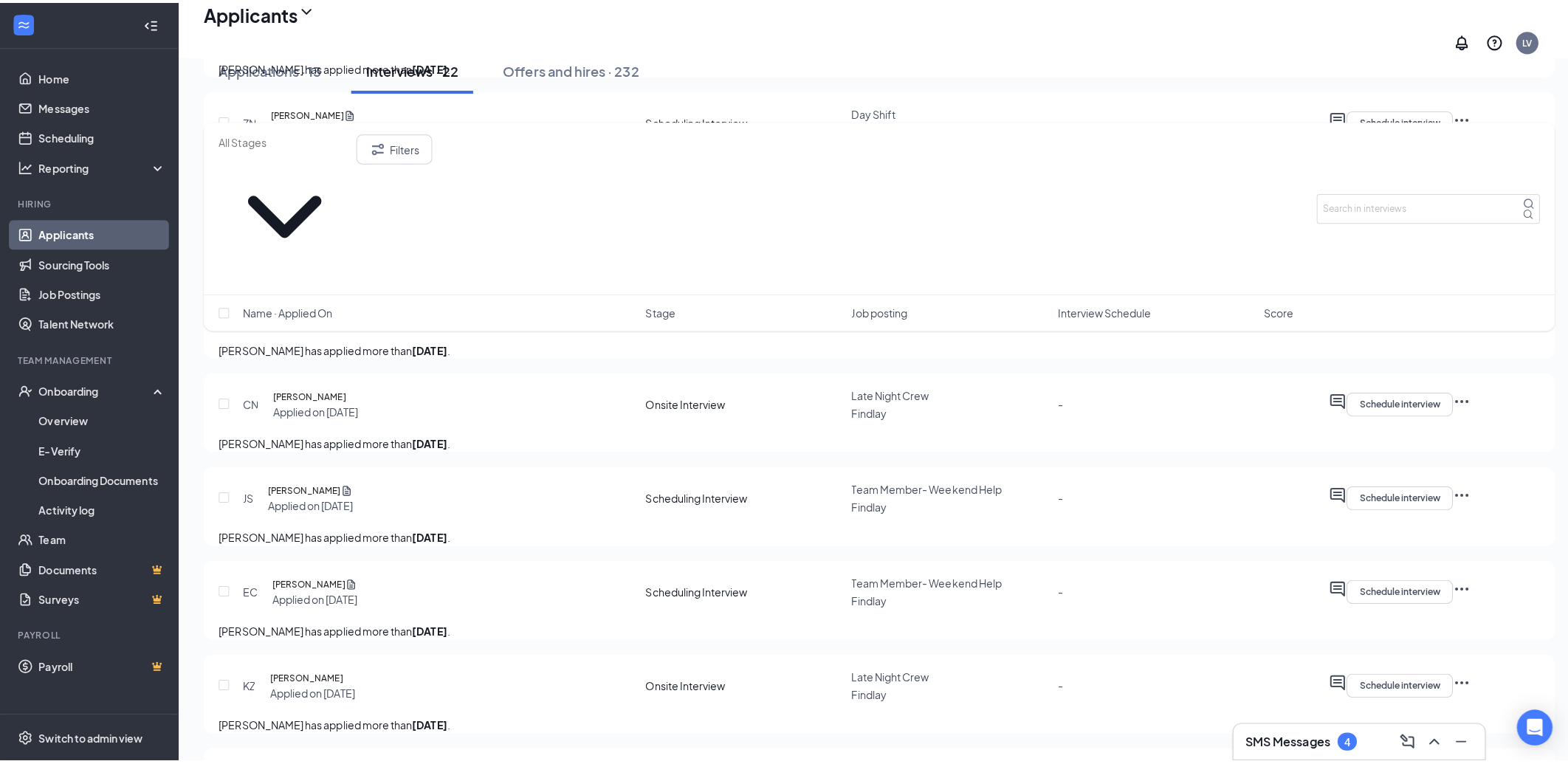
scroll to position [1396, 0]
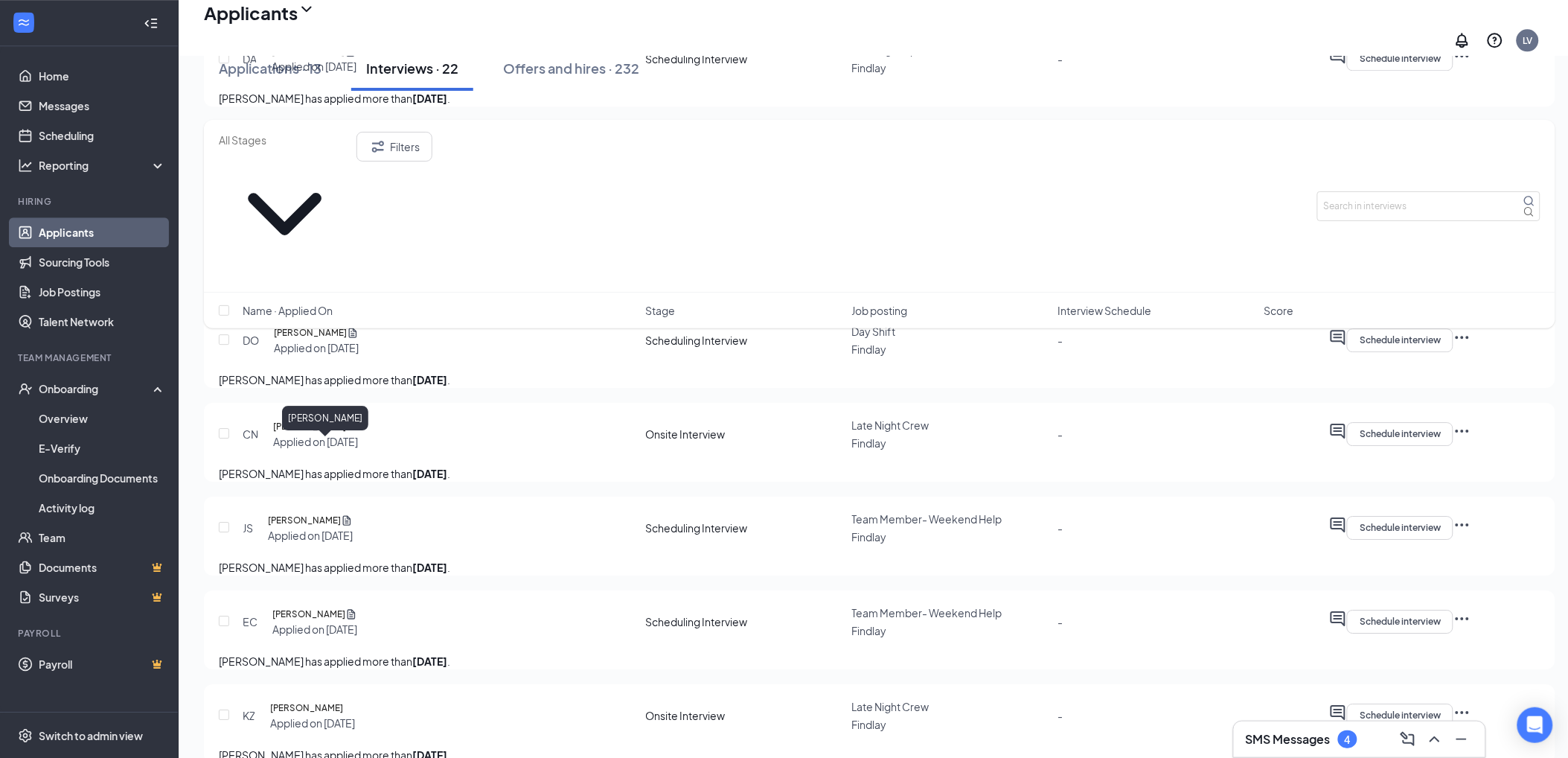
click at [330, 341] on h5 "[PERSON_NAME]" at bounding box center [310, 333] width 73 height 15
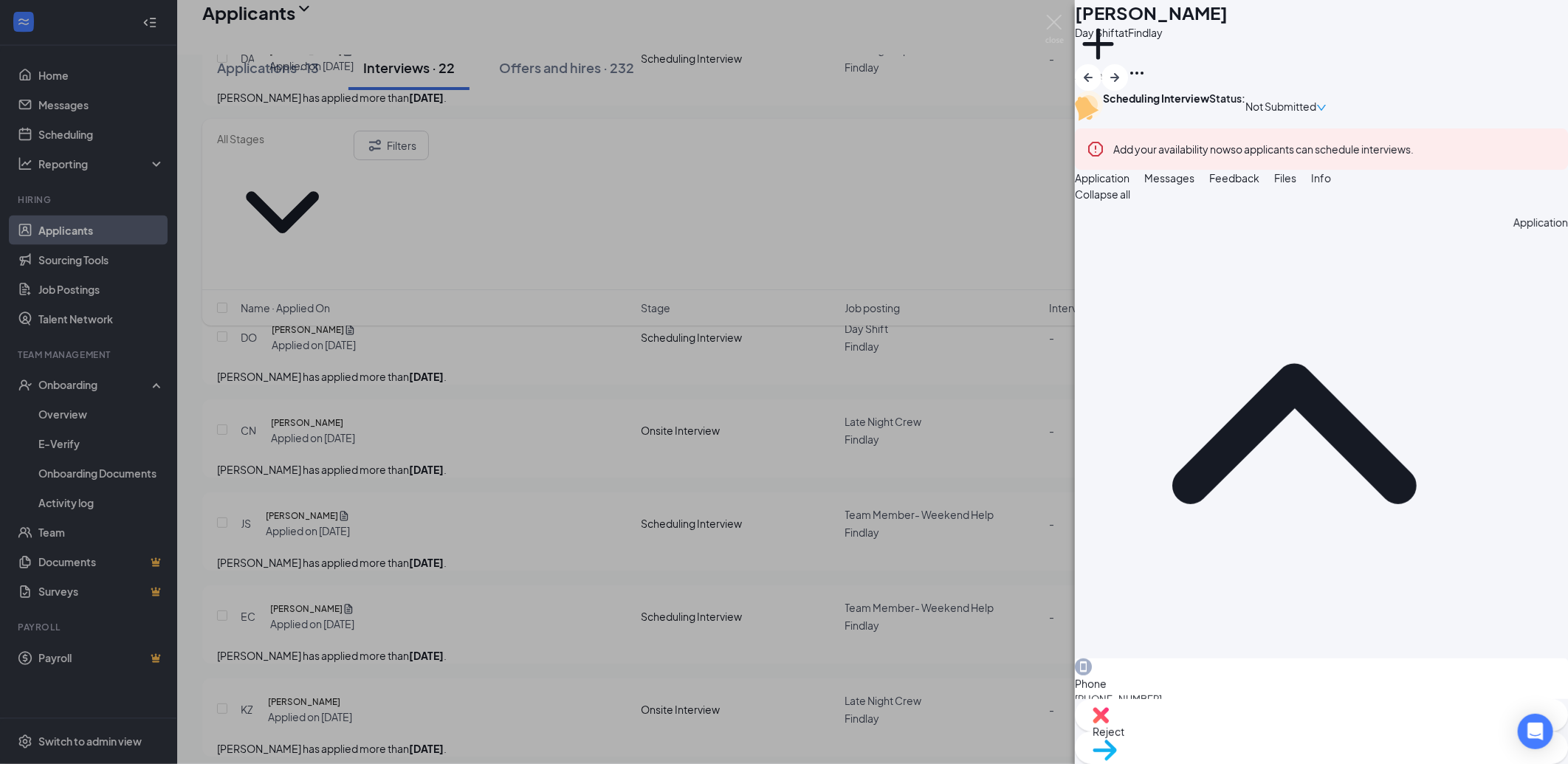
click at [1195, 186] on button "Messages" at bounding box center [1170, 178] width 50 height 16
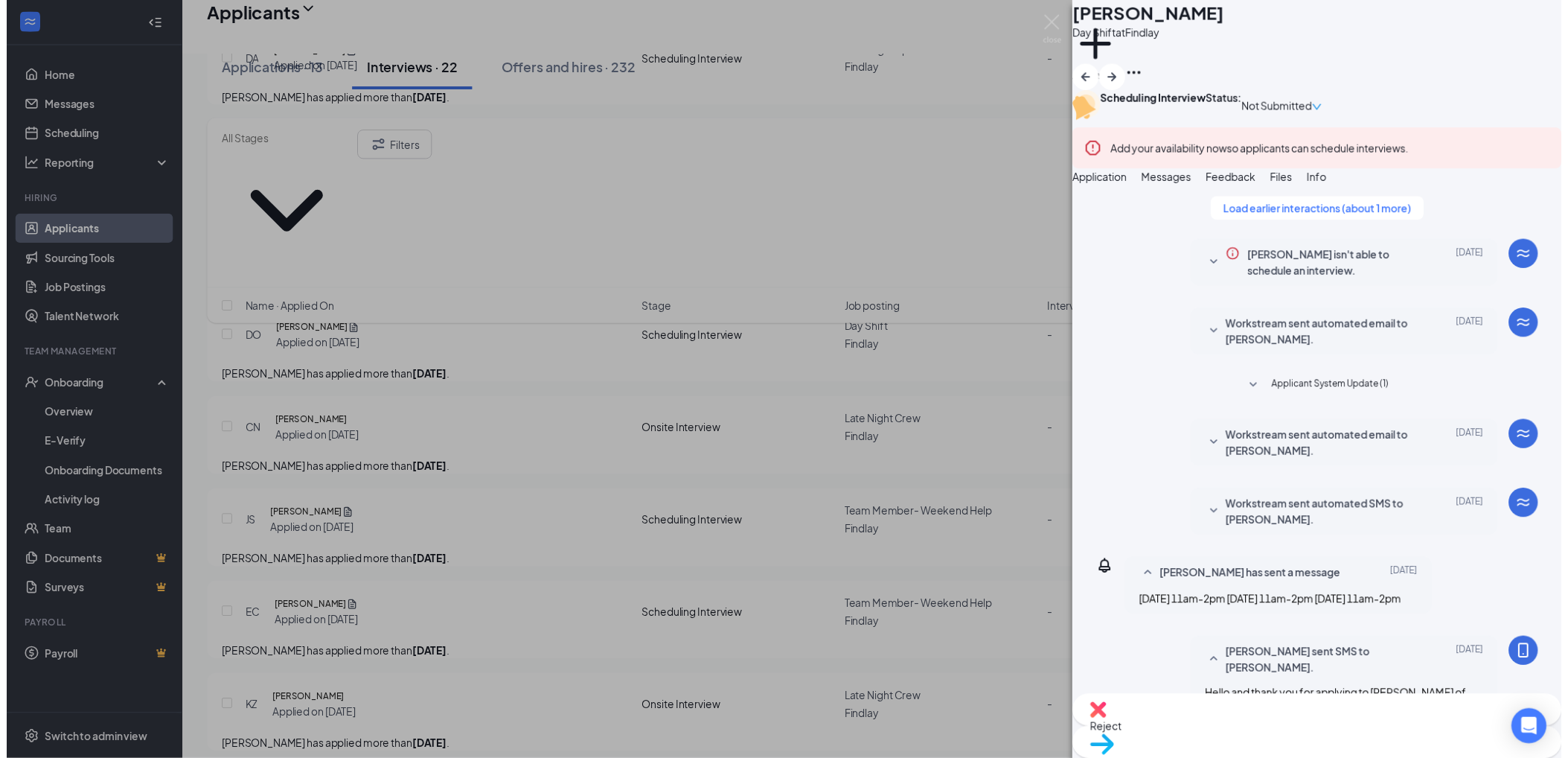
scroll to position [586, 0]
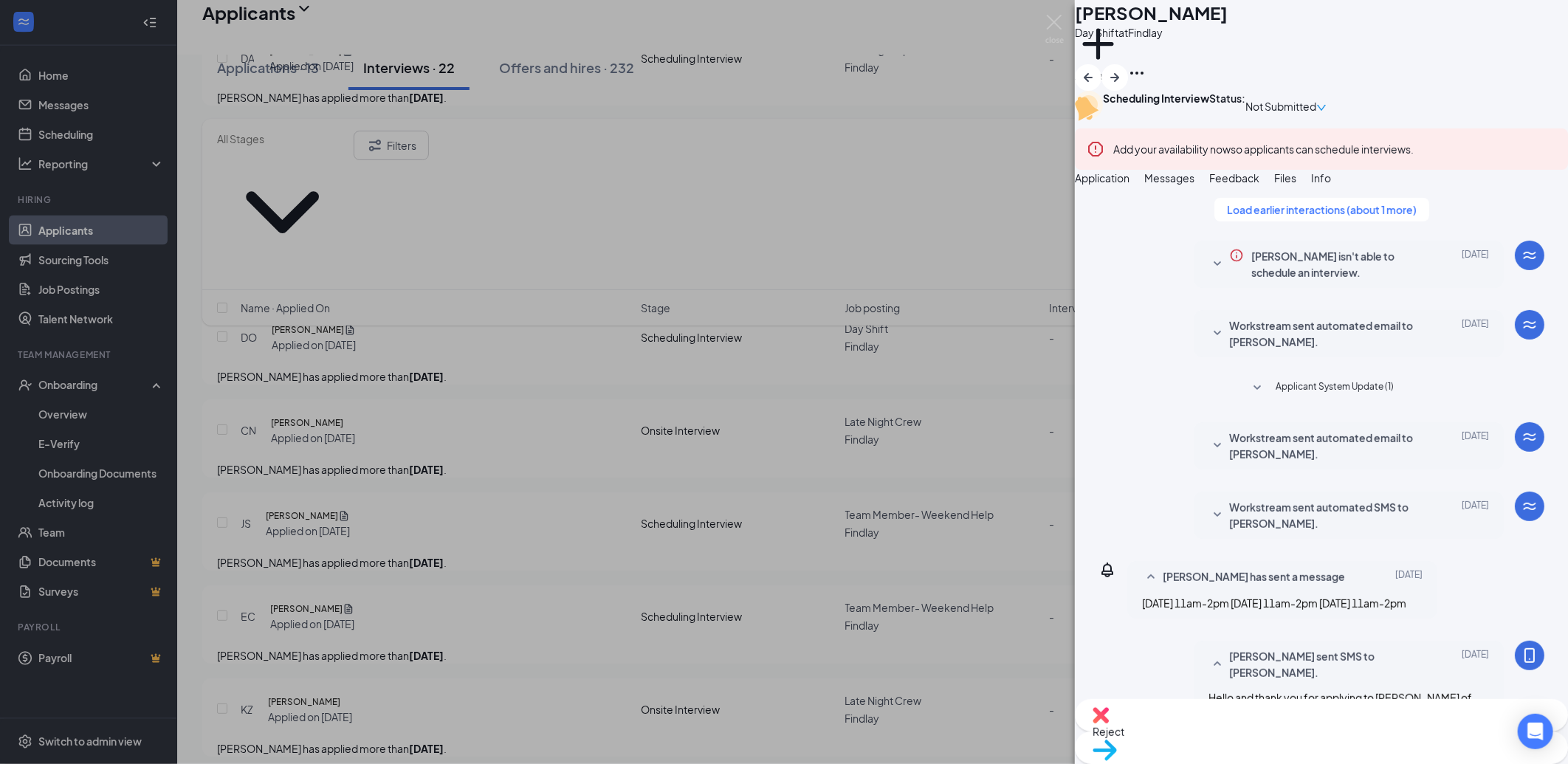
click at [757, 410] on div "DO Devin Orwig Day Shift at Findlay Add a tag Scheduling Interview Status : Not…" at bounding box center [784, 382] width 1568 height 764
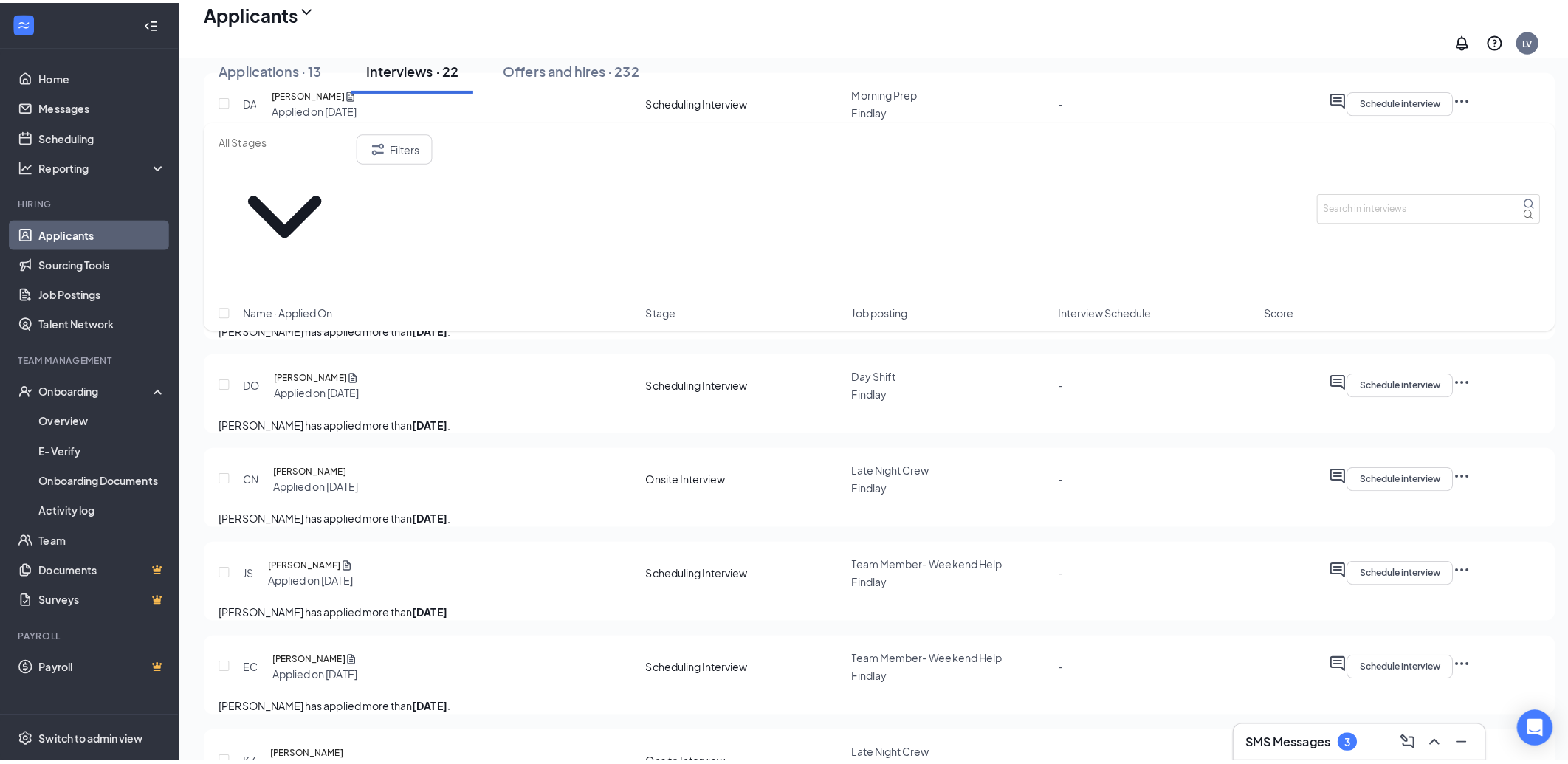
scroll to position [1314, 0]
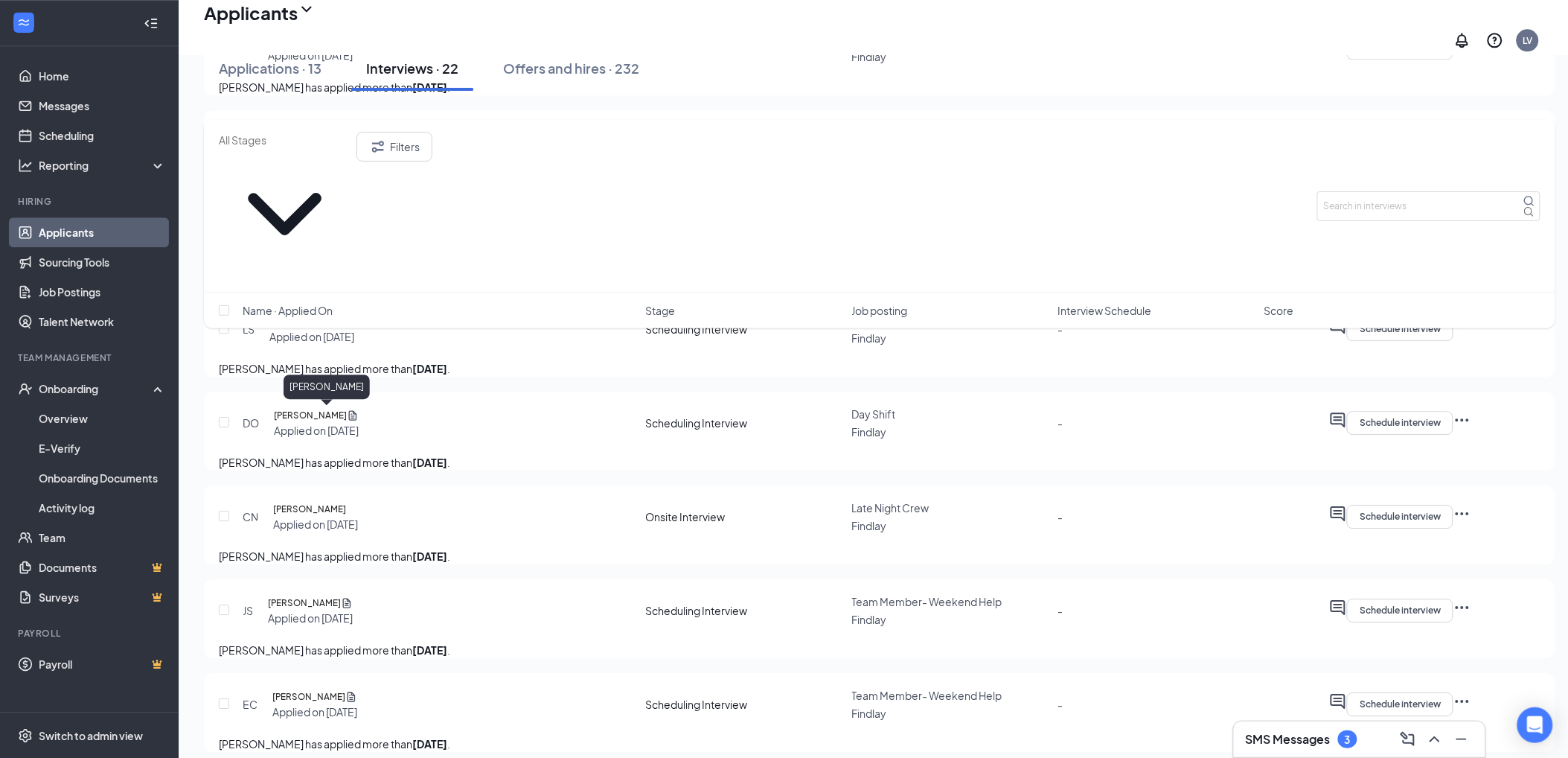
click at [304, 329] on h5 "Lyla Speakman" at bounding box center [306, 322] width 73 height 15
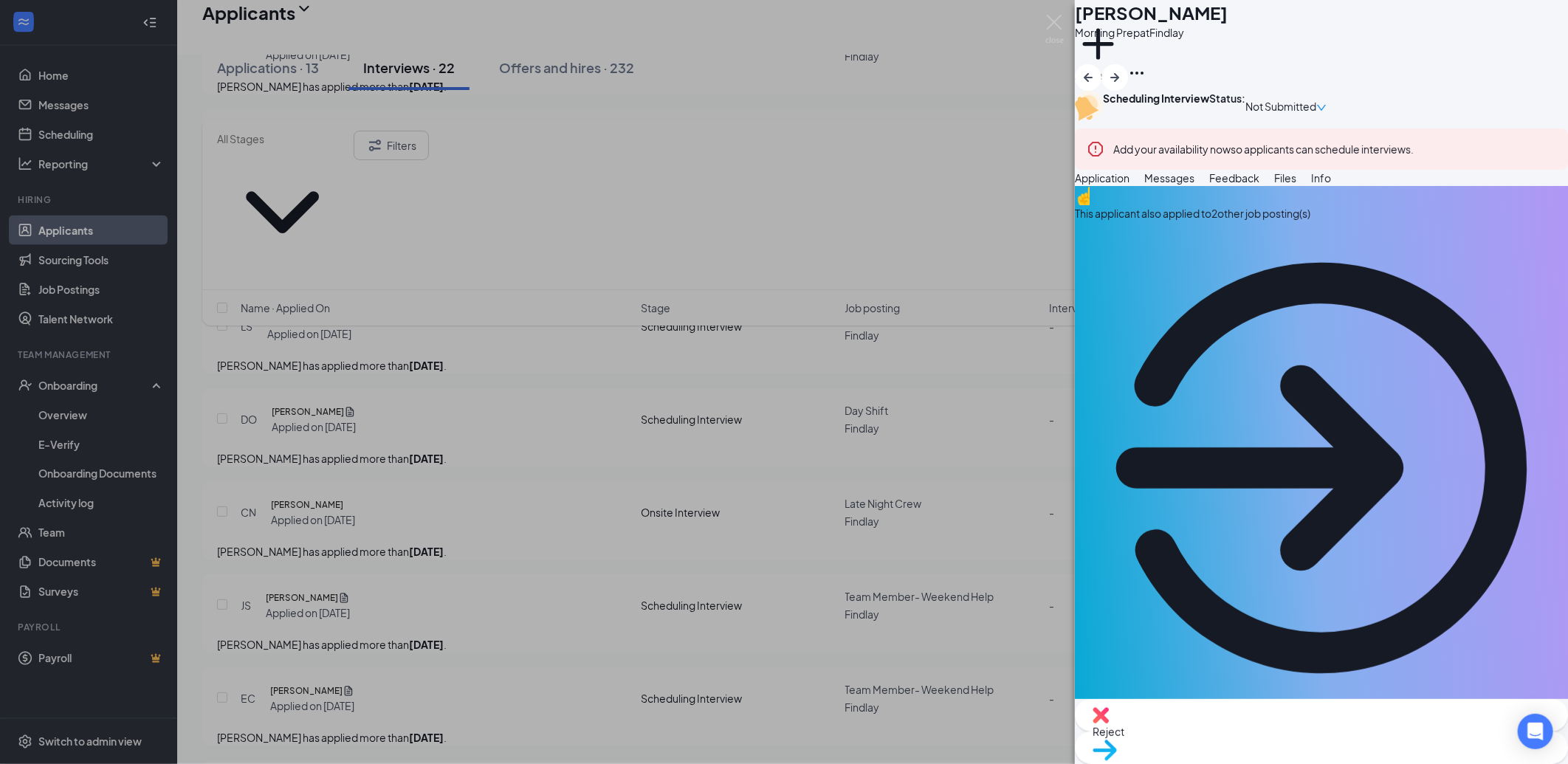
click at [1195, 184] on span "Messages" at bounding box center [1170, 178] width 50 height 13
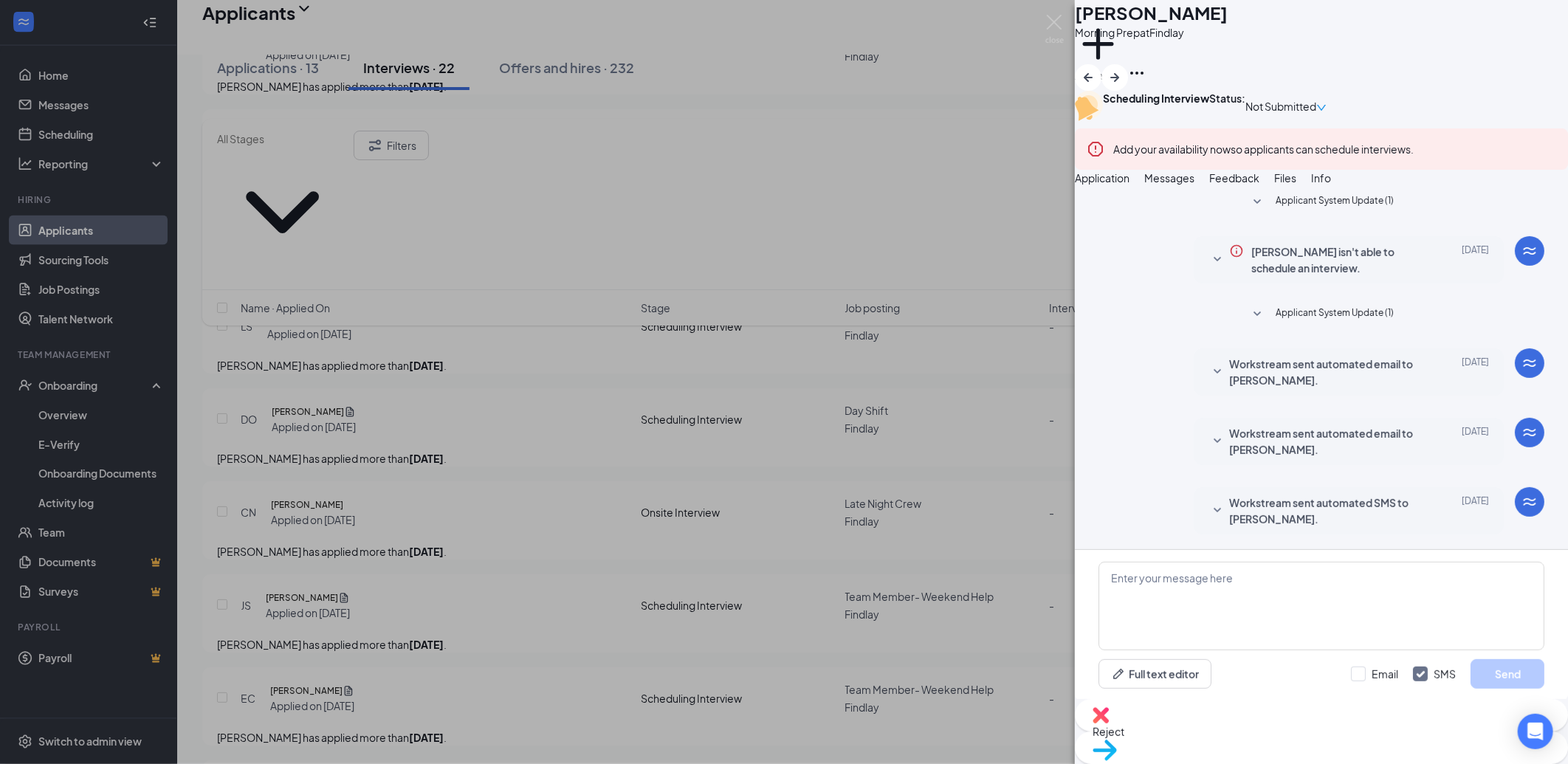
scroll to position [67, 0]
click at [1219, 597] on textarea at bounding box center [1321, 606] width 446 height 89
drag, startPoint x: 1219, startPoint y: 597, endPoint x: 1176, endPoint y: 629, distance: 53.6
click at [1176, 629] on textarea at bounding box center [1321, 606] width 446 height 89
click at [1258, 731] on div "Reject" at bounding box center [1321, 715] width 493 height 33
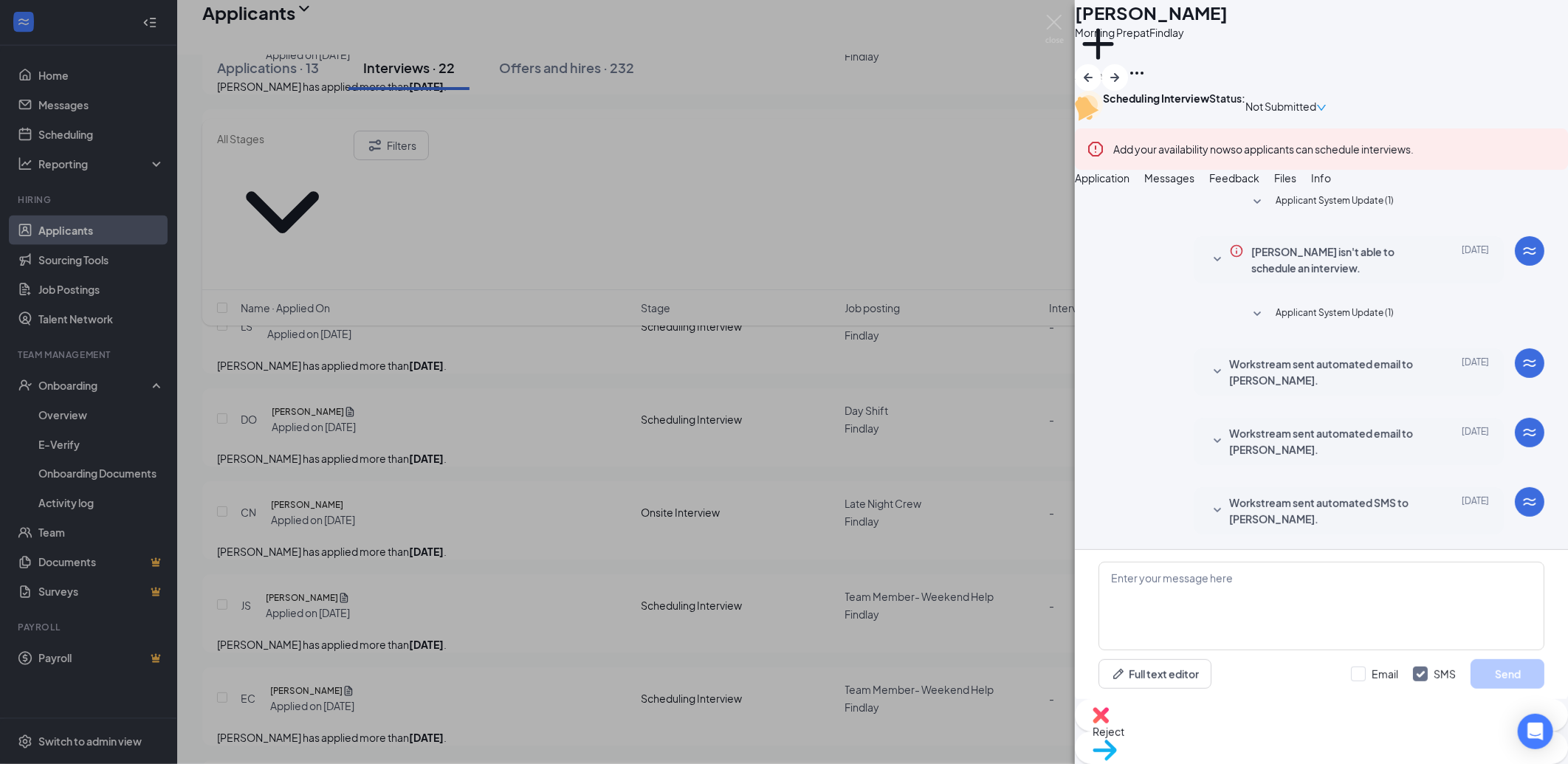
click at [1109, 723] on img at bounding box center [1101, 715] width 16 height 16
drag, startPoint x: 970, startPoint y: 622, endPoint x: 911, endPoint y: 610, distance: 60.2
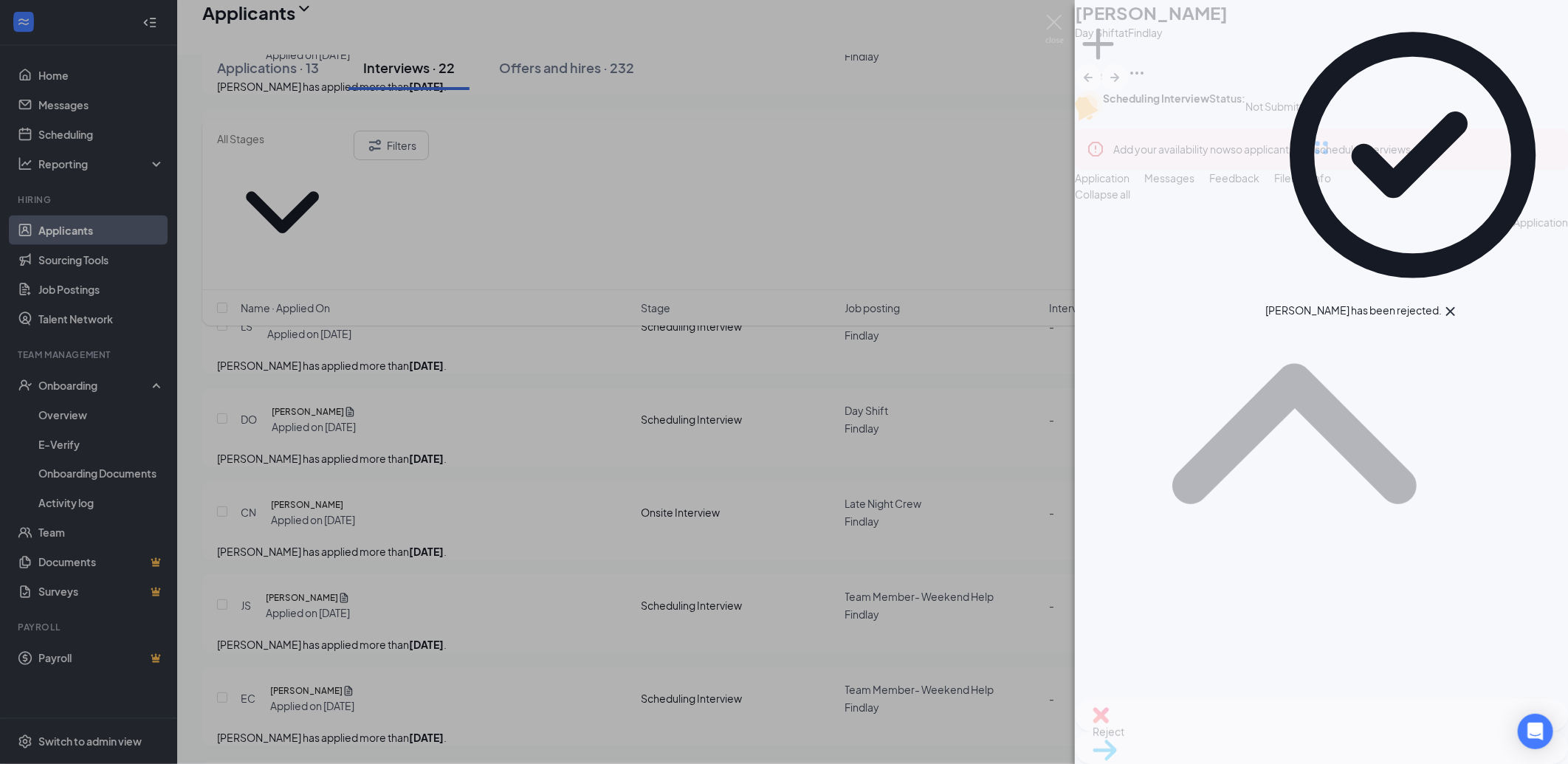
click at [394, 458] on div "DO Devin Orwig Day Shift at Findlay Add a tag Scheduling Interview Status : Not…" at bounding box center [784, 382] width 1568 height 764
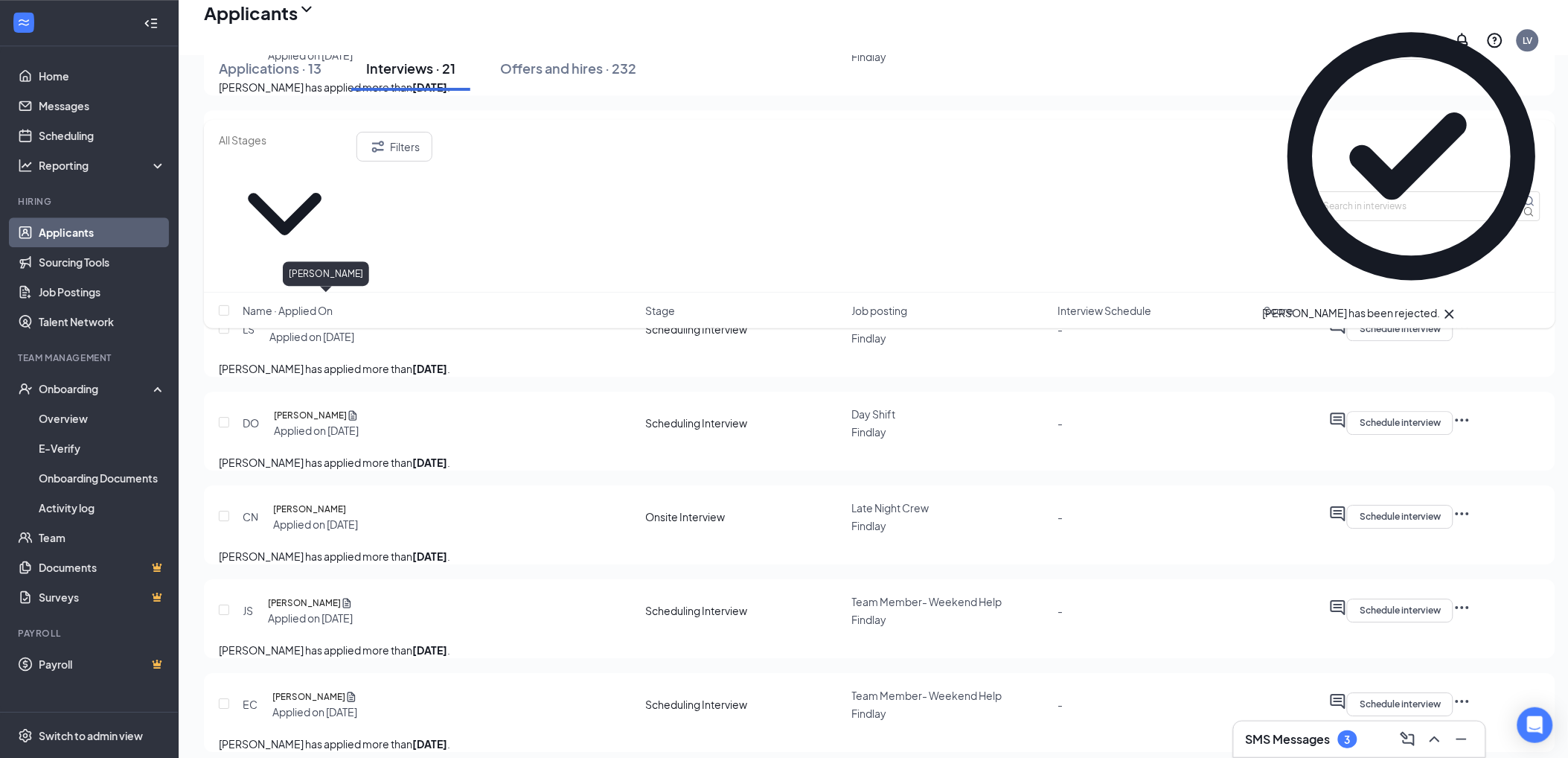
click at [310, 235] on h5 "Zoee Naftzger" at bounding box center [307, 228] width 73 height 15
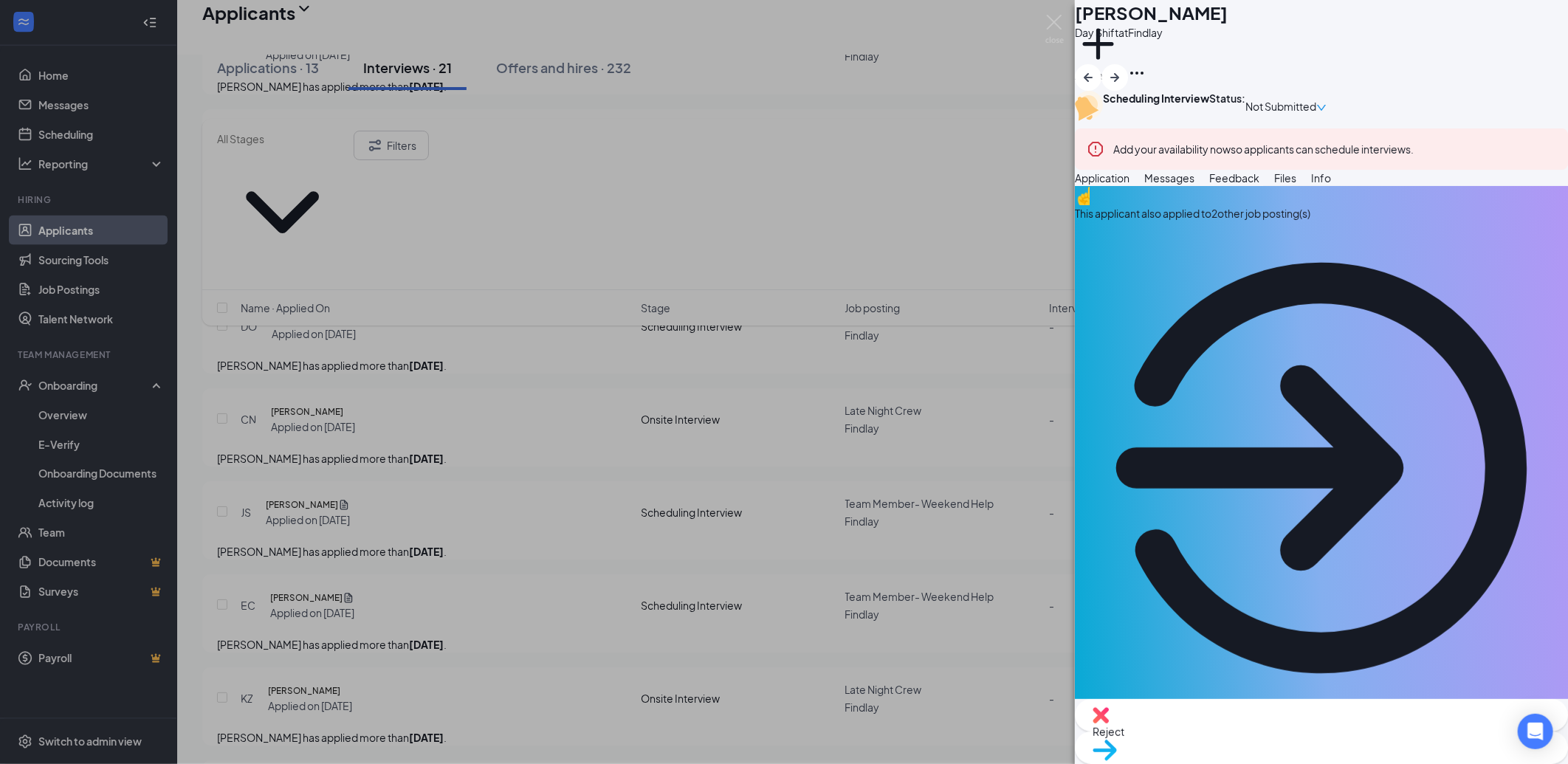
click at [1195, 186] on button "Messages" at bounding box center [1170, 178] width 50 height 16
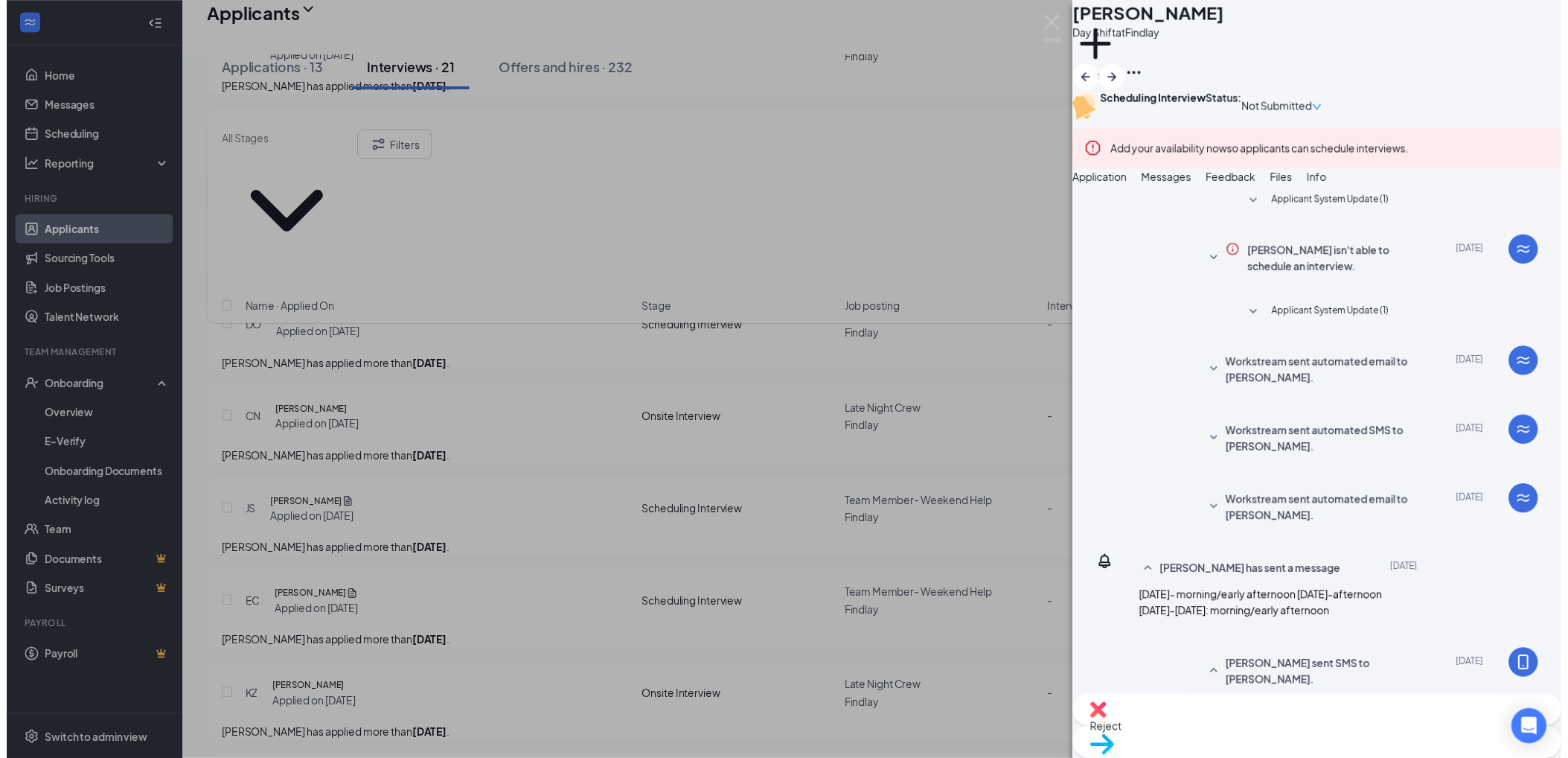
scroll to position [308, 0]
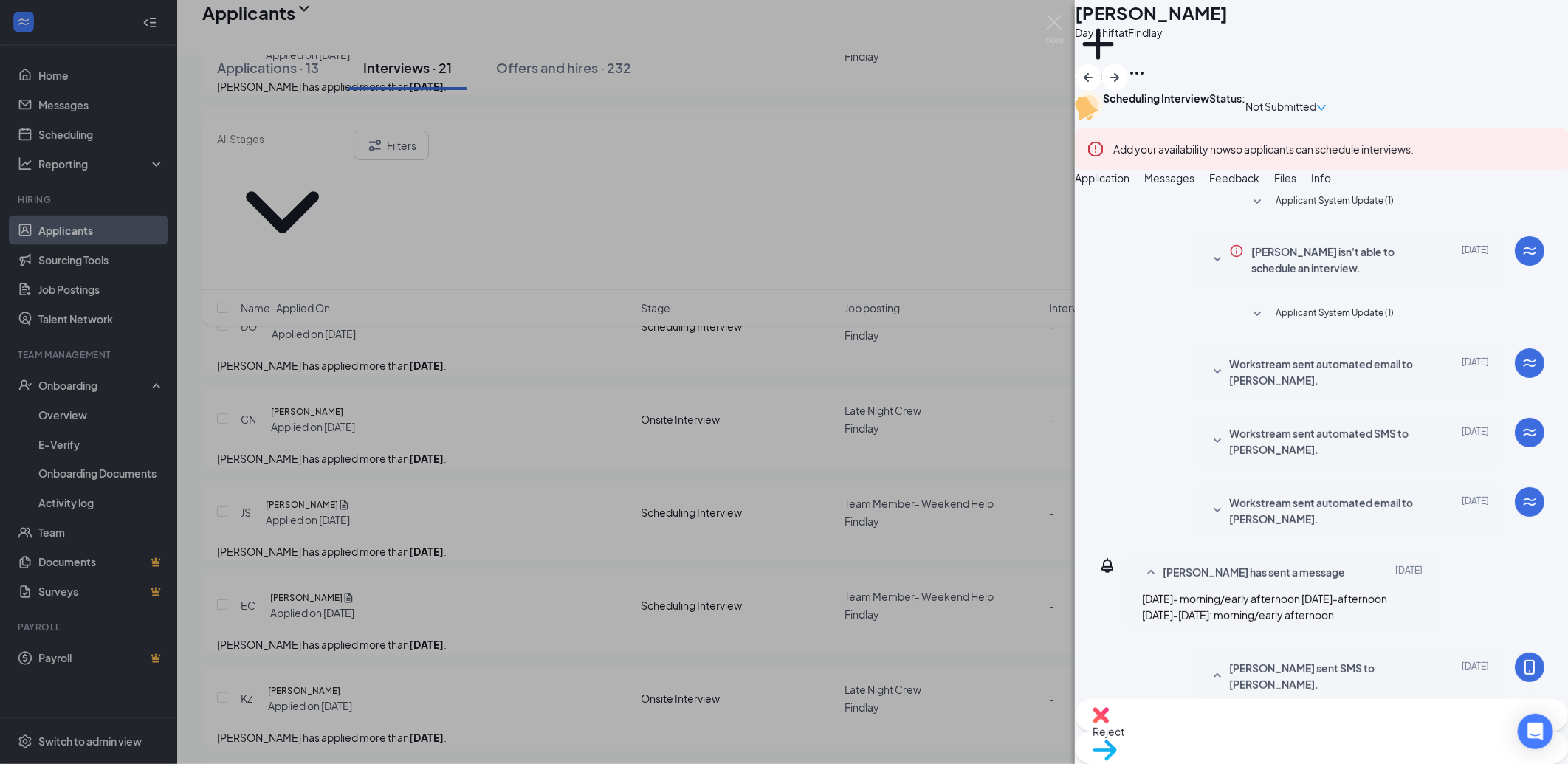
click at [1227, 731] on div "Reject" at bounding box center [1321, 715] width 493 height 33
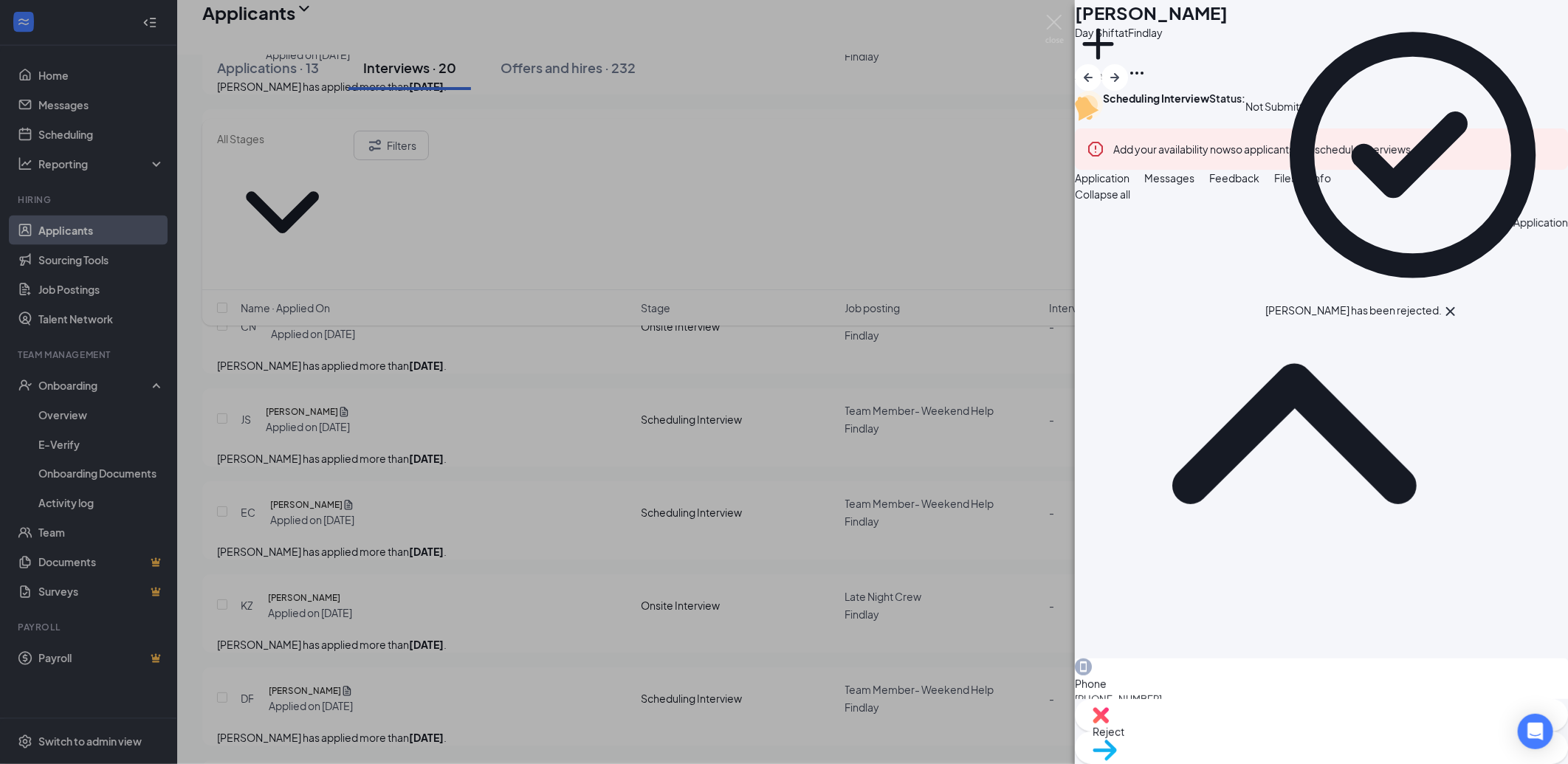
click at [378, 403] on div "DO Devin Orwig Day Shift at Findlay Add a tag Scheduling Interview Status : Not…" at bounding box center [784, 382] width 1568 height 764
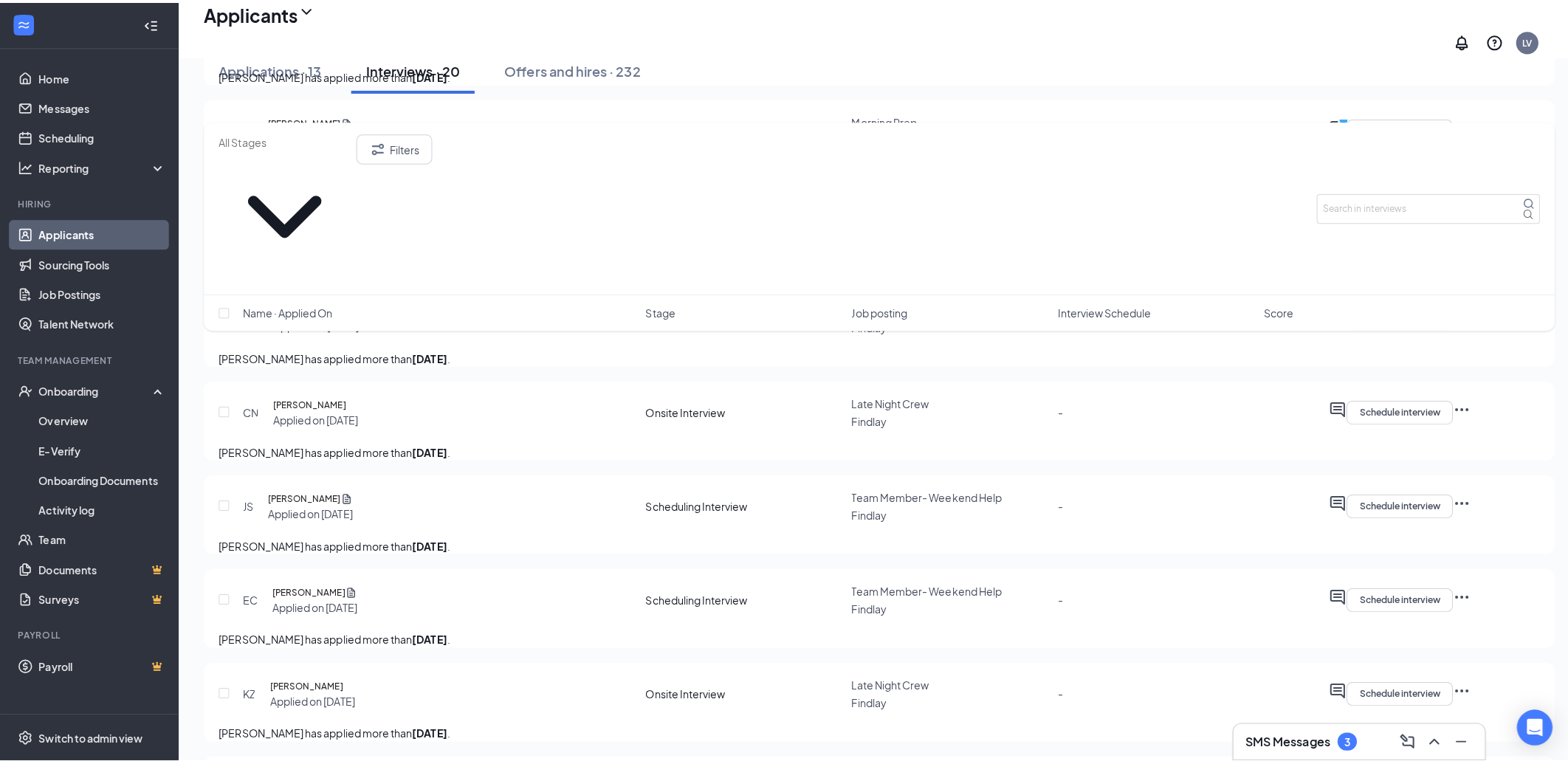
scroll to position [1150, 0]
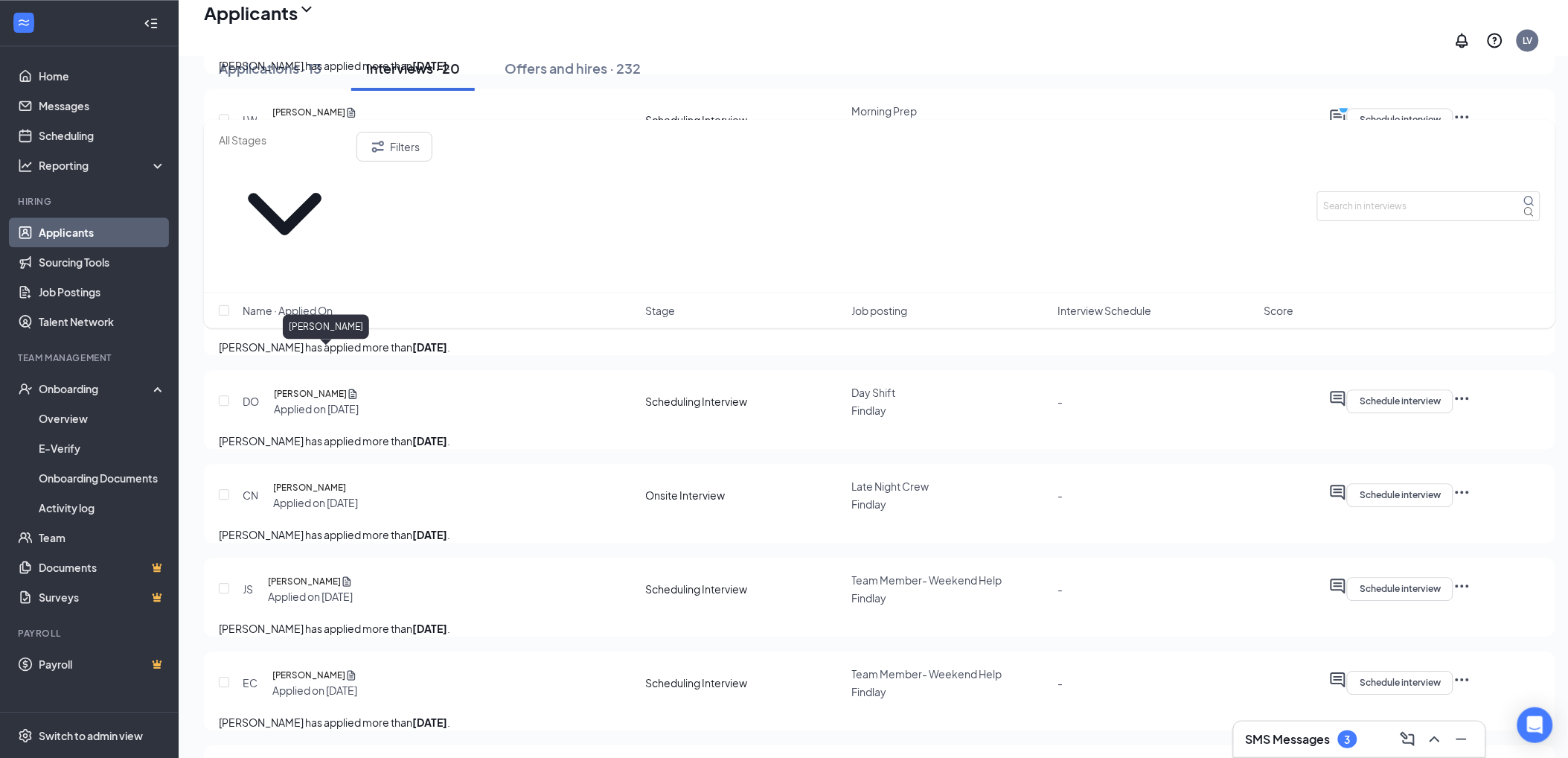
click at [331, 308] on h5 "Darrian Ayers" at bounding box center [308, 300] width 73 height 15
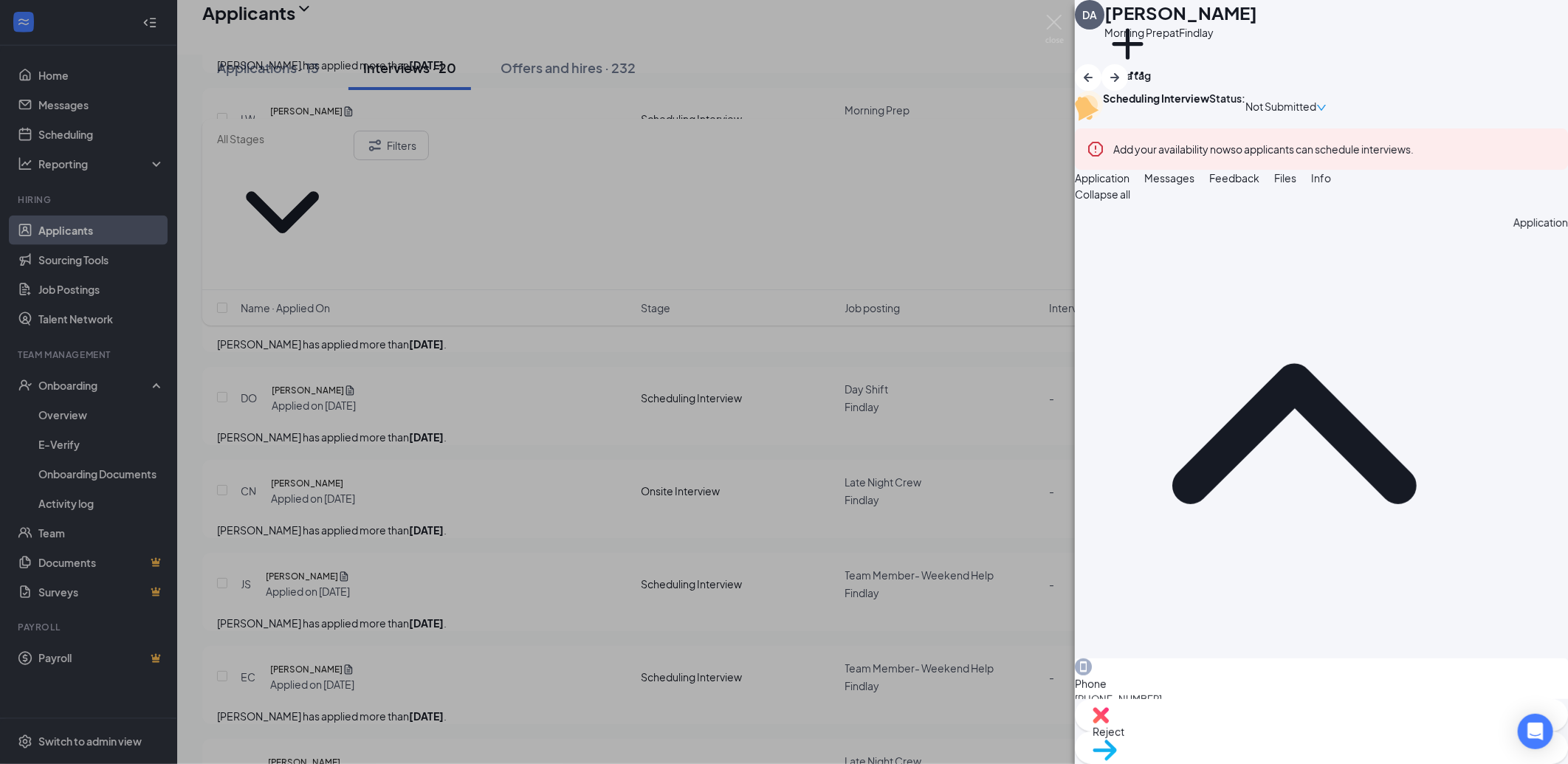
click at [1195, 186] on button "Messages" at bounding box center [1170, 178] width 50 height 16
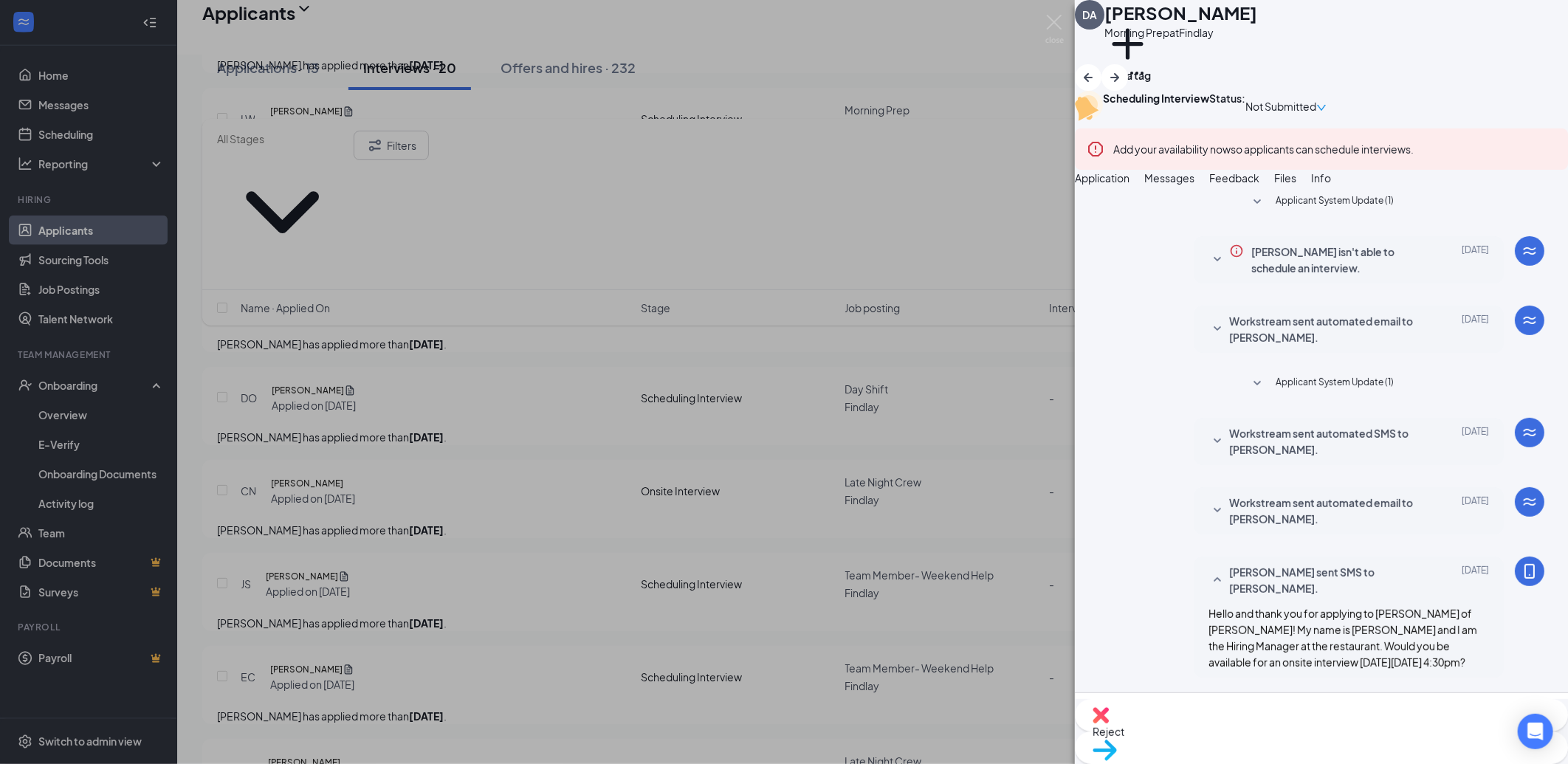
scroll to position [209, 0]
click at [1245, 705] on textarea at bounding box center [1321, 749] width 446 height 89
click at [1109, 723] on img at bounding box center [1101, 715] width 16 height 16
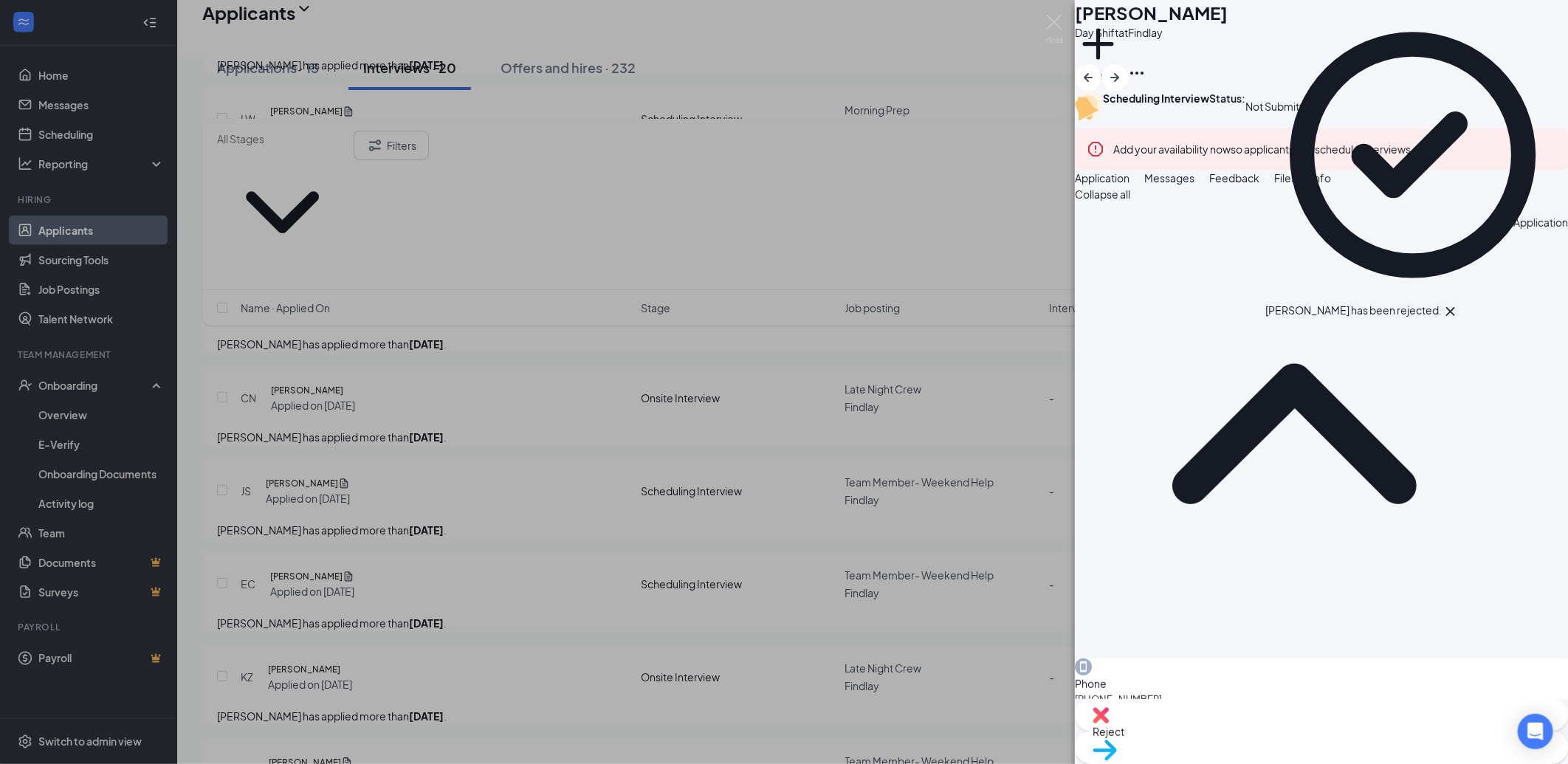
click at [606, 330] on div "DO Devin Orwig Day Shift at Findlay Add a tag Scheduling Interview Status : Not…" at bounding box center [784, 382] width 1568 height 764
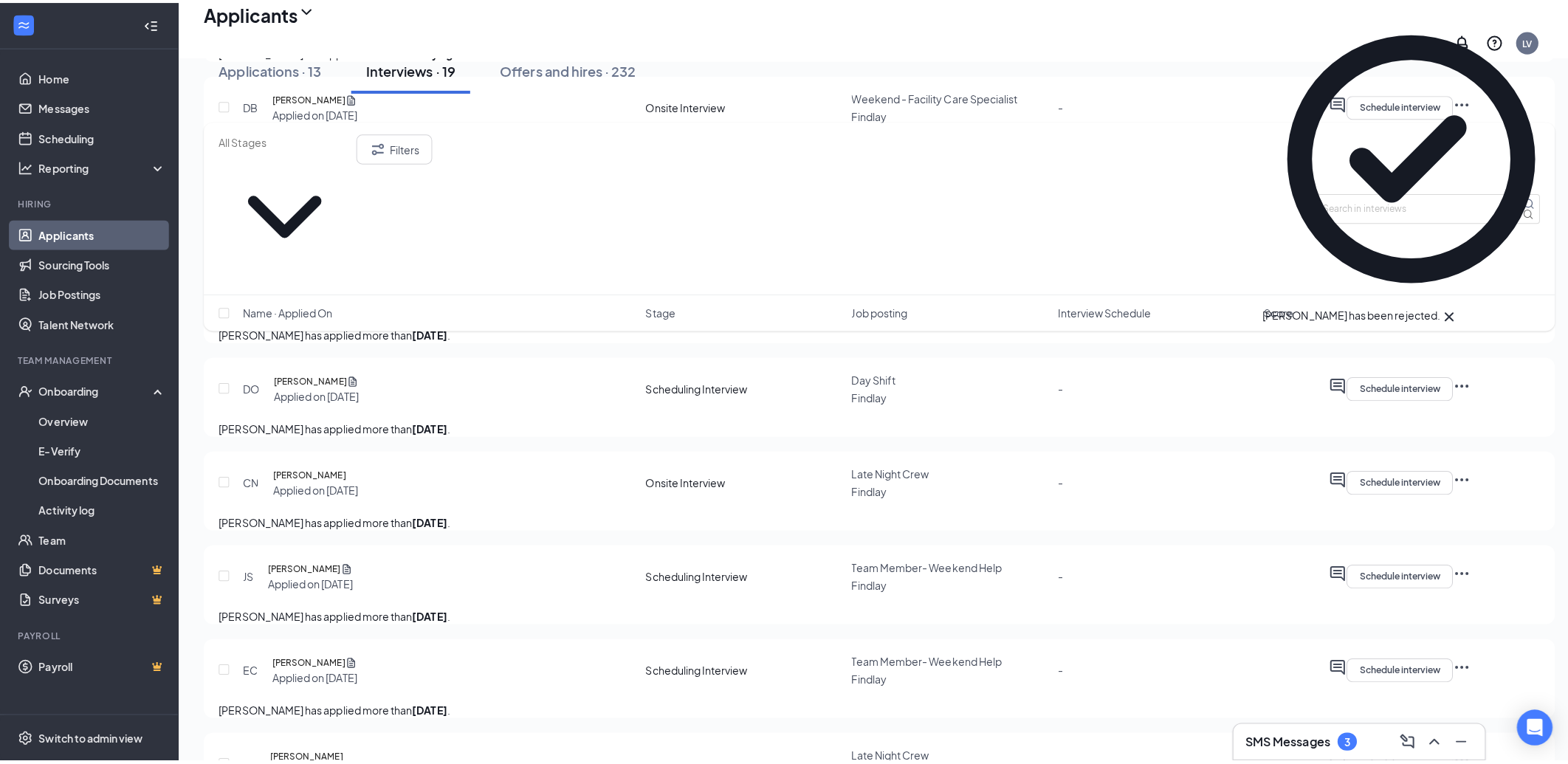
scroll to position [985, 0]
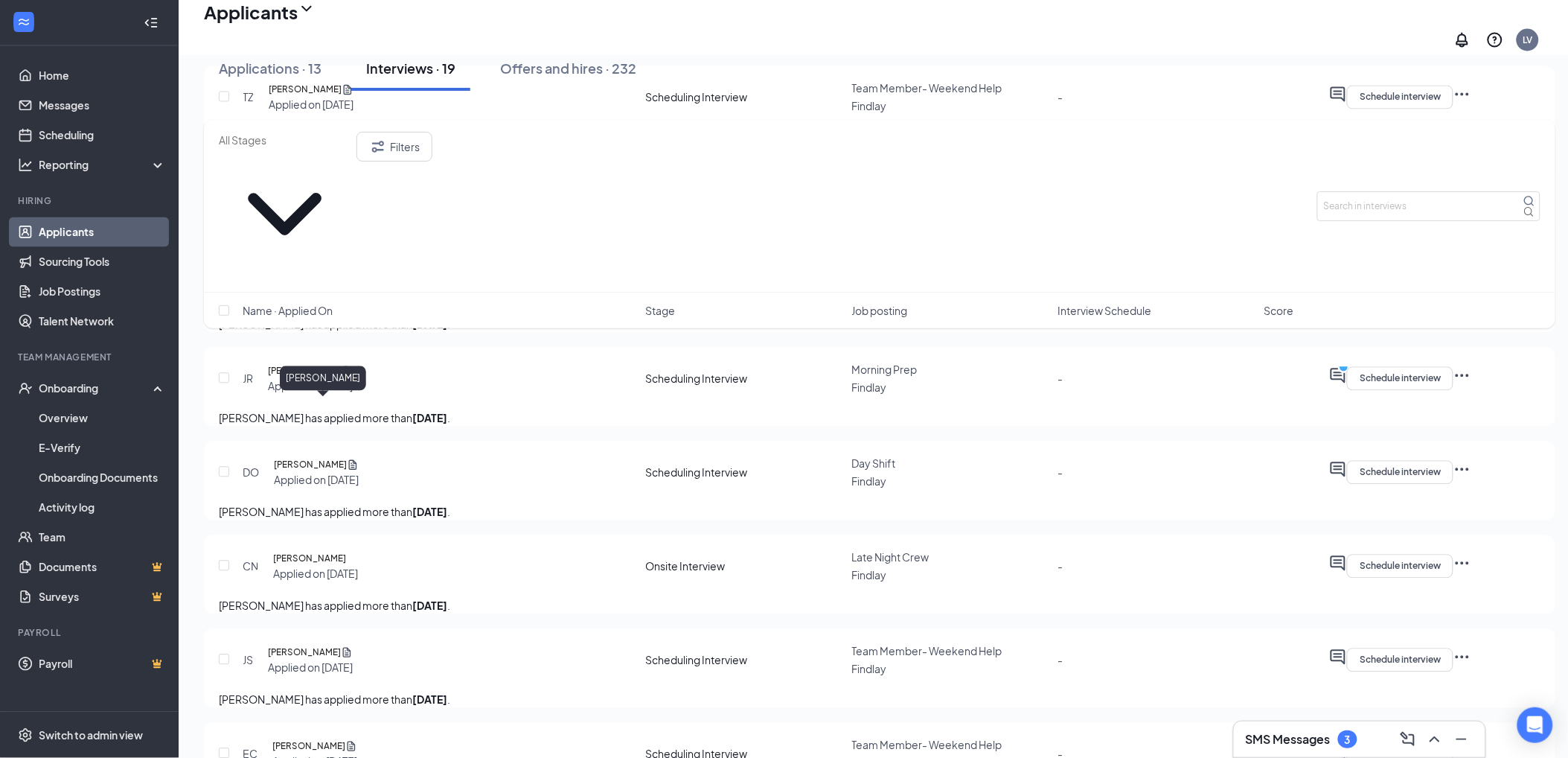
click at [306, 379] on h5 "[PERSON_NAME]" at bounding box center [304, 372] width 73 height 15
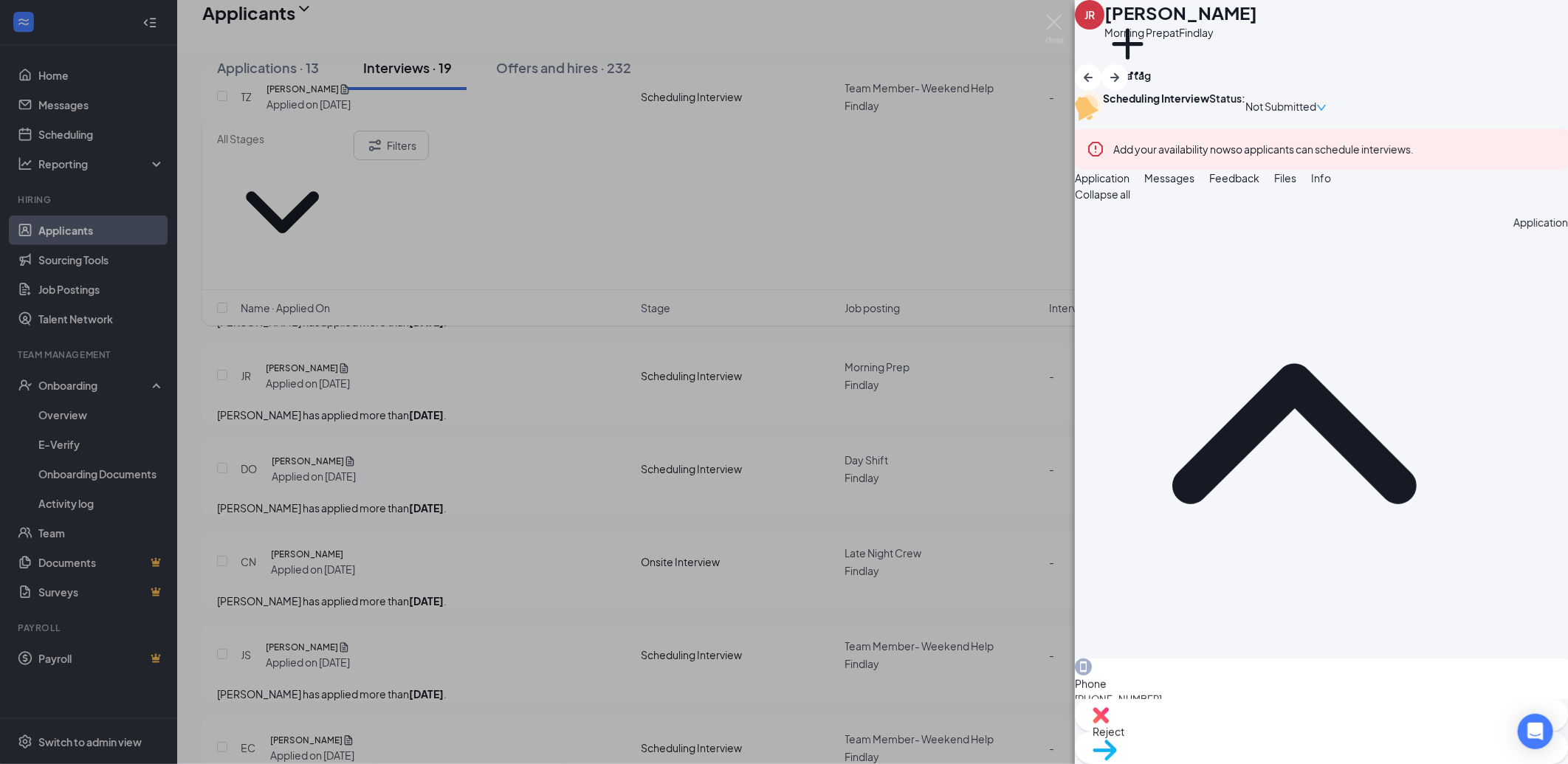
click at [1195, 186] on button "Messages" at bounding box center [1170, 178] width 50 height 16
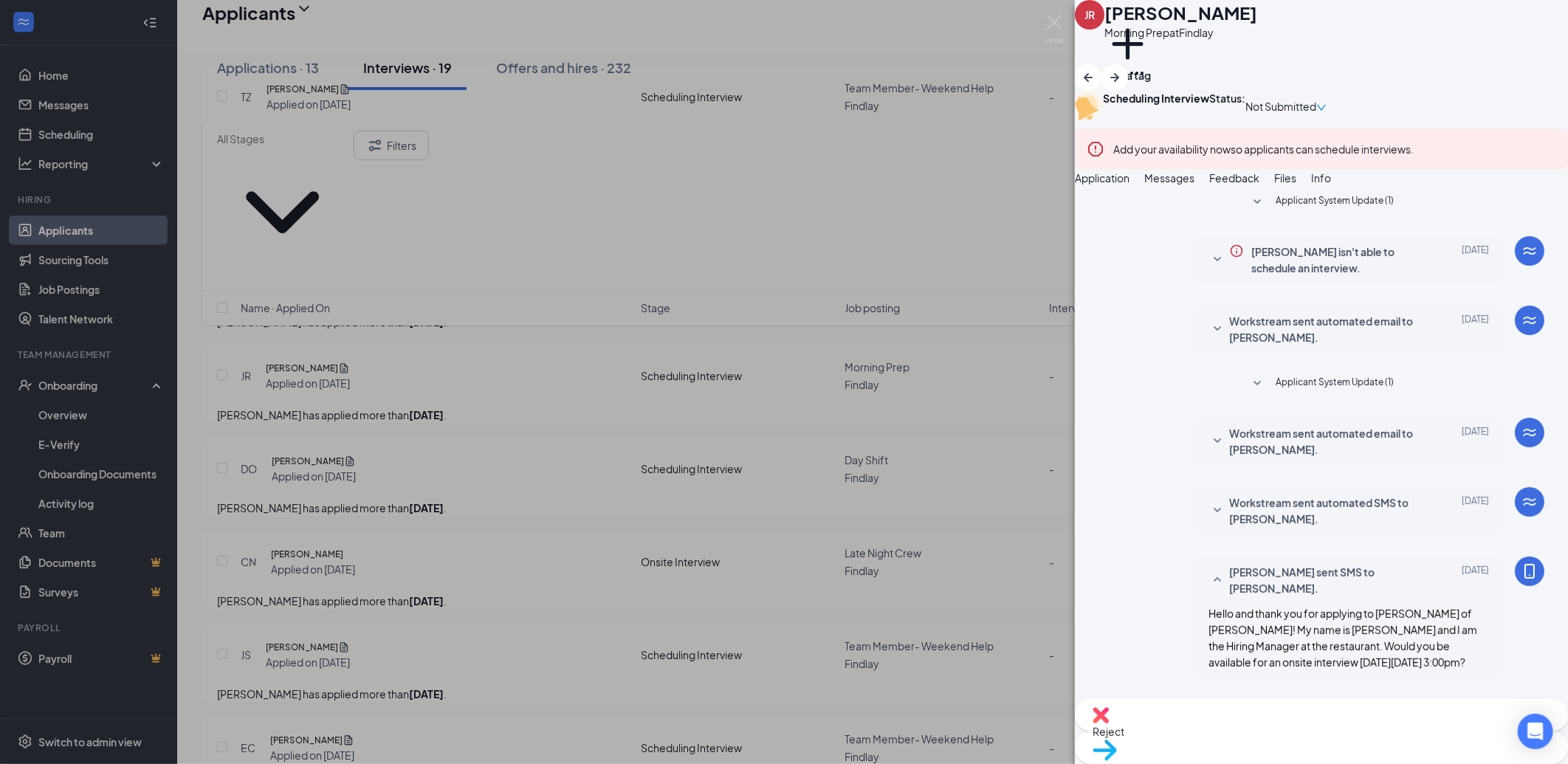
scroll to position [274, 0]
type textarea "Great! We will see you then."
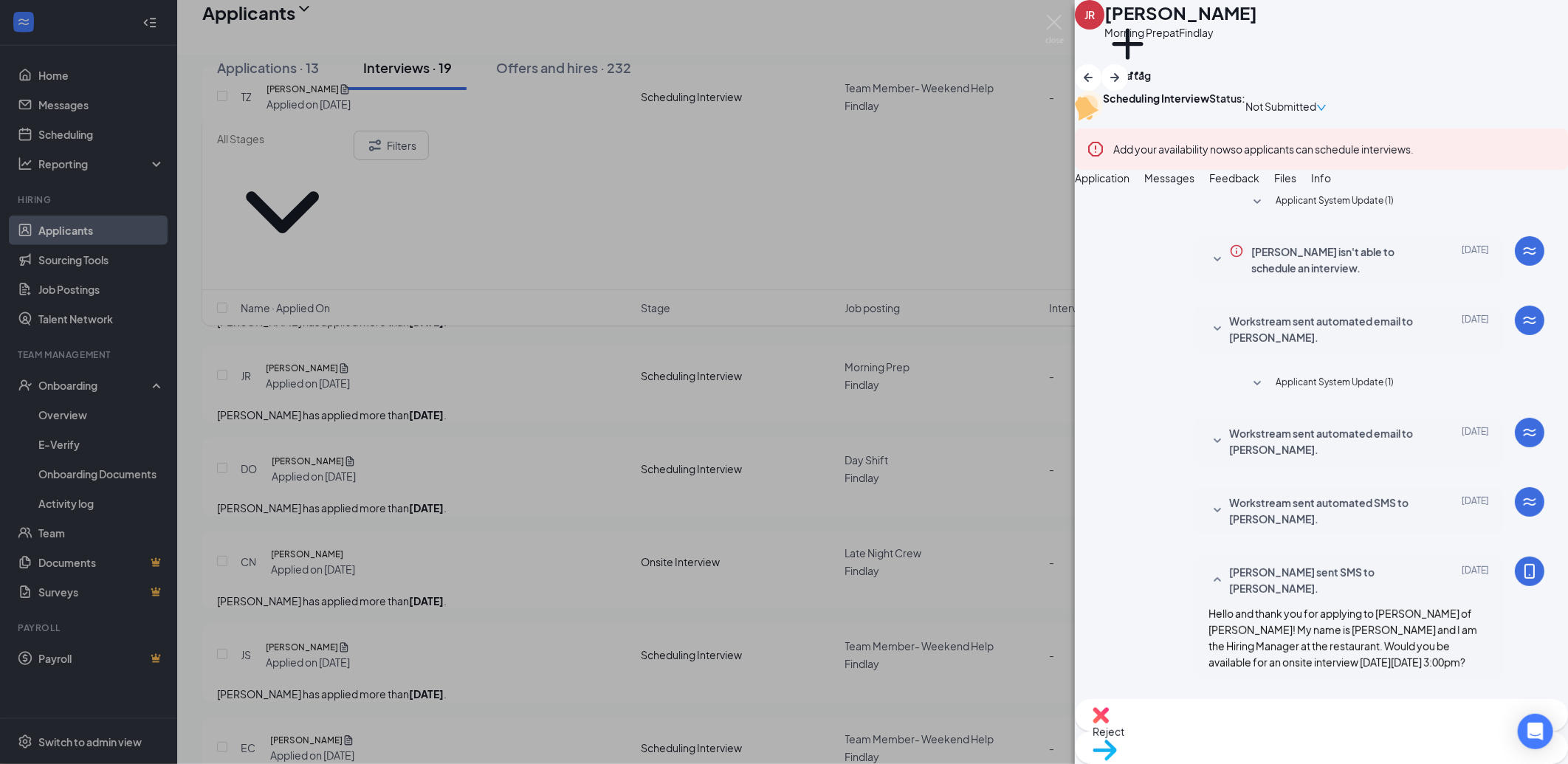
click at [614, 409] on div "JR James Ray Morning Prep at Findlay Add a tag Scheduling Interview Status : No…" at bounding box center [784, 382] width 1568 height 764
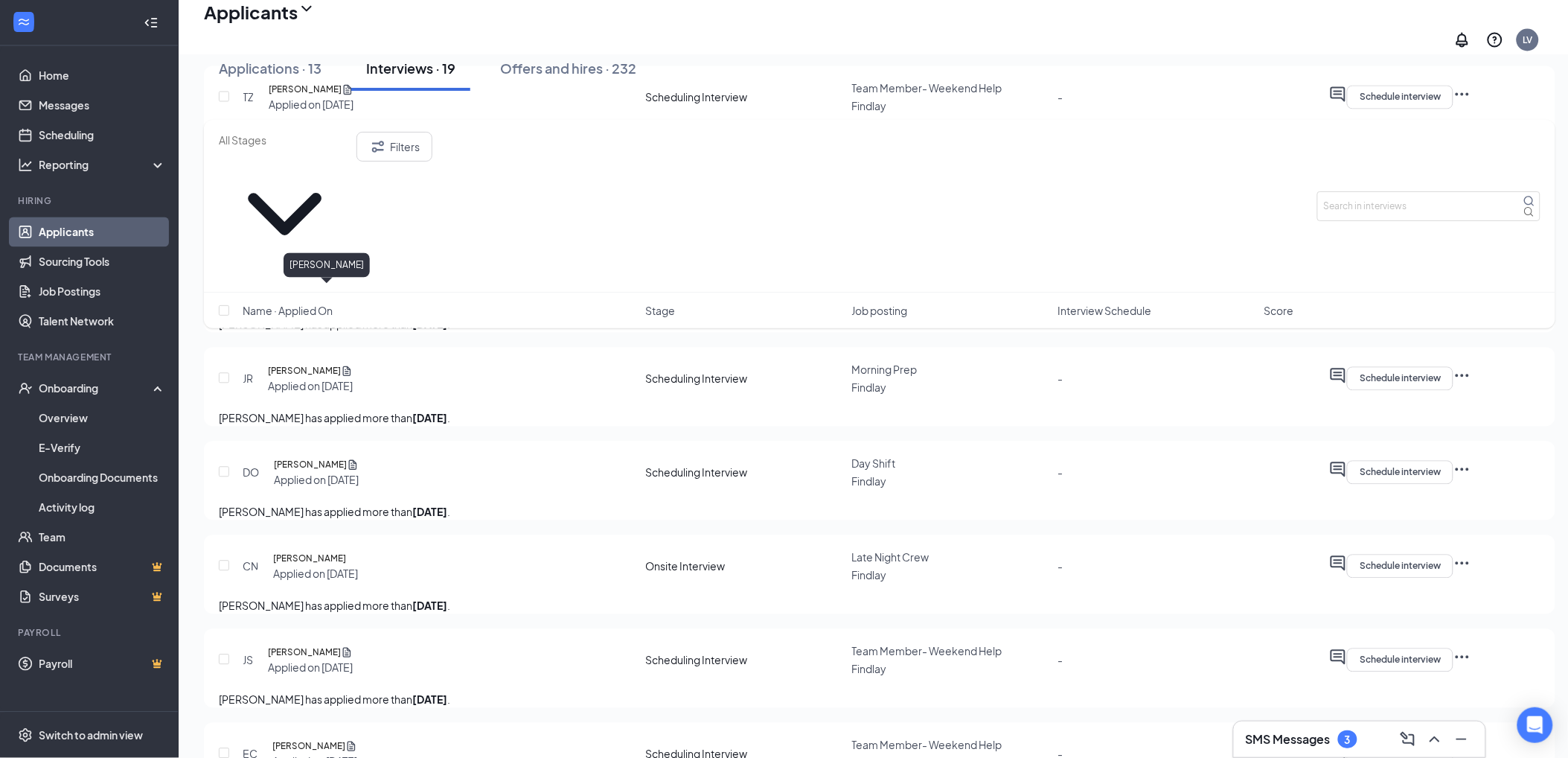
click at [305, 285] on h5 "Lettie Williams" at bounding box center [309, 278] width 73 height 15
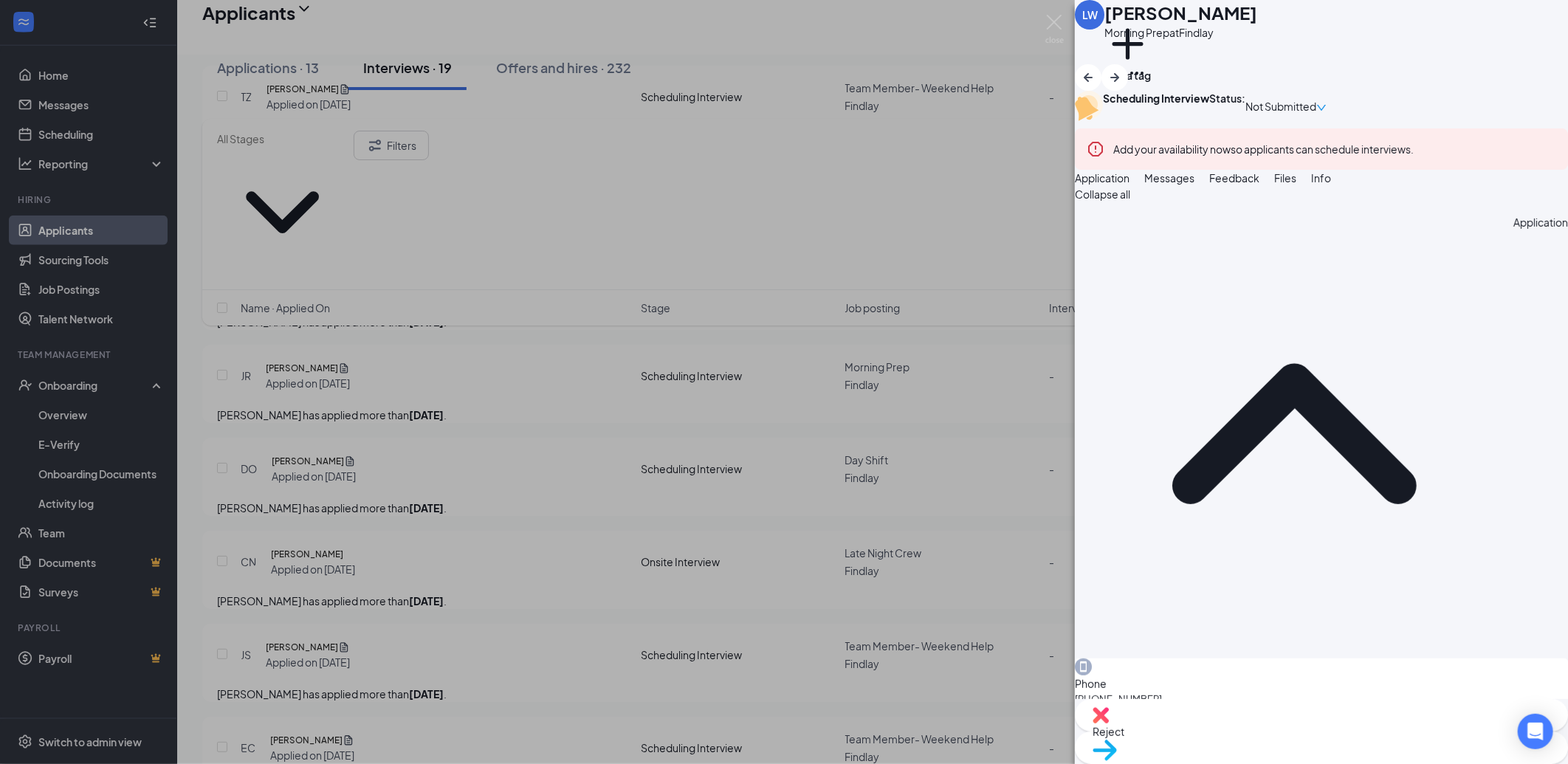
click at [1195, 186] on button "Messages" at bounding box center [1170, 178] width 50 height 16
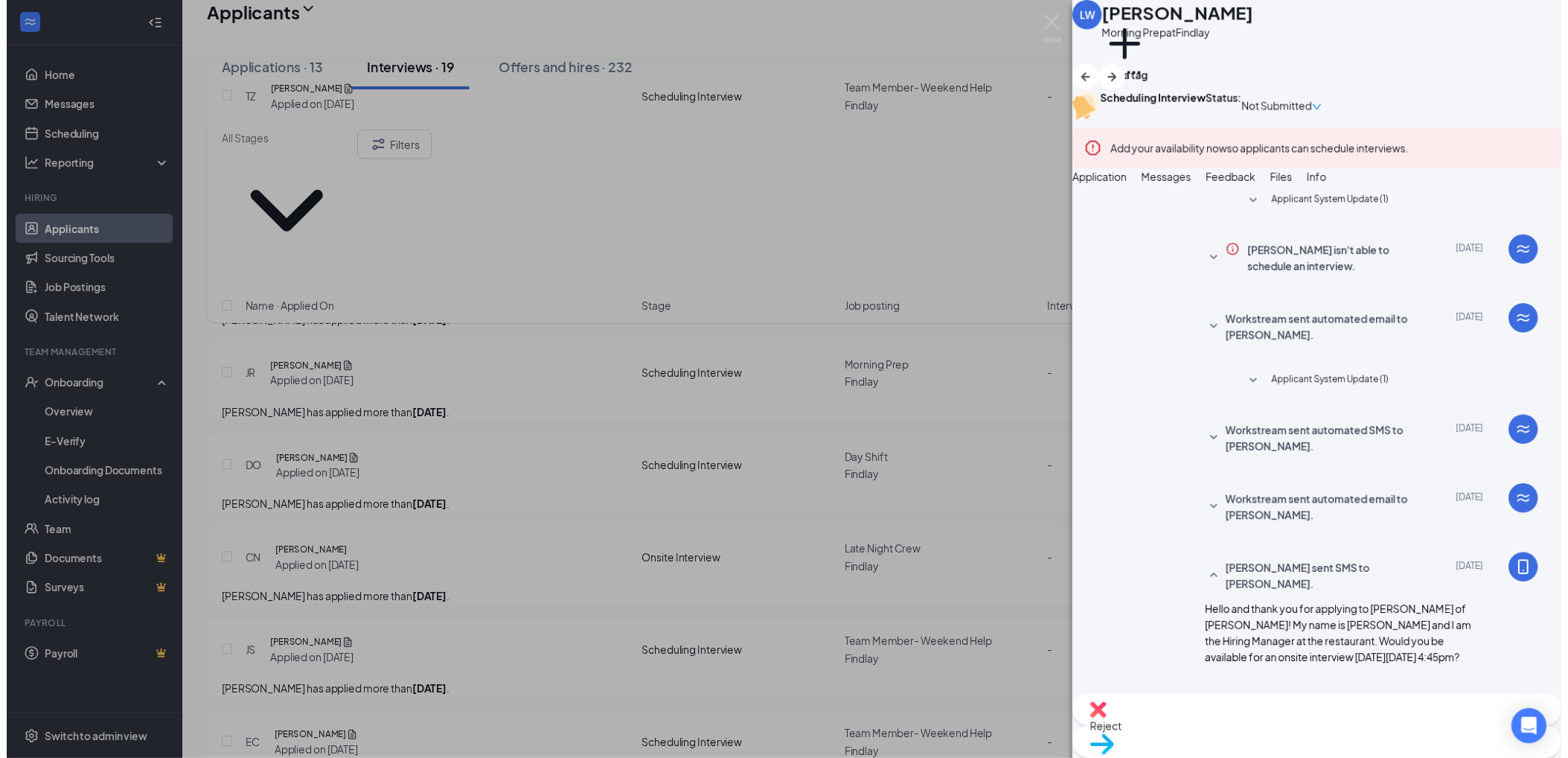
scroll to position [433, 0]
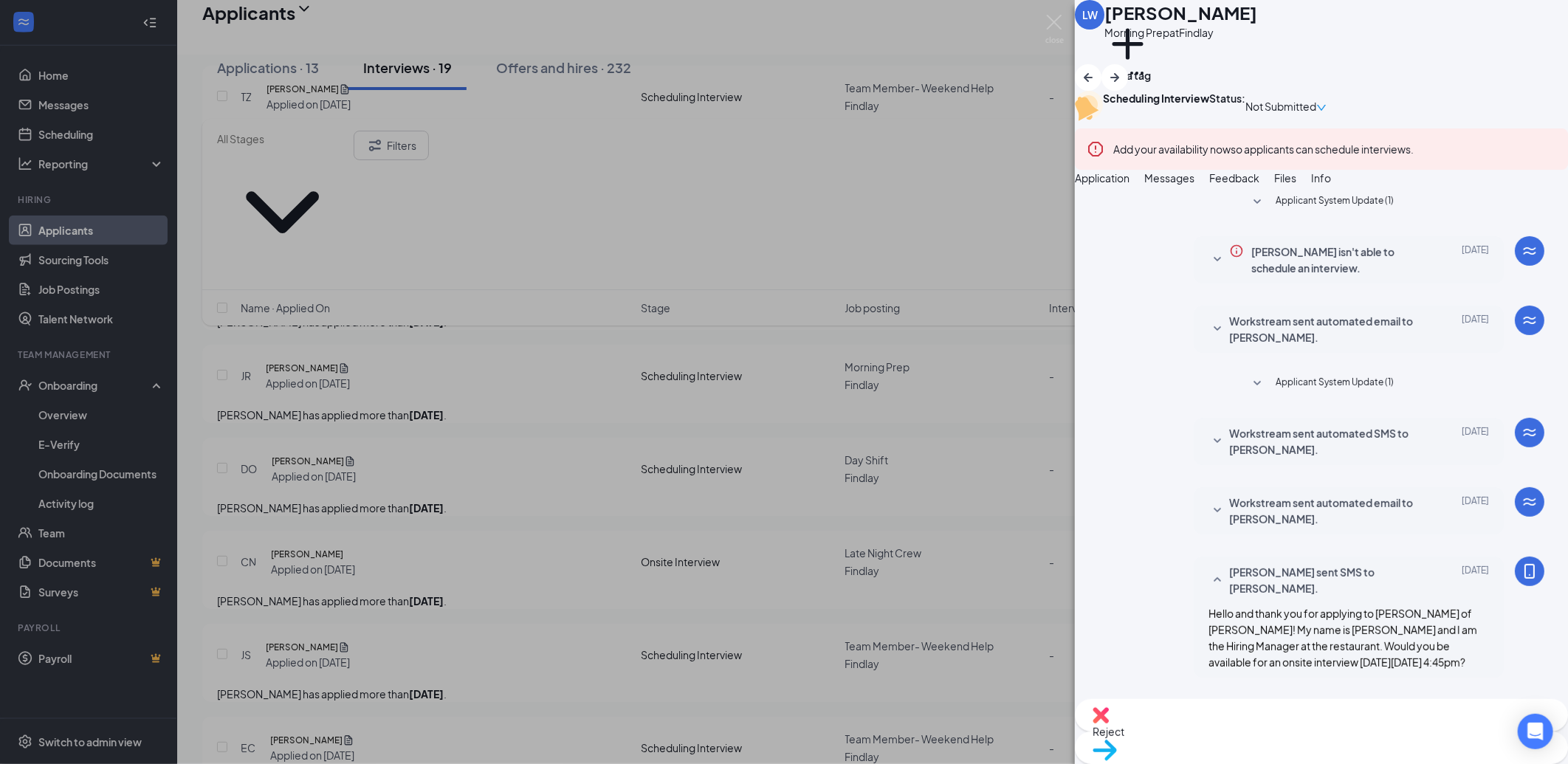
click at [1109, 723] on img at bounding box center [1101, 715] width 16 height 16
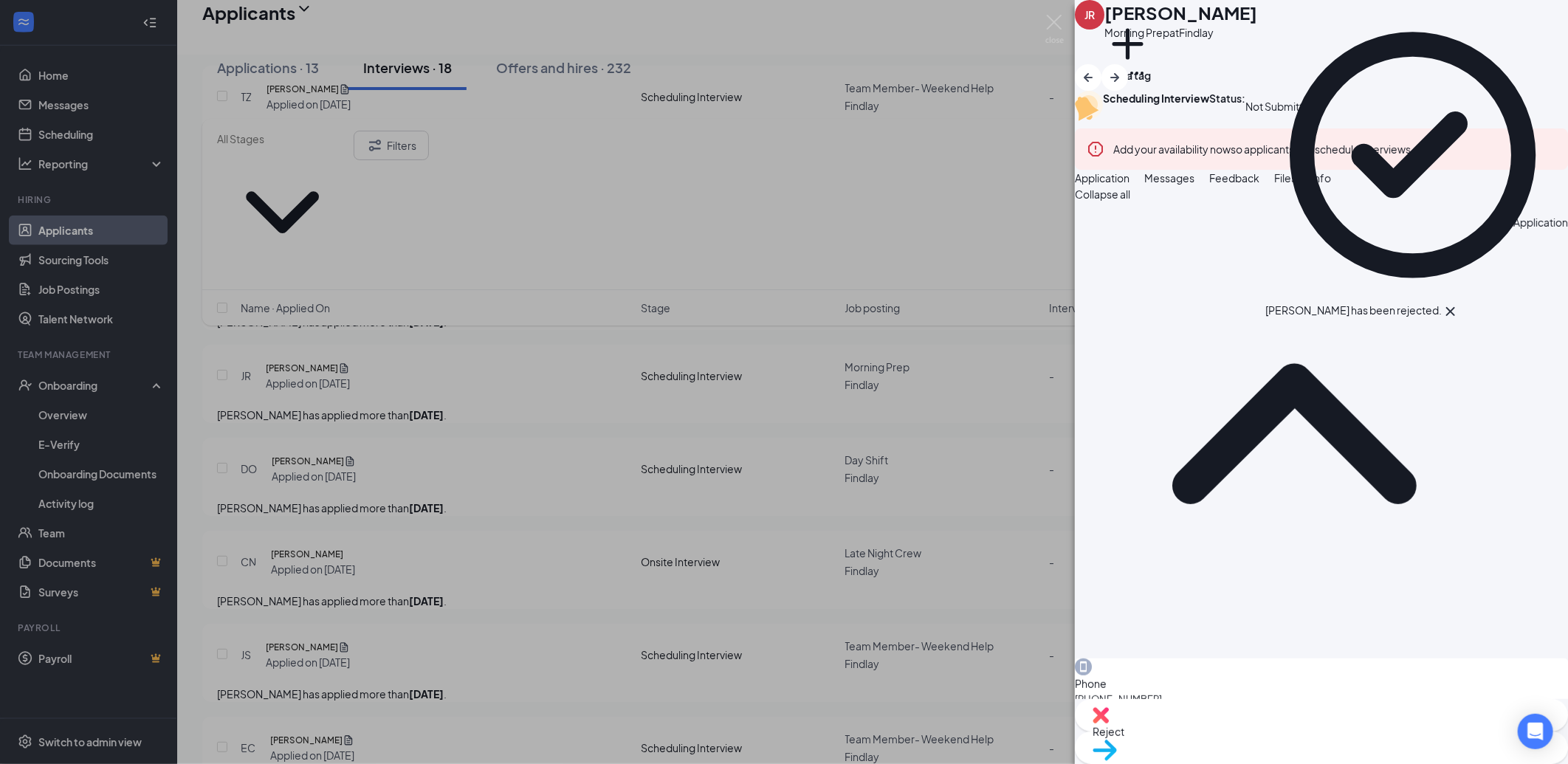
click at [676, 455] on div "JR James Ray Morning Prep at Findlay Add a tag Scheduling Interview Status : No…" at bounding box center [784, 382] width 1568 height 764
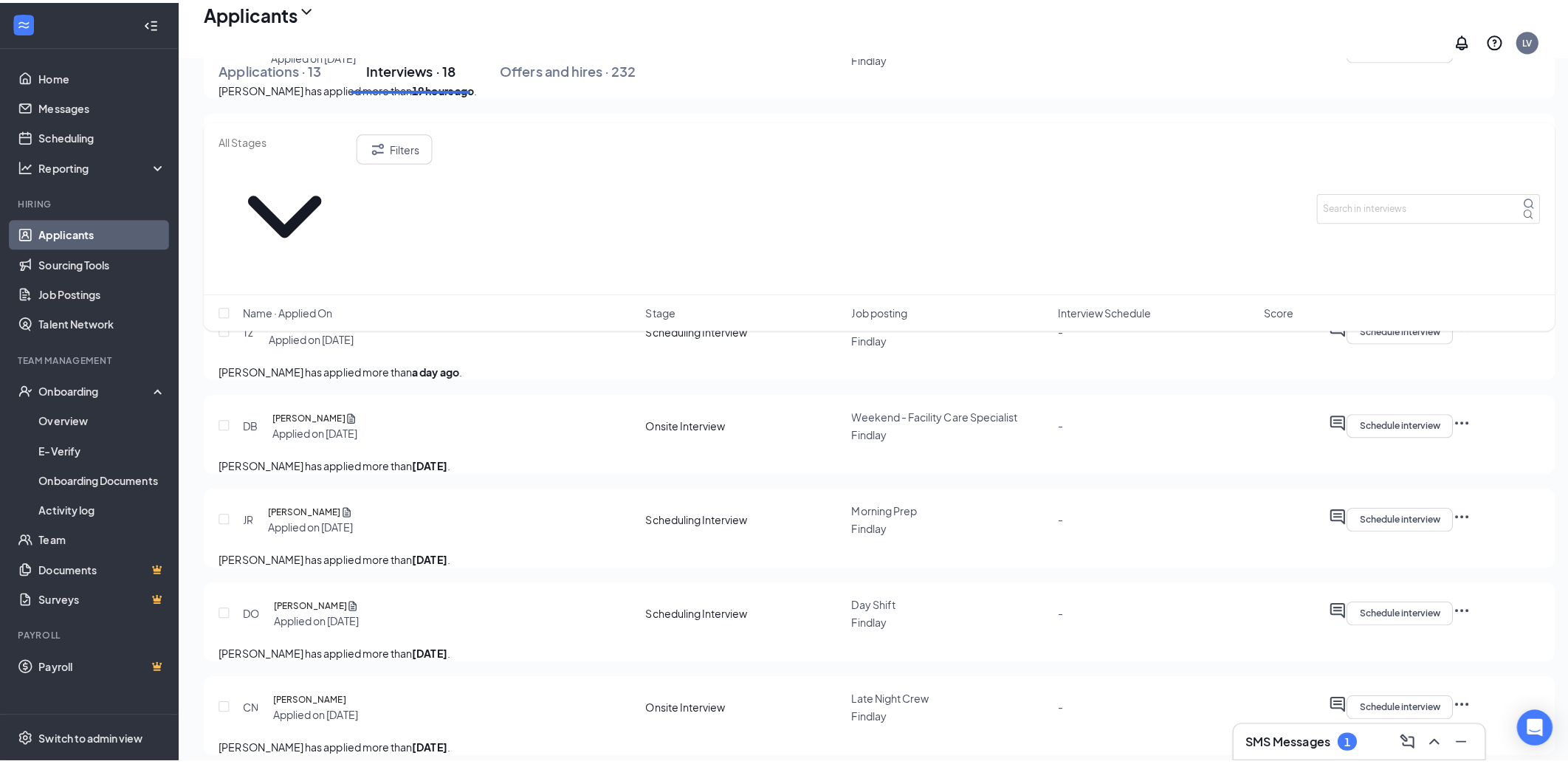
scroll to position [740, 0]
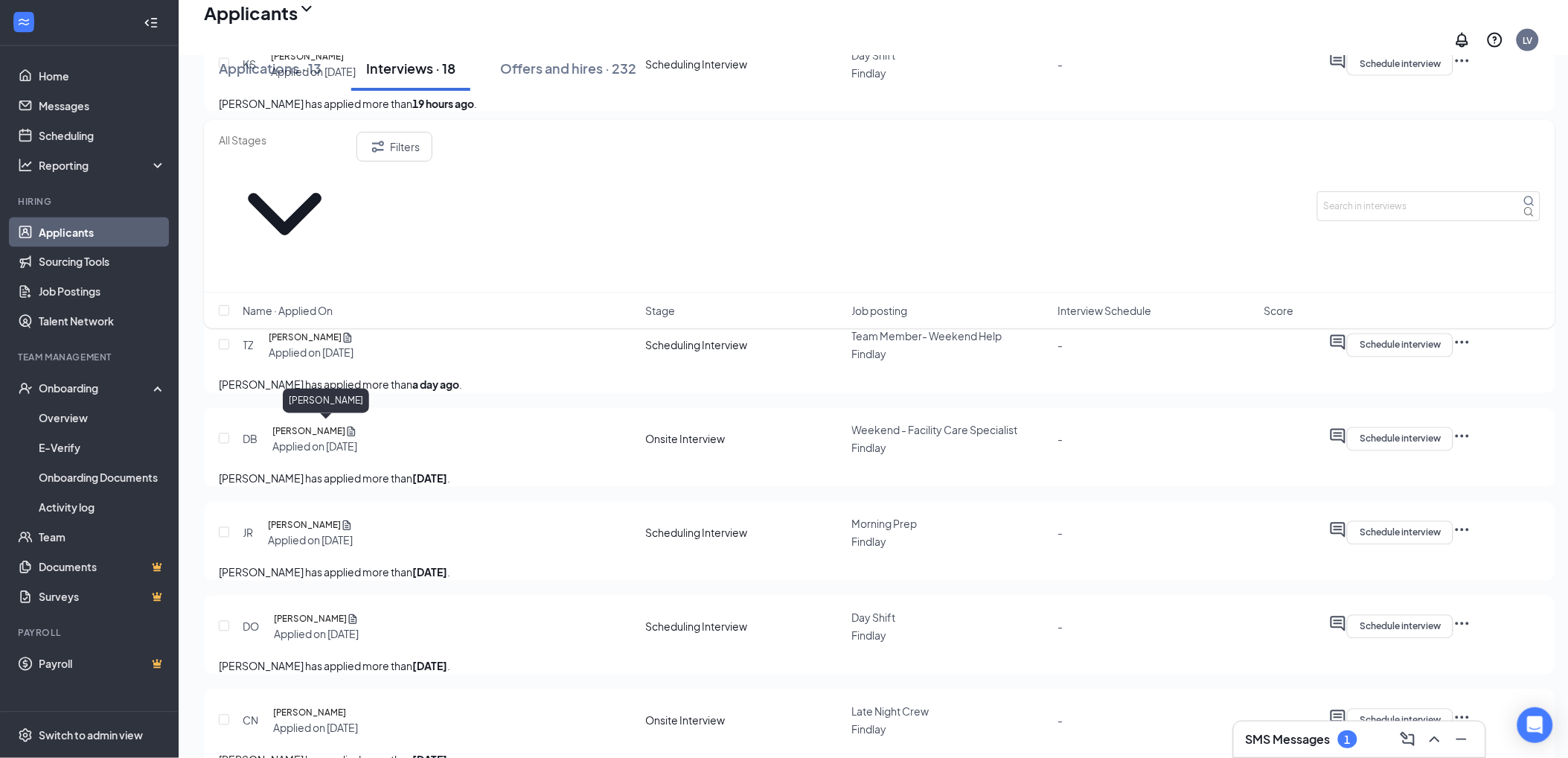
click at [322, 430] on h5 "[PERSON_NAME]" at bounding box center [309, 432] width 73 height 15
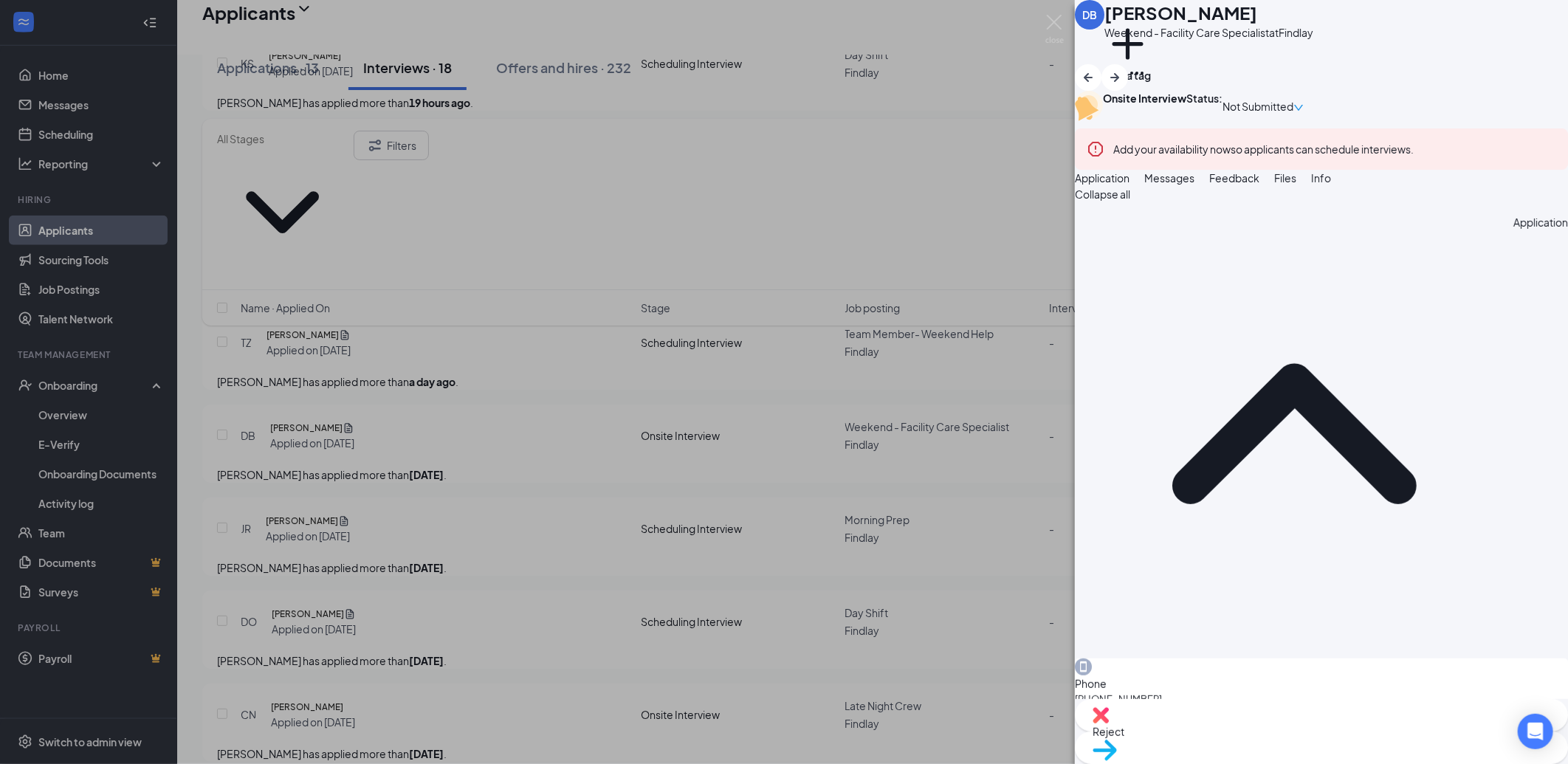
click at [1195, 186] on button "Messages" at bounding box center [1170, 178] width 50 height 16
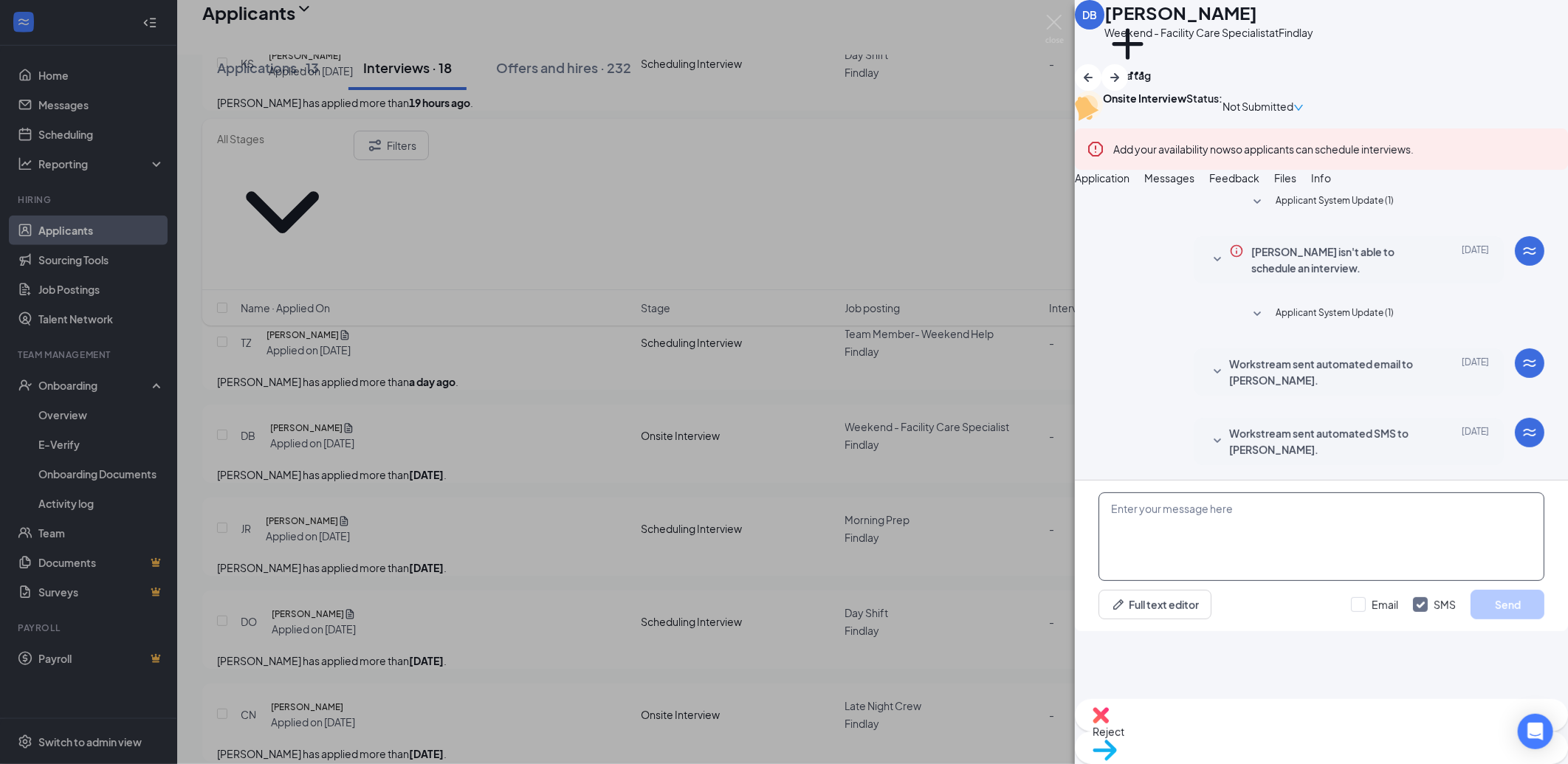
paste textarea "Hello and thank you for applying to Culver's of Findlay! My name is Aliza Stahl…"
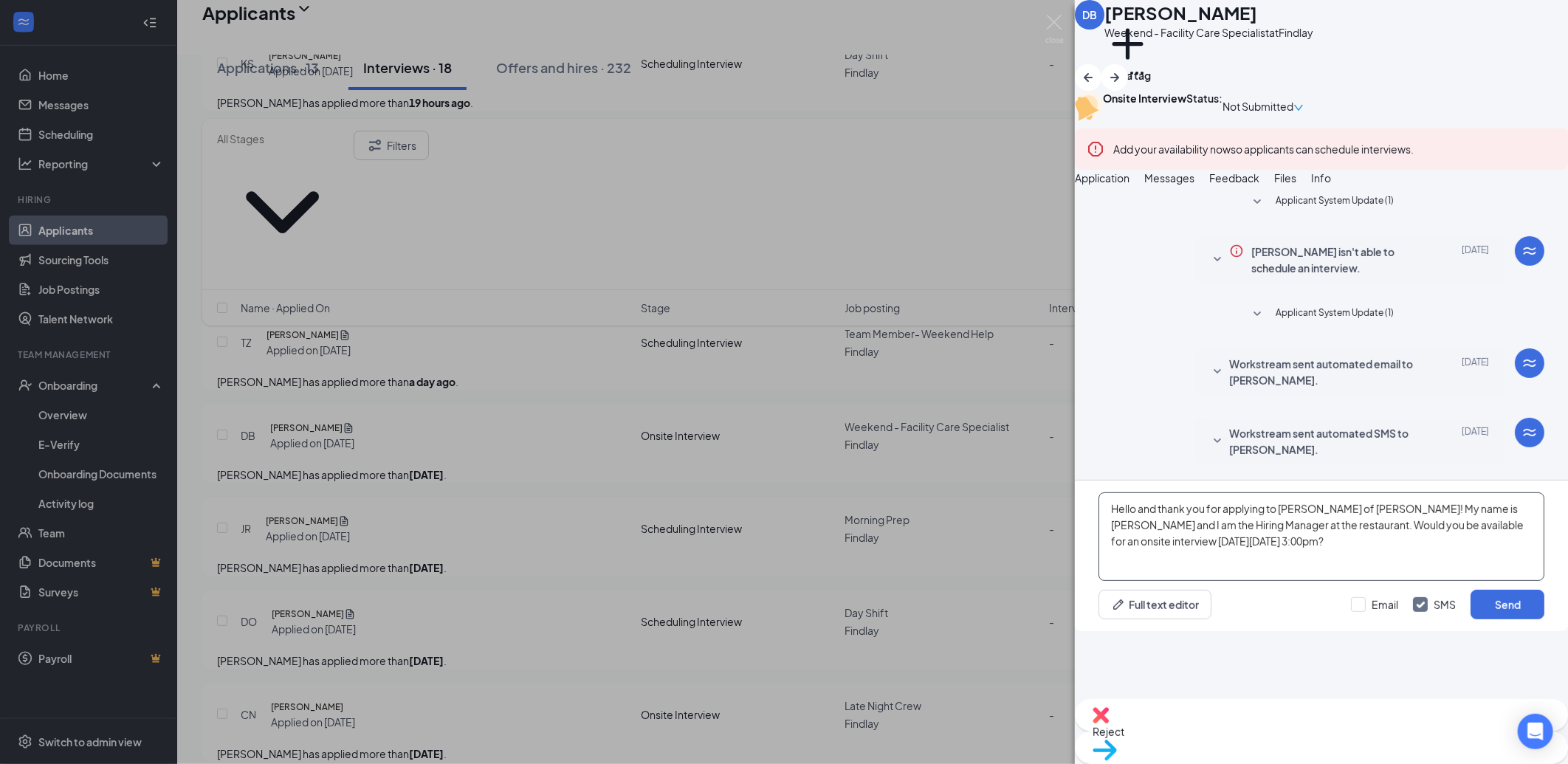
click at [1192, 581] on textarea "Hello and thank you for applying to Culver's of Findlay! My name is Aliza Stahl…" at bounding box center [1321, 537] width 446 height 89
drag, startPoint x: 1318, startPoint y: 615, endPoint x: 1331, endPoint y: 617, distance: 13.2
click at [1318, 581] on textarea "Hello and thank you for applying to Culver's of Findlay! My name is Aliza Stahl…" at bounding box center [1321, 537] width 446 height 89
click at [1357, 581] on textarea "Hello and thank you for applying to Culver's of Findlay! My name is Aliza Stahl…" at bounding box center [1321, 537] width 446 height 89
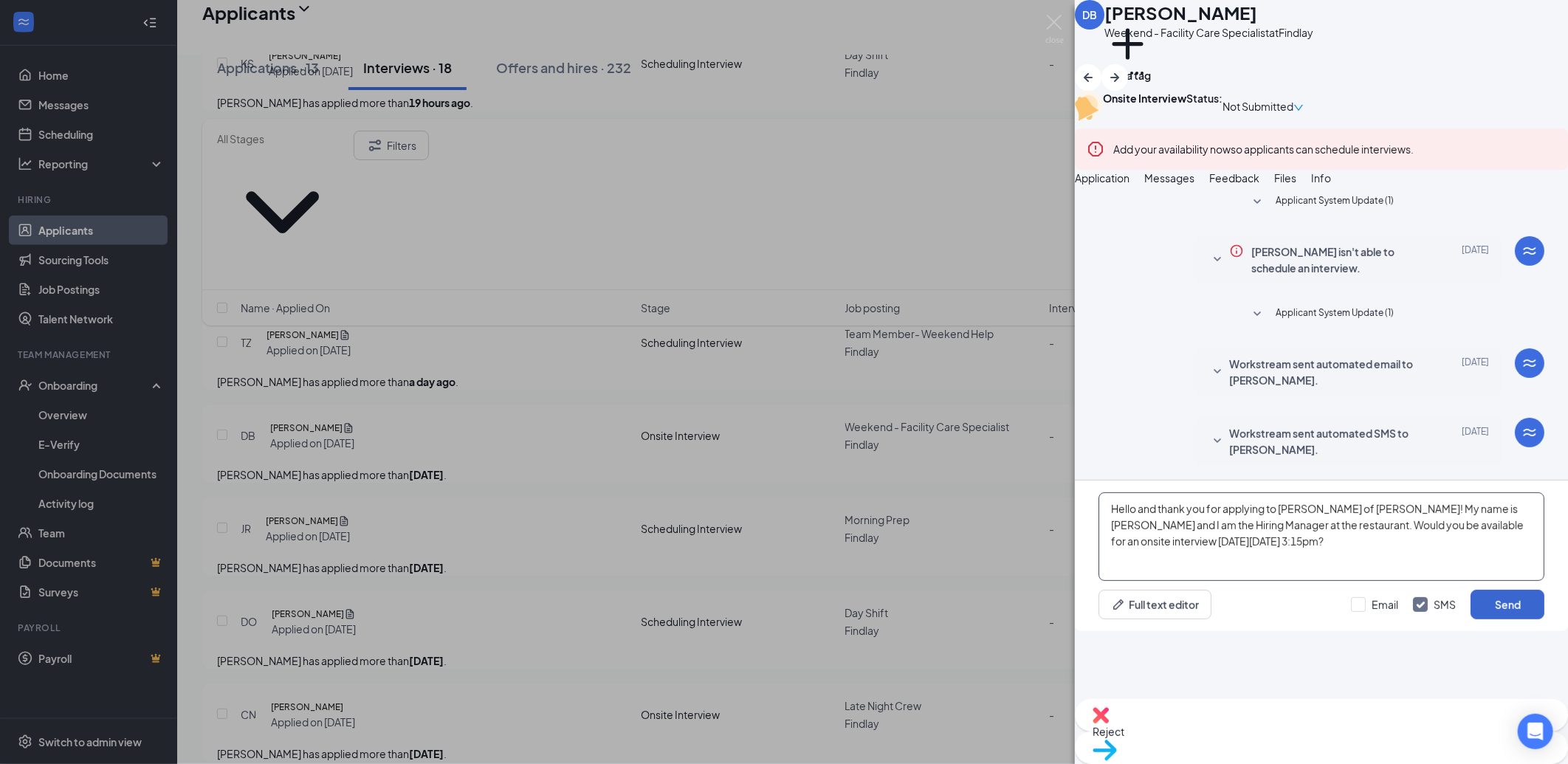
type textarea "Hello and thank you for applying to Culver's of Findlay! My name is Aliza Stahl…"
click at [1481, 620] on button "Send" at bounding box center [1508, 605] width 74 height 30
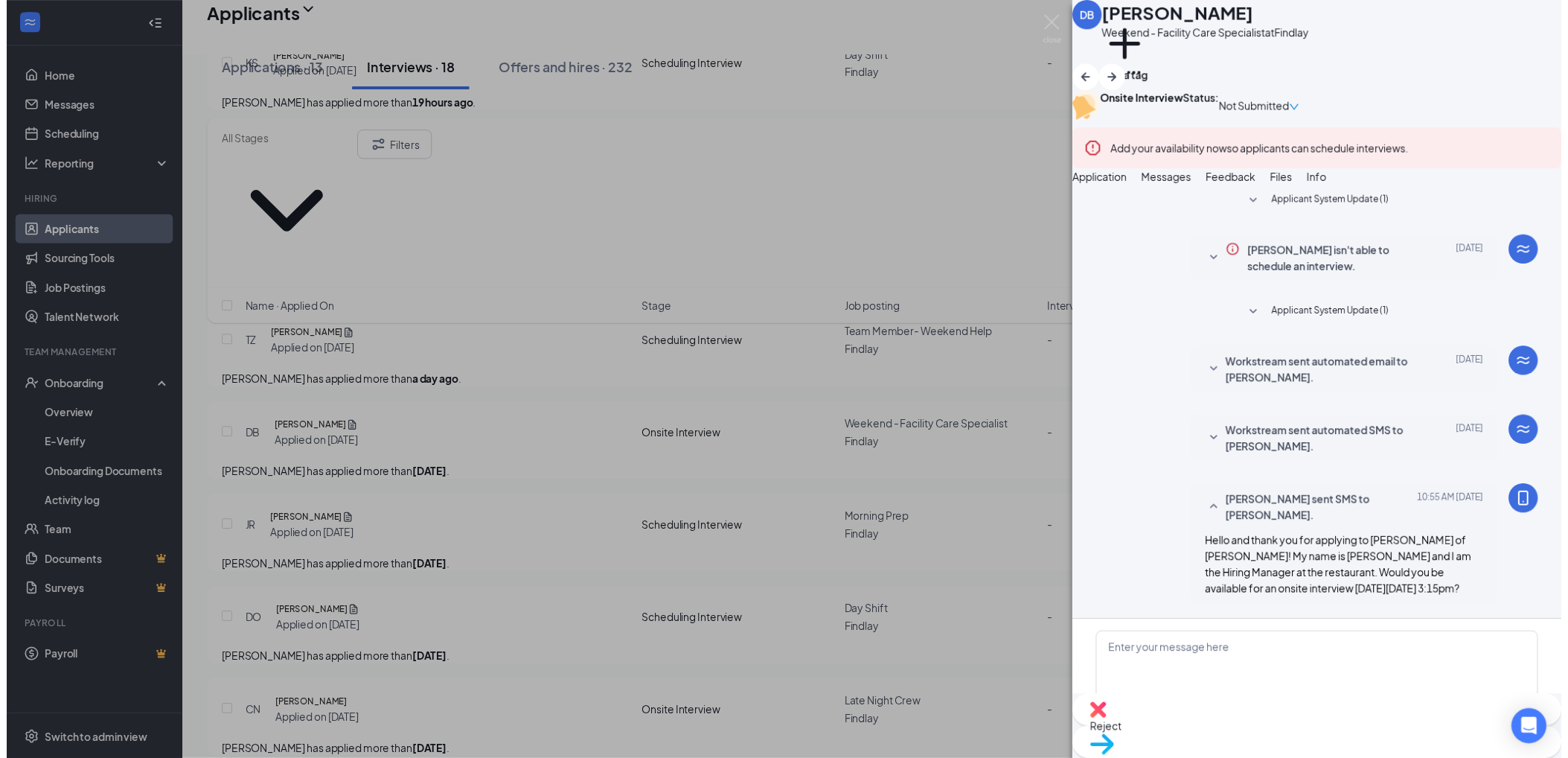
scroll to position [141, 0]
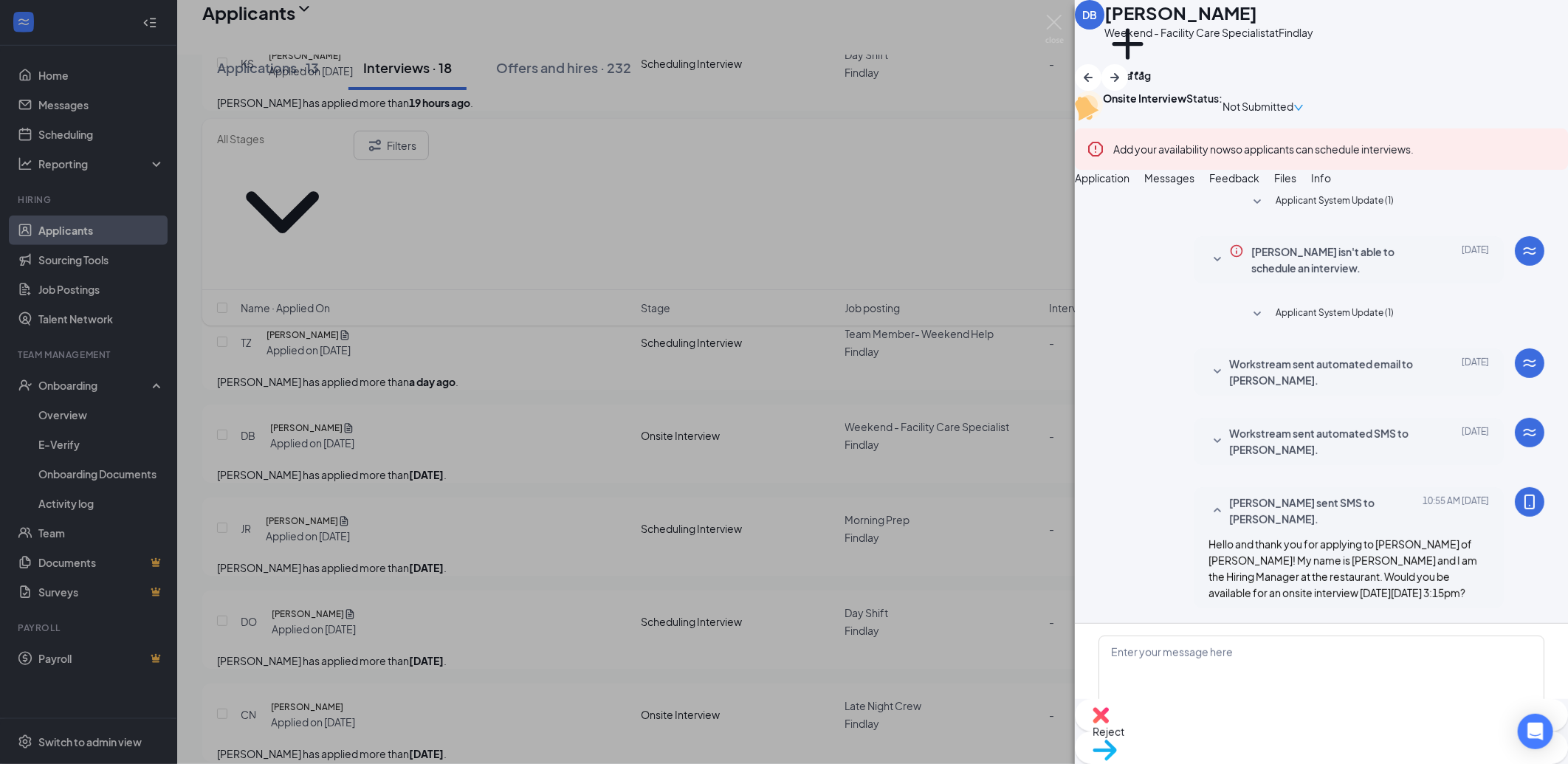
drag, startPoint x: 1416, startPoint y: 527, endPoint x: 1167, endPoint y: 477, distance: 254.0
click at [1167, 487] on div "Levi Vogelsong sent SMS to David Blakley. Today 10:55 AM Hello and thank you fo…" at bounding box center [1321, 552] width 446 height 129
drag, startPoint x: 1167, startPoint y: 477, endPoint x: 1230, endPoint y: 503, distance: 68.2
copy span "Hello and thank you for applying to Culver's of Findlay! My name is Aliza Stahl…"
click at [989, 485] on div "DB David Blakley Weekend - Facility Care Specialist at Findlay Add a tag Onsite…" at bounding box center [784, 382] width 1568 height 764
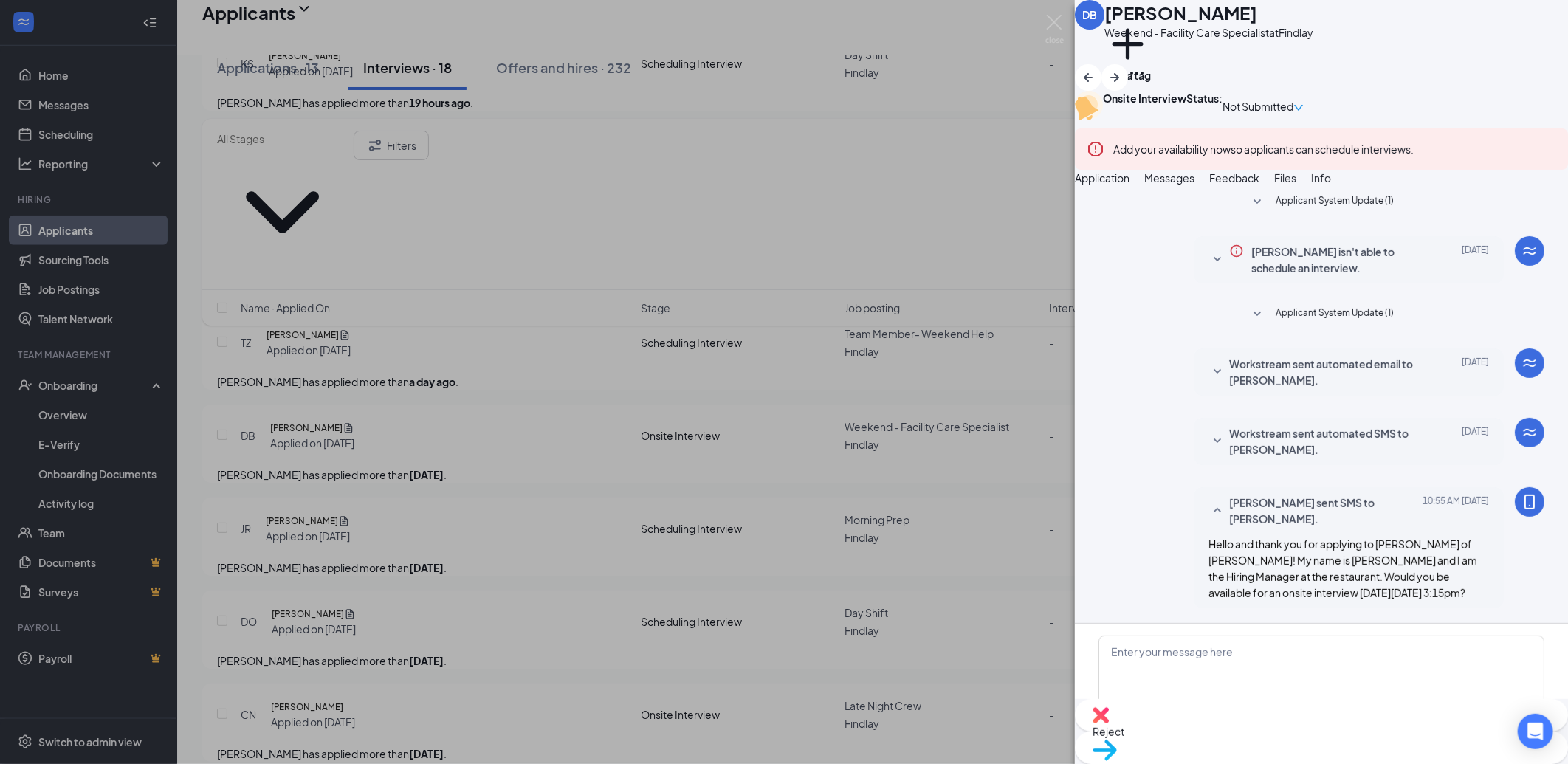
click at [899, 480] on div "DB David Blakley Weekend - Facility Care Specialist at Findlay Add a tag Onsite…" at bounding box center [784, 382] width 1568 height 764
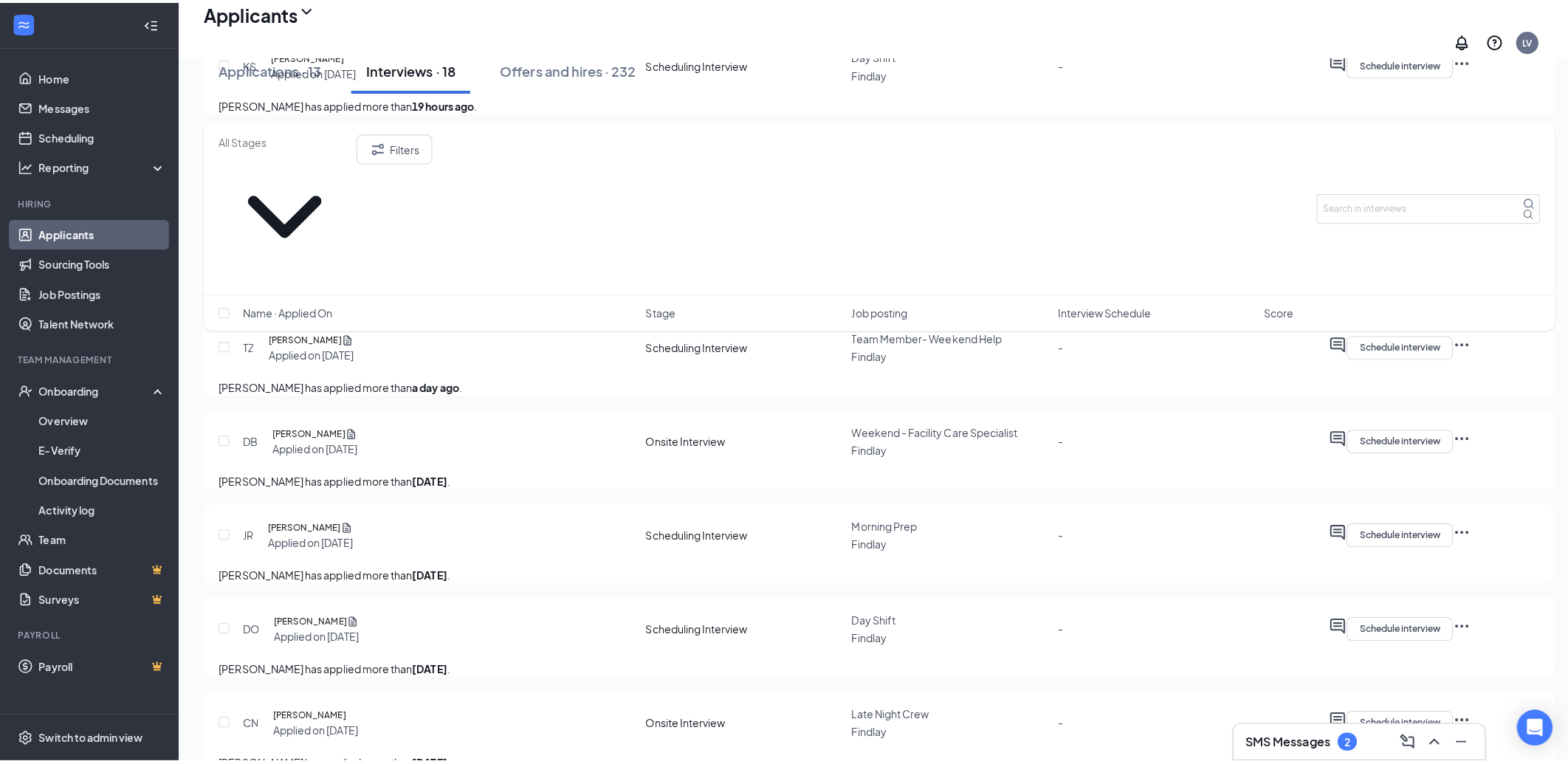
scroll to position [576, 0]
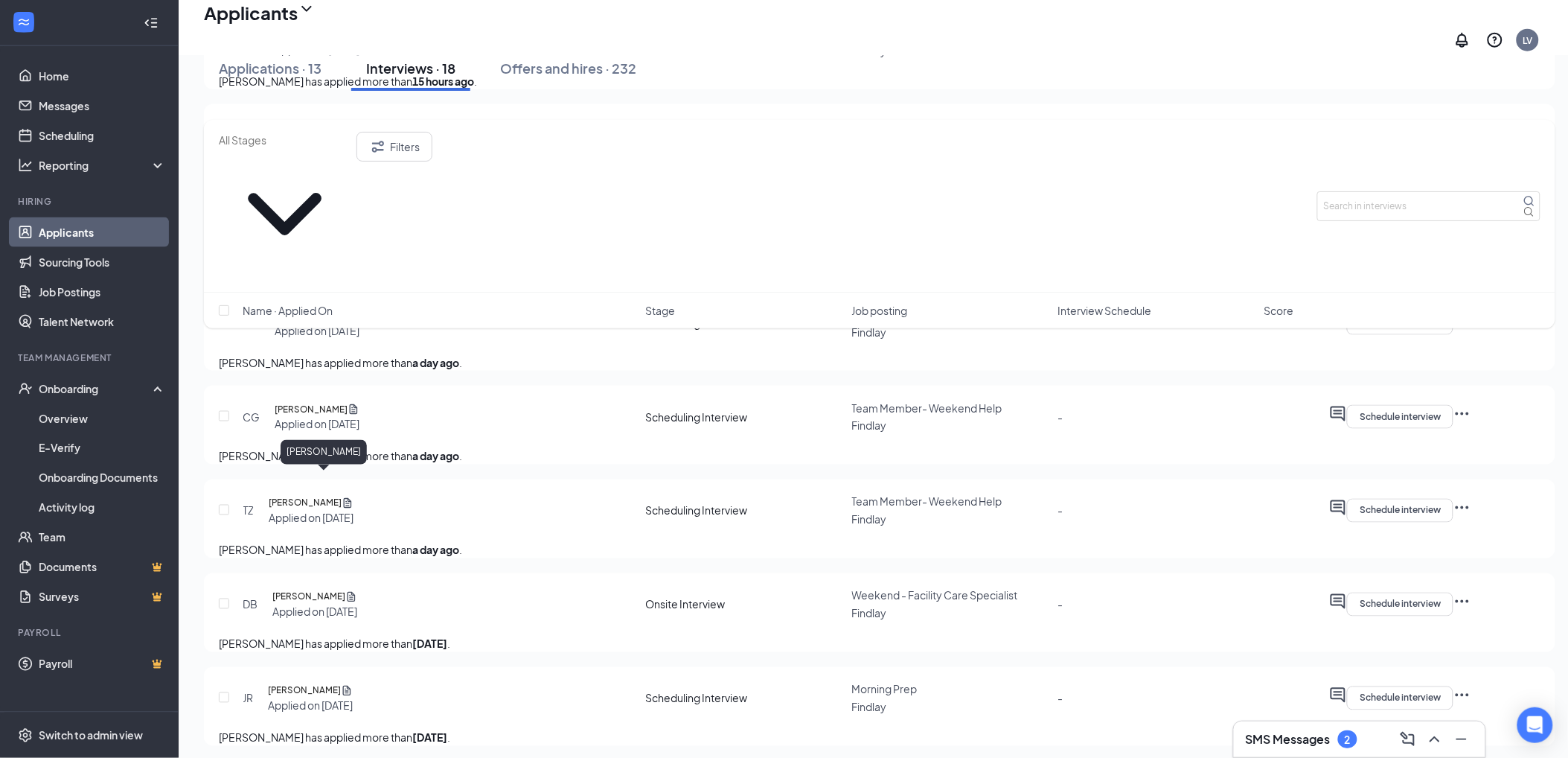
click at [316, 496] on h5 "[PERSON_NAME]" at bounding box center [305, 503] width 73 height 15
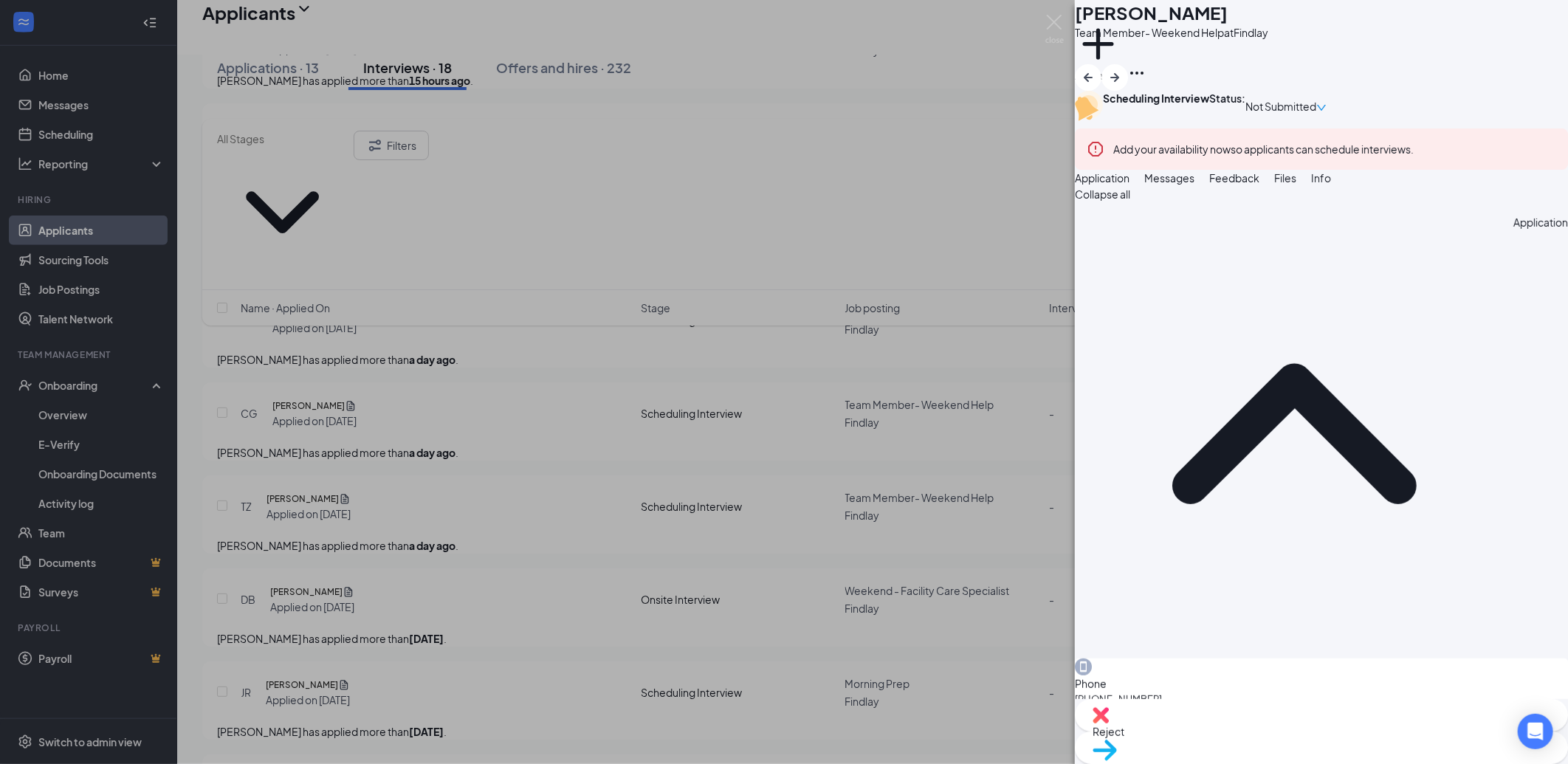
click at [1195, 184] on span "Messages" at bounding box center [1170, 178] width 50 height 13
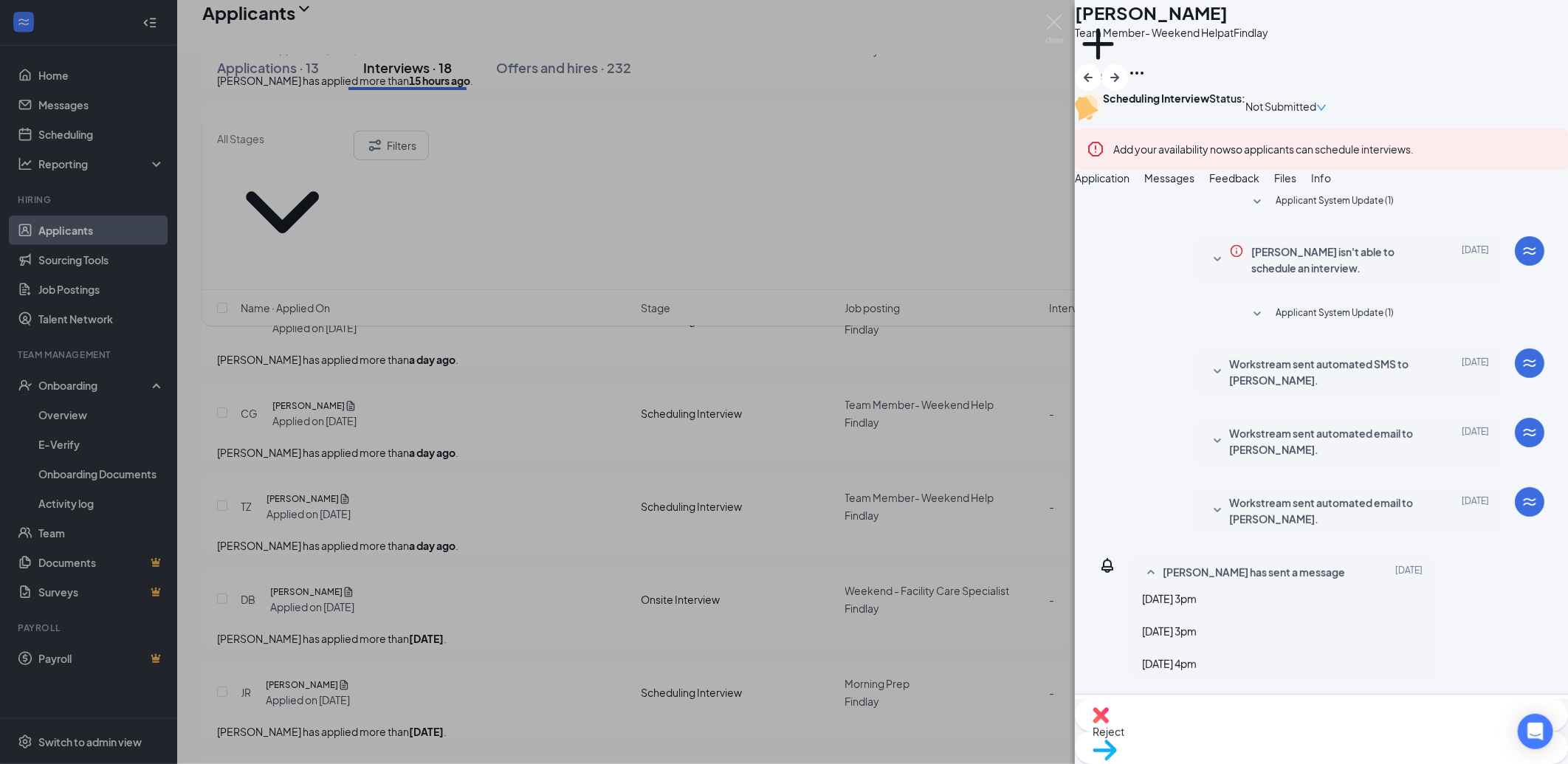
scroll to position [210, 0]
click at [1357, 706] on textarea at bounding box center [1321, 751] width 446 height 89
paste textarea "Hello and thank you for applying to Culver's of Findlay! My name is Aliza Stahl…"
click at [1358, 706] on textarea "Hello and thank you for applying to Culver's of Findlay! My name is Aliza Stahl…" at bounding box center [1321, 751] width 446 height 89
type textarea "Hello and thank you for applying to Culver's of Findlay! My name is Aliza Stahl…"
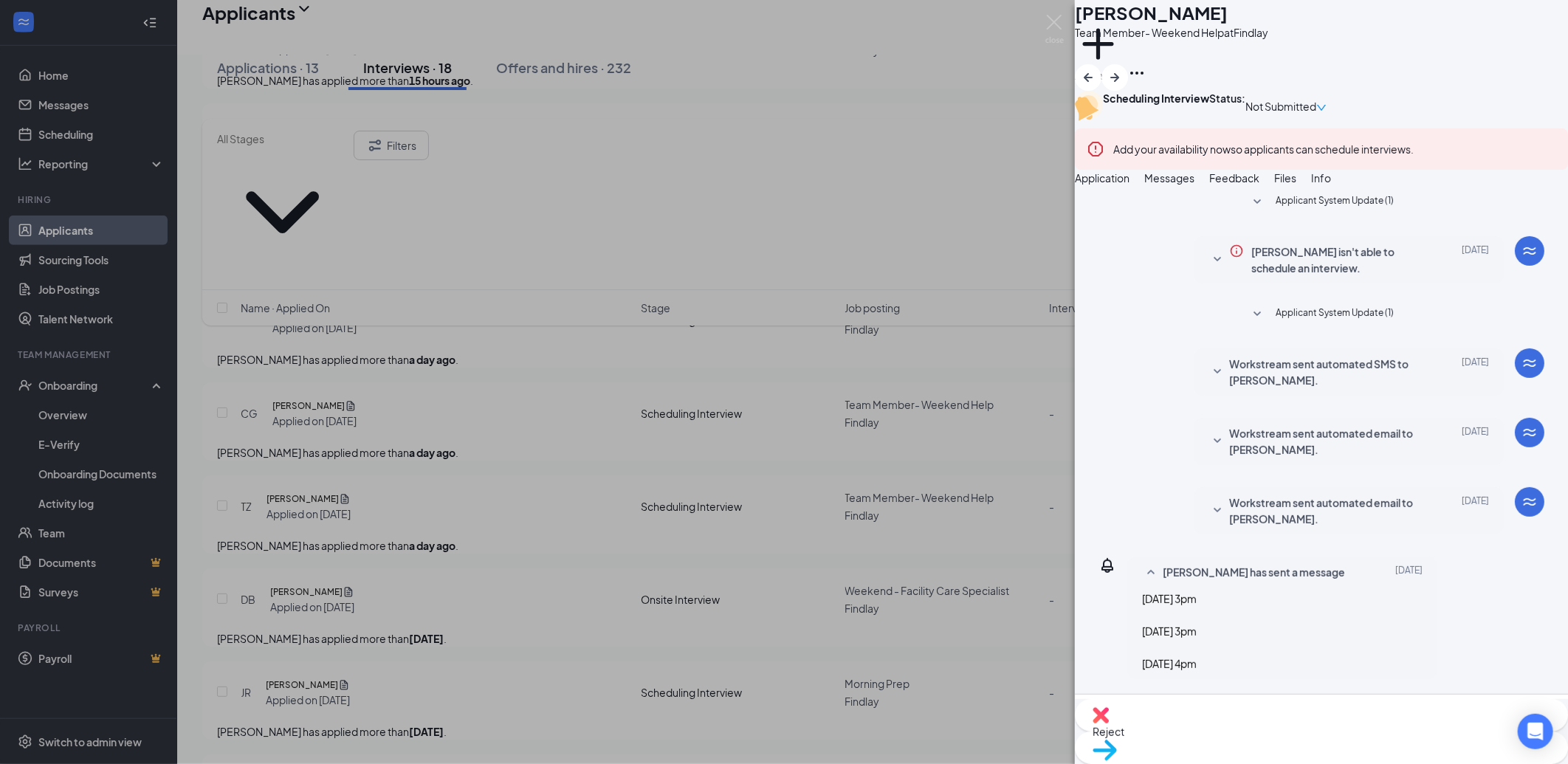
drag, startPoint x: 850, startPoint y: 480, endPoint x: 681, endPoint y: 497, distance: 169.9
click at [850, 478] on div "TZ Taylor Zent Team Member- Weekend Help at Findlay Add a tag Scheduling Interv…" at bounding box center [784, 382] width 1568 height 764
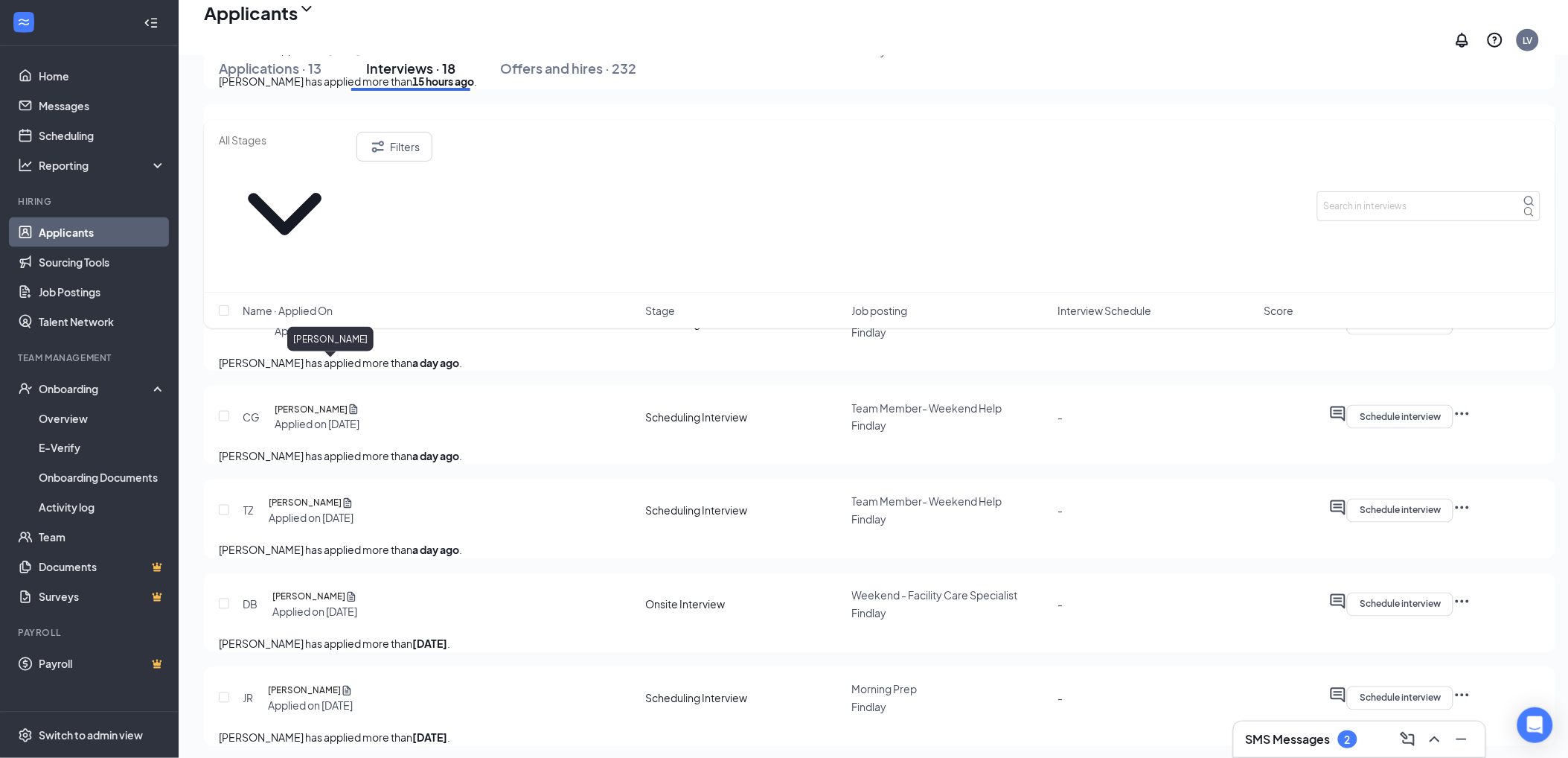
click at [328, 403] on h5 "[PERSON_NAME]" at bounding box center [311, 410] width 73 height 15
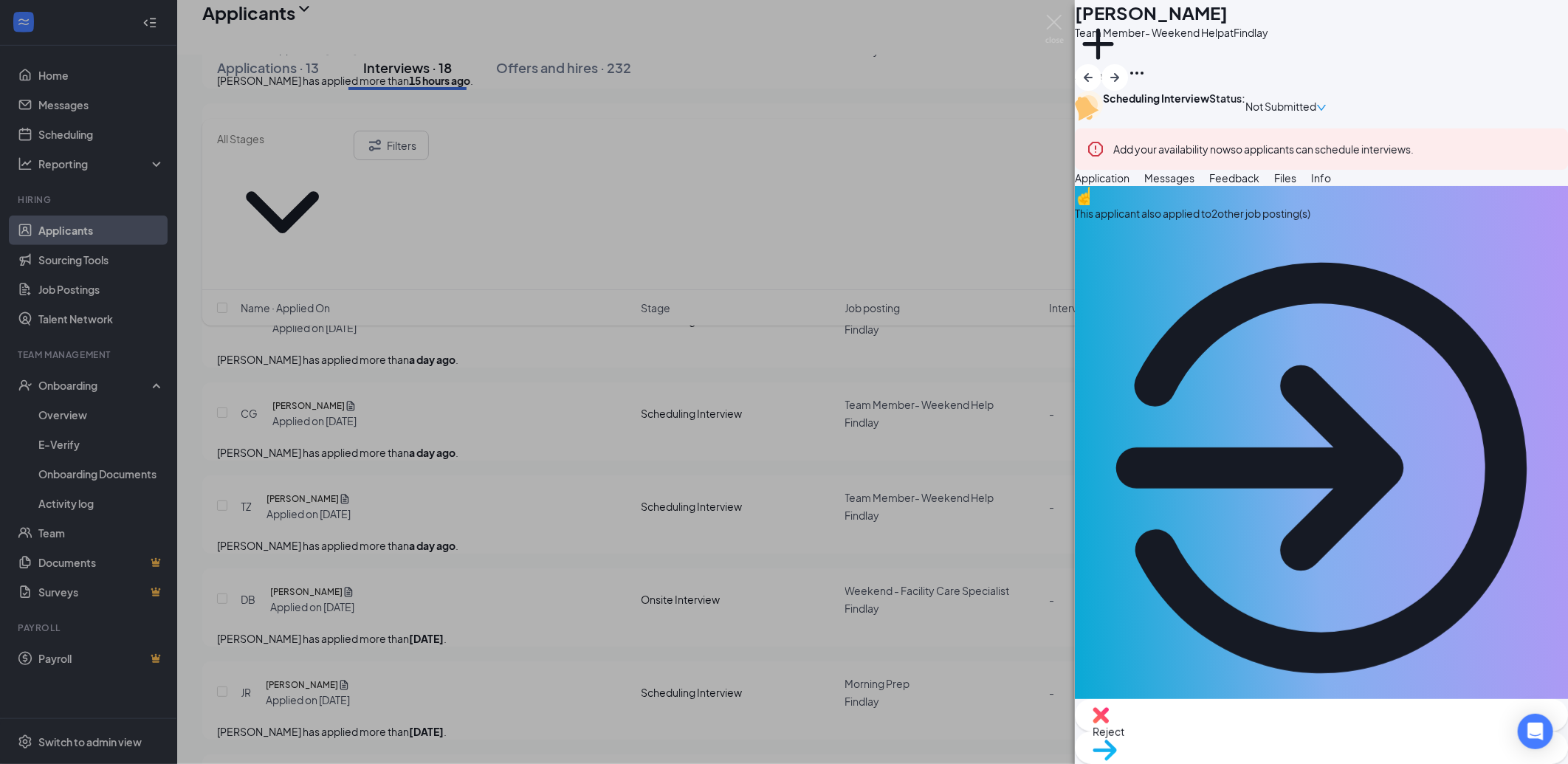
click at [1195, 184] on span "Messages" at bounding box center [1170, 178] width 50 height 13
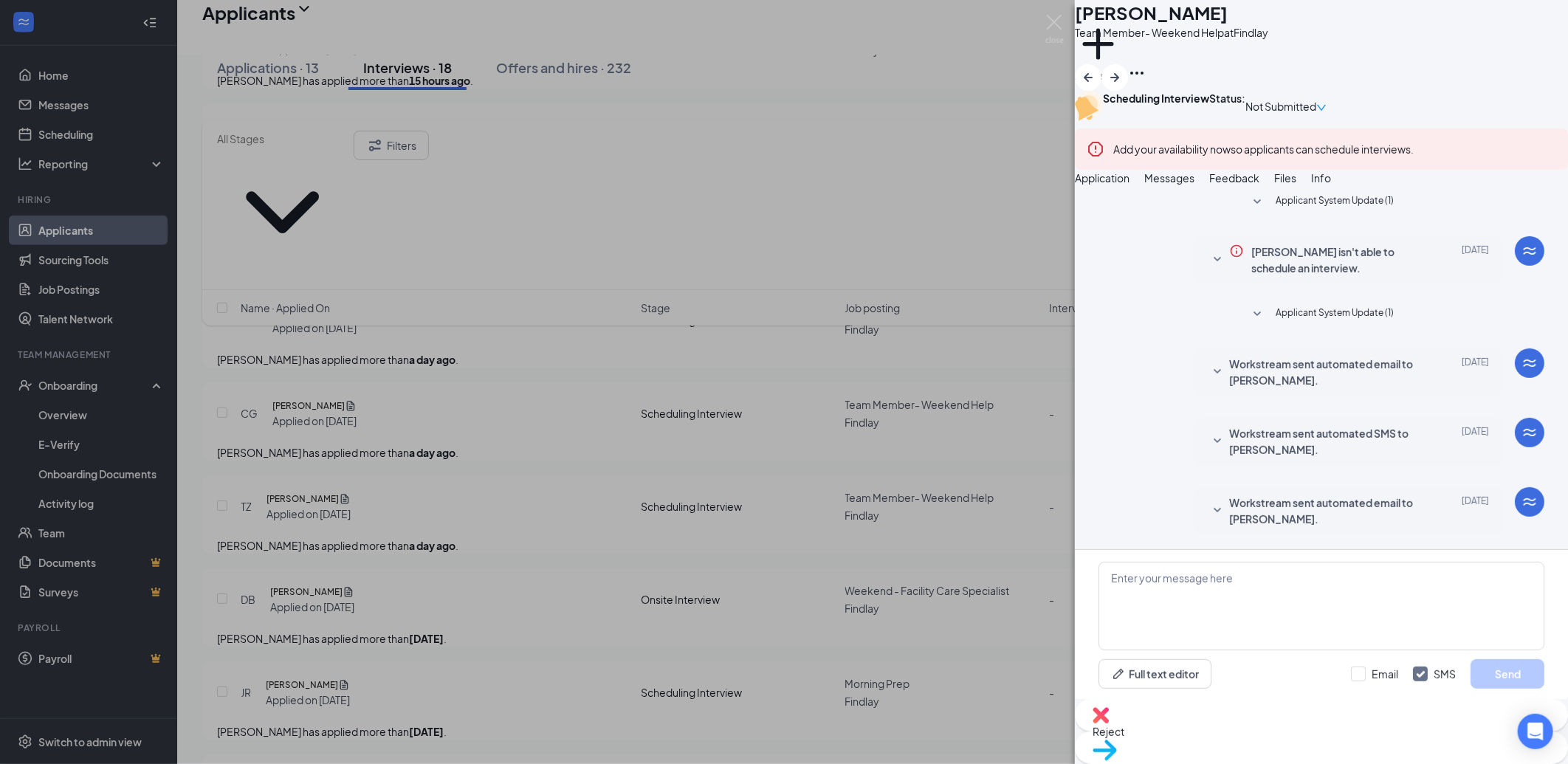
scroll to position [67, 0]
click at [1109, 723] on img at bounding box center [1101, 715] width 16 height 16
click at [495, 537] on div "CG Christopher Gorman Team Member- Weekend Help at Findlay Add a tag Scheduling…" at bounding box center [784, 382] width 1568 height 764
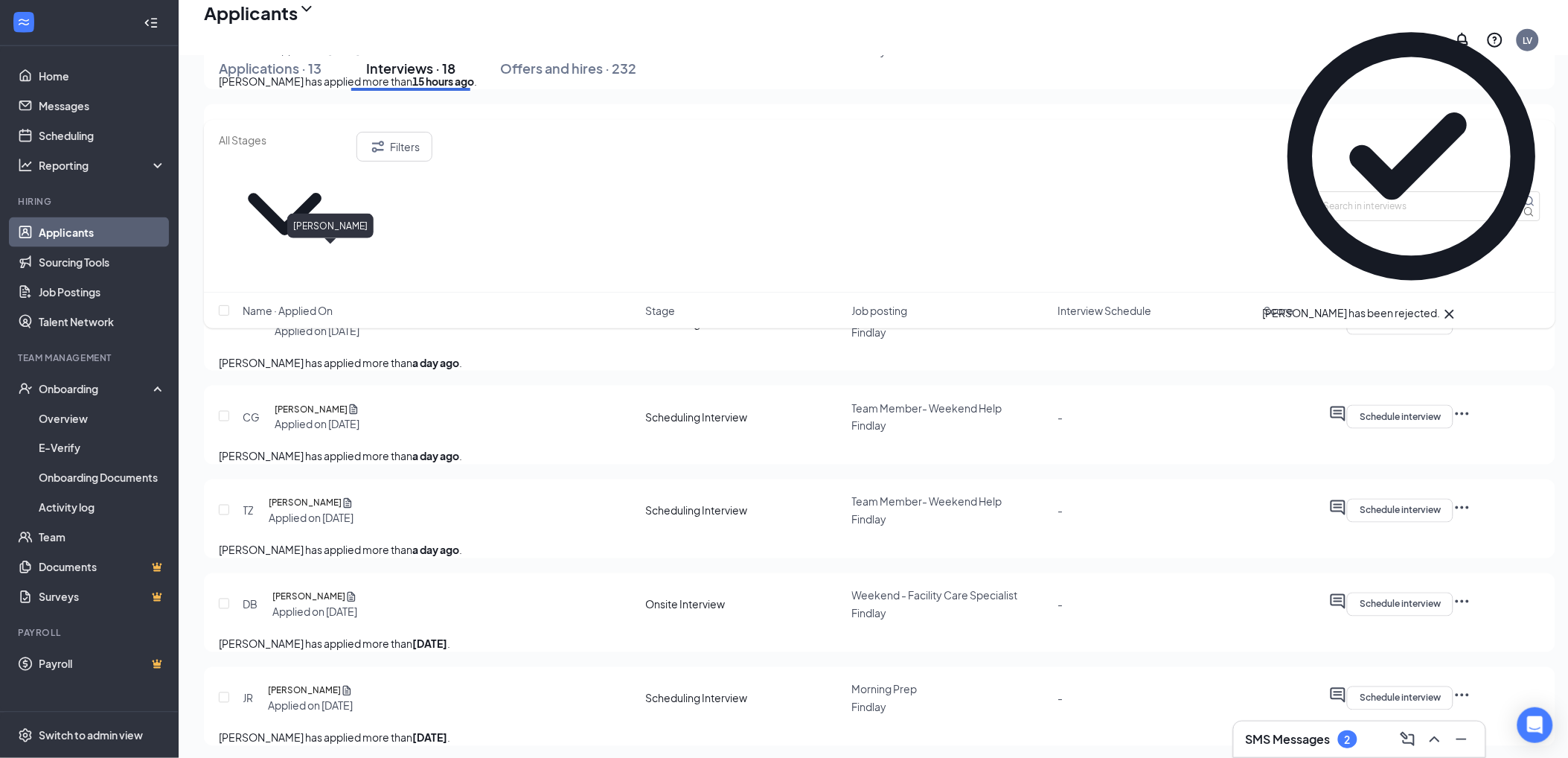
click at [348, 308] on h5 "[PERSON_NAME]" at bounding box center [311, 316] width 73 height 15
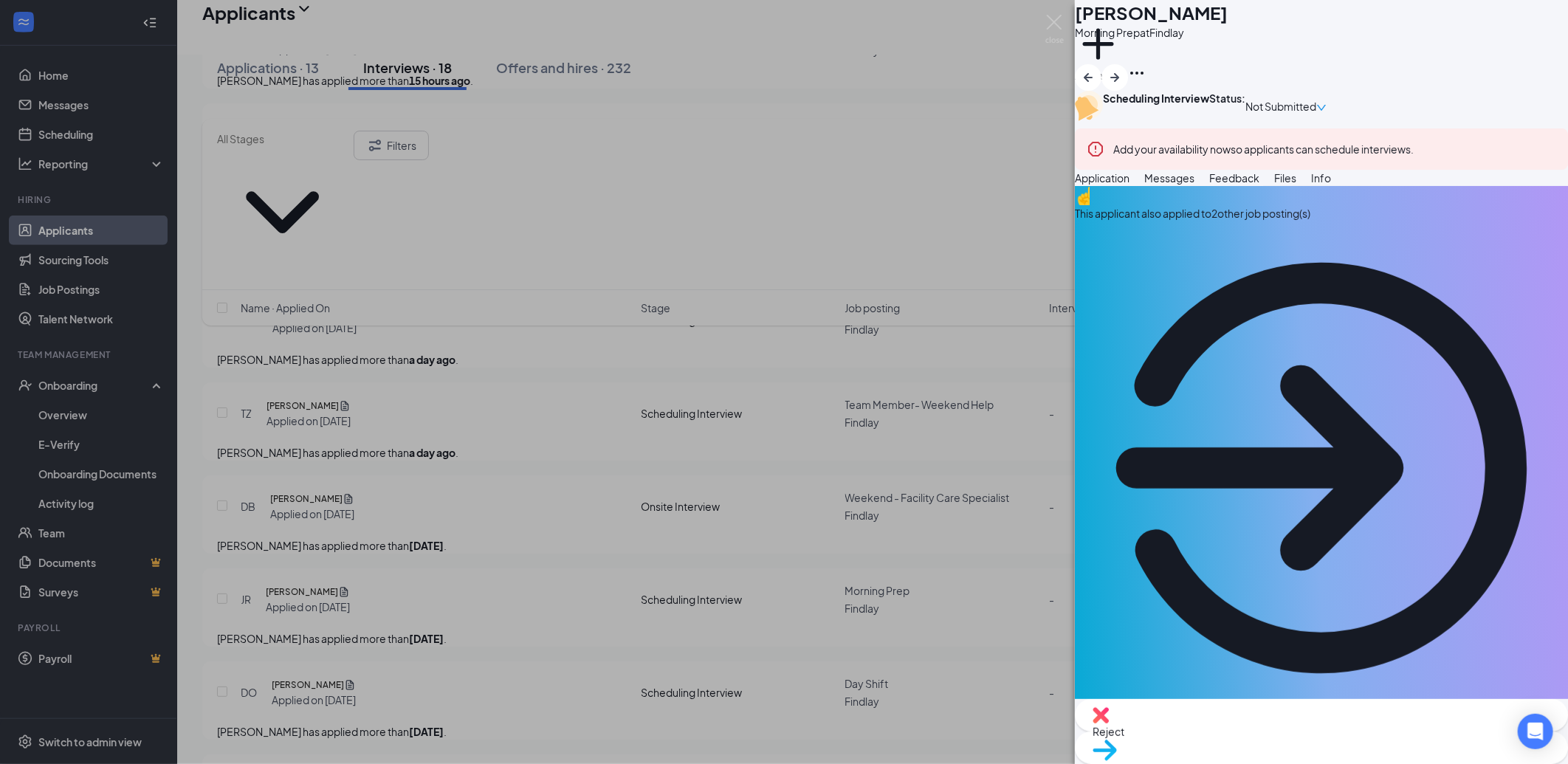
click at [1296, 184] on span "Files" at bounding box center [1285, 178] width 22 height 13
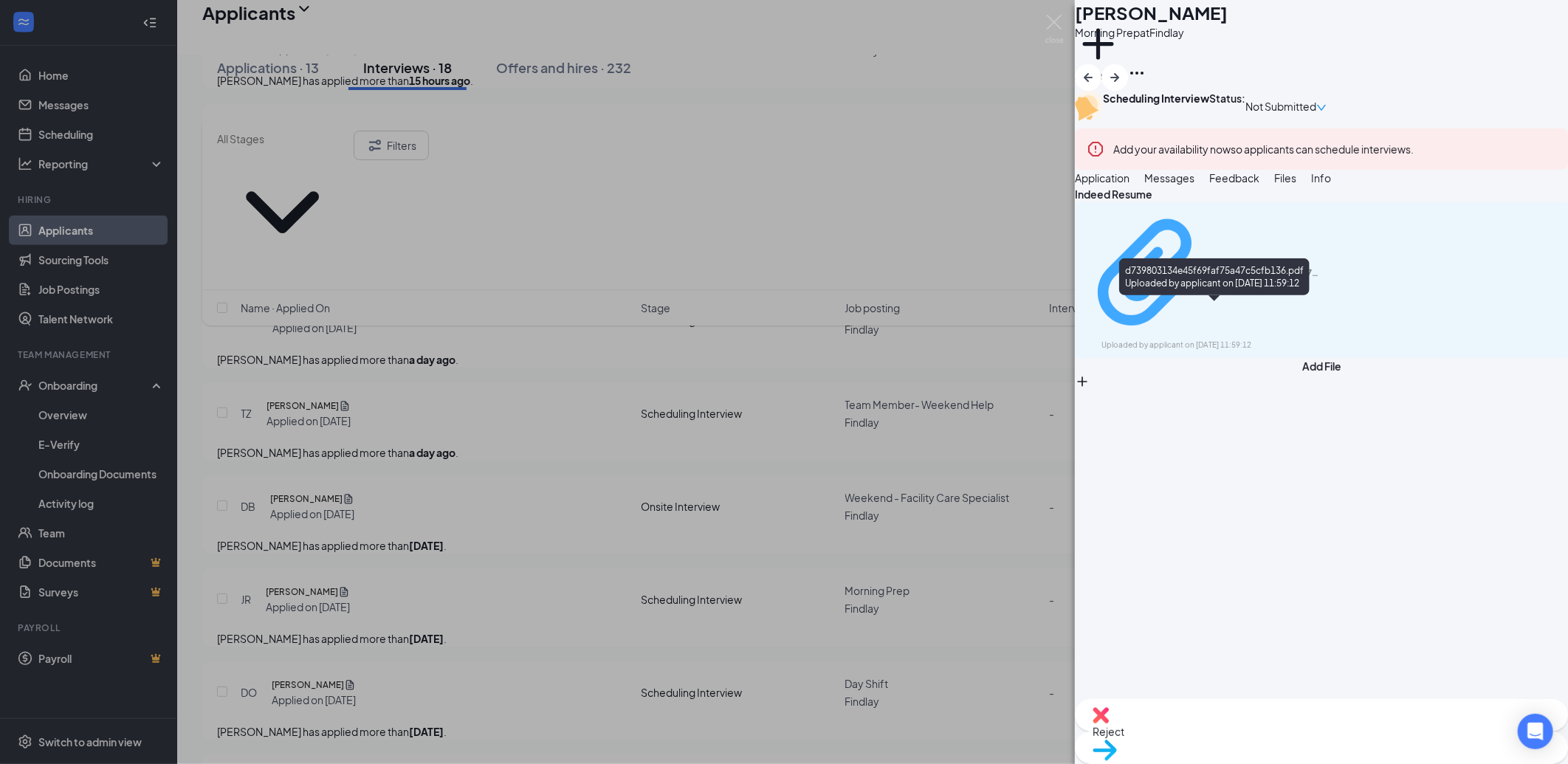
click at [1213, 279] on div "d739803134e45f69faf75a47c5cfb136.pdf" at bounding box center [1268, 273] width 111 height 12
click at [1195, 184] on span "Messages" at bounding box center [1170, 178] width 50 height 13
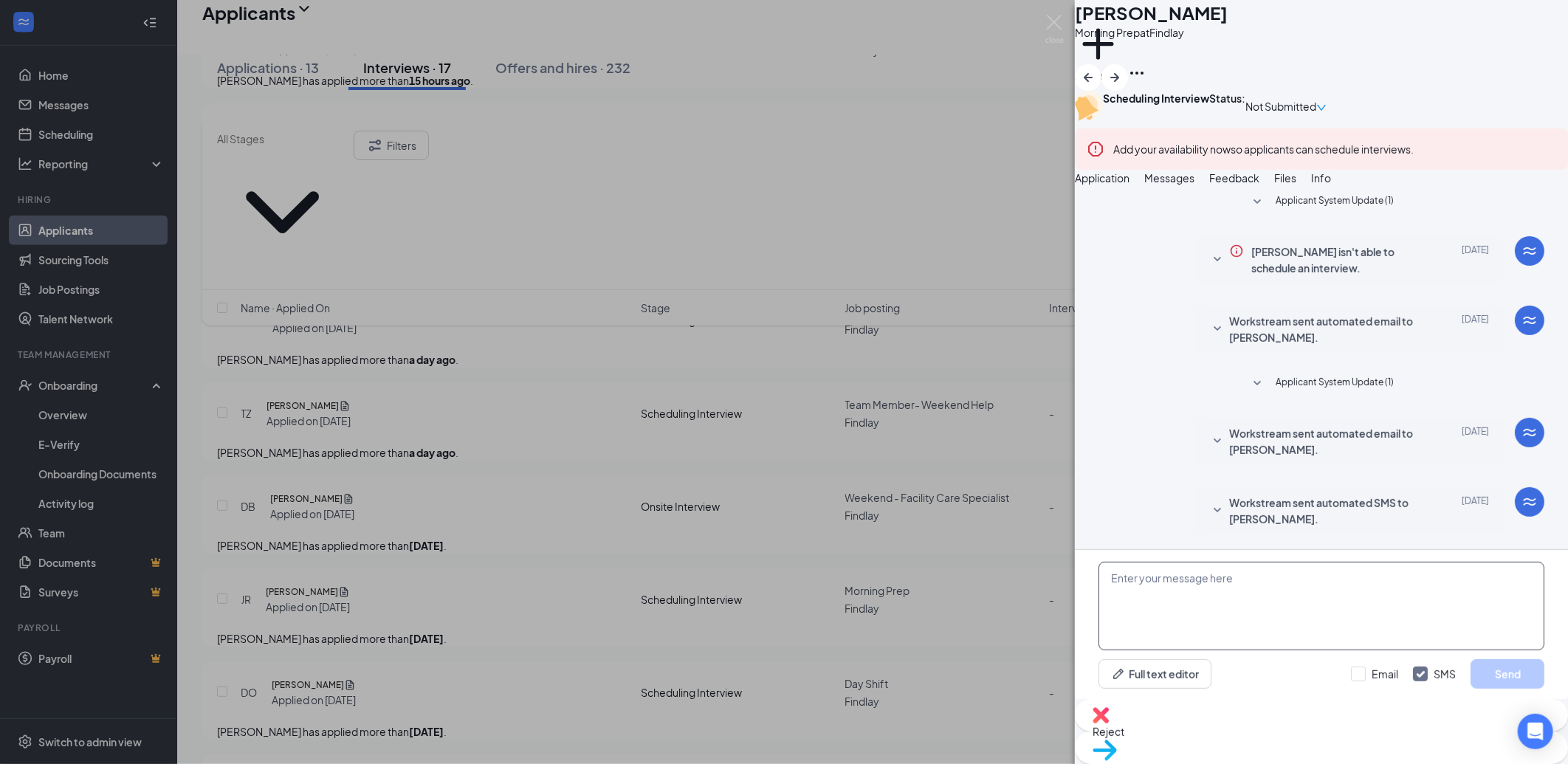
click at [1243, 585] on textarea at bounding box center [1321, 606] width 446 height 89
paste textarea "Hello and thank you for applying to Culver's of Findlay! My name is Aliza Stahl…"
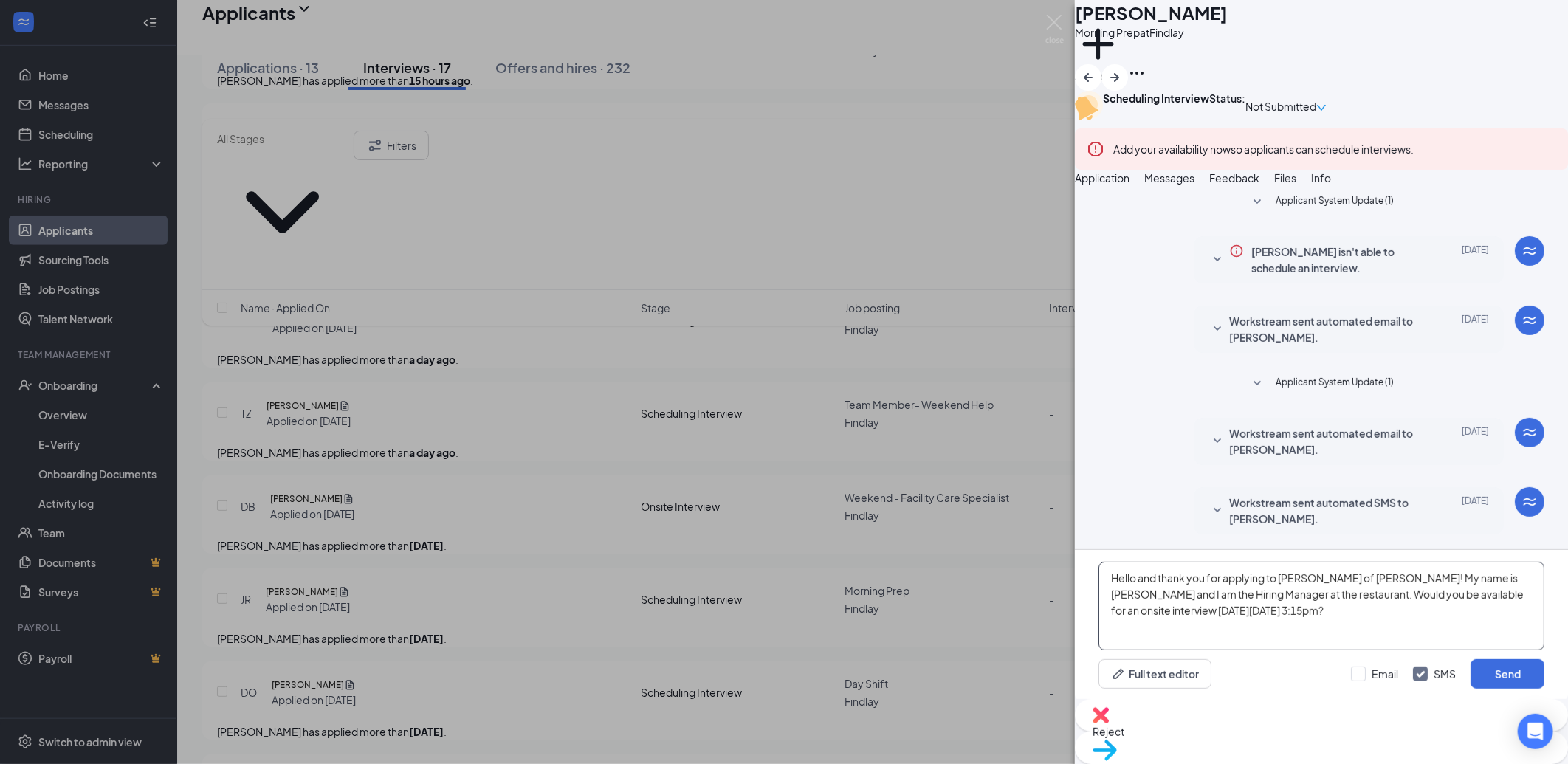
click at [1362, 618] on textarea "Hello and thank you for applying to Culver's of Findlay! My name is Aliza Stahl…" at bounding box center [1321, 606] width 446 height 89
type textarea "Hello and thank you for applying to Culver's of Findlay! My name is Aliza Stahl…"
click at [1497, 688] on button "Send" at bounding box center [1508, 674] width 74 height 30
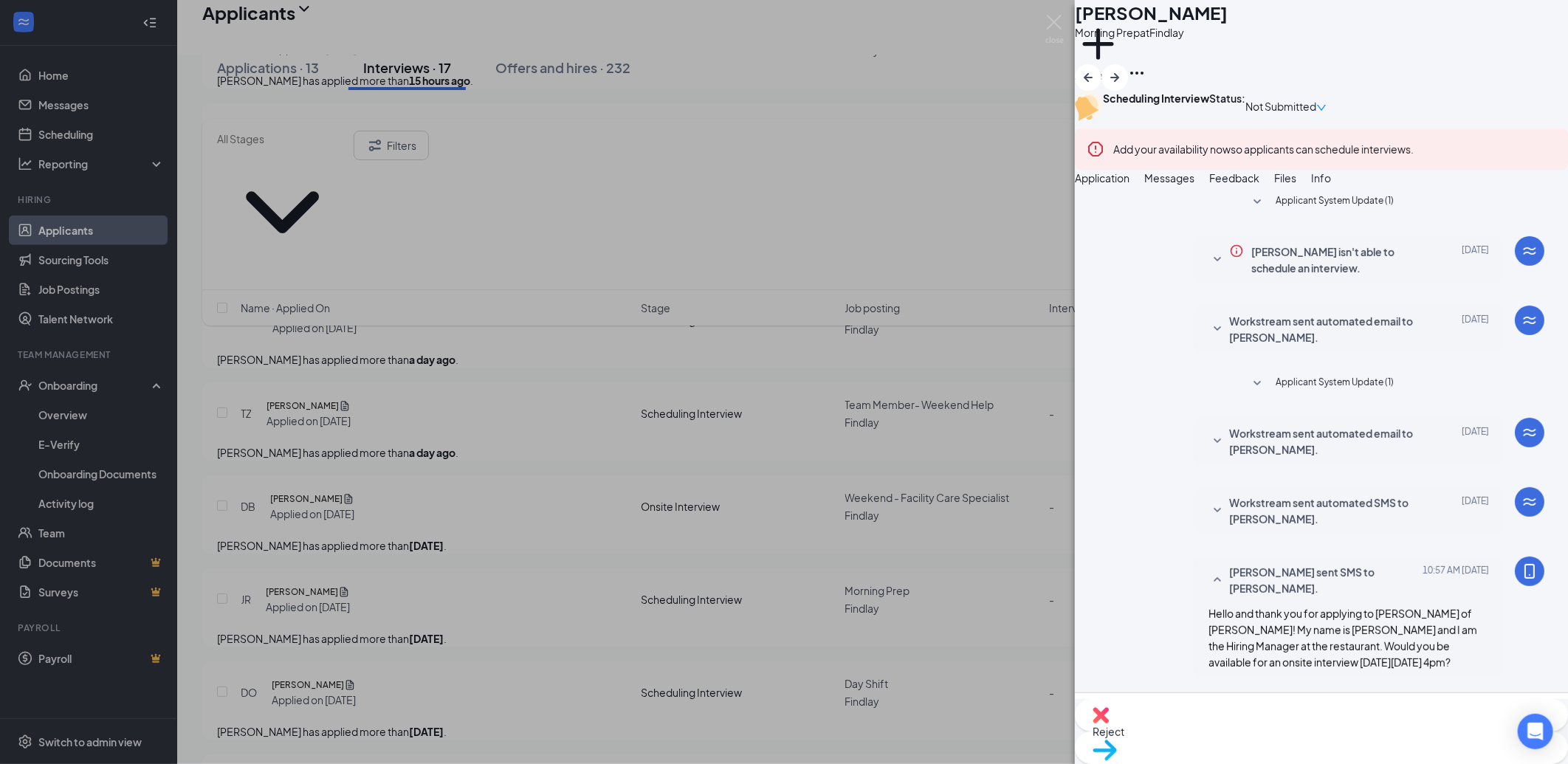
scroll to position [209, 0]
click at [692, 367] on div "CG Christopher Gorman Morning Prep at Findlay Add a tag Scheduling Interview St…" at bounding box center [784, 382] width 1568 height 764
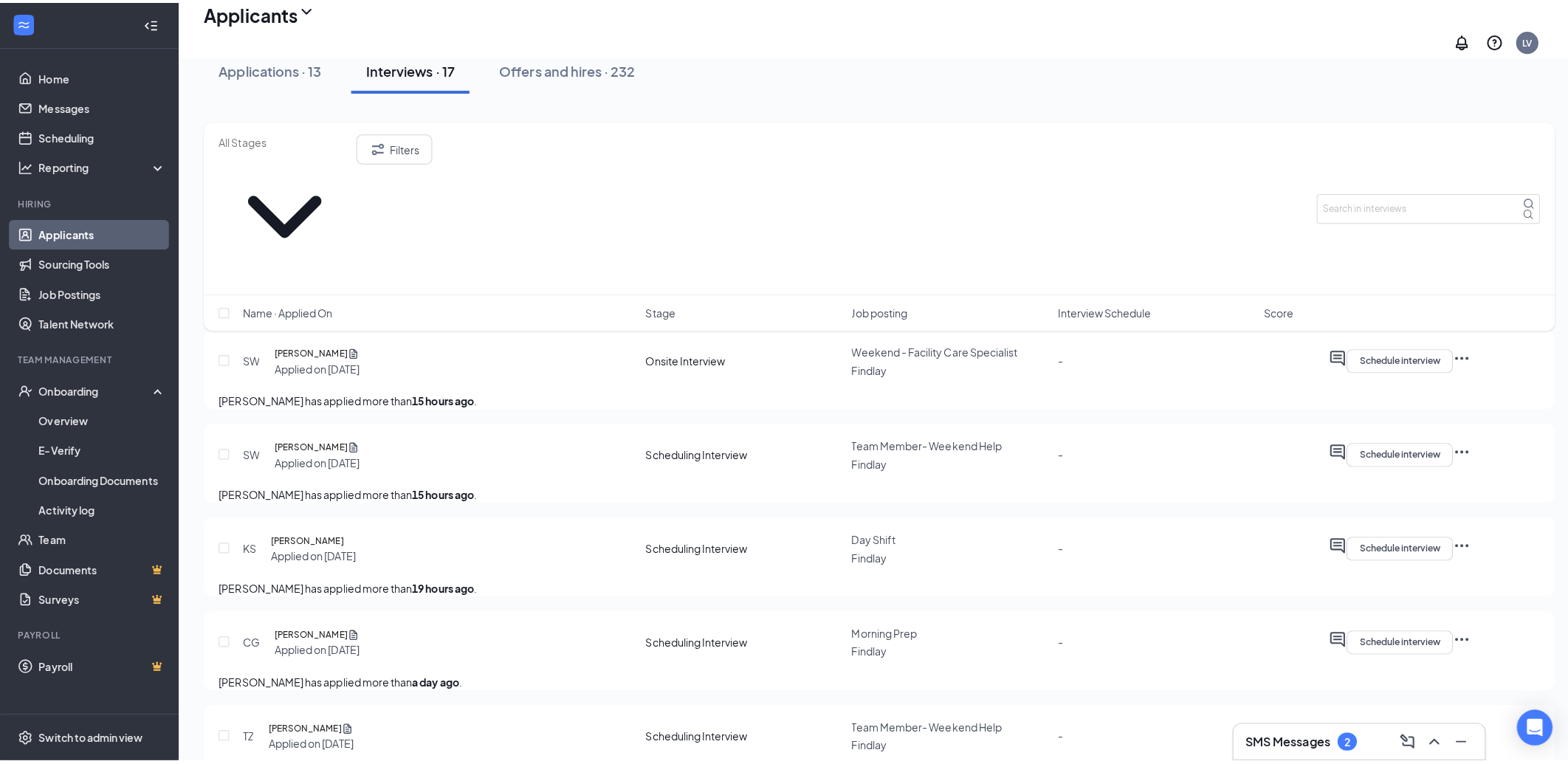
scroll to position [247, 0]
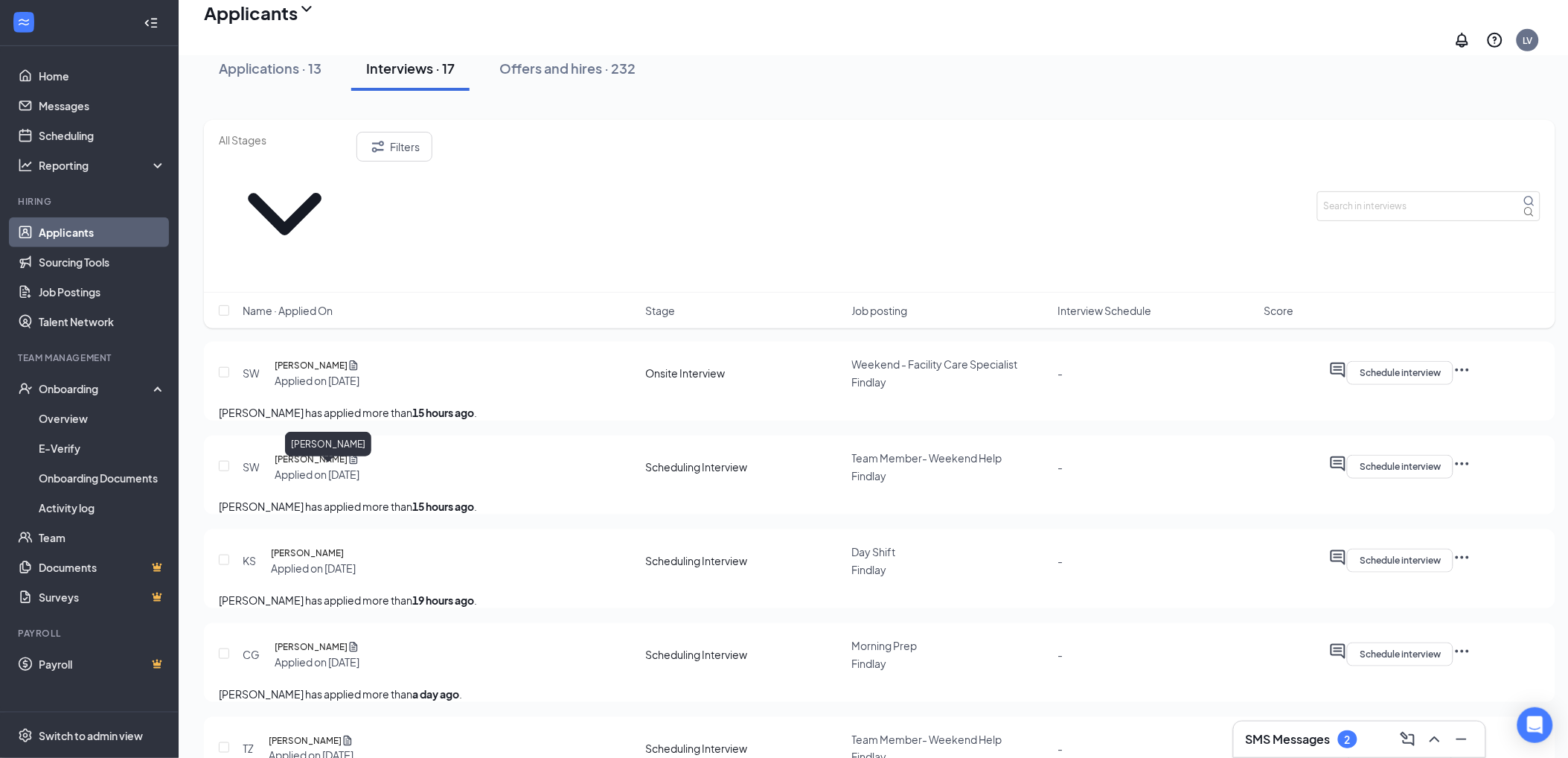
click at [333, 546] on h5 "[PERSON_NAME]" at bounding box center [307, 553] width 73 height 15
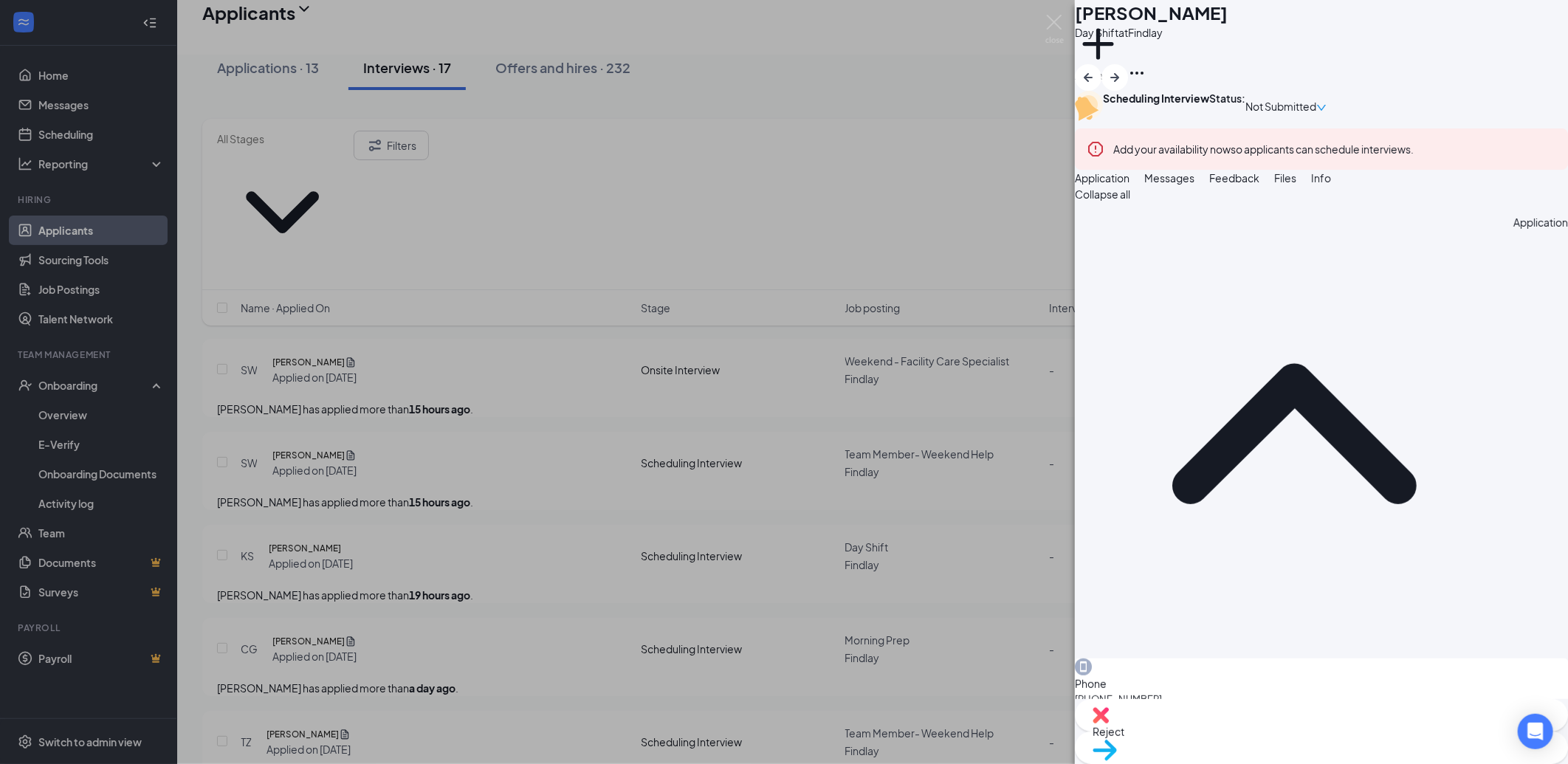
click at [1195, 184] on span "Messages" at bounding box center [1170, 178] width 50 height 13
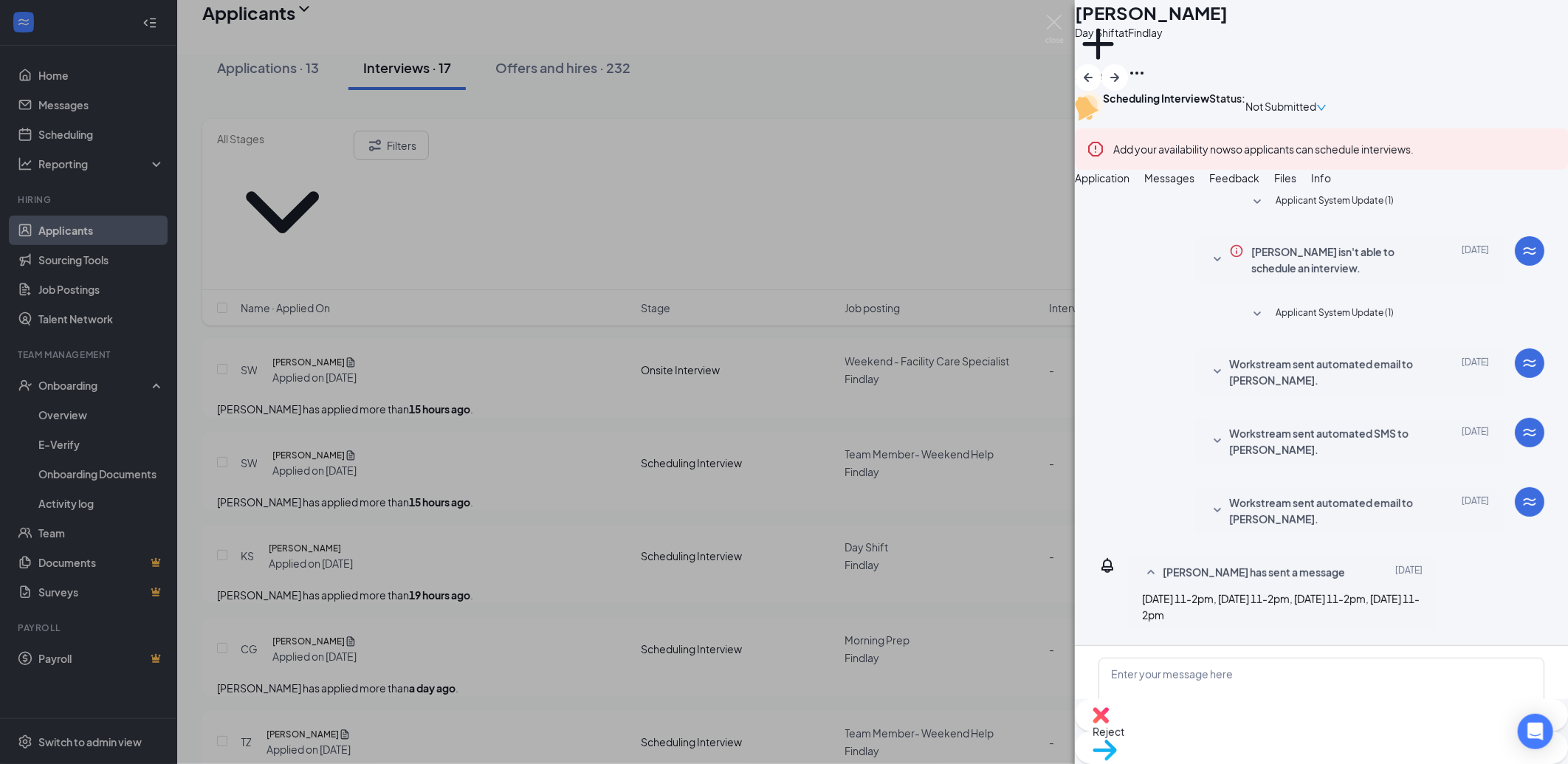
scroll to position [162, 0]
click at [1244, 658] on textarea at bounding box center [1321, 703] width 446 height 89
drag, startPoint x: 1244, startPoint y: 600, endPoint x: 1410, endPoint y: 223, distance: 411.9
click at [1296, 184] on span "Files" at bounding box center [1285, 178] width 22 height 13
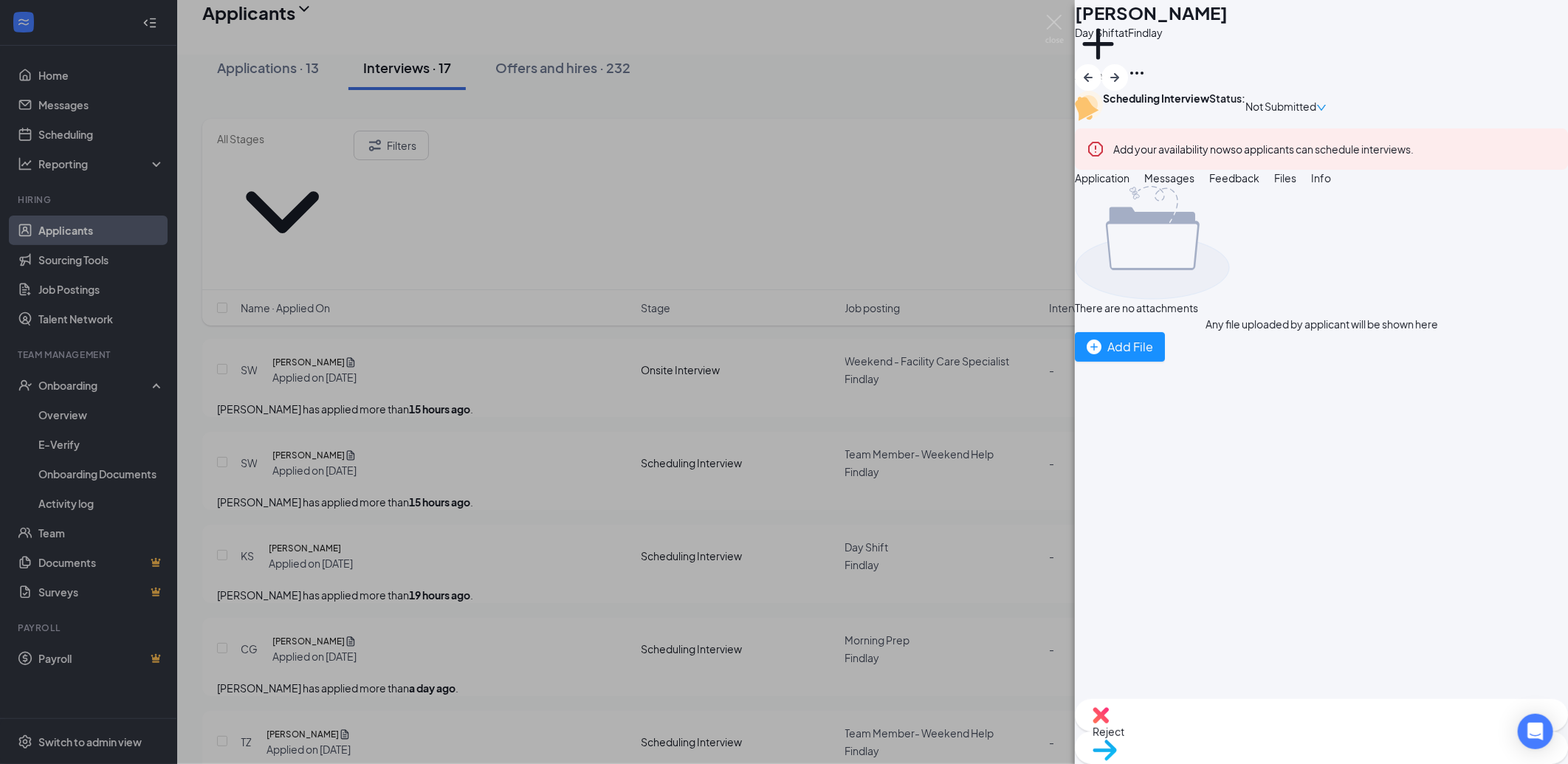
click at [1195, 186] on button "Messages" at bounding box center [1170, 178] width 50 height 16
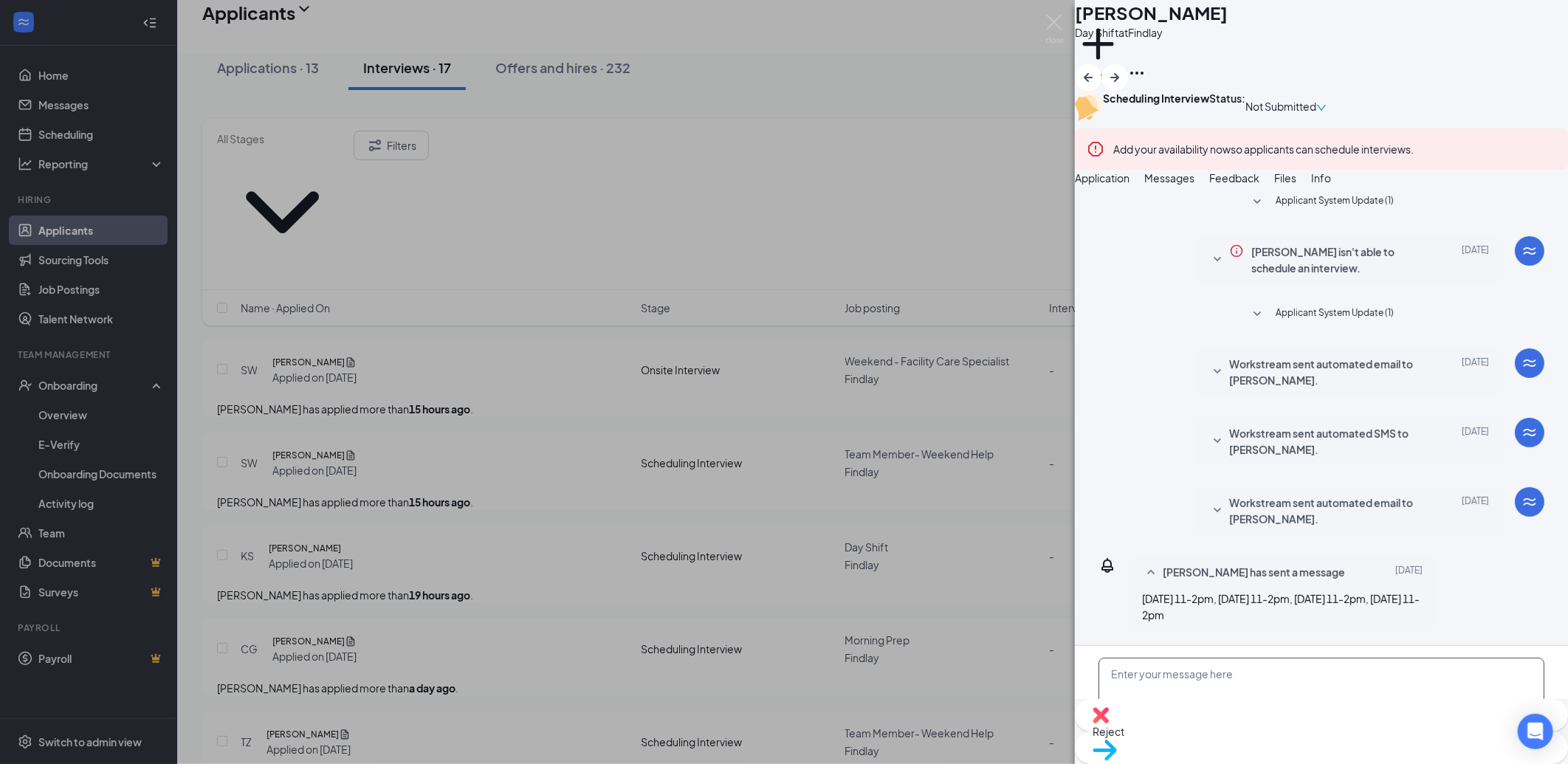
click at [1219, 658] on textarea at bounding box center [1321, 703] width 446 height 89
paste textarea "Hello and thank you for applying to Culver's of Findlay! My name is Aliza Stahl…"
click at [1364, 658] on textarea "Hello and thank you for applying to Culver's of Findlay! My name is Aliza Stahl…" at bounding box center [1321, 703] width 446 height 89
type textarea "Hello and thank you for applying to [PERSON_NAME] of [PERSON_NAME]! My name is …"
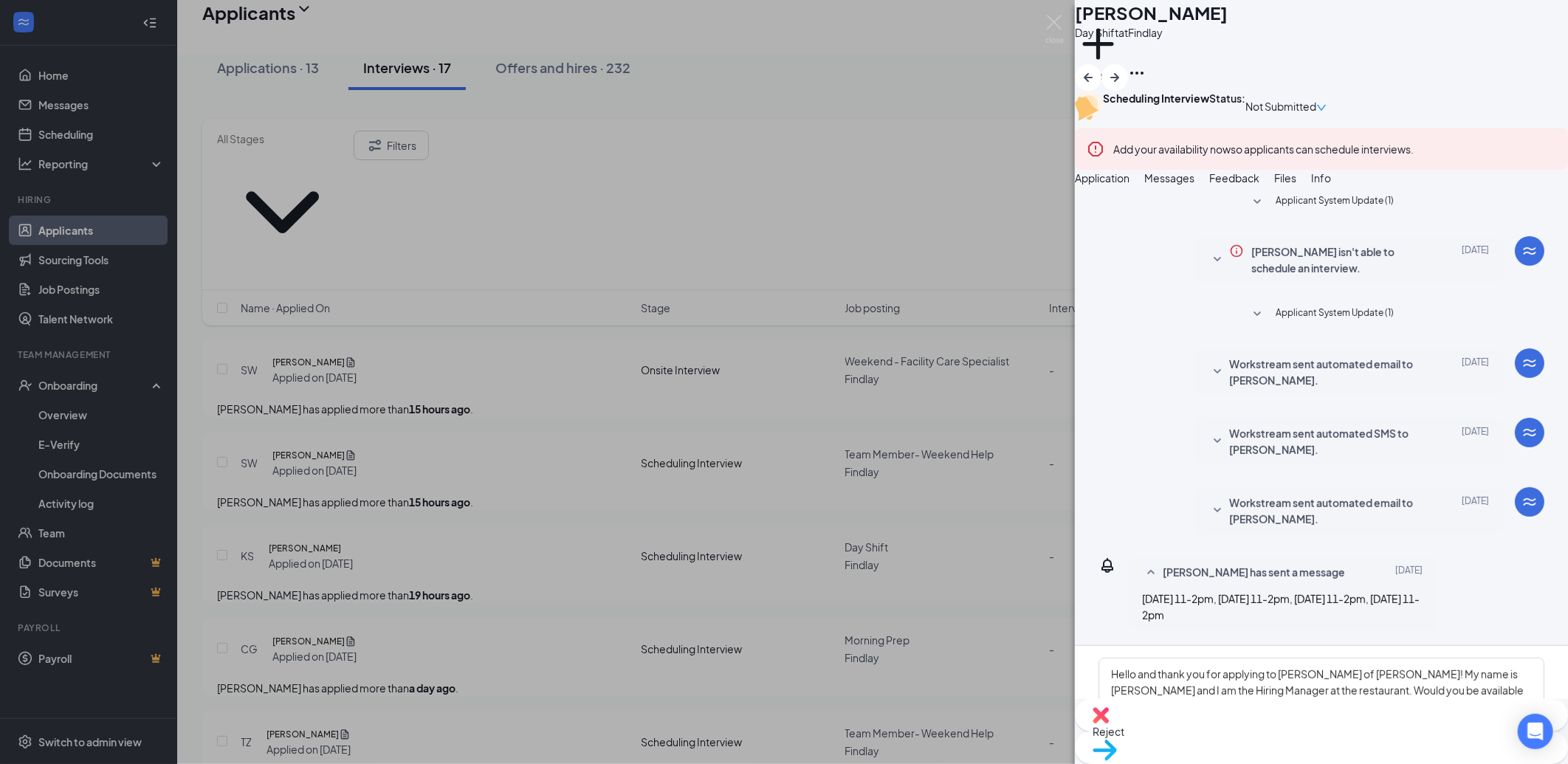
click at [1479, 755] on button "Send" at bounding box center [1508, 770] width 74 height 30
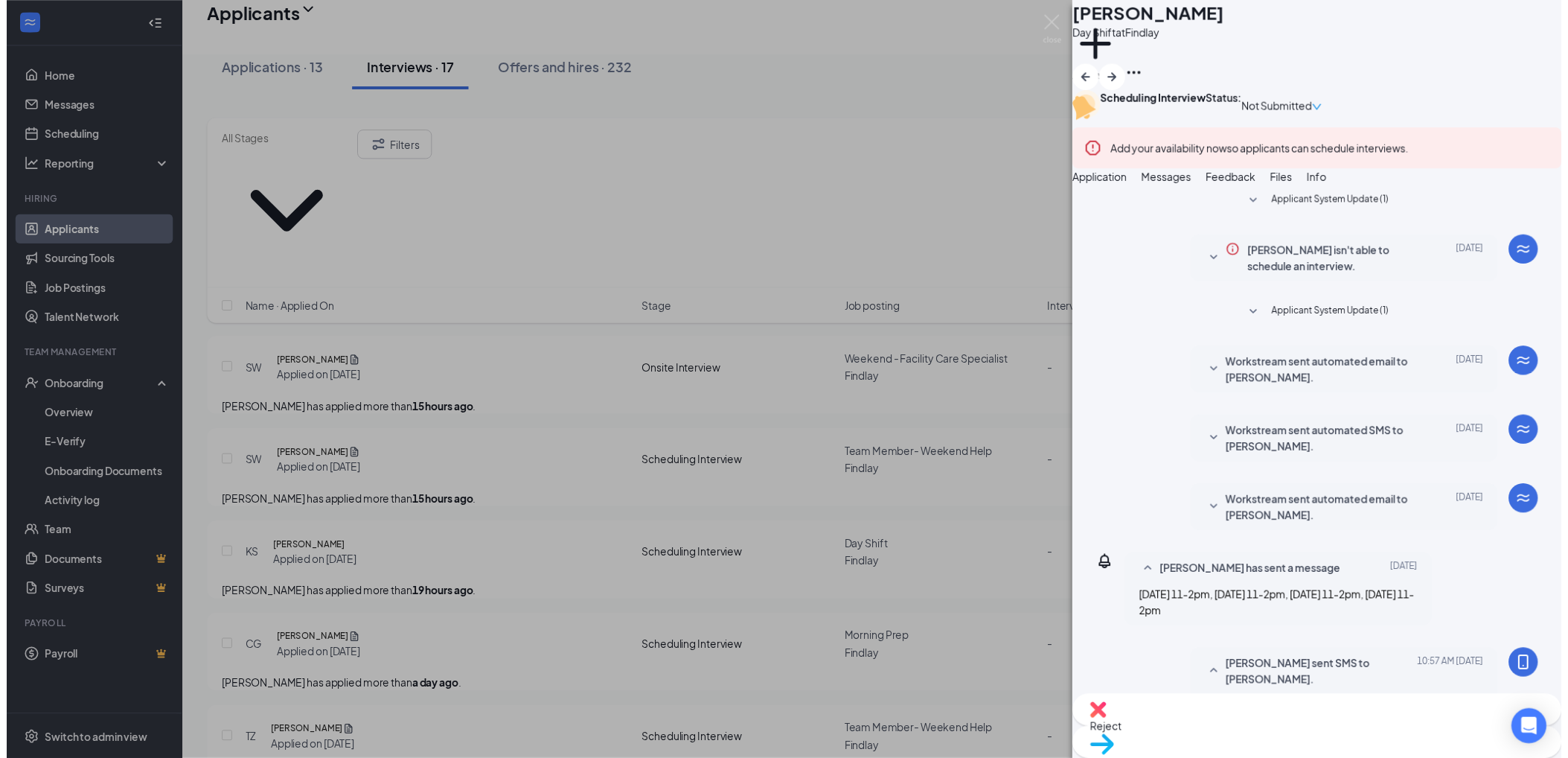
scroll to position [308, 0]
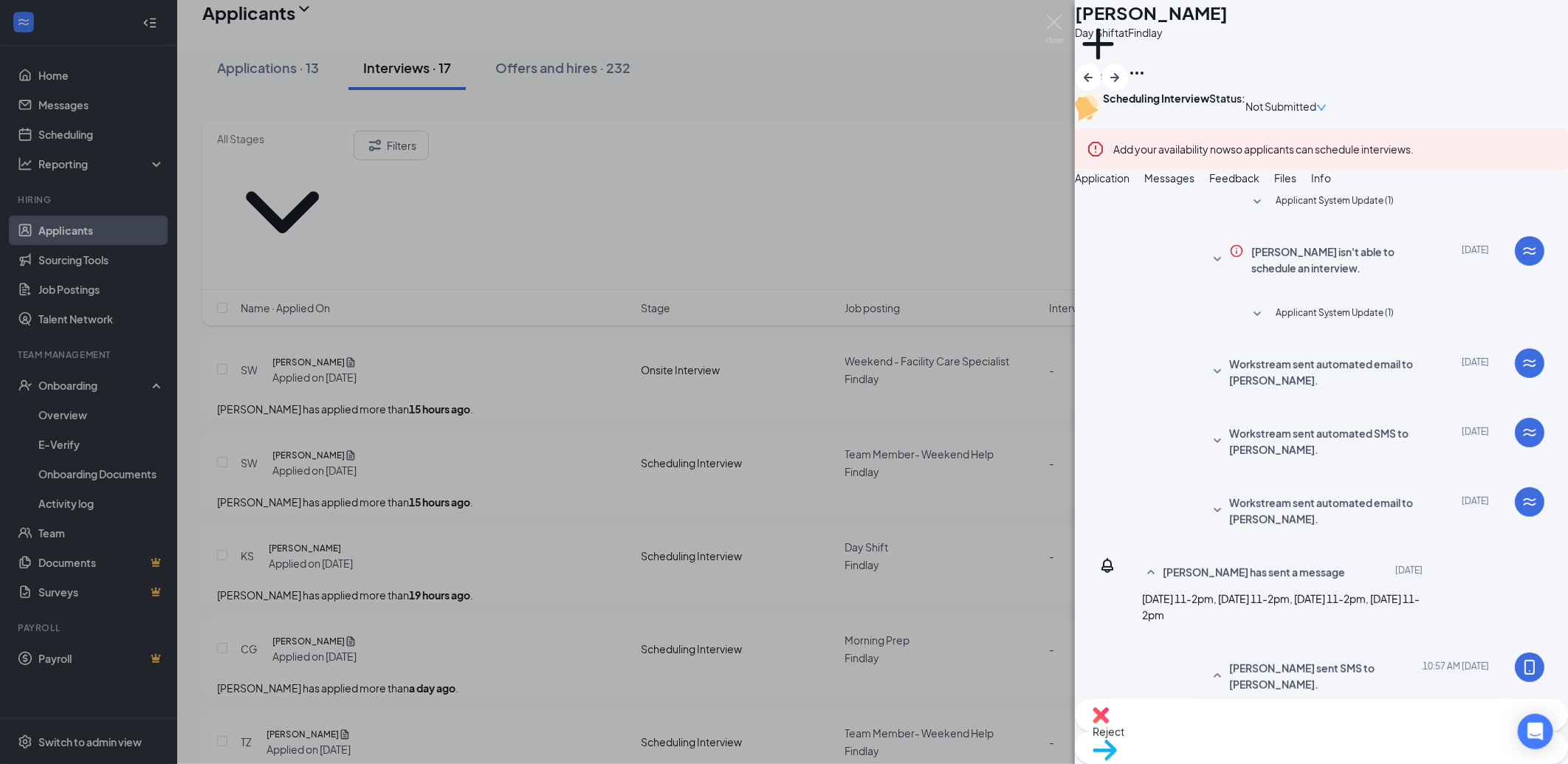
click at [830, 382] on div "KS Kayden sherman Day Shift at Findlay Add a tag Scheduling Interview Status : …" at bounding box center [784, 382] width 1568 height 764
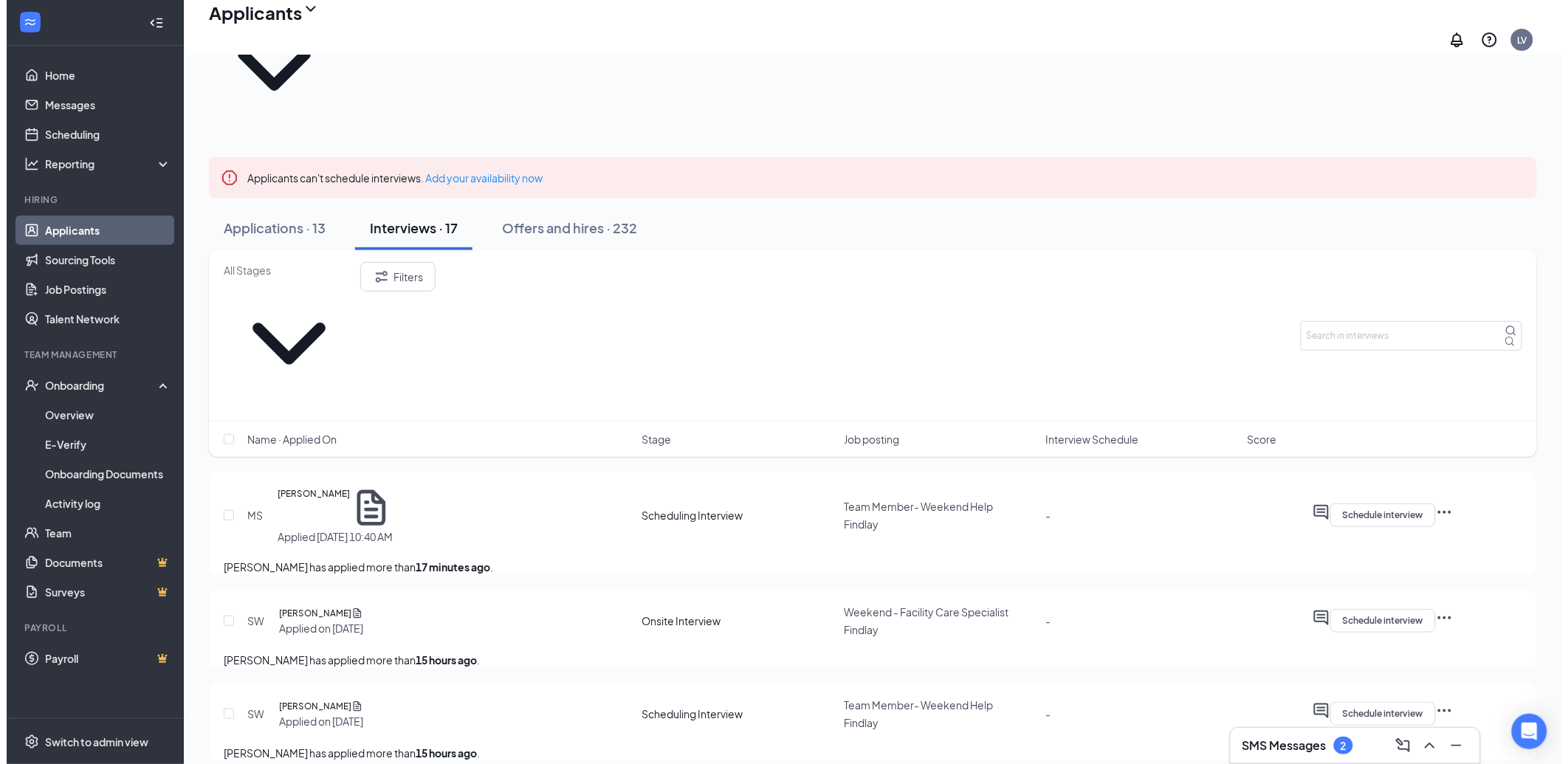
scroll to position [84, 0]
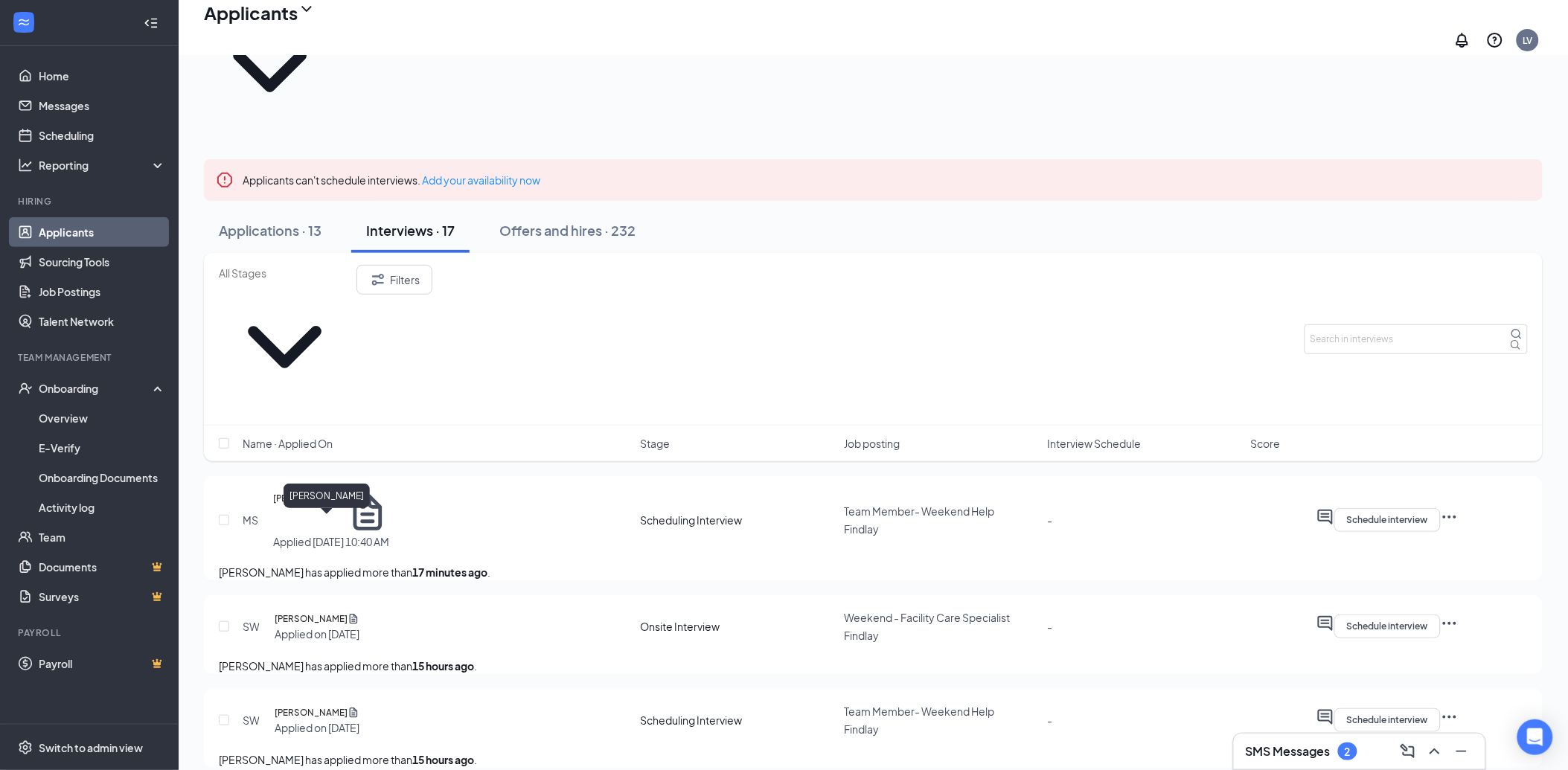
click at [323, 705] on h5 "[PERSON_NAME]" at bounding box center [311, 713] width 73 height 15
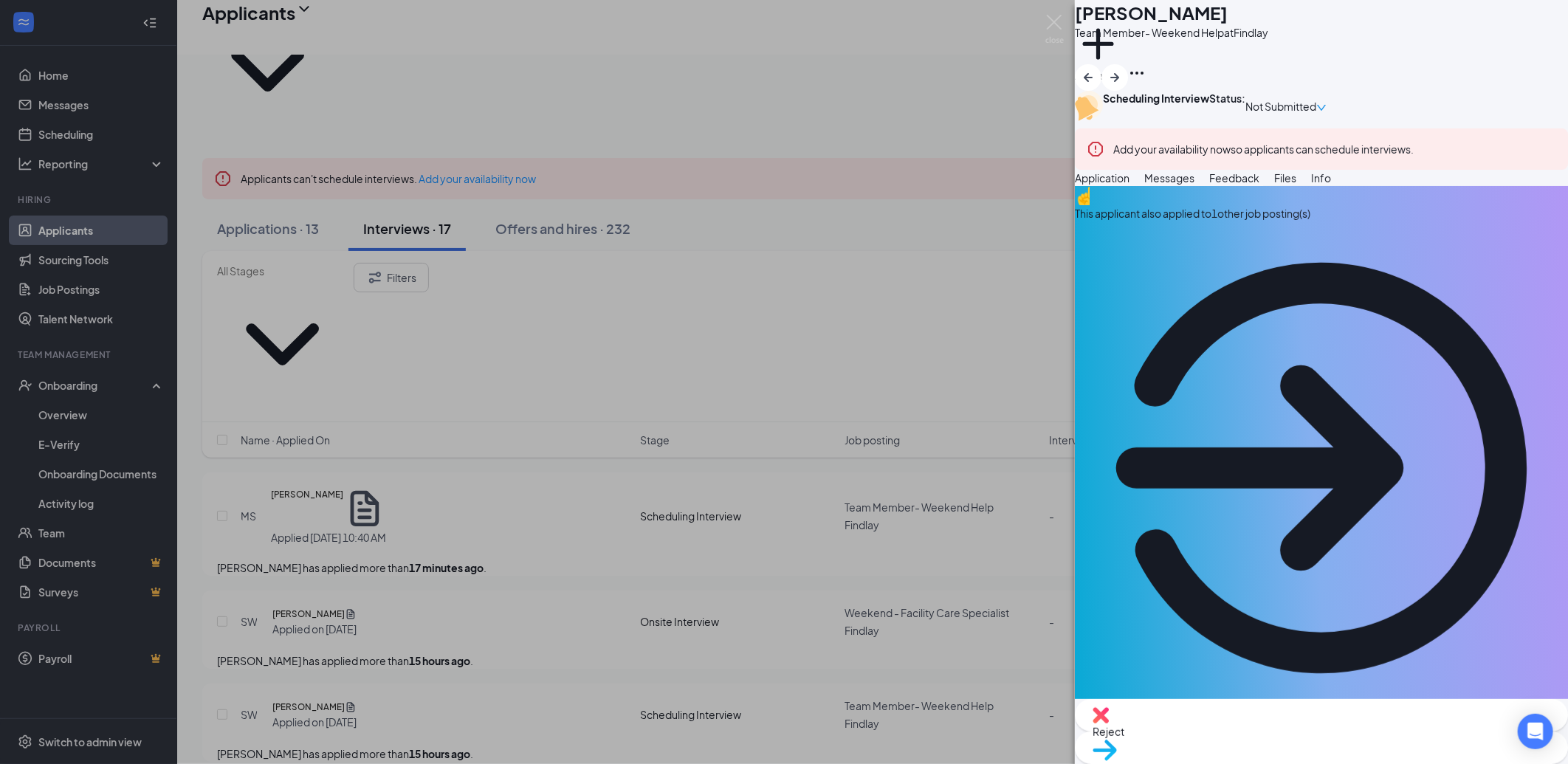
click at [1296, 186] on button "Files" at bounding box center [1285, 178] width 22 height 16
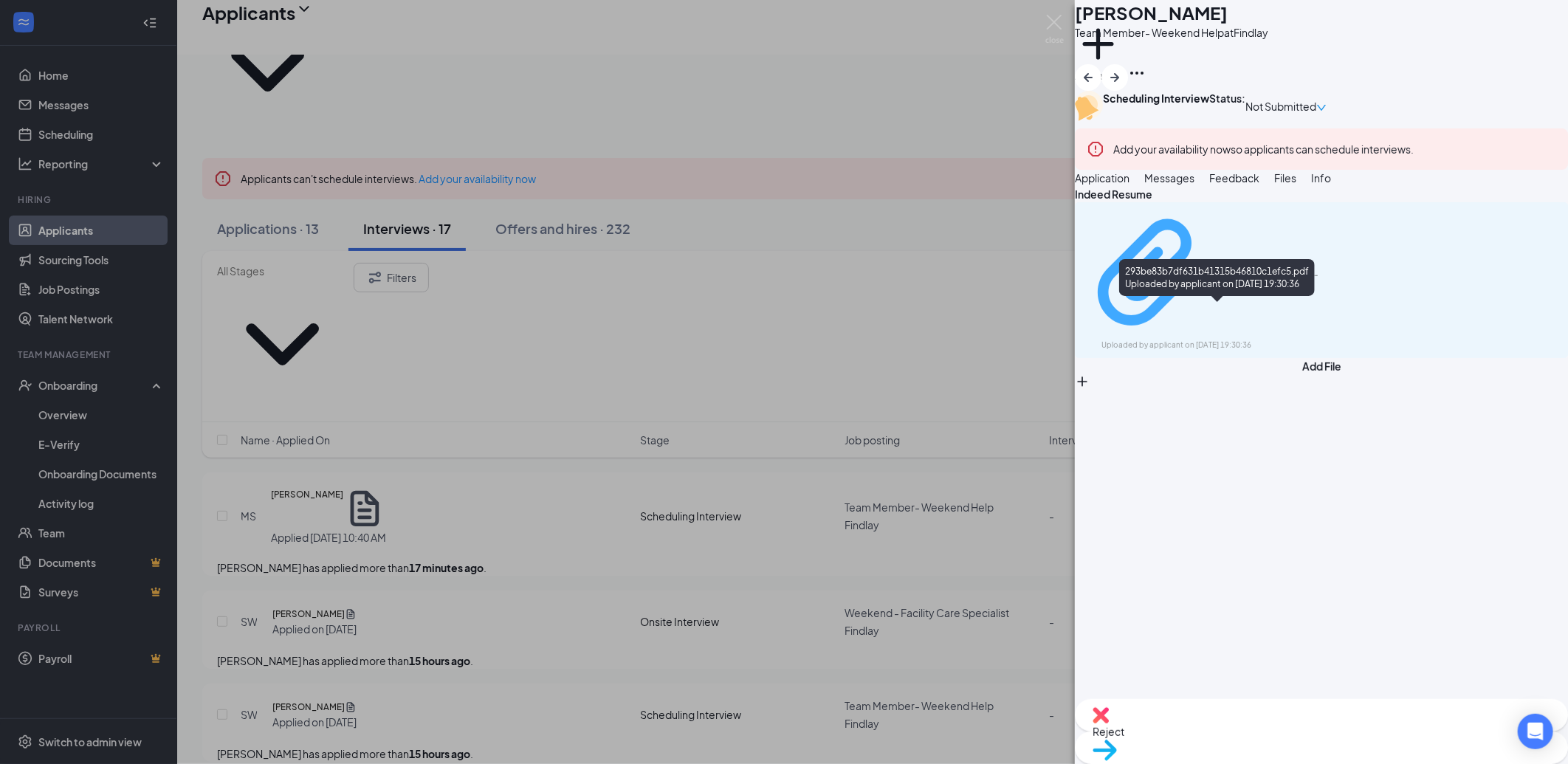
click at [1253, 340] on div "Uploaded by applicant on Sep 15, 2025 at 19:30:36" at bounding box center [1212, 346] width 221 height 12
click at [1195, 184] on span "Messages" at bounding box center [1170, 178] width 50 height 13
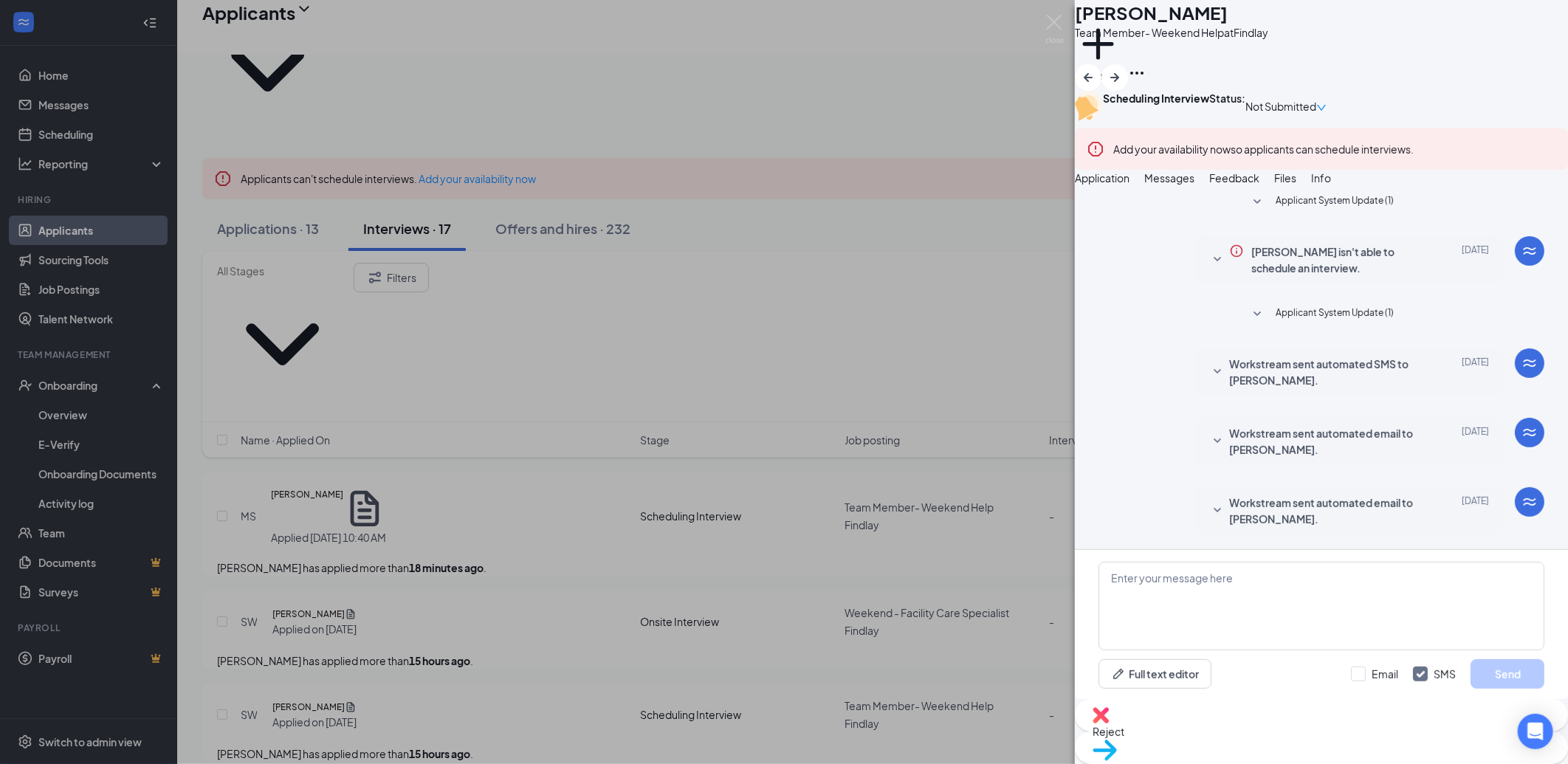
scroll to position [67, 0]
drag, startPoint x: 919, startPoint y: 438, endPoint x: 840, endPoint y: 460, distance: 82.0
click at [919, 438] on div "SW Shannon Walsh Team Member- Weekend Help at Findlay Add a tag Scheduling Inte…" at bounding box center [784, 382] width 1568 height 764
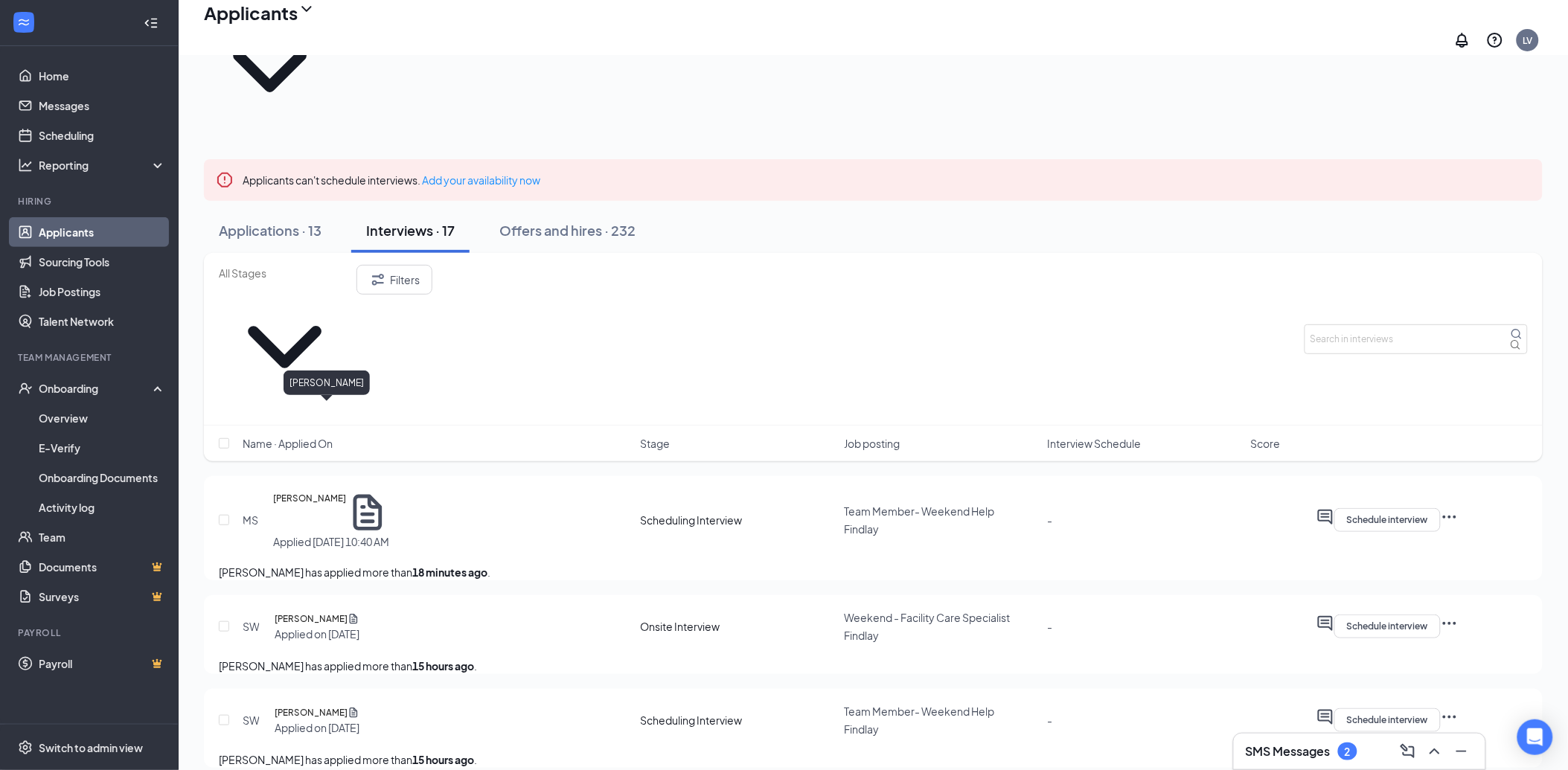
click at [335, 612] on h5 "[PERSON_NAME]" at bounding box center [311, 619] width 73 height 15
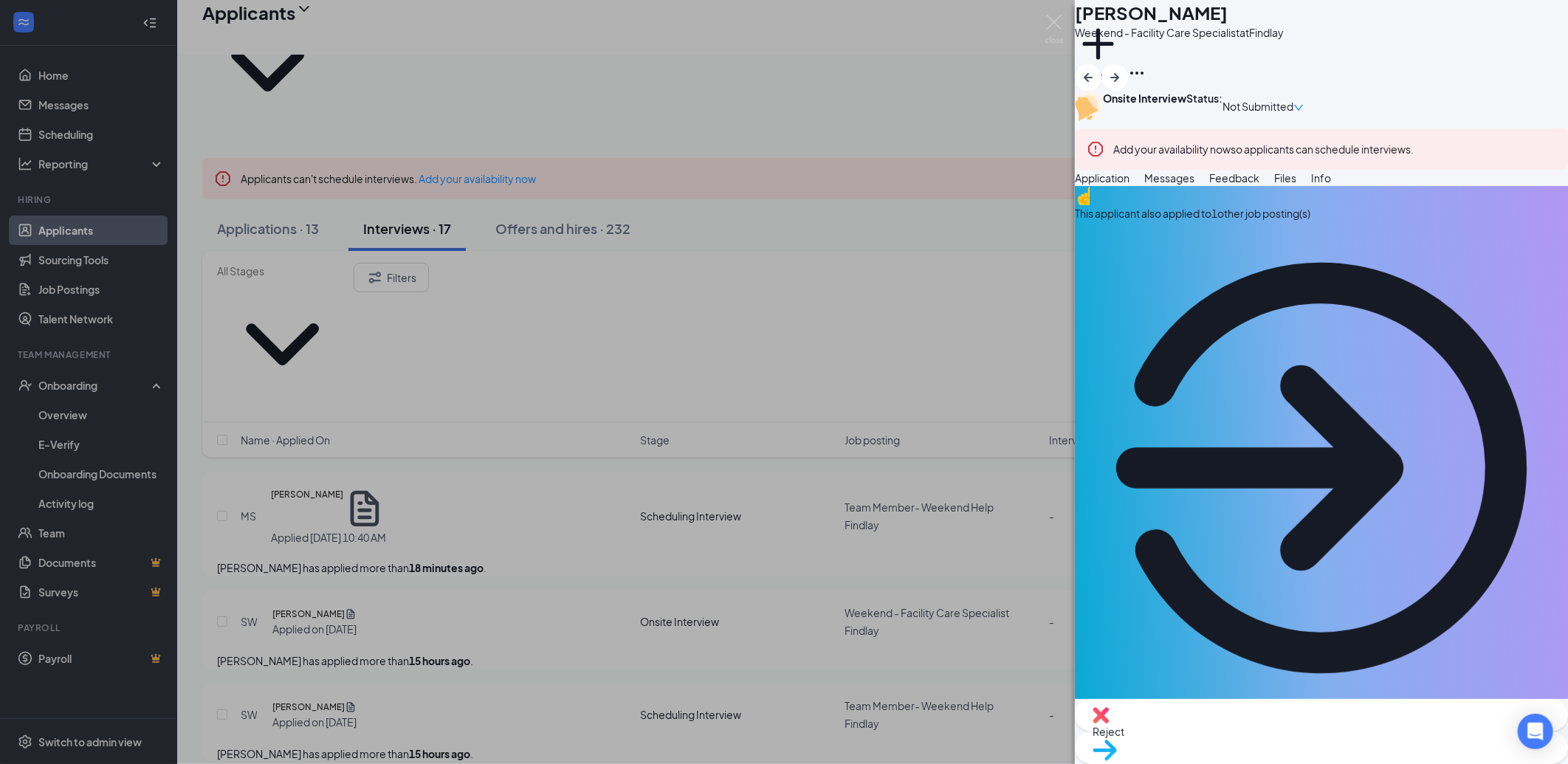
click at [1195, 186] on button "Messages" at bounding box center [1170, 178] width 50 height 16
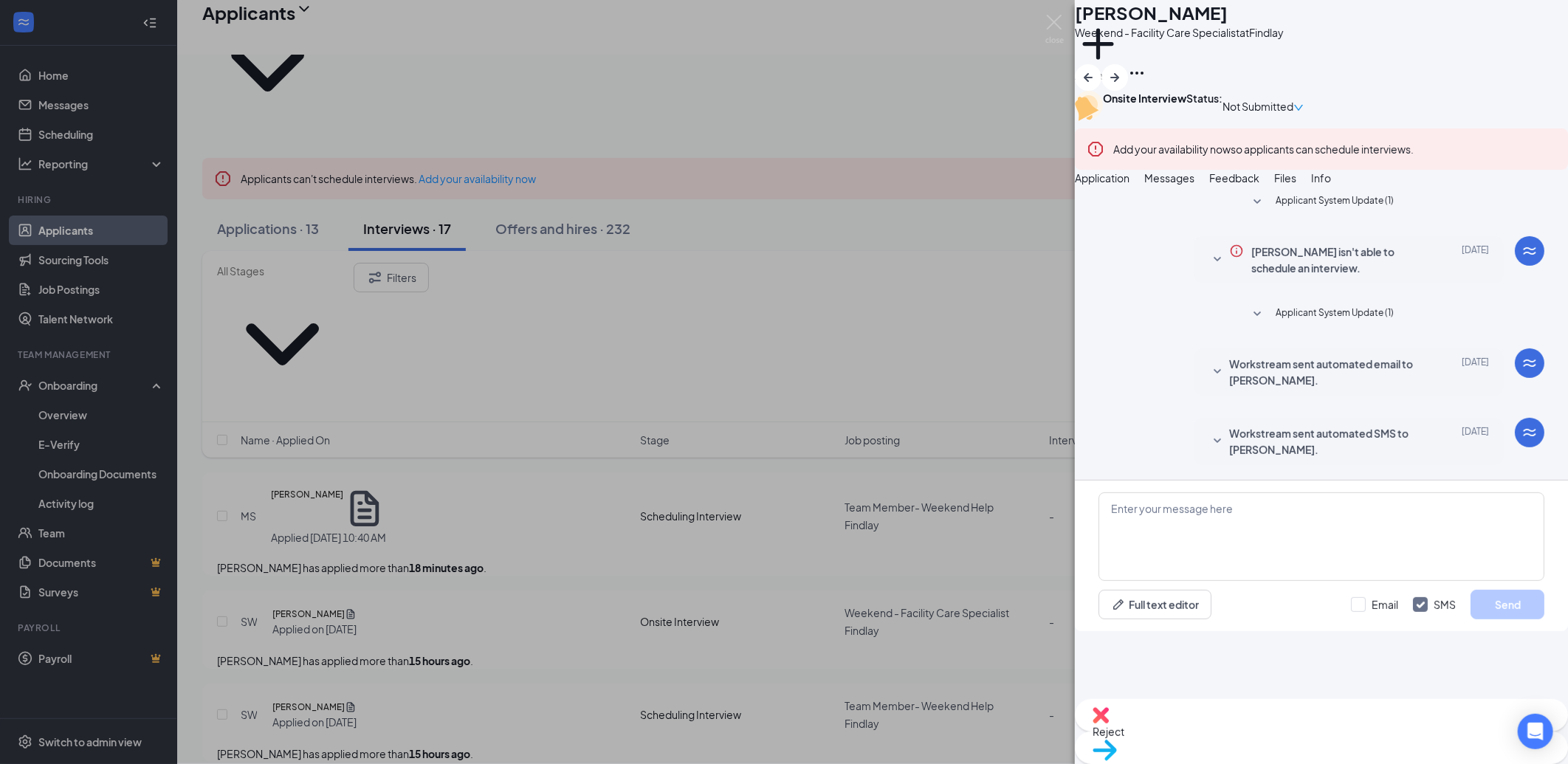
click at [875, 546] on div "SW Shannon Walsh Weekend - Facility Care Specialist at Findlay Add a tag Onsite…" at bounding box center [784, 382] width 1568 height 764
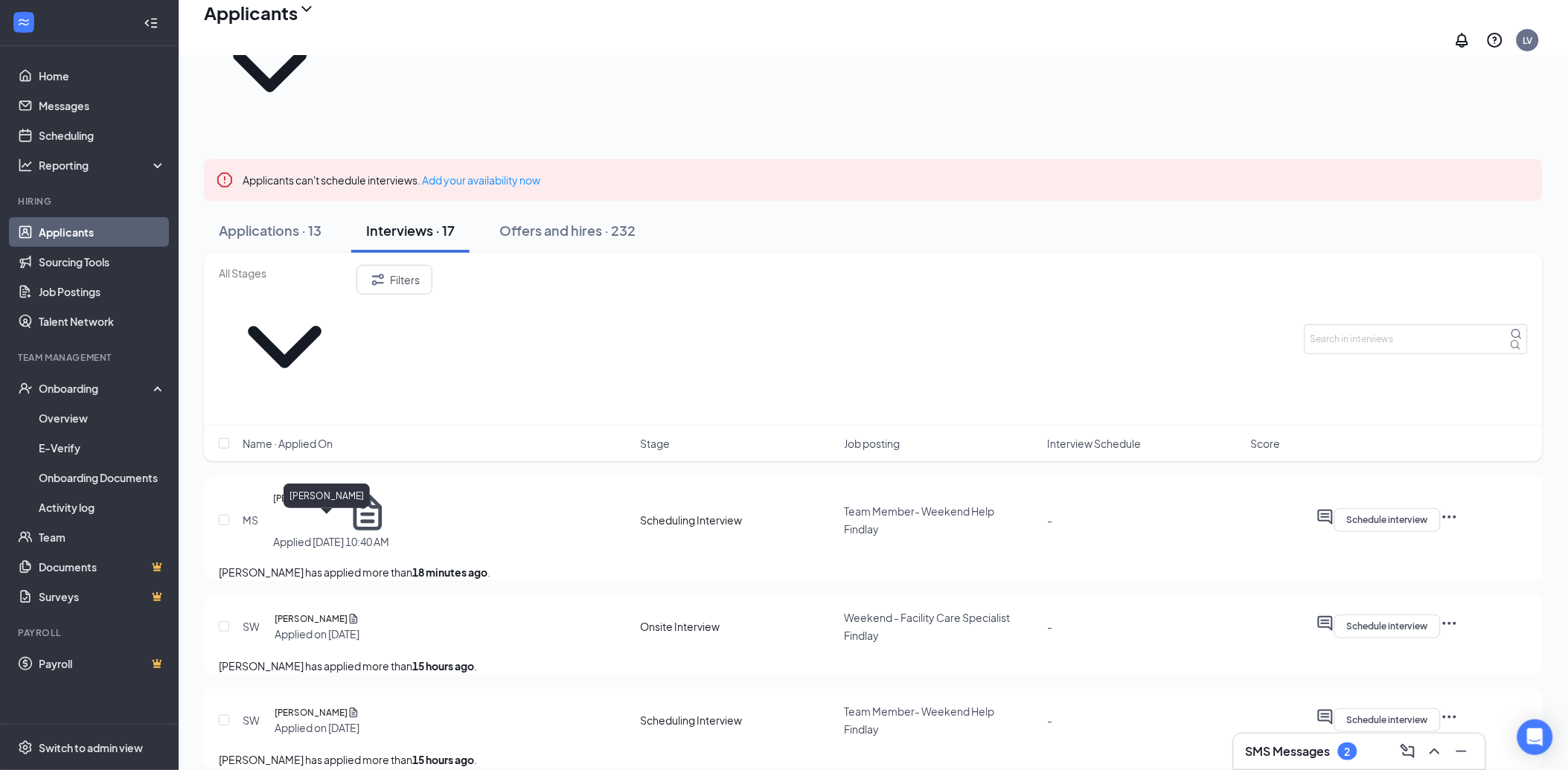
click at [296, 705] on h5 "[PERSON_NAME]" at bounding box center [311, 713] width 73 height 15
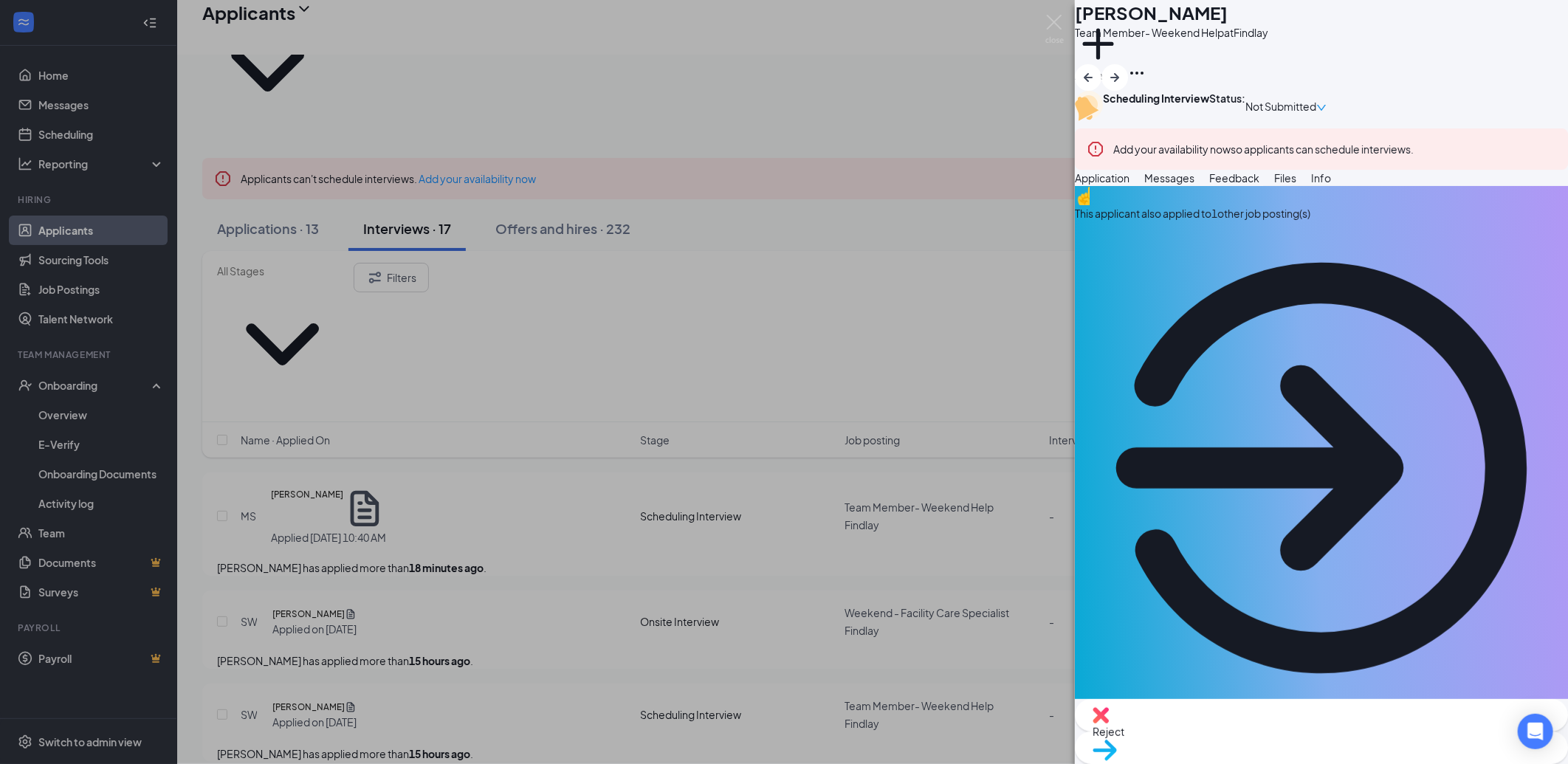
click at [1261, 732] on span "Reject" at bounding box center [1321, 731] width 458 height 16
drag, startPoint x: 985, startPoint y: 580, endPoint x: 840, endPoint y: 569, distance: 145.4
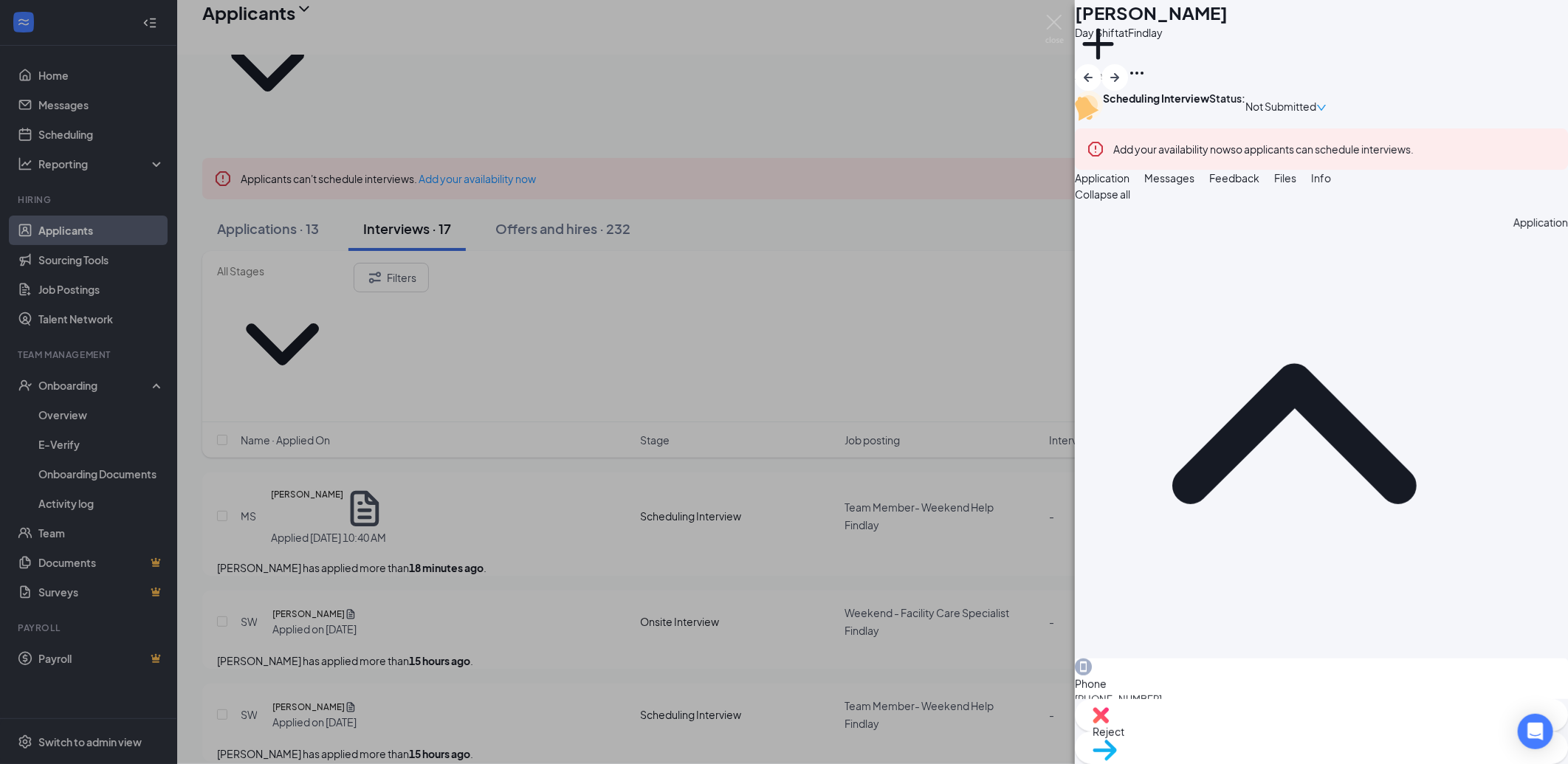
click at [408, 423] on div "KS Kayden sherman Day Shift at Findlay Add a tag Scheduling Interview Status : …" at bounding box center [784, 382] width 1568 height 764
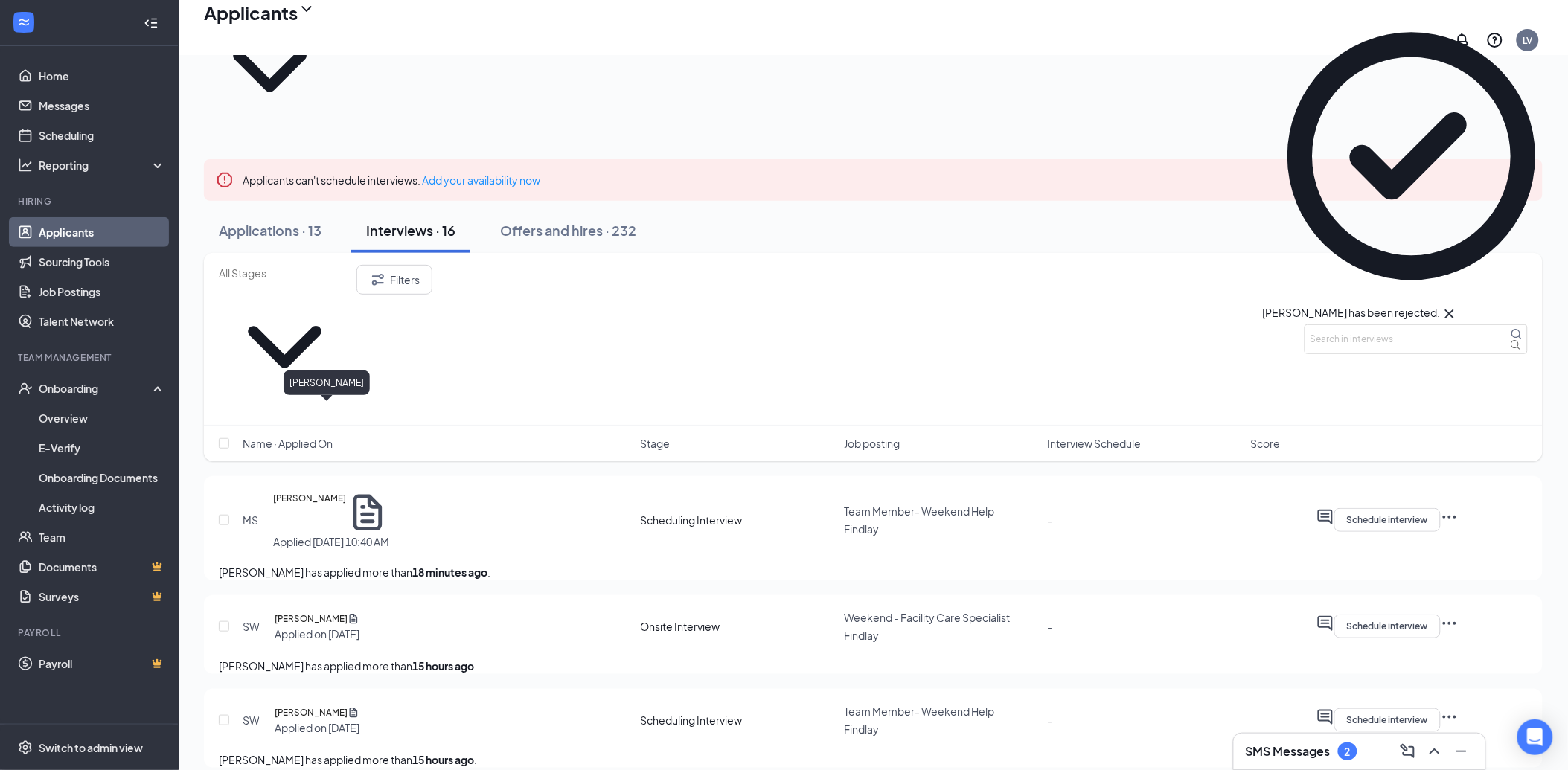
click at [331, 612] on h5 "[PERSON_NAME]" at bounding box center [311, 619] width 73 height 15
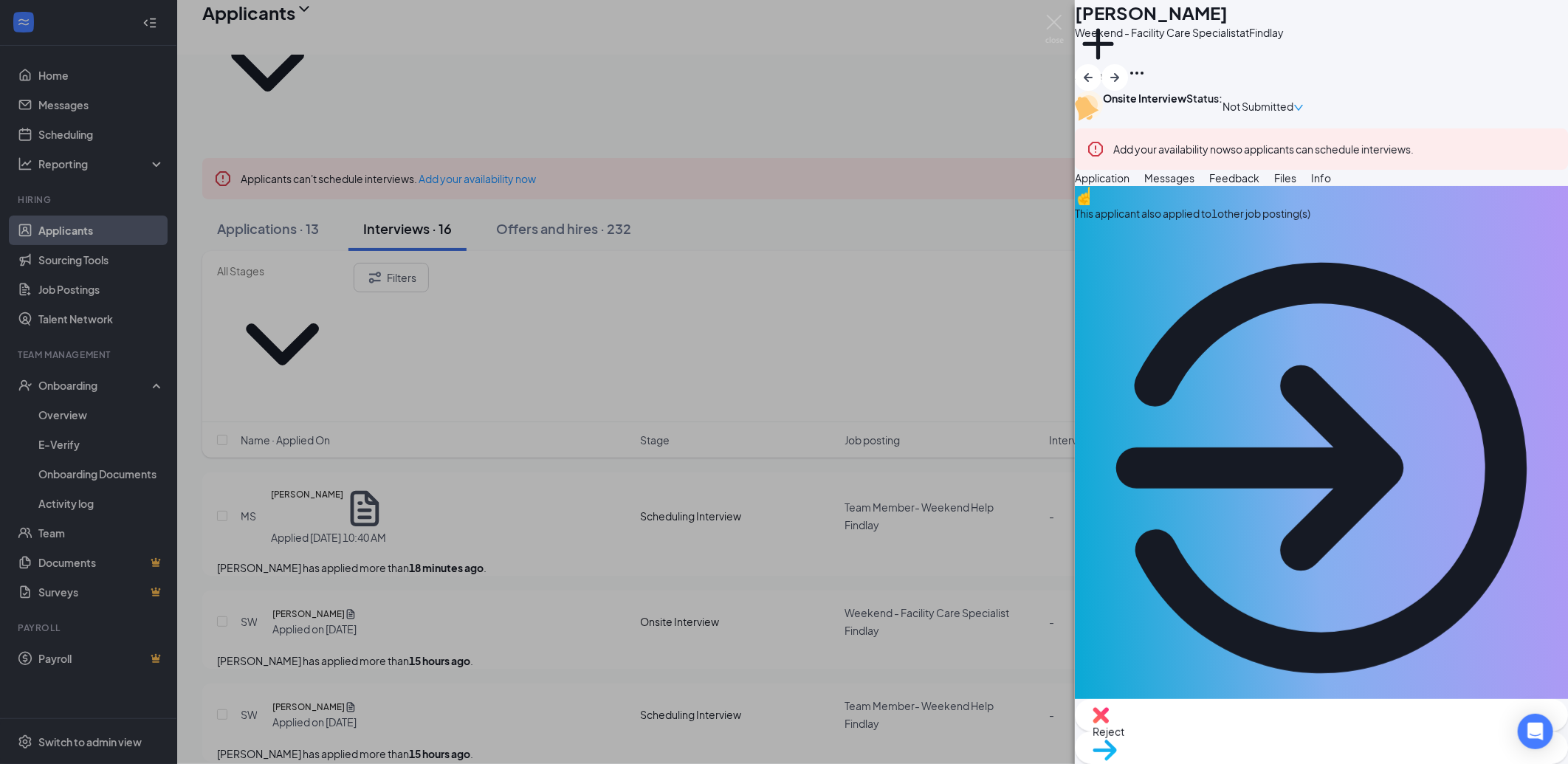
click at [1195, 184] on span "Messages" at bounding box center [1170, 178] width 50 height 13
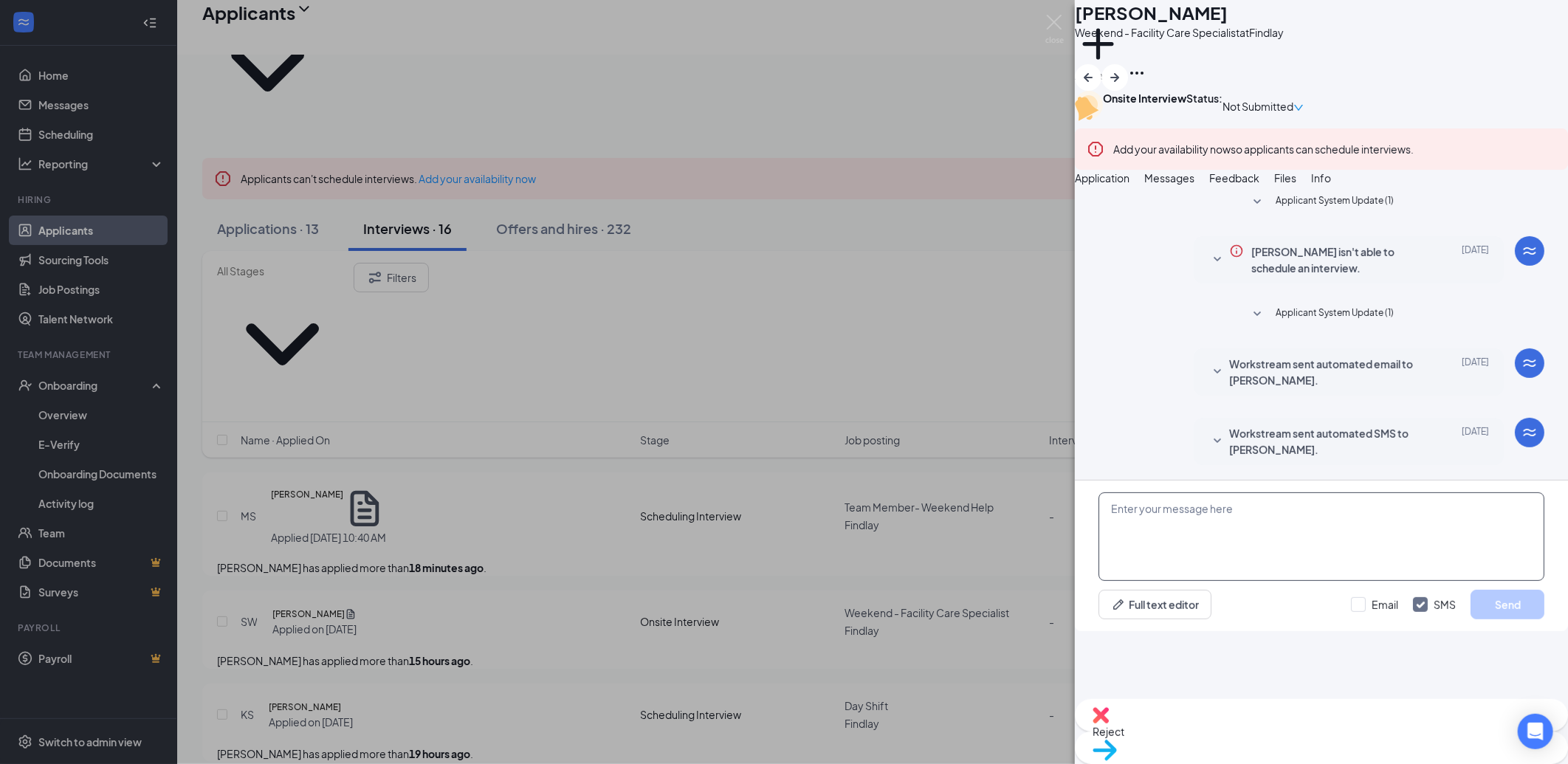
click at [1210, 581] on textarea at bounding box center [1321, 537] width 446 height 89
paste textarea "Hello and thank you for applying to Culver's of Findlay! My name is Aliza Stahl…"
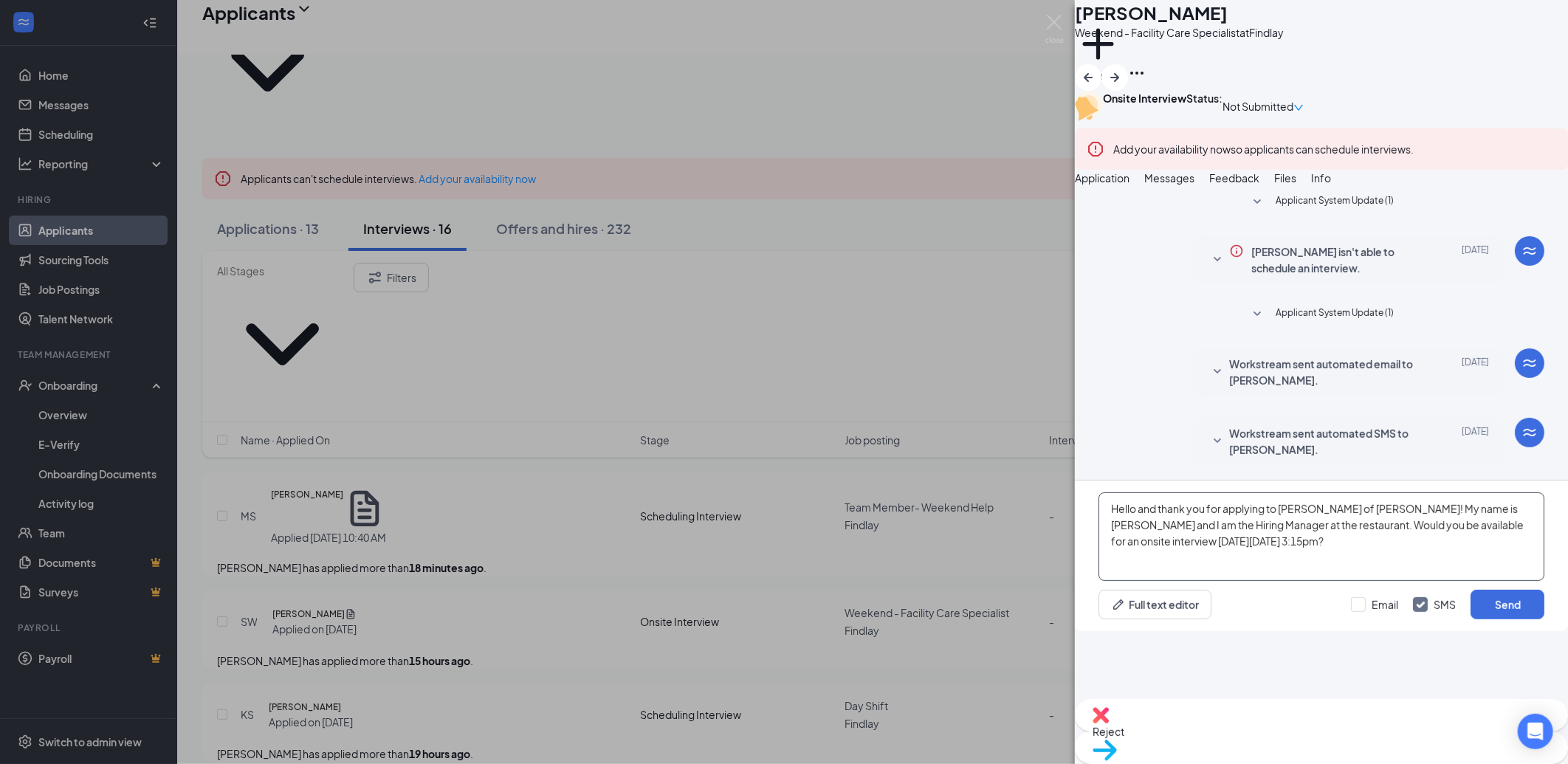
drag, startPoint x: 1361, startPoint y: 618, endPoint x: 1548, endPoint y: 619, distance: 187.0
click at [1362, 581] on textarea "Hello and thank you for applying to Culver's of Findlay! My name is Aliza Stahl…" at bounding box center [1321, 537] width 446 height 89
type textarea "Hello and thank you for applying to Culver's of Findlay! My name is Aliza Stahl…"
click at [1521, 620] on button "Send" at bounding box center [1508, 605] width 74 height 30
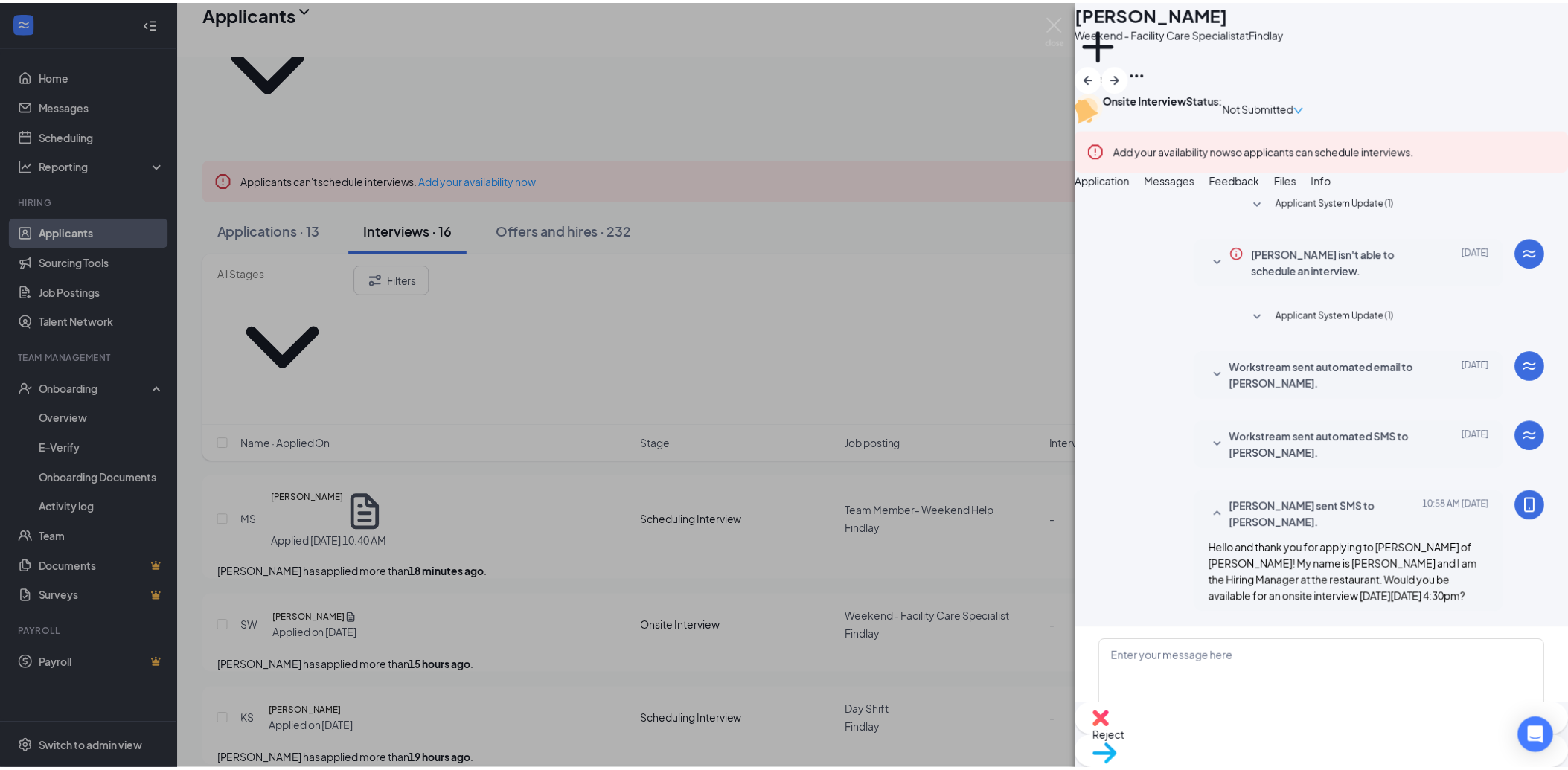
scroll to position [141, 0]
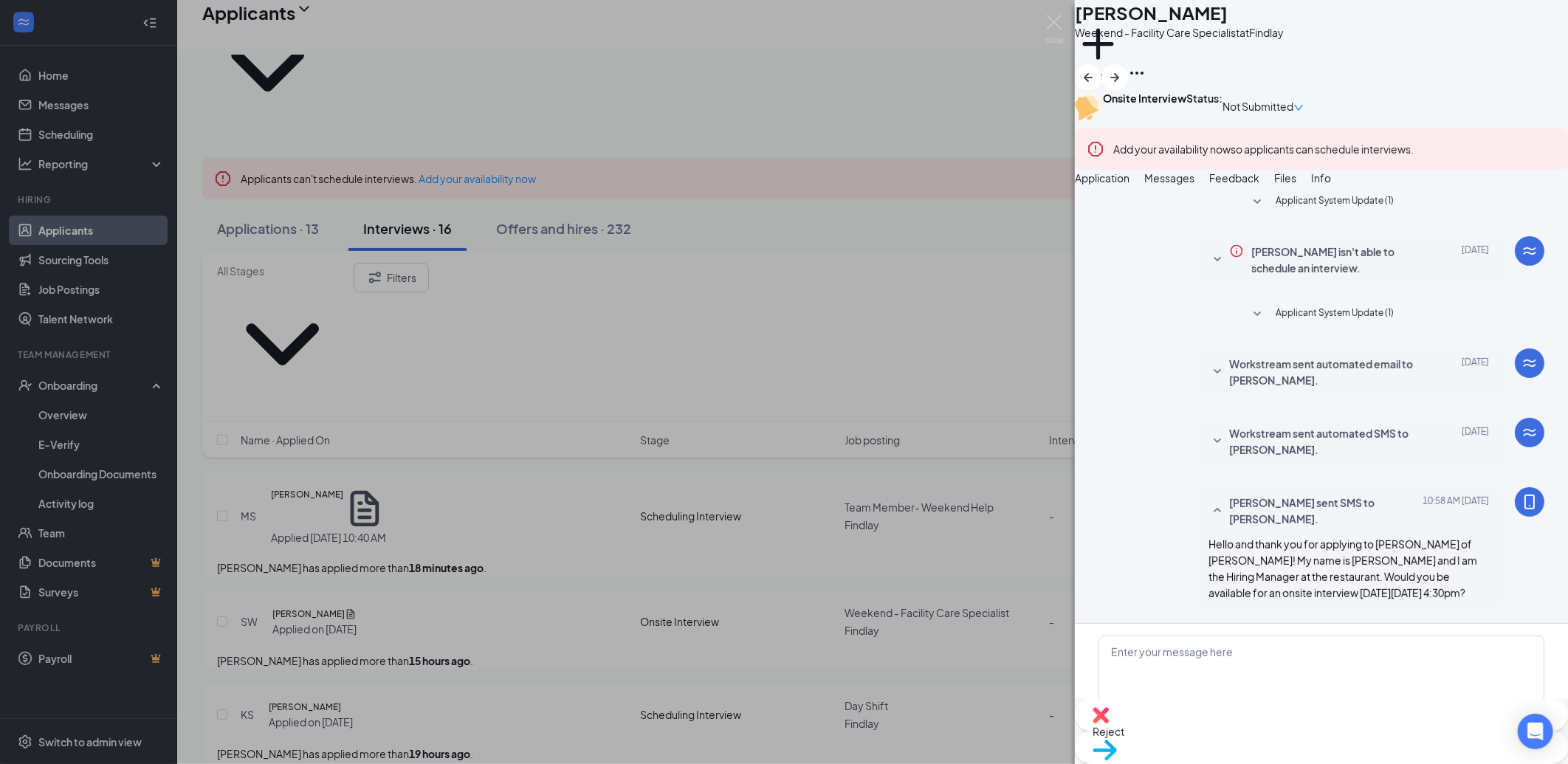
click at [954, 487] on div "SW Shannon Walsh Weekend - Facility Care Specialist at Findlay Add a tag Onsite…" at bounding box center [784, 382] width 1568 height 764
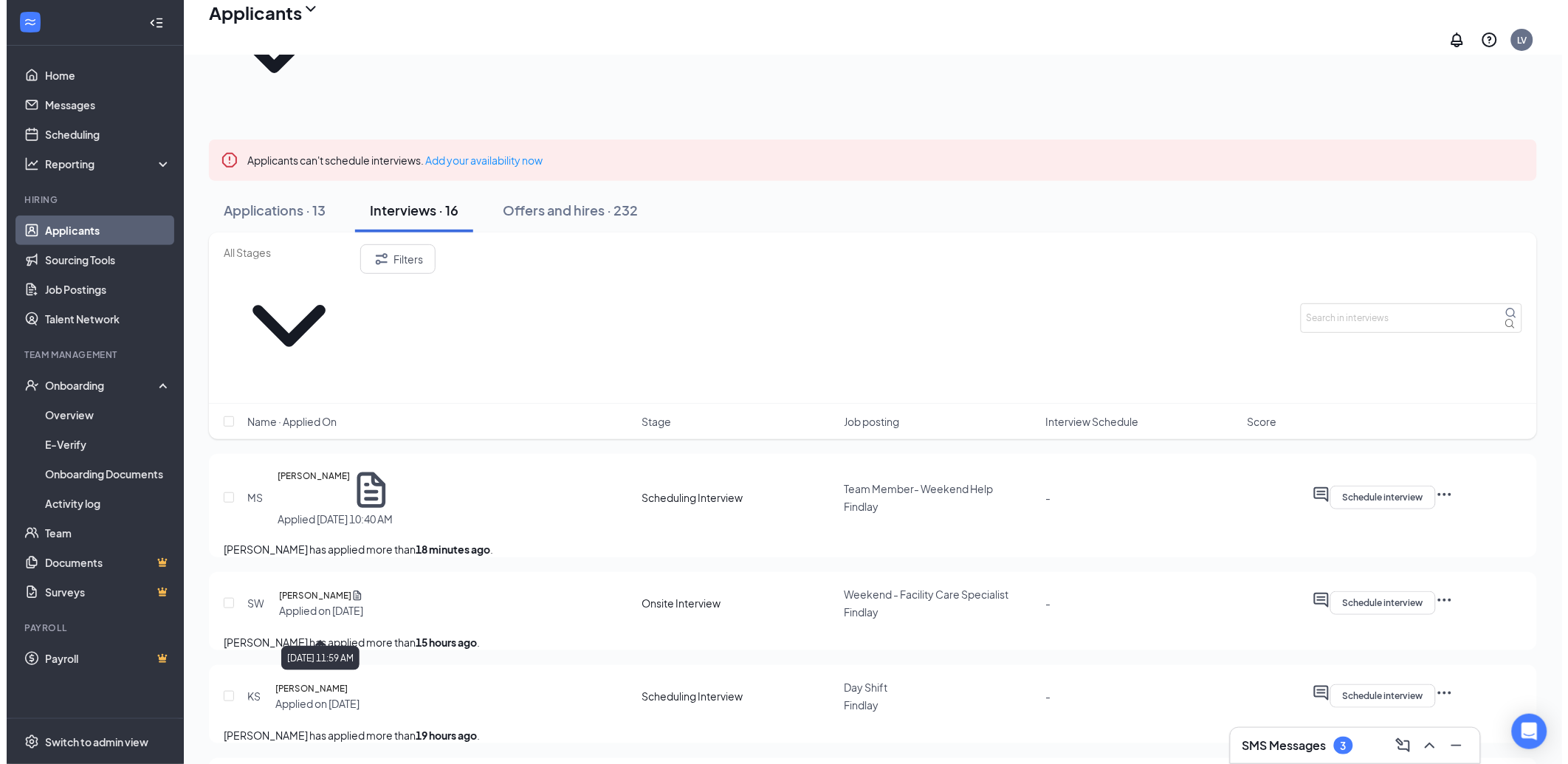
scroll to position [1, 0]
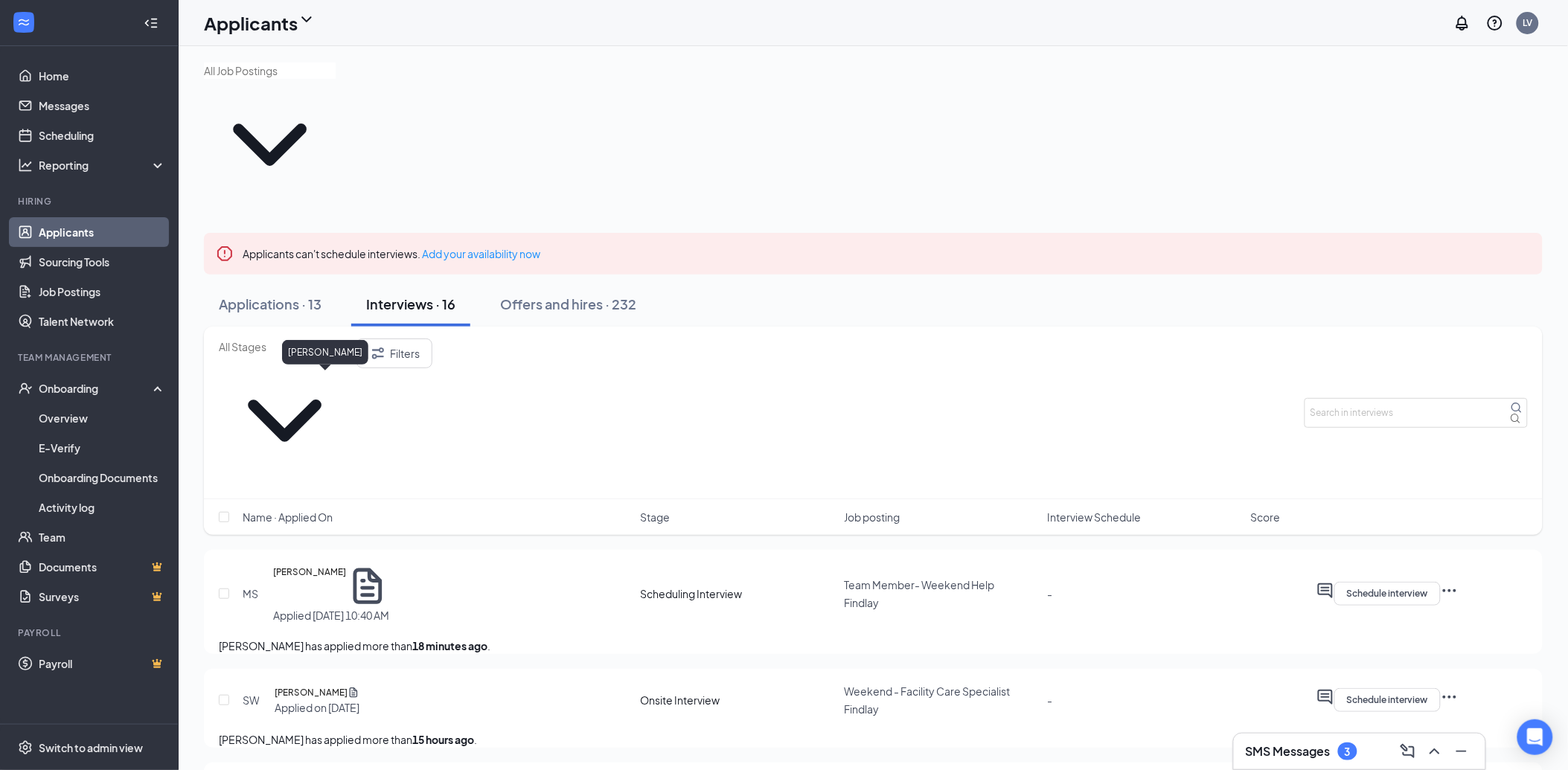
click at [323, 565] on h5 "[PERSON_NAME]" at bounding box center [310, 586] width 73 height 43
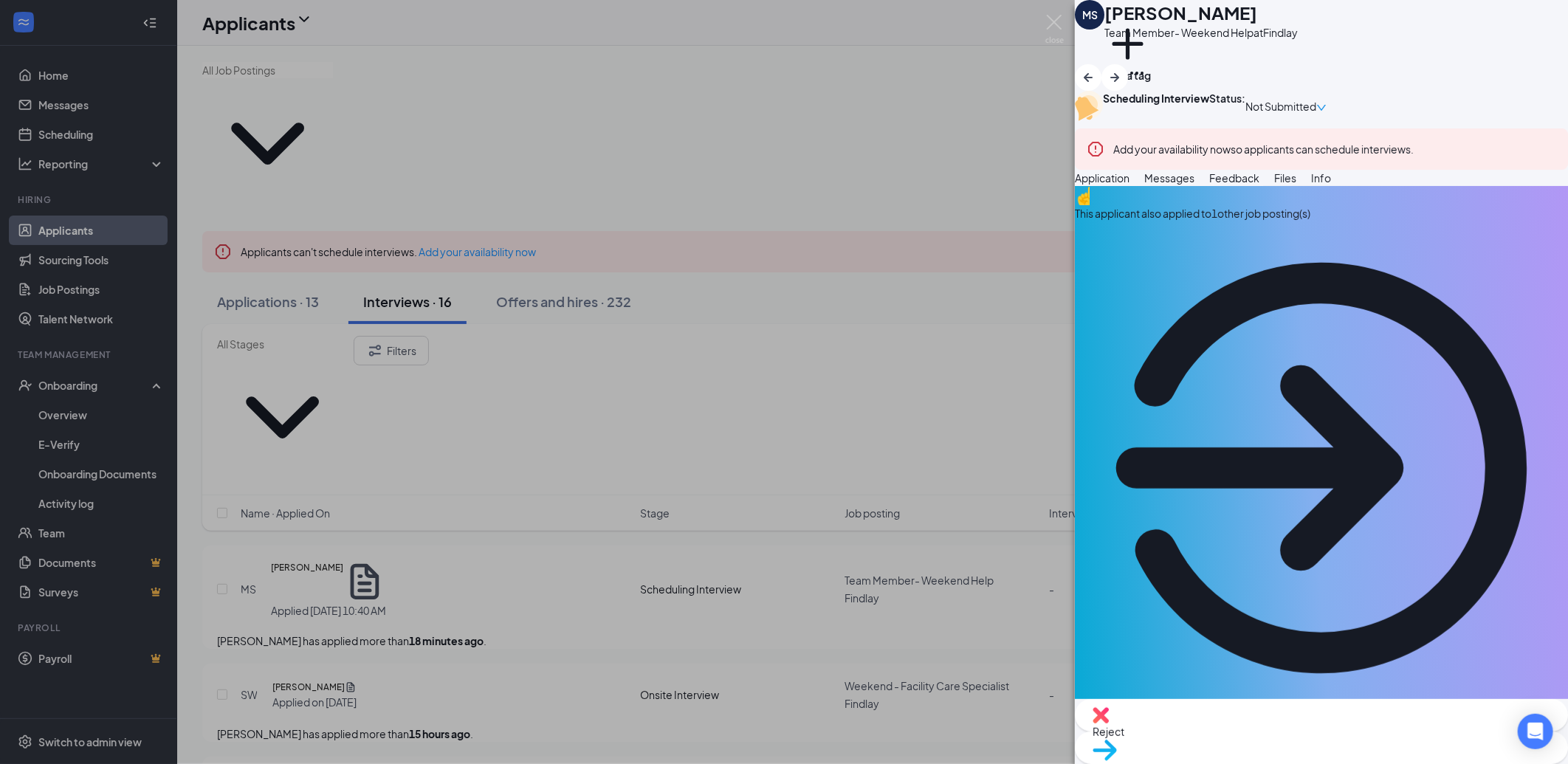
click at [1296, 184] on span "Files" at bounding box center [1285, 178] width 22 height 13
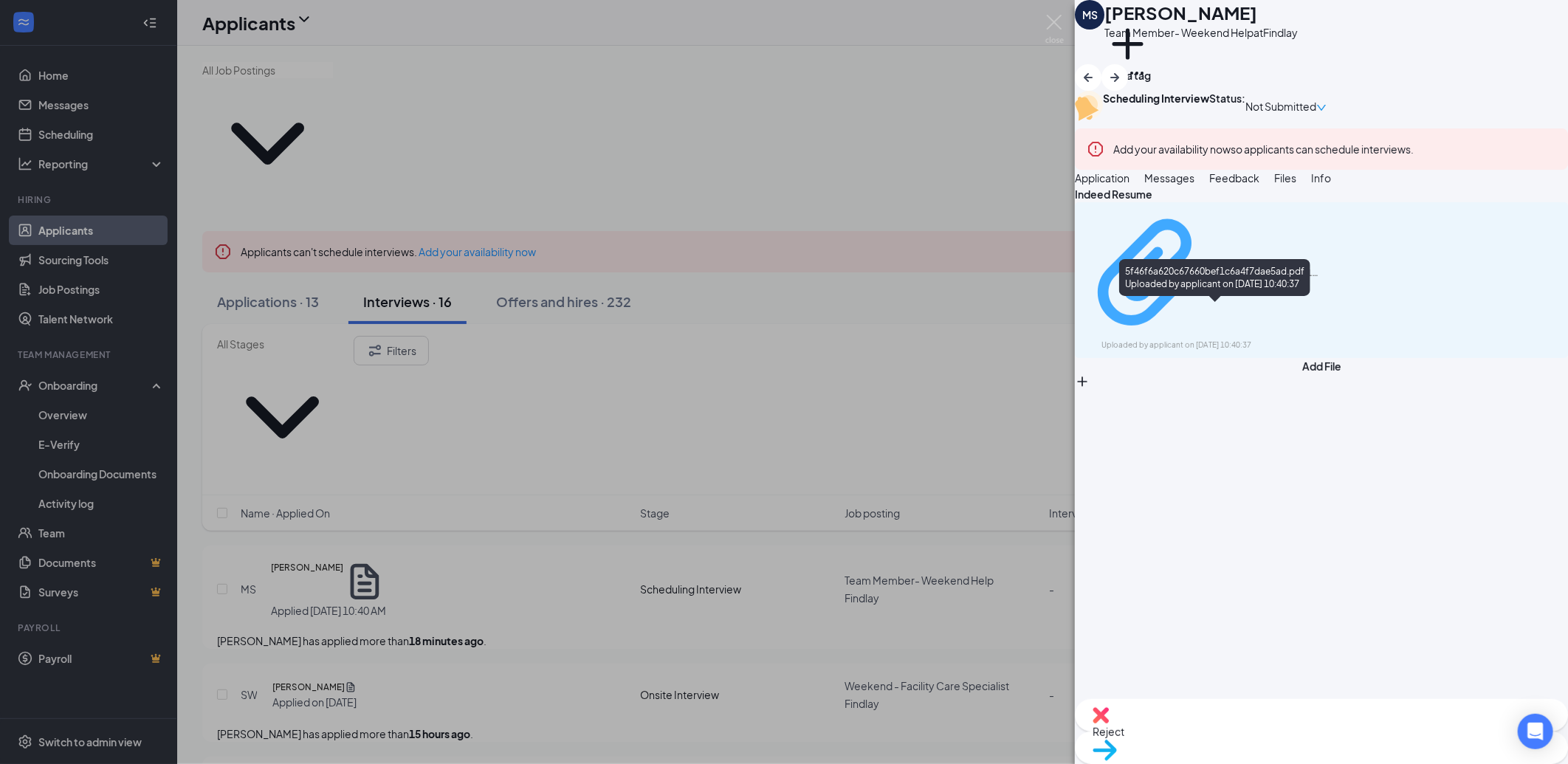
click at [1258, 279] on div "5f46f6a620c67660bef1c6a4f7dae5ad.pdf" at bounding box center [1268, 273] width 111 height 12
click at [1195, 186] on button "Messages" at bounding box center [1170, 178] width 50 height 16
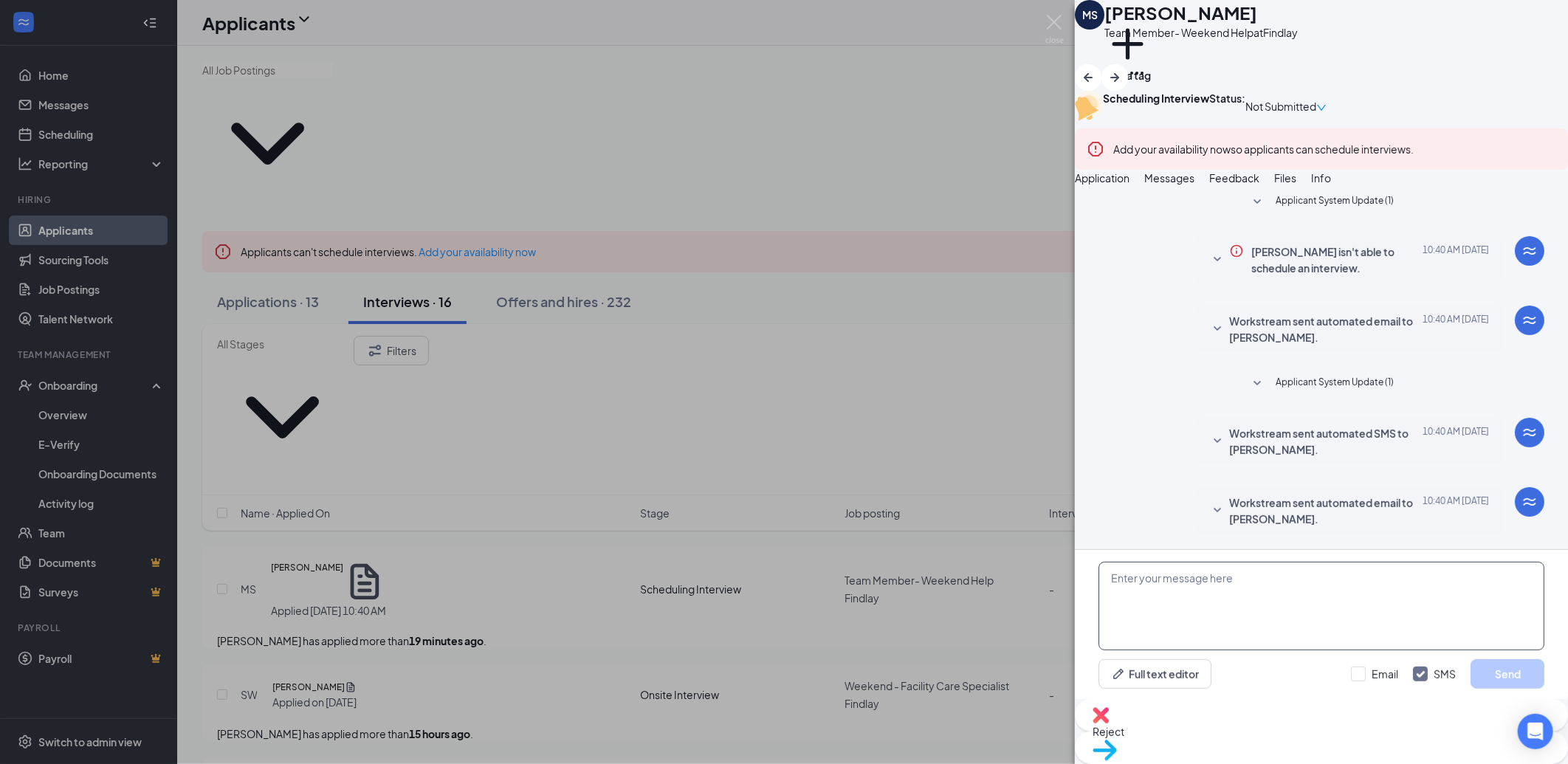
scroll to position [67, 0]
paste textarea "Hello and thank you for applying to Culver's of Findlay! My name is Aliza Stahl…"
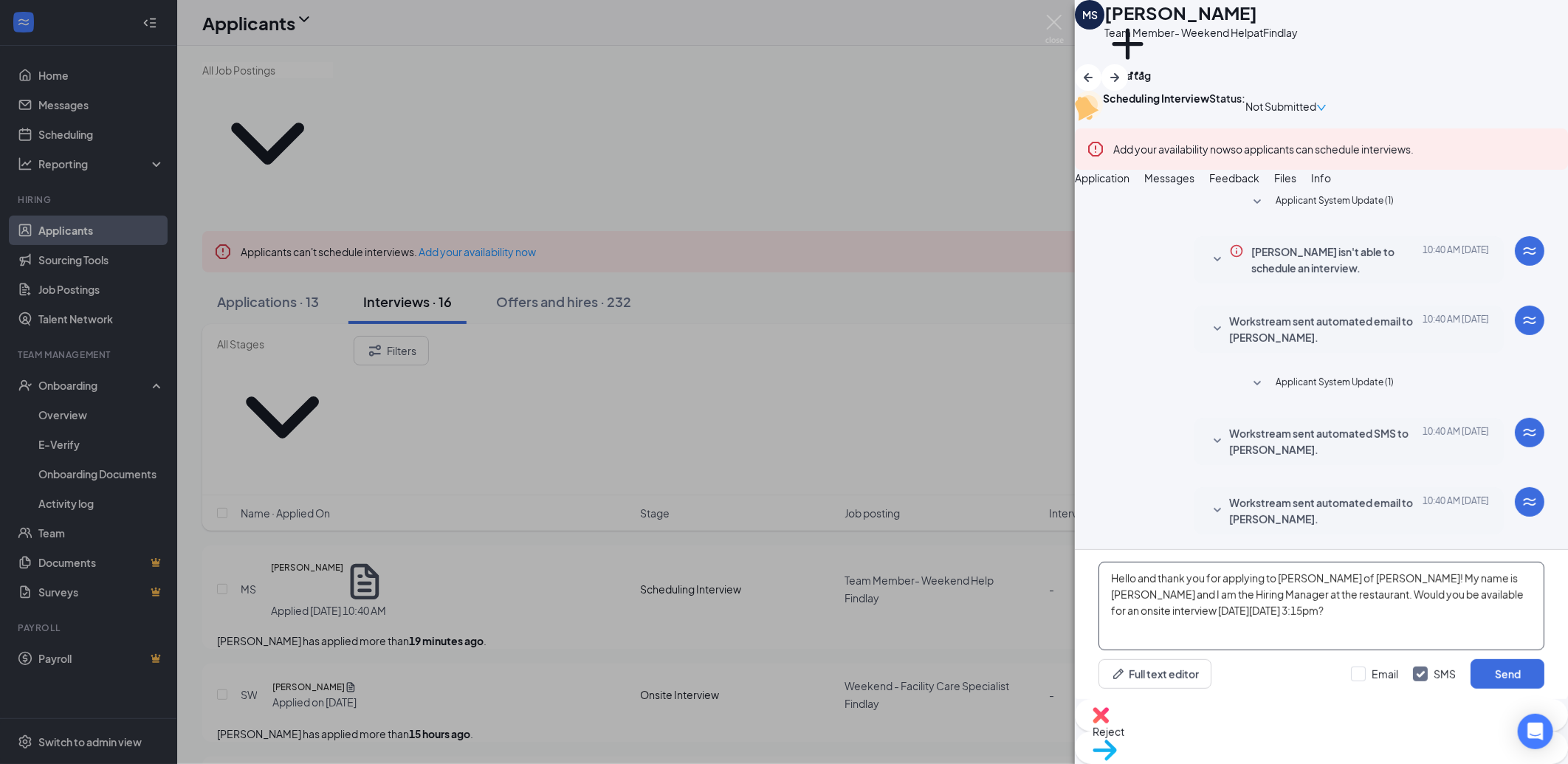
click at [1346, 617] on textarea "Hello and thank you for applying to Culver's of Findlay! My name is Aliza Stahl…" at bounding box center [1321, 606] width 446 height 89
type textarea "Hello and thank you for applying to [PERSON_NAME] of [PERSON_NAME]! My name is …"
click at [1488, 681] on button "Send" at bounding box center [1508, 674] width 74 height 30
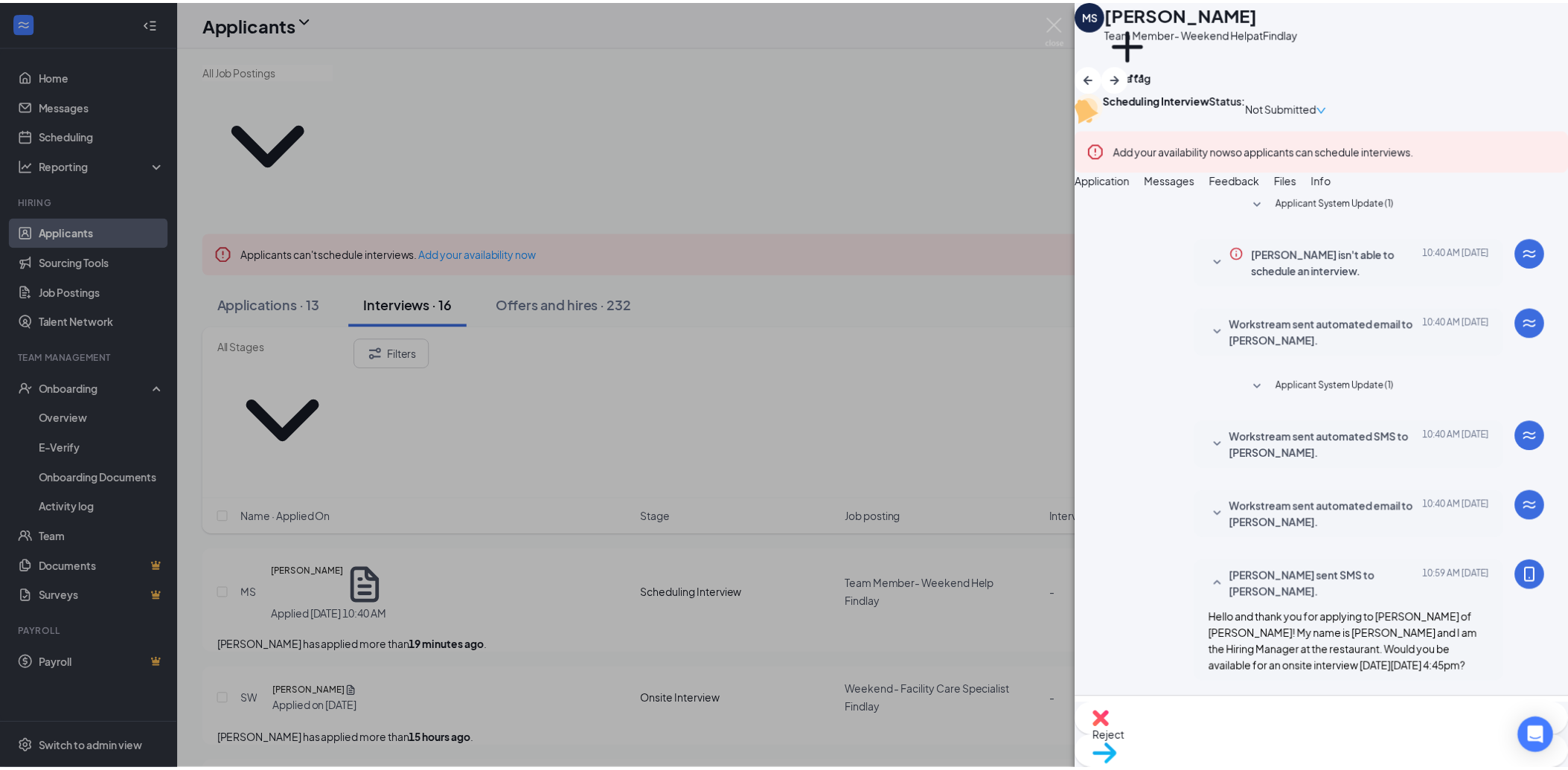
scroll to position [210, 0]
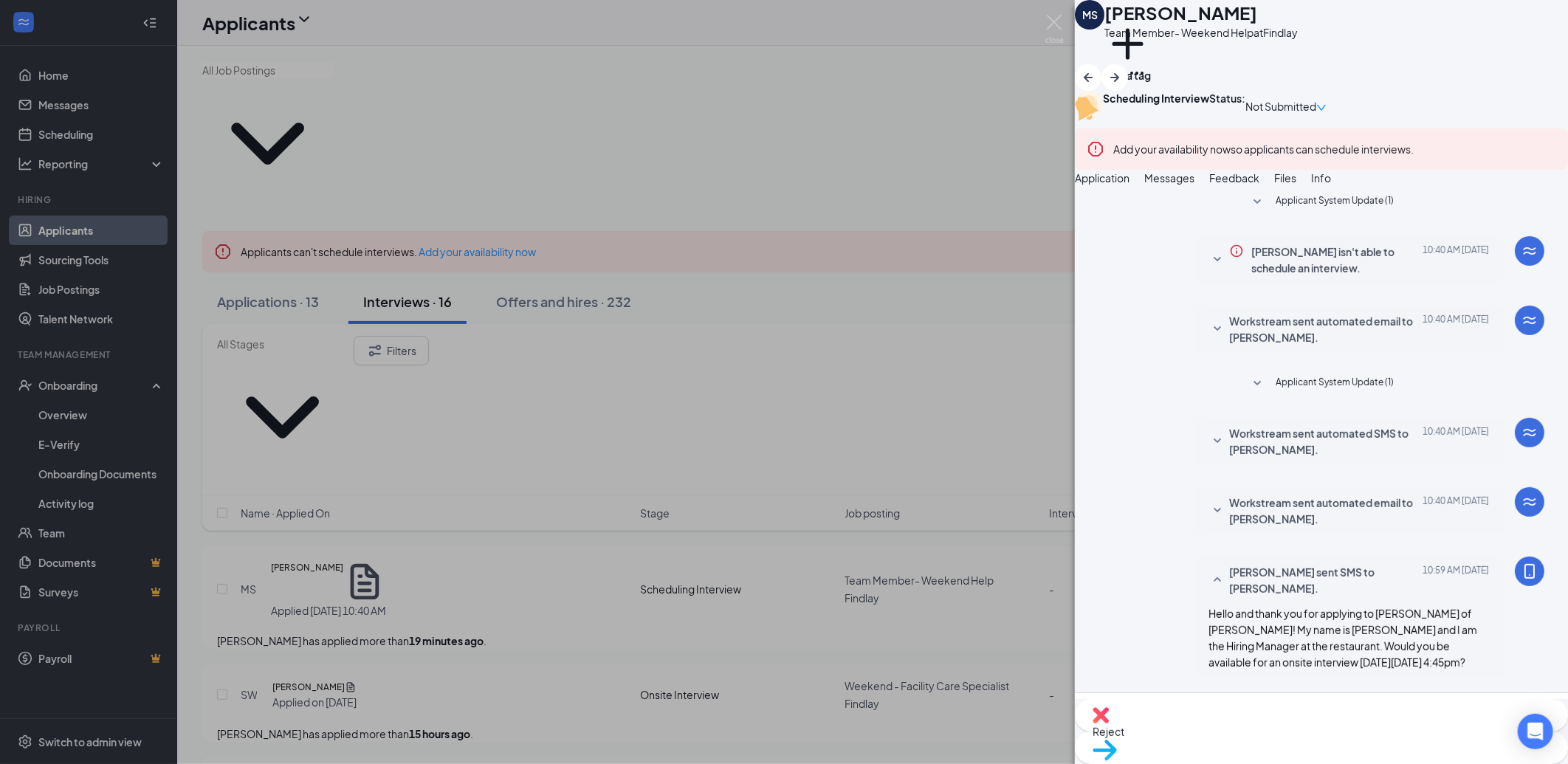
click at [498, 470] on div "MS mariana sosa Team Member- Weekend Help at Findlay Add a tag Scheduling Inter…" at bounding box center [784, 382] width 1568 height 764
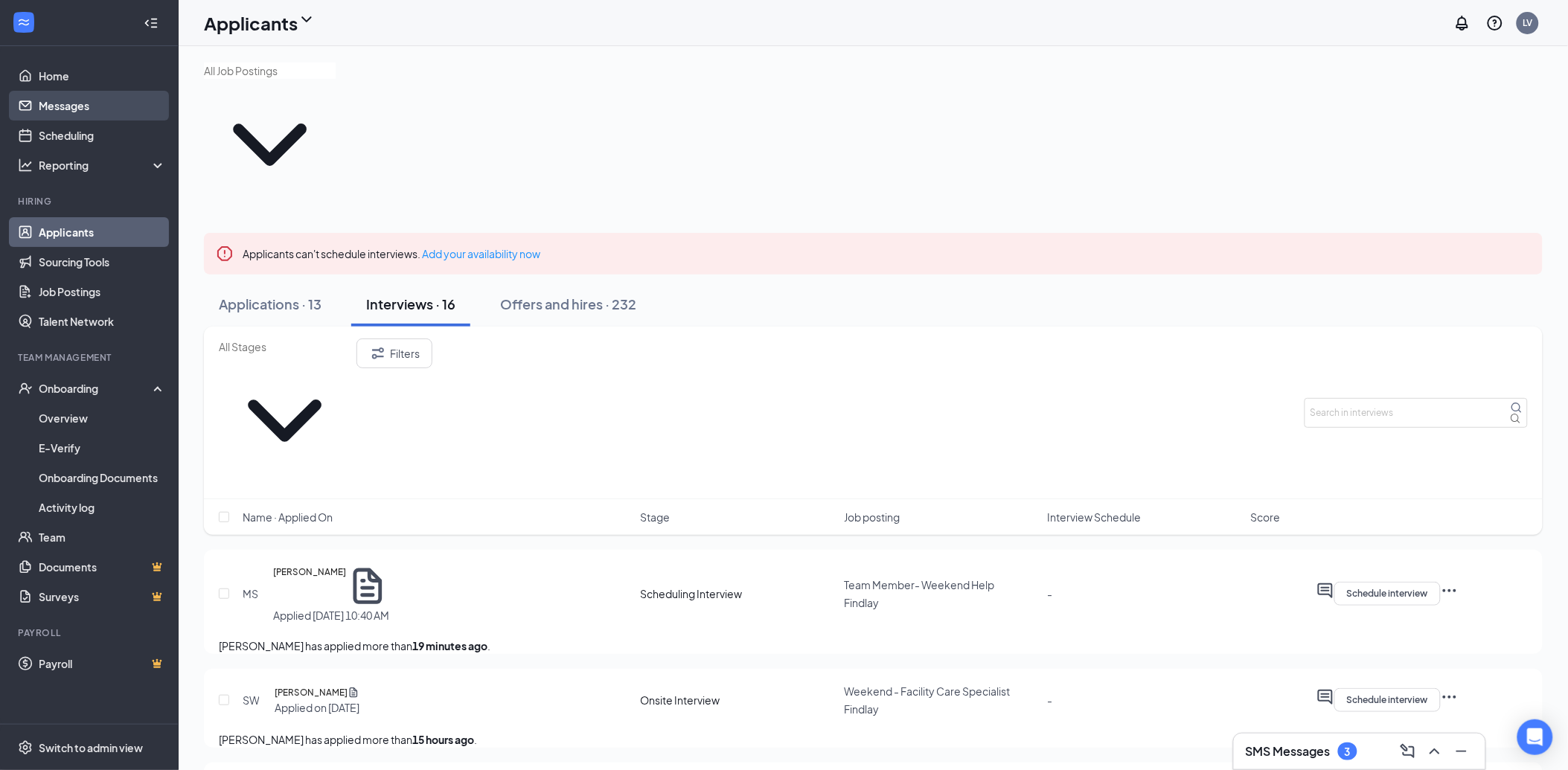
click at [142, 106] on link "Messages" at bounding box center [102, 106] width 128 height 30
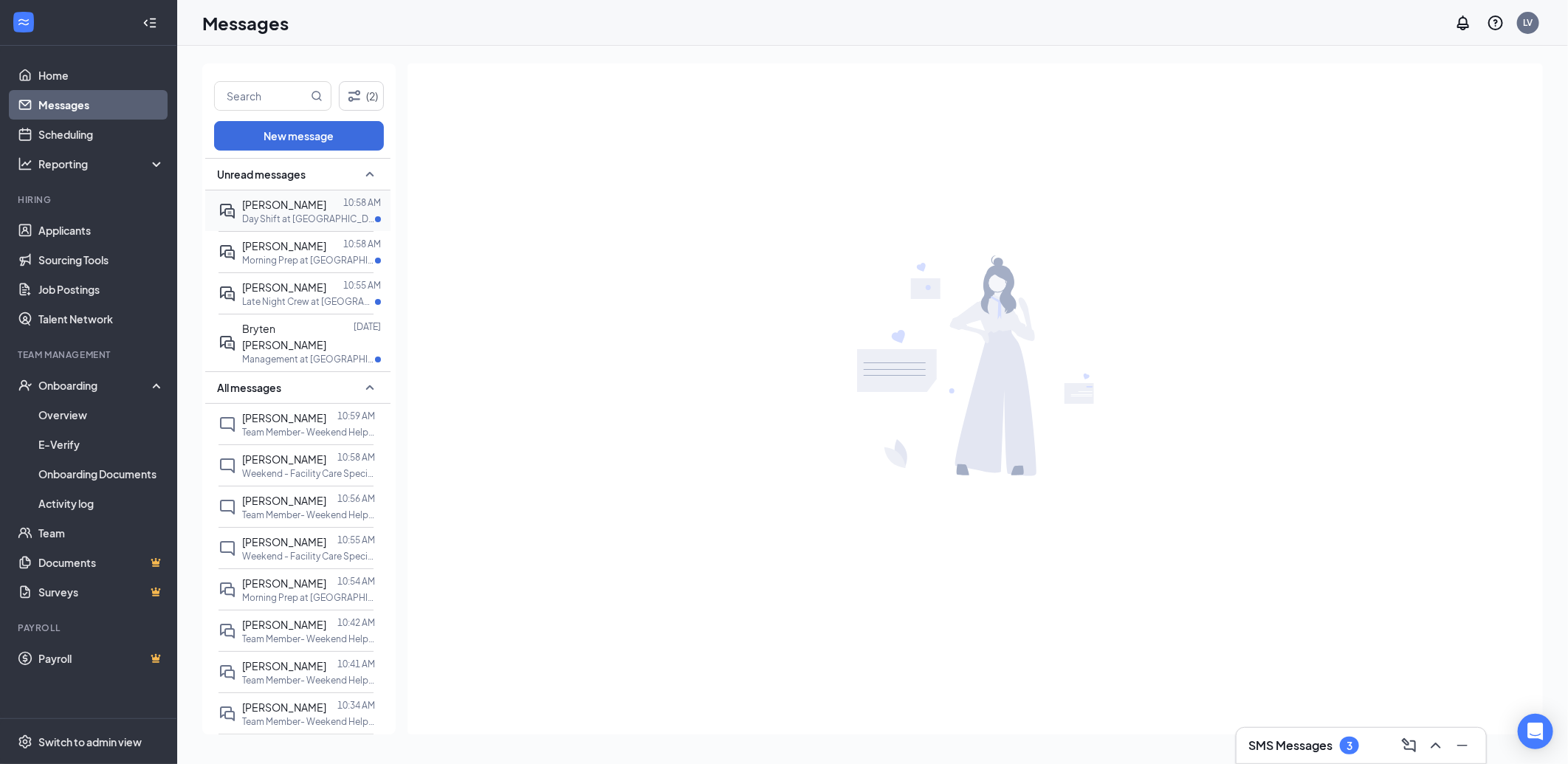
click at [271, 207] on span "[PERSON_NAME]" at bounding box center [284, 204] width 84 height 13
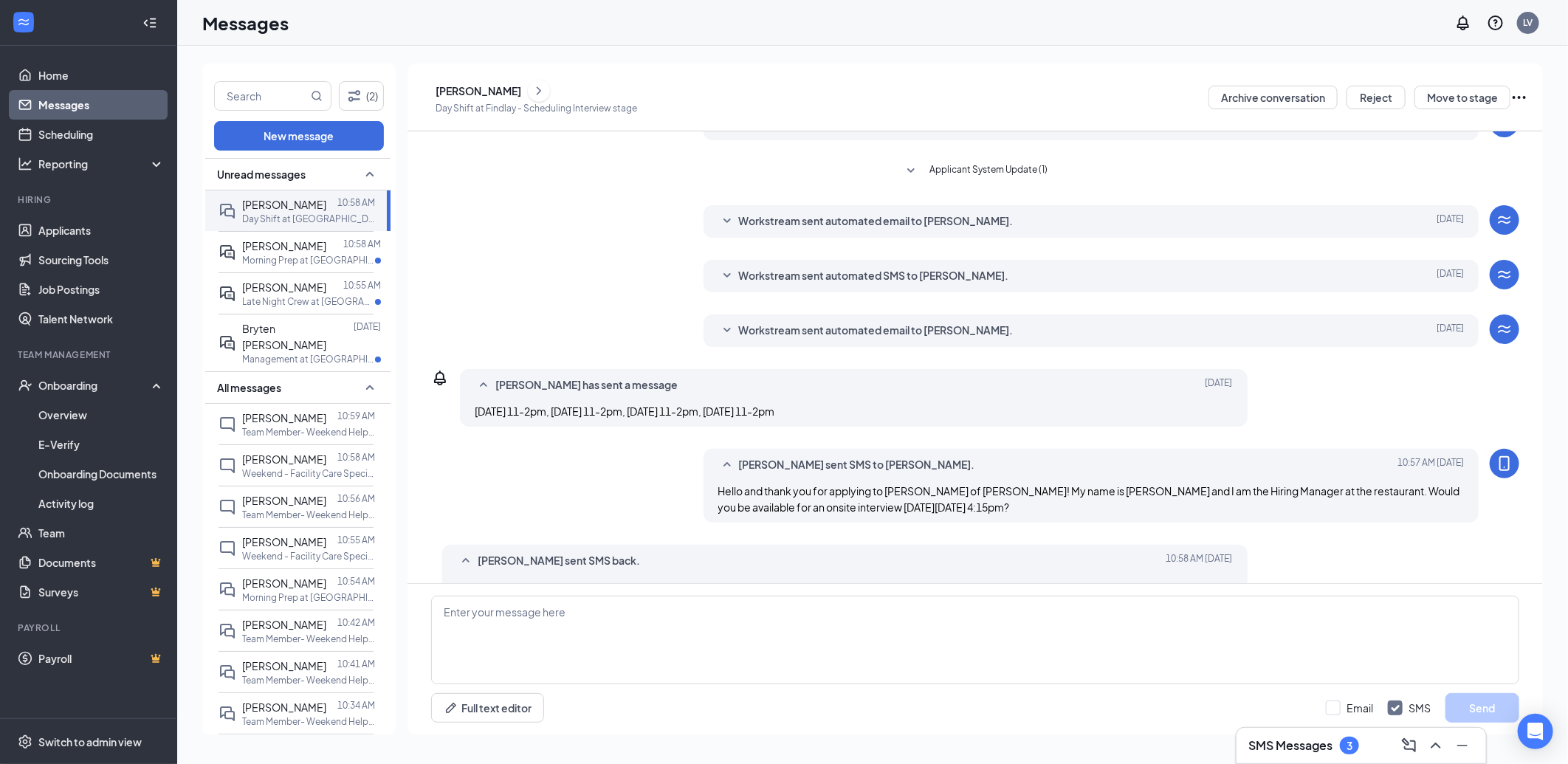
scroll to position [107, 0]
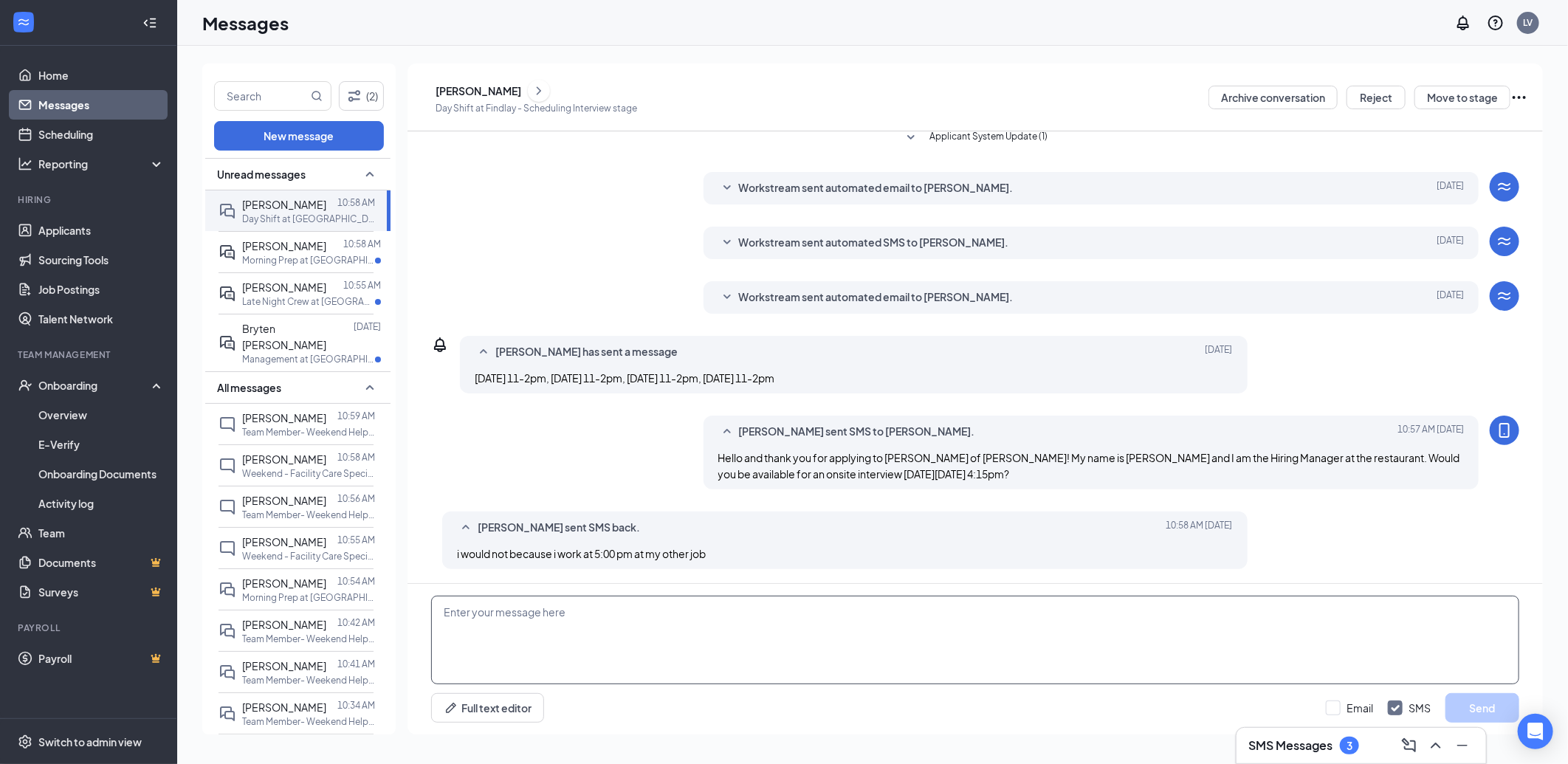
click at [696, 614] on textarea at bounding box center [975, 640] width 1088 height 89
type textarea "How is earlier in the day, I could do 2:00pm!"
click at [1486, 706] on button "Send" at bounding box center [1483, 708] width 74 height 30
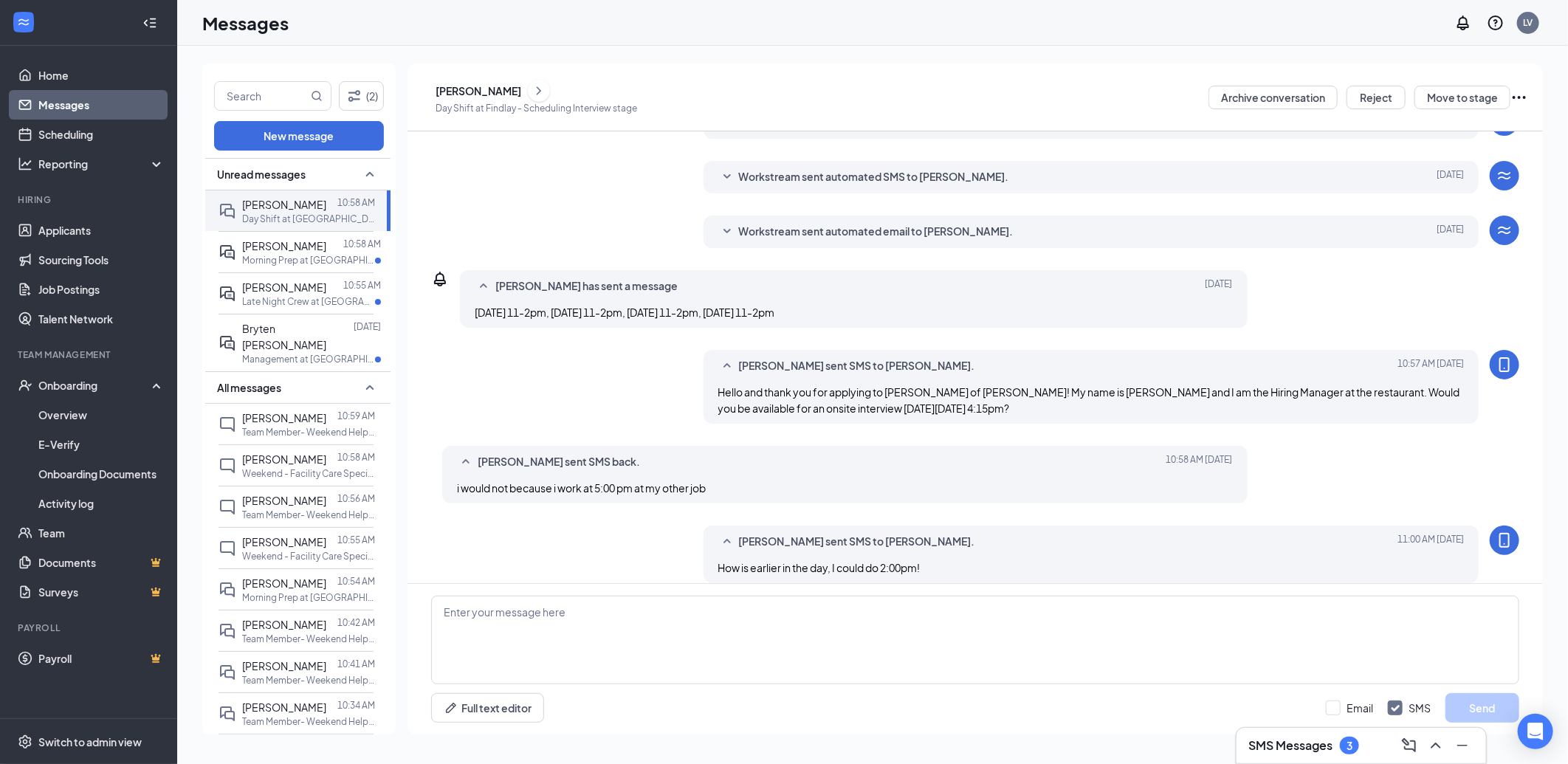
scroll to position [187, 0]
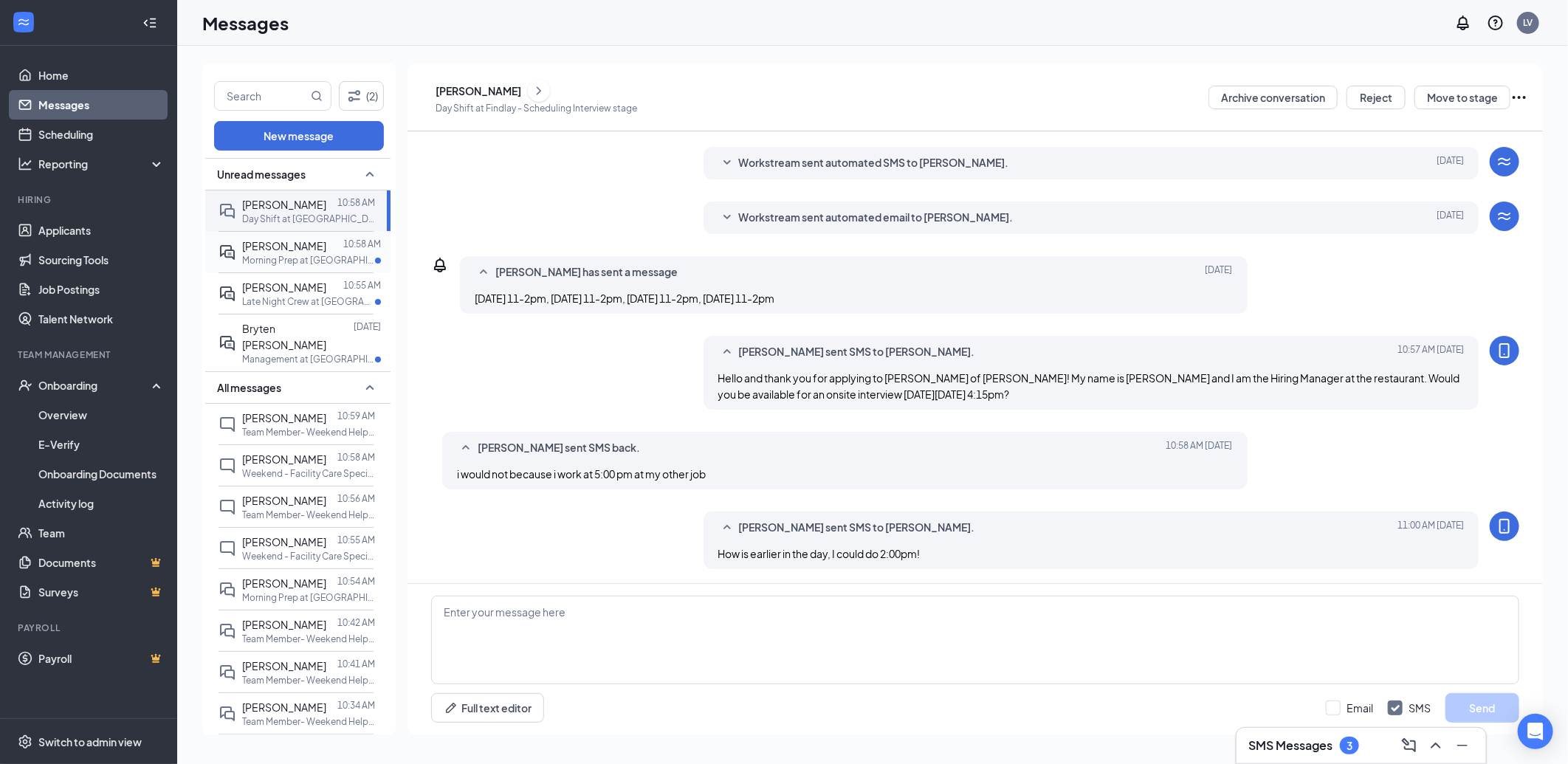
click at [303, 267] on p "Morning Prep at [GEOGRAPHIC_DATA]" at bounding box center [309, 260] width 133 height 13
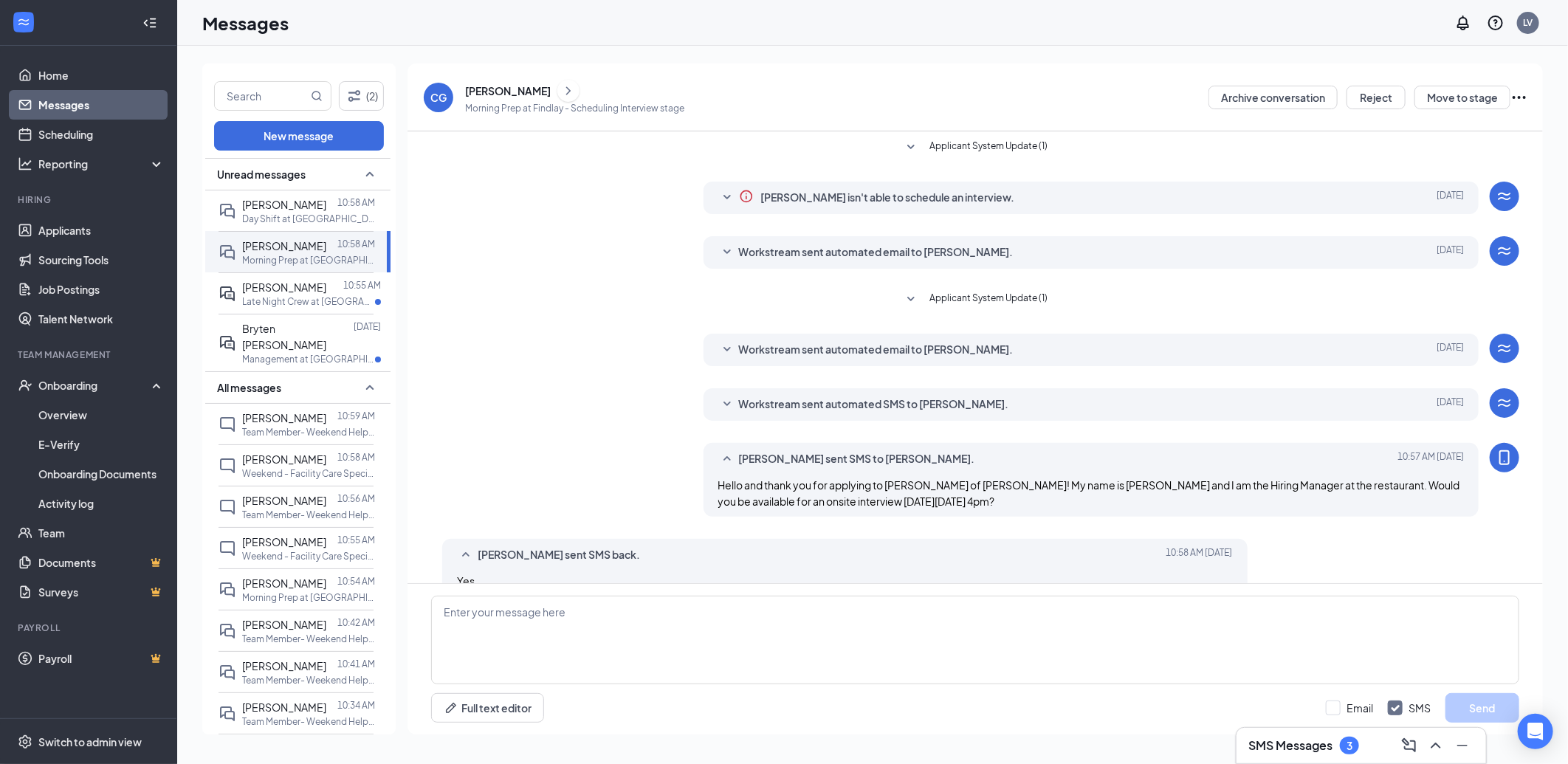
scroll to position [27, 0]
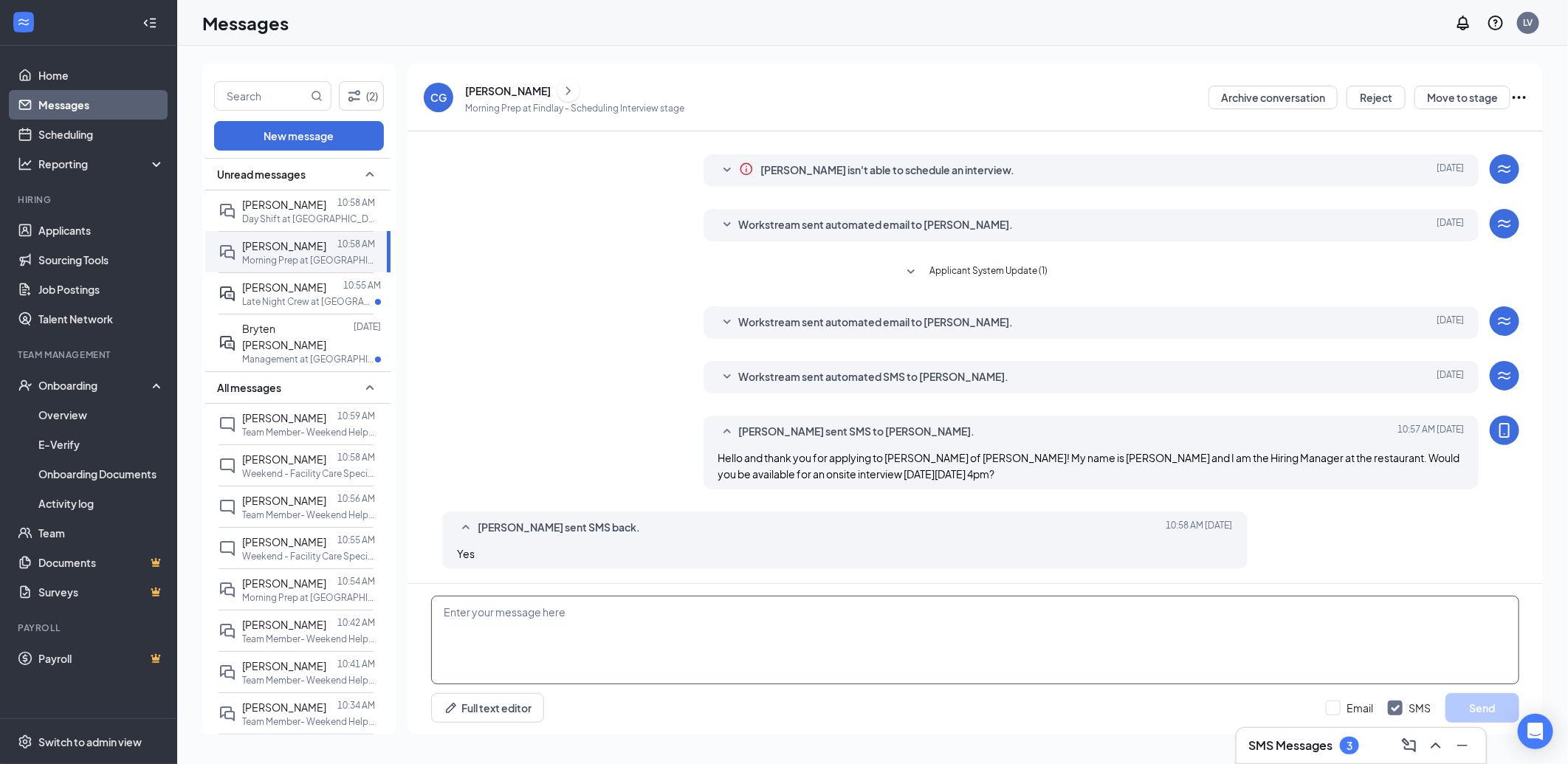
click at [554, 624] on textarea at bounding box center [975, 640] width 1088 height 89
type textarea "Great, we will see you [DATE]!"
click at [1496, 693] on button "Send" at bounding box center [1483, 708] width 74 height 30
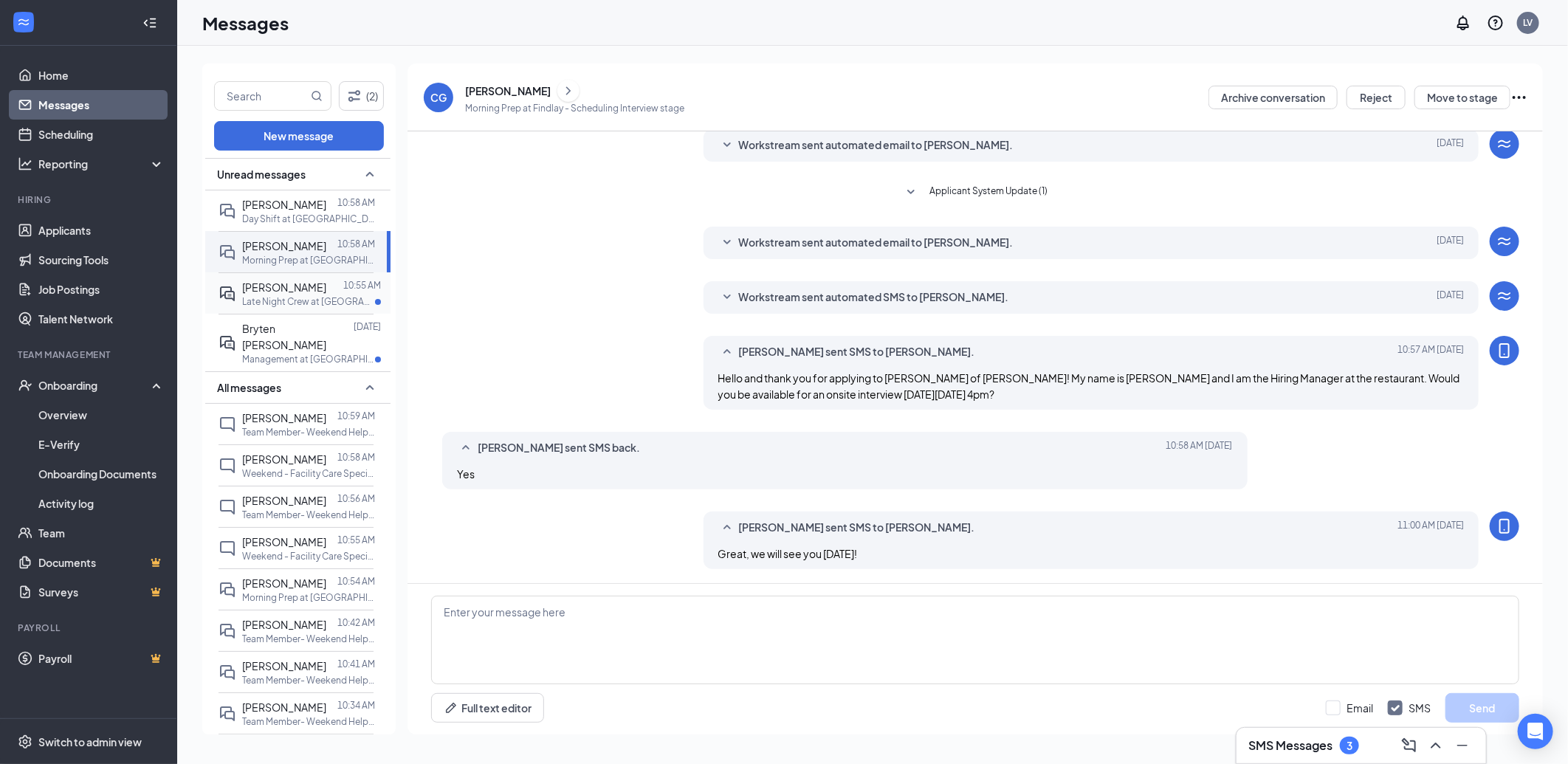
click at [285, 294] on span "[PERSON_NAME]" at bounding box center [284, 287] width 84 height 13
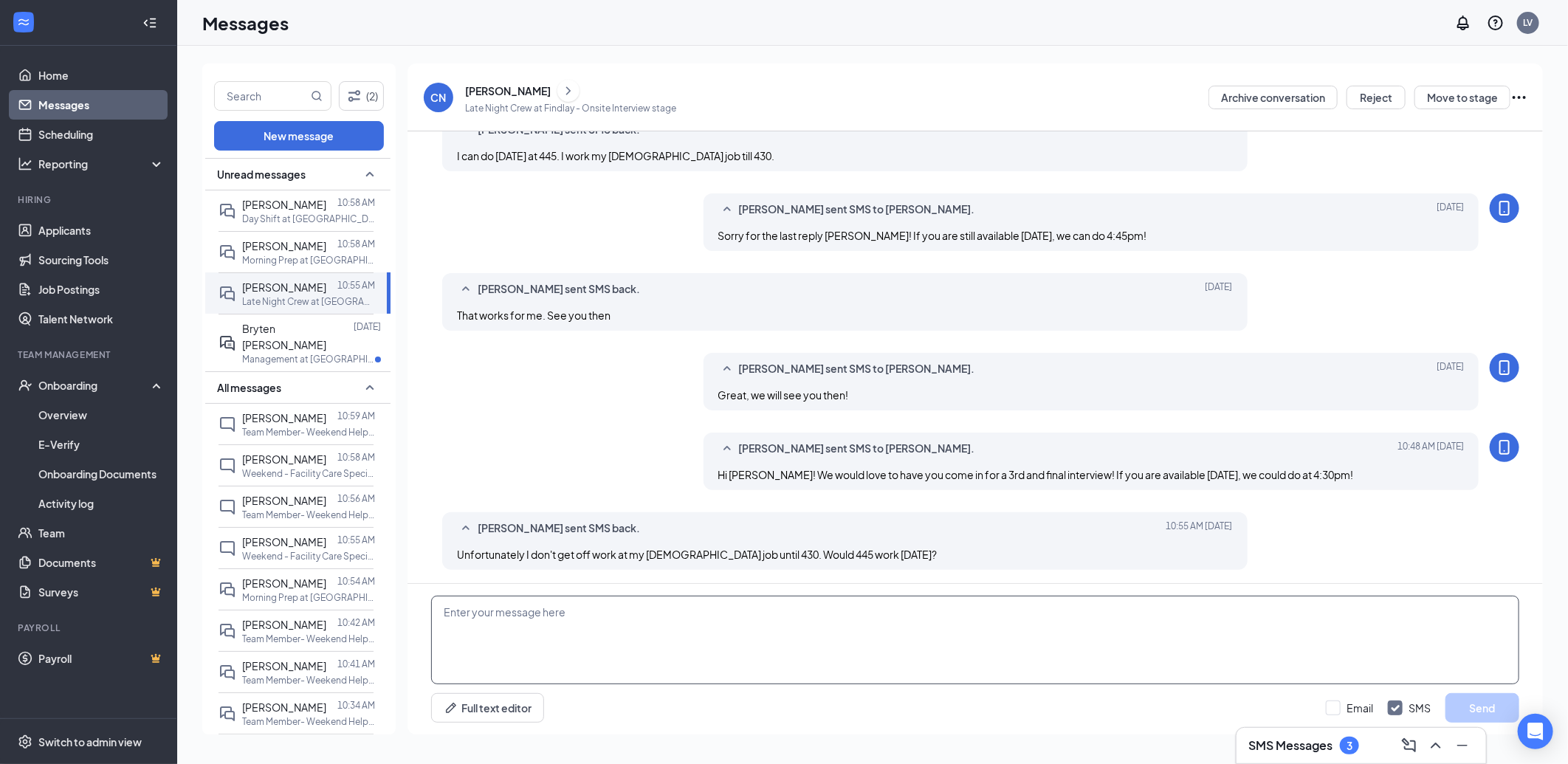
scroll to position [392, 0]
click at [743, 647] on textarea at bounding box center [975, 640] width 1088 height 89
type textarea "That works! We will see you [DATE] at 4:45pm!"
click at [1495, 703] on button "Send" at bounding box center [1483, 708] width 74 height 30
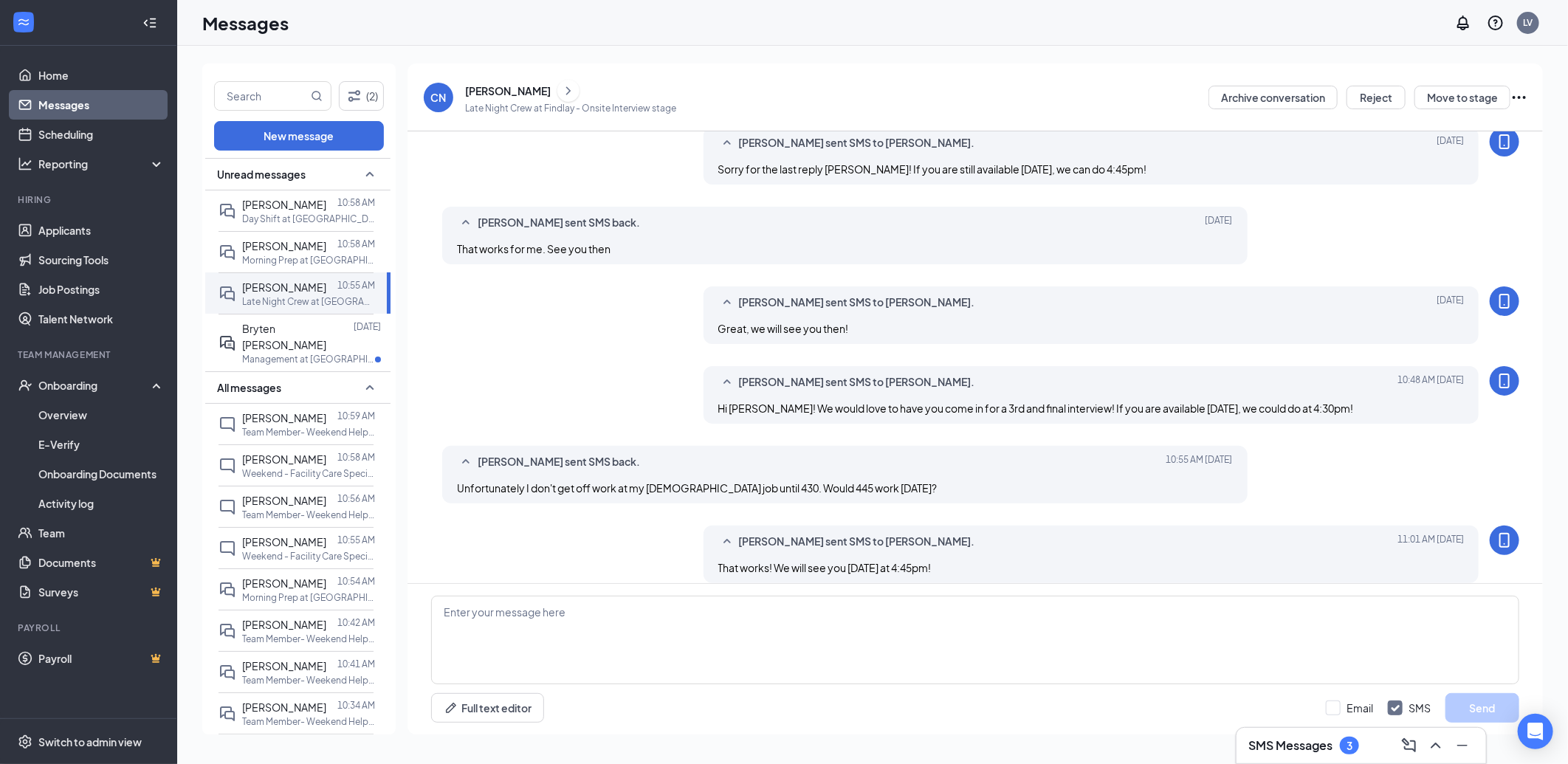
scroll to position [471, 0]
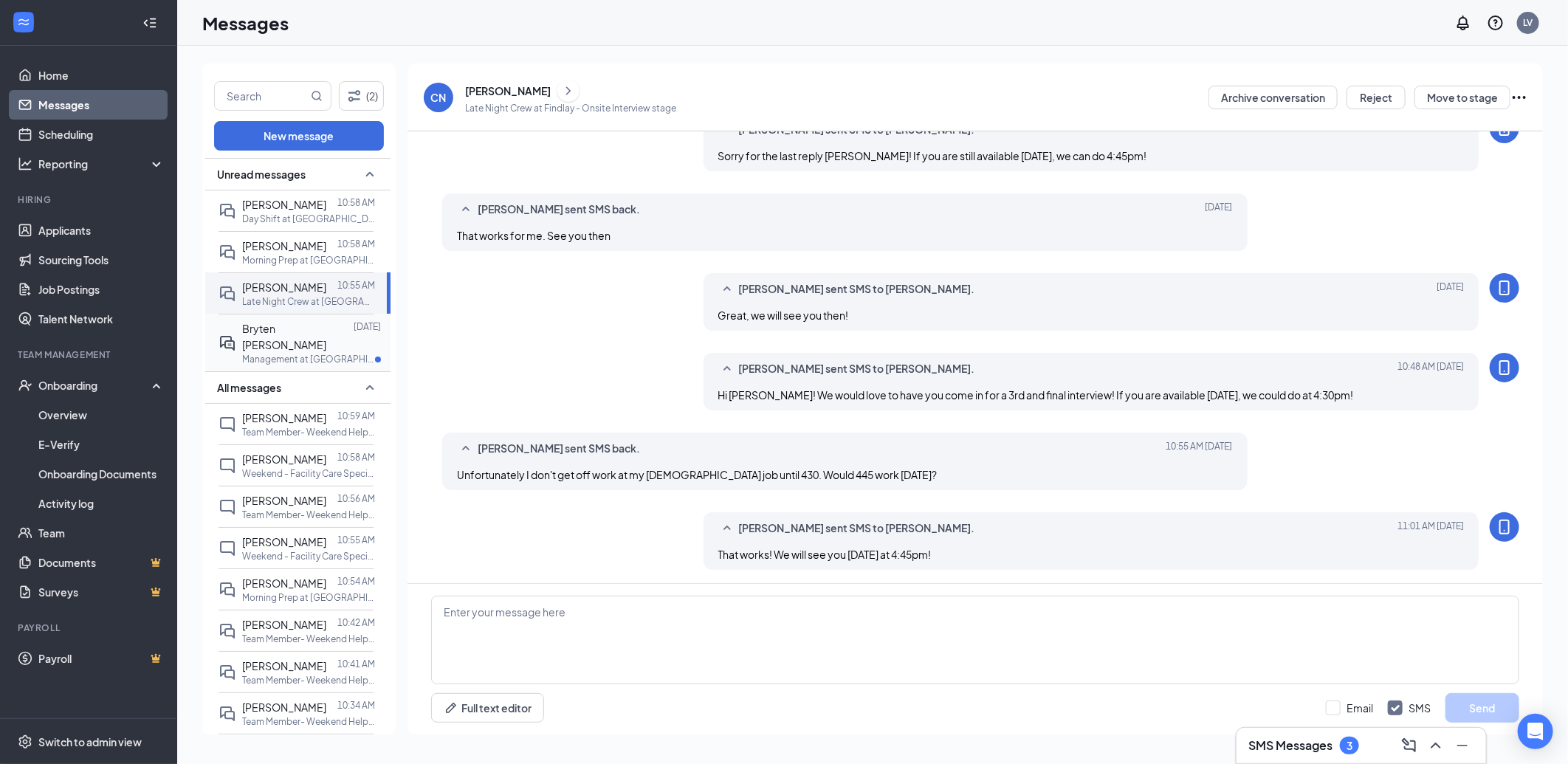
click at [289, 352] on span "Bryten [PERSON_NAME]" at bounding box center [284, 337] width 84 height 30
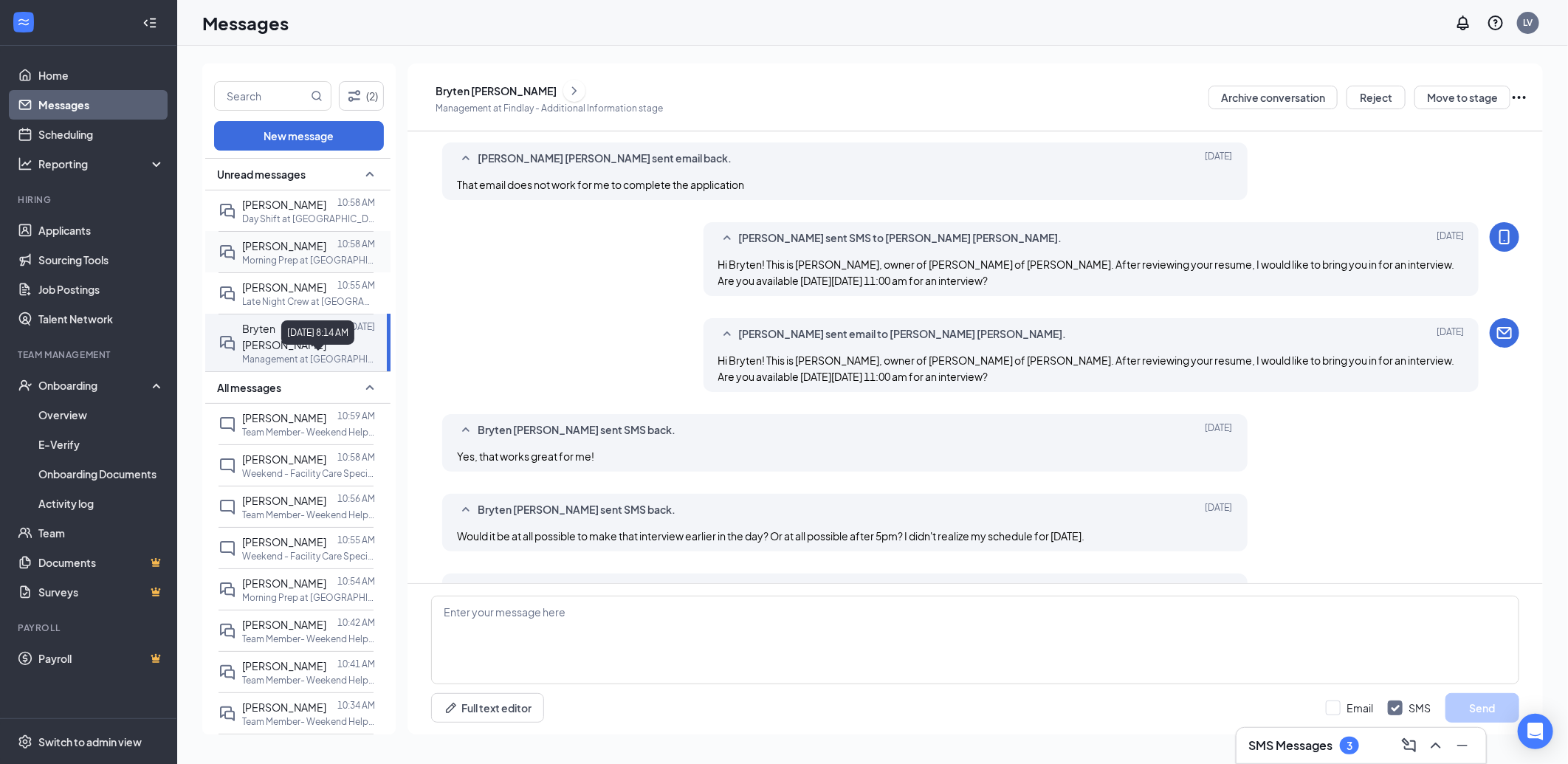
scroll to position [355, 0]
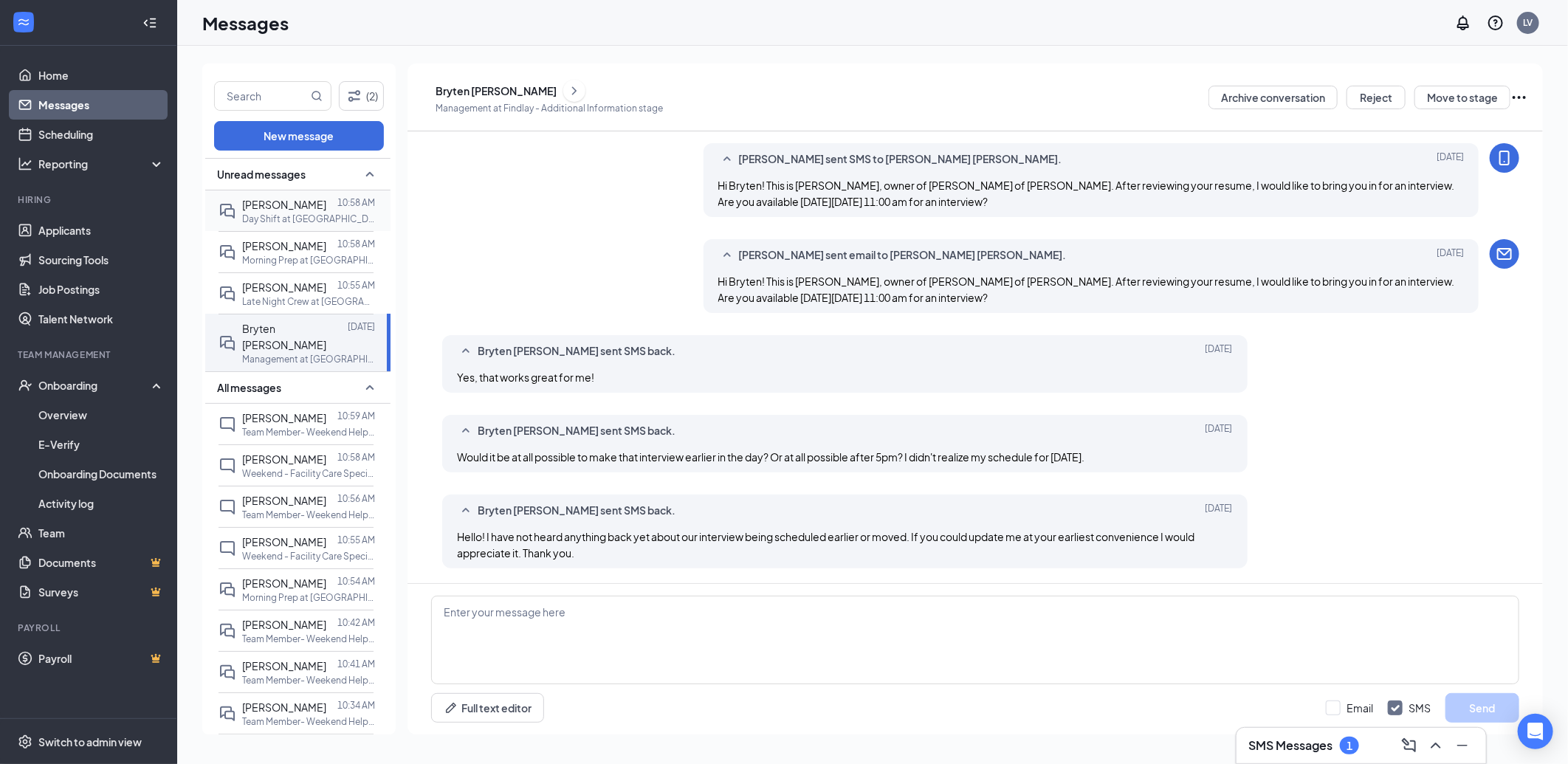
click at [290, 204] on div "[PERSON_NAME]" at bounding box center [284, 204] width 84 height 16
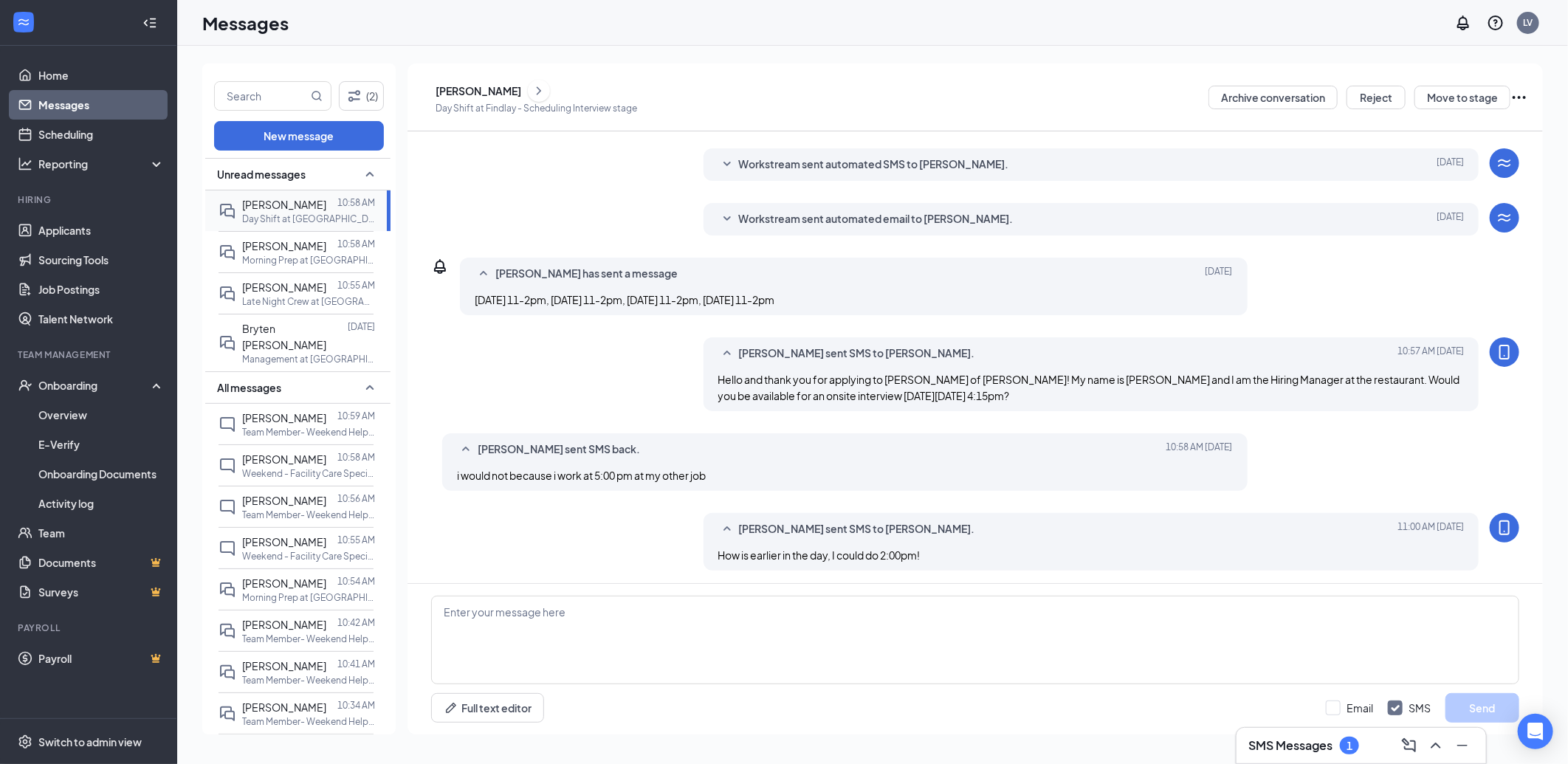
scroll to position [187, 0]
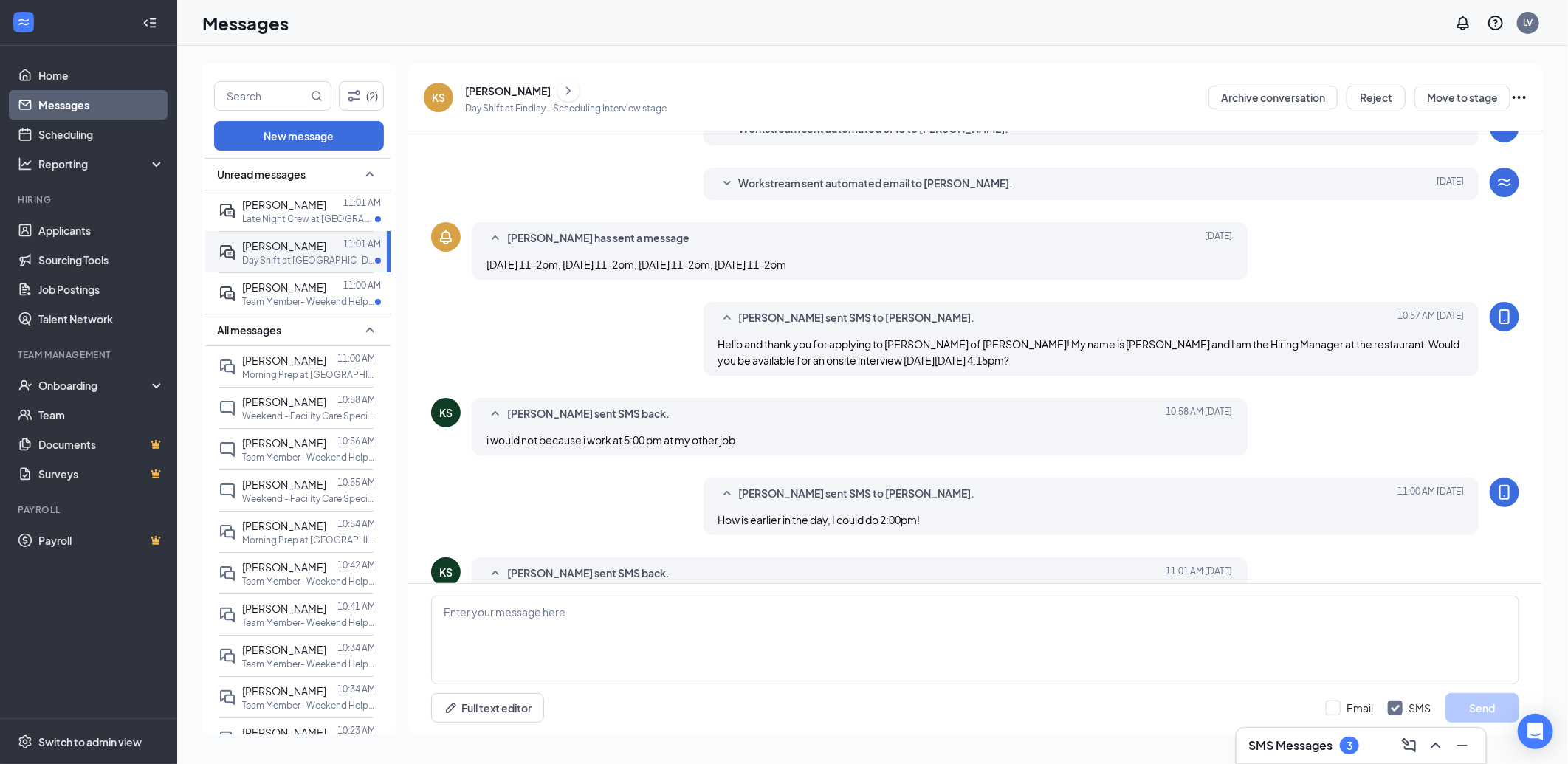
scroll to position [271, 0]
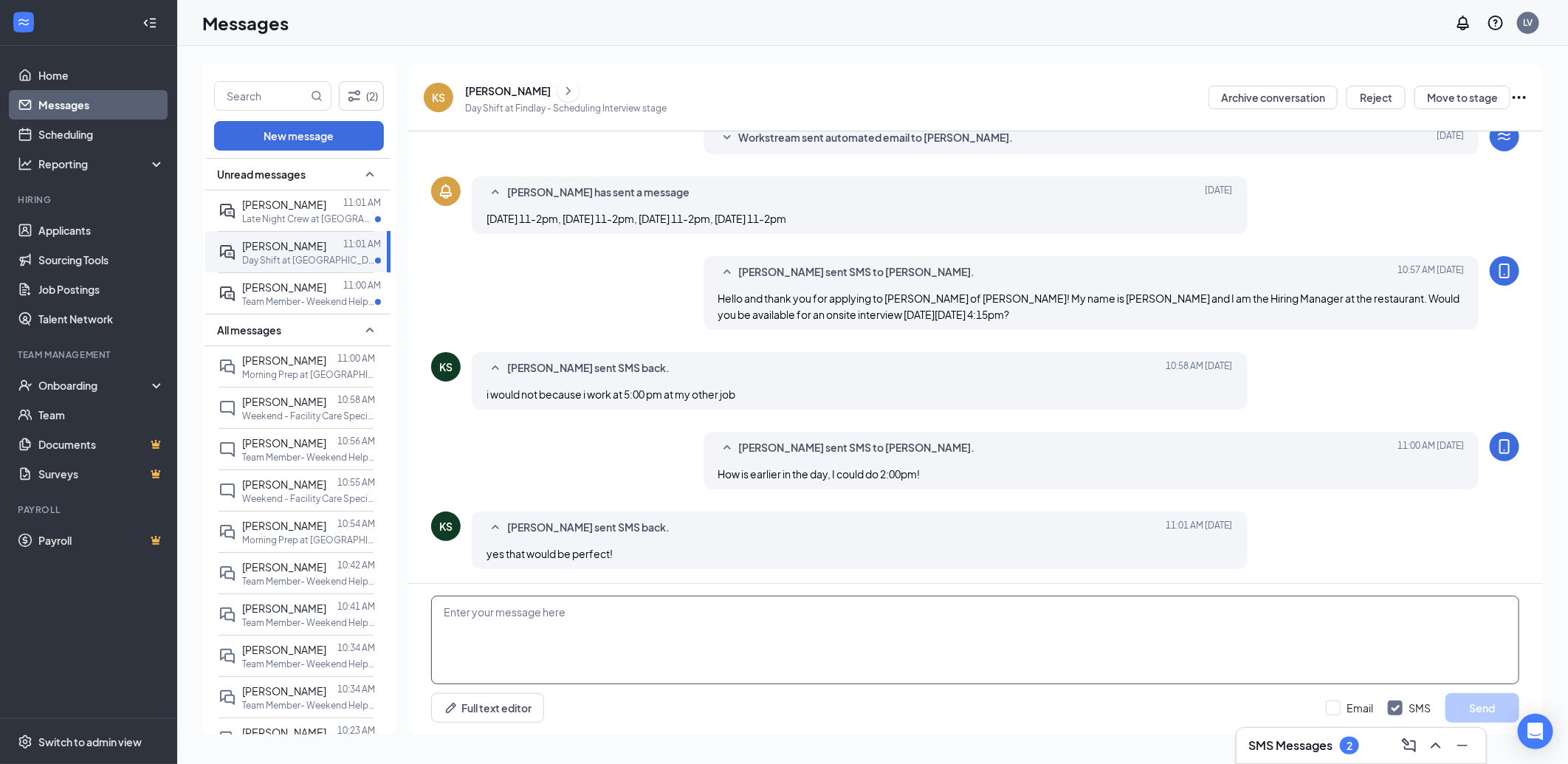
click at [845, 629] on textarea at bounding box center [975, 640] width 1088 height 89
type textarea "Great, we will see you [DATE] at 2pm!"
click at [1494, 721] on button "Send" at bounding box center [1483, 708] width 74 height 30
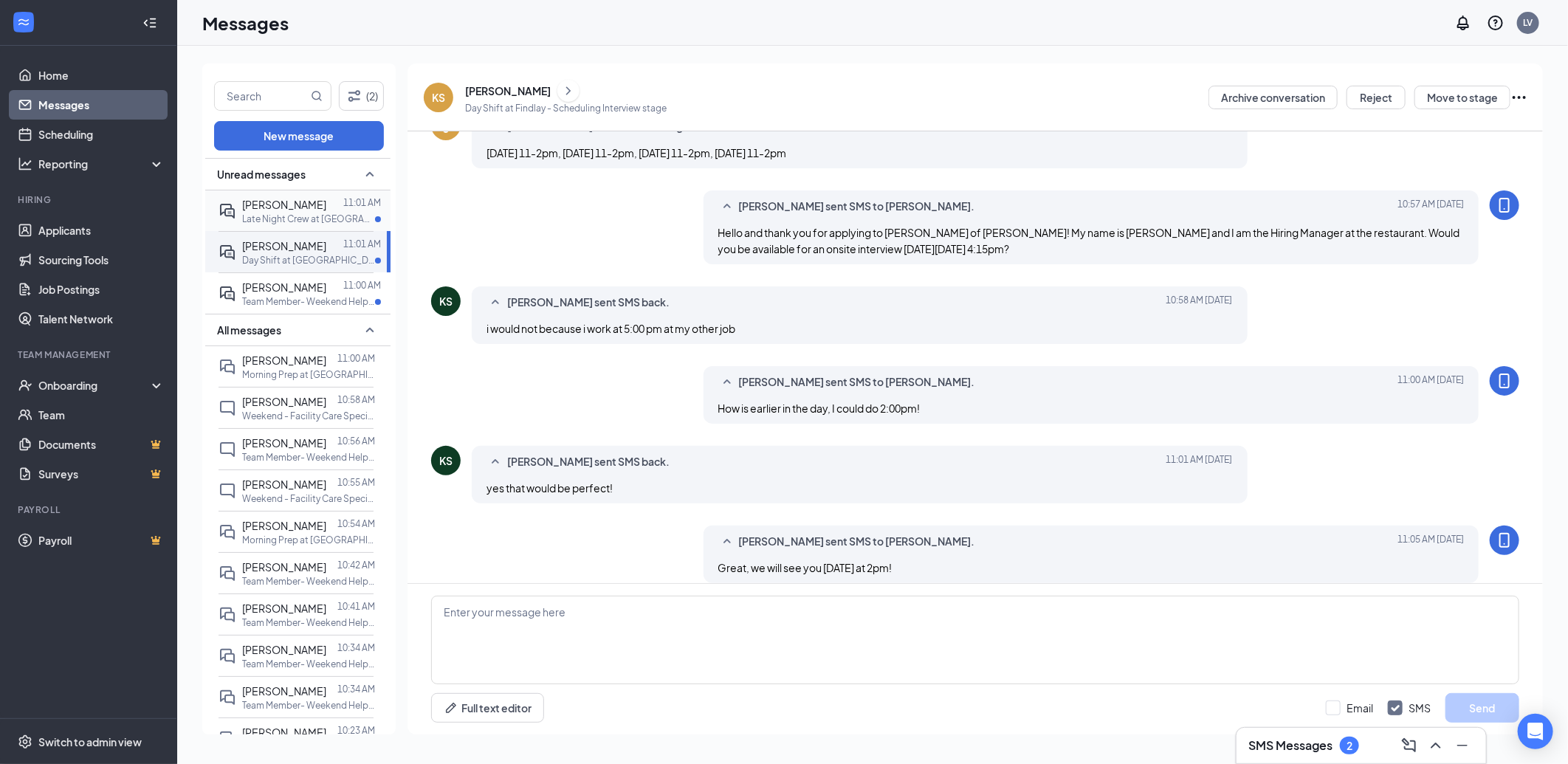
scroll to position [351, 0]
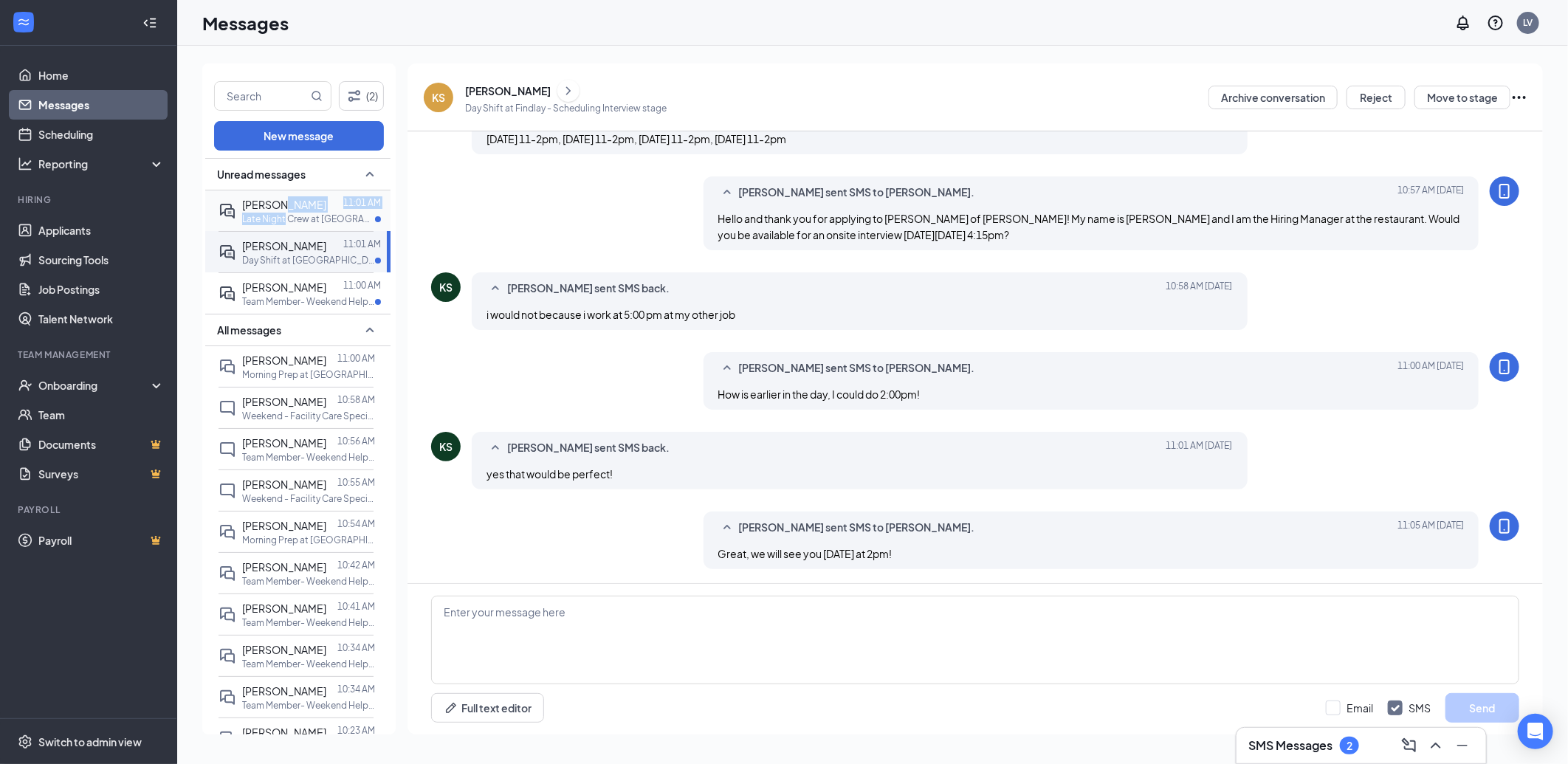
click at [285, 211] on div "[PERSON_NAME] 11:01 AM Late Night Crew at [GEOGRAPHIC_DATA]" at bounding box center [311, 210] width 138 height 29
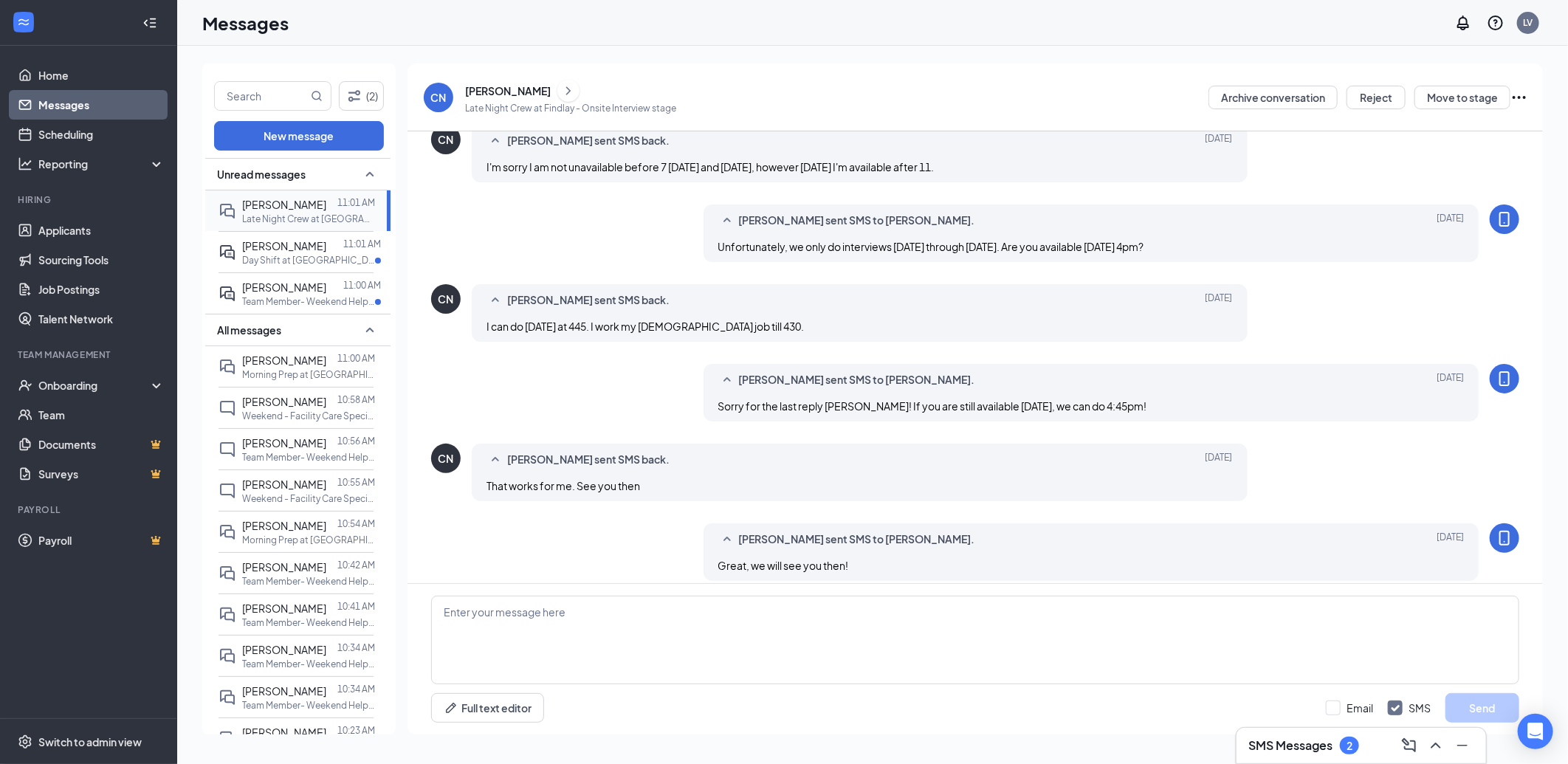
drag, startPoint x: 286, startPoint y: 212, endPoint x: 329, endPoint y: 224, distance: 44.6
click at [329, 224] on p "Late Night Crew at [GEOGRAPHIC_DATA]" at bounding box center [309, 218] width 133 height 13
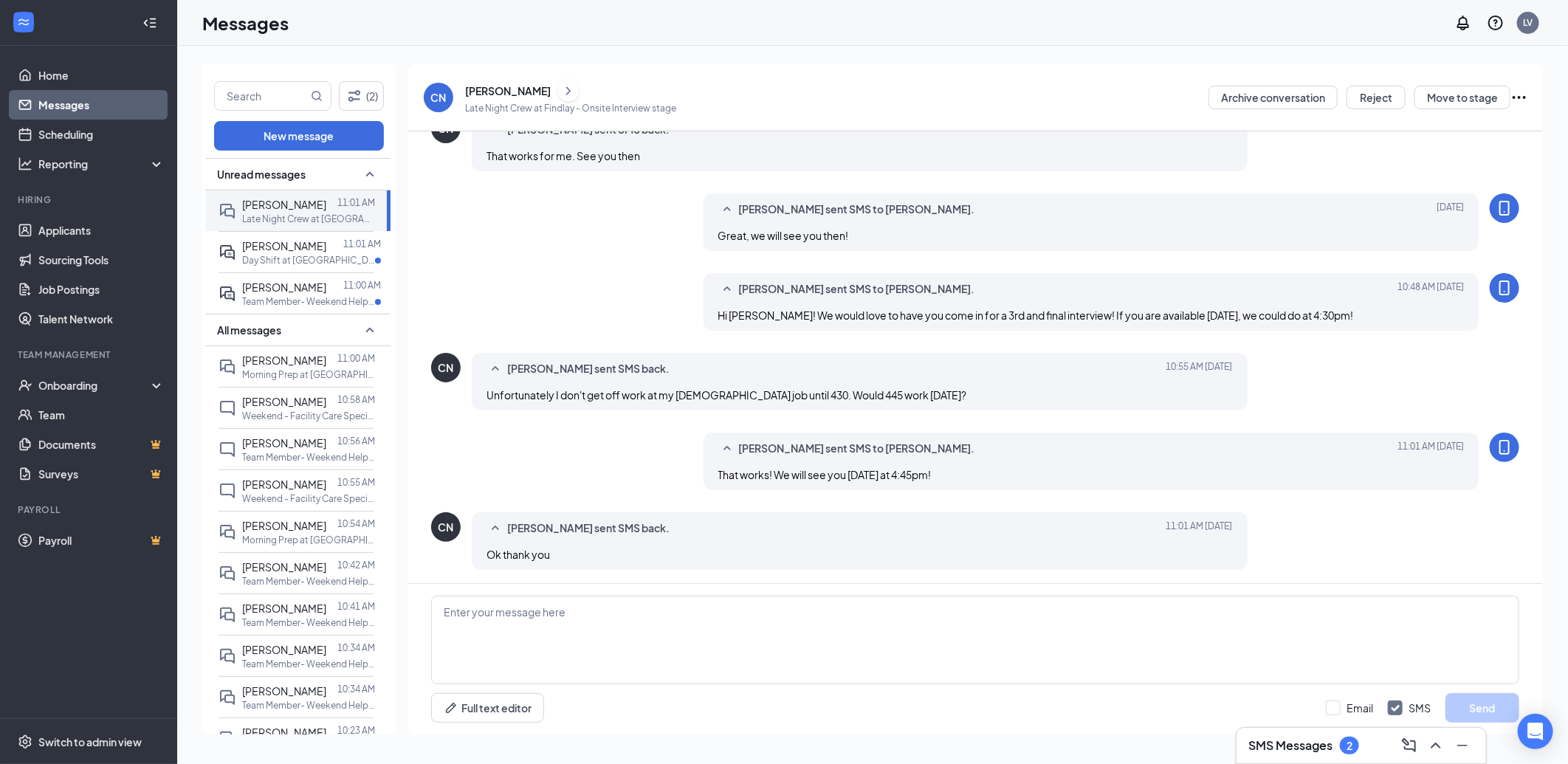
scroll to position [392, 0]
click at [588, 635] on textarea at bounding box center [975, 640] width 1088 height 89
click at [288, 294] on span "[PERSON_NAME]" at bounding box center [284, 287] width 84 height 13
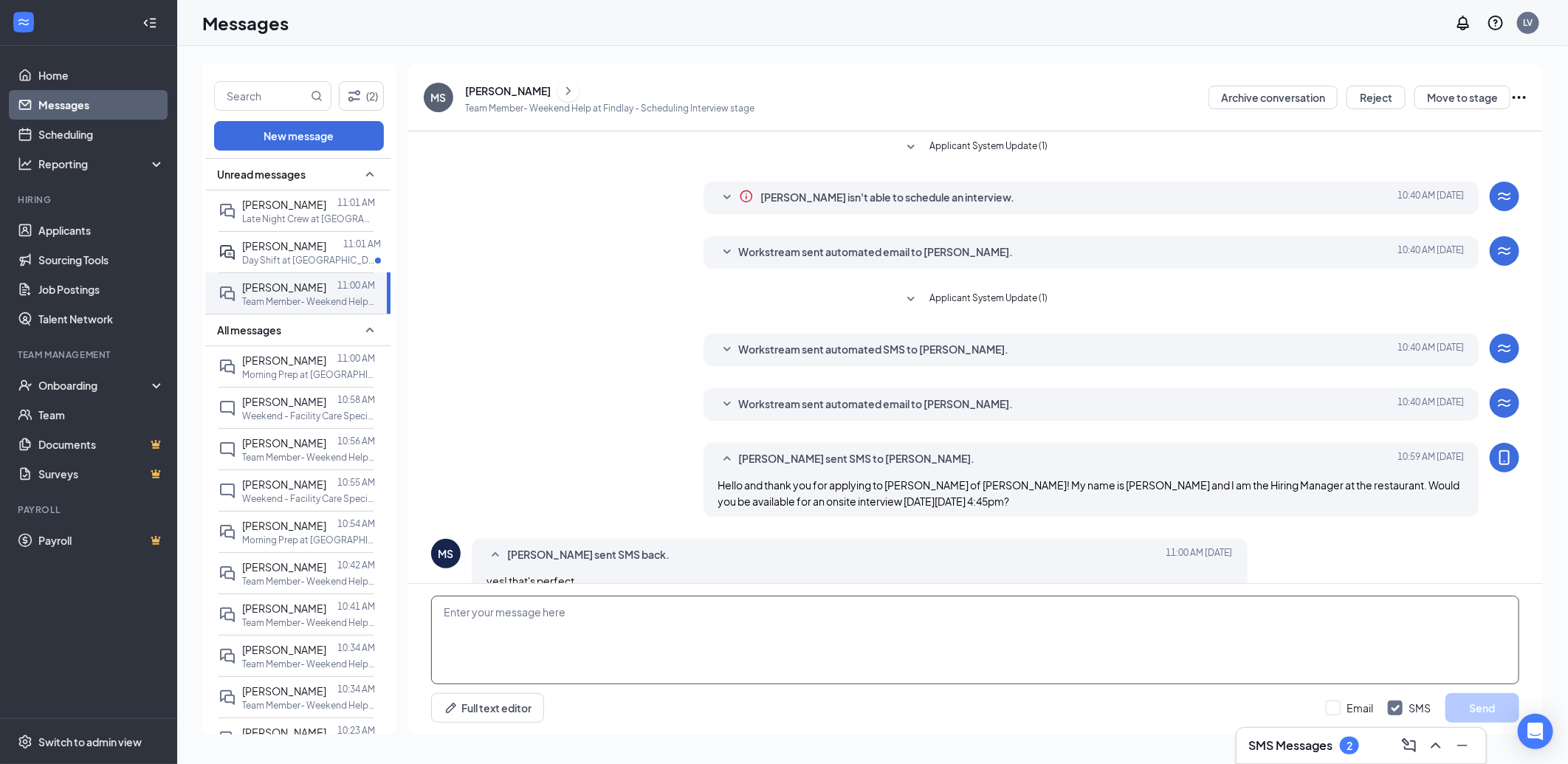
scroll to position [27, 0]
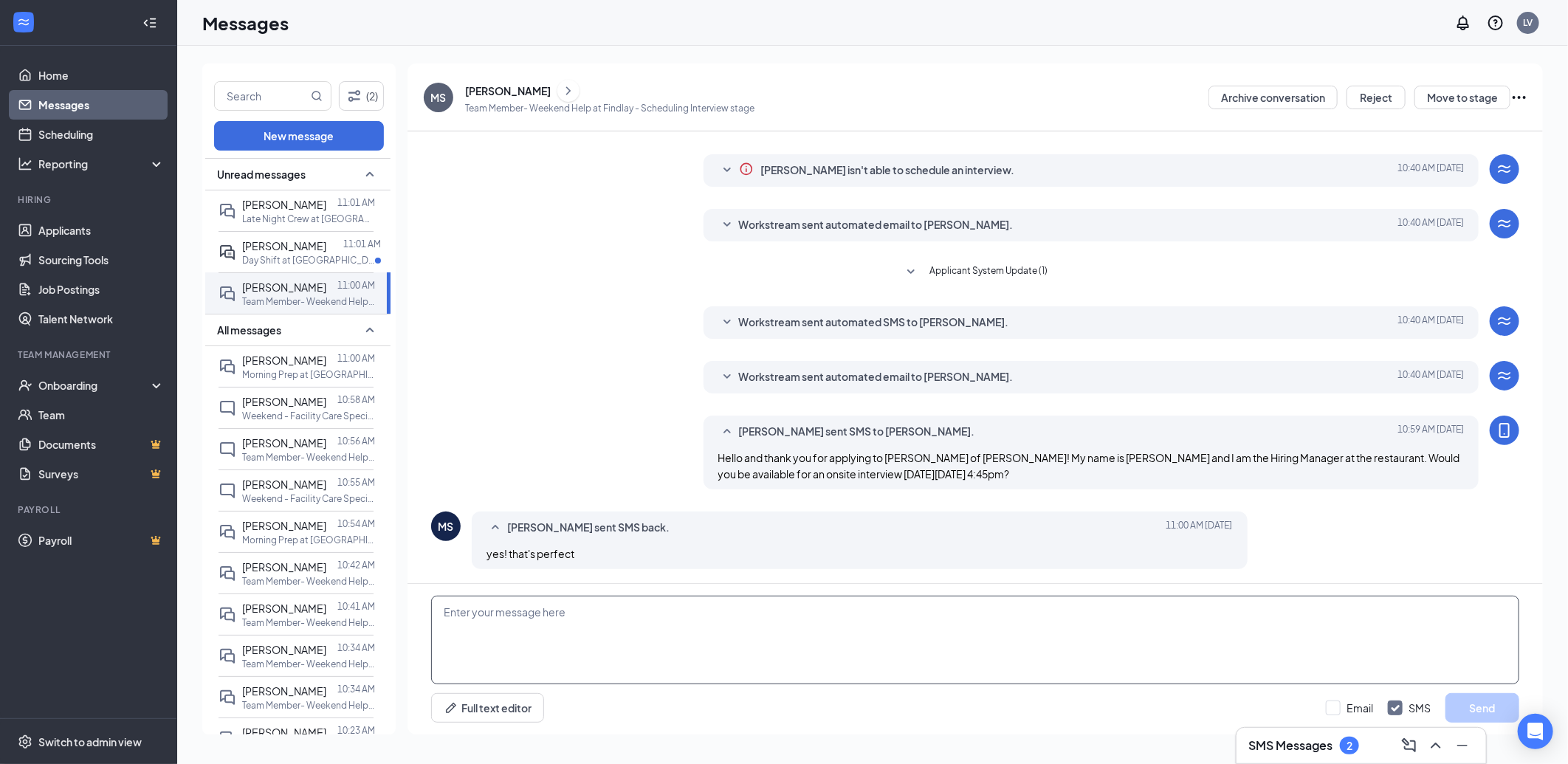
click at [709, 666] on textarea at bounding box center [975, 640] width 1088 height 89
type textarea "Great, we will see you [DATE]!"
click at [1481, 705] on button "Send" at bounding box center [1483, 708] width 74 height 30
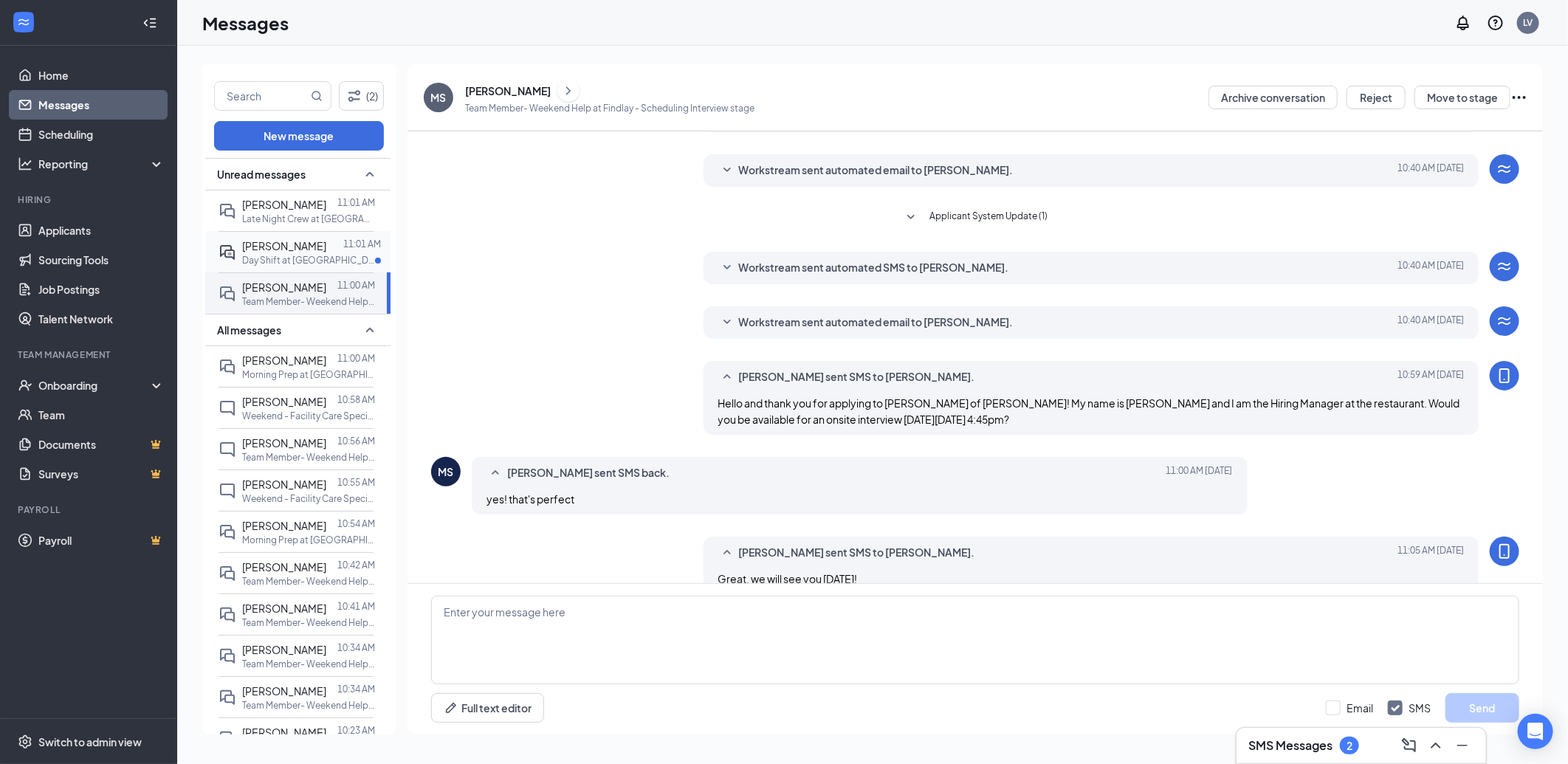
scroll to position [107, 0]
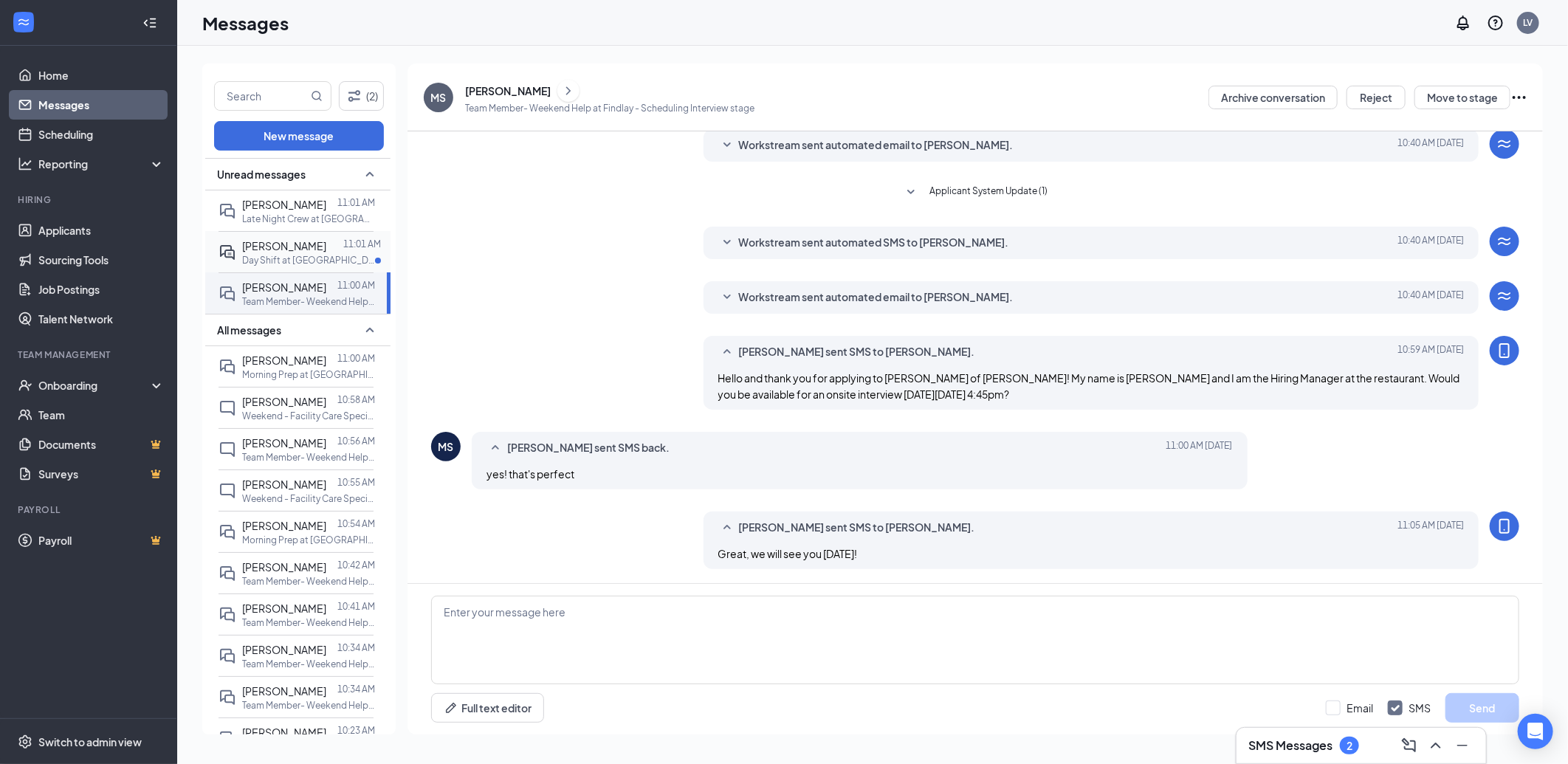
click at [334, 267] on div "Day Shift at [GEOGRAPHIC_DATA]" at bounding box center [311, 260] width 138 height 13
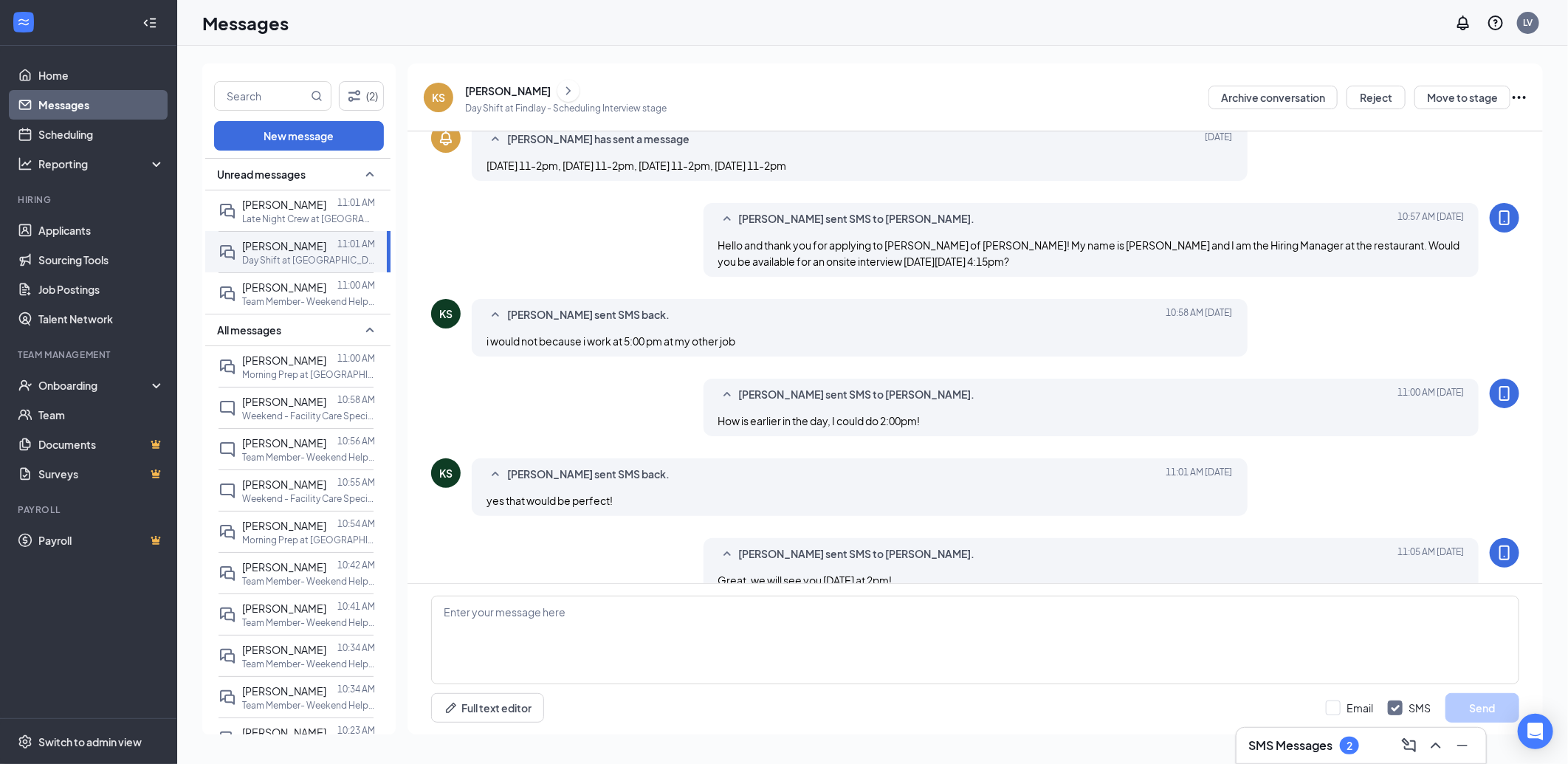
scroll to position [296, 0]
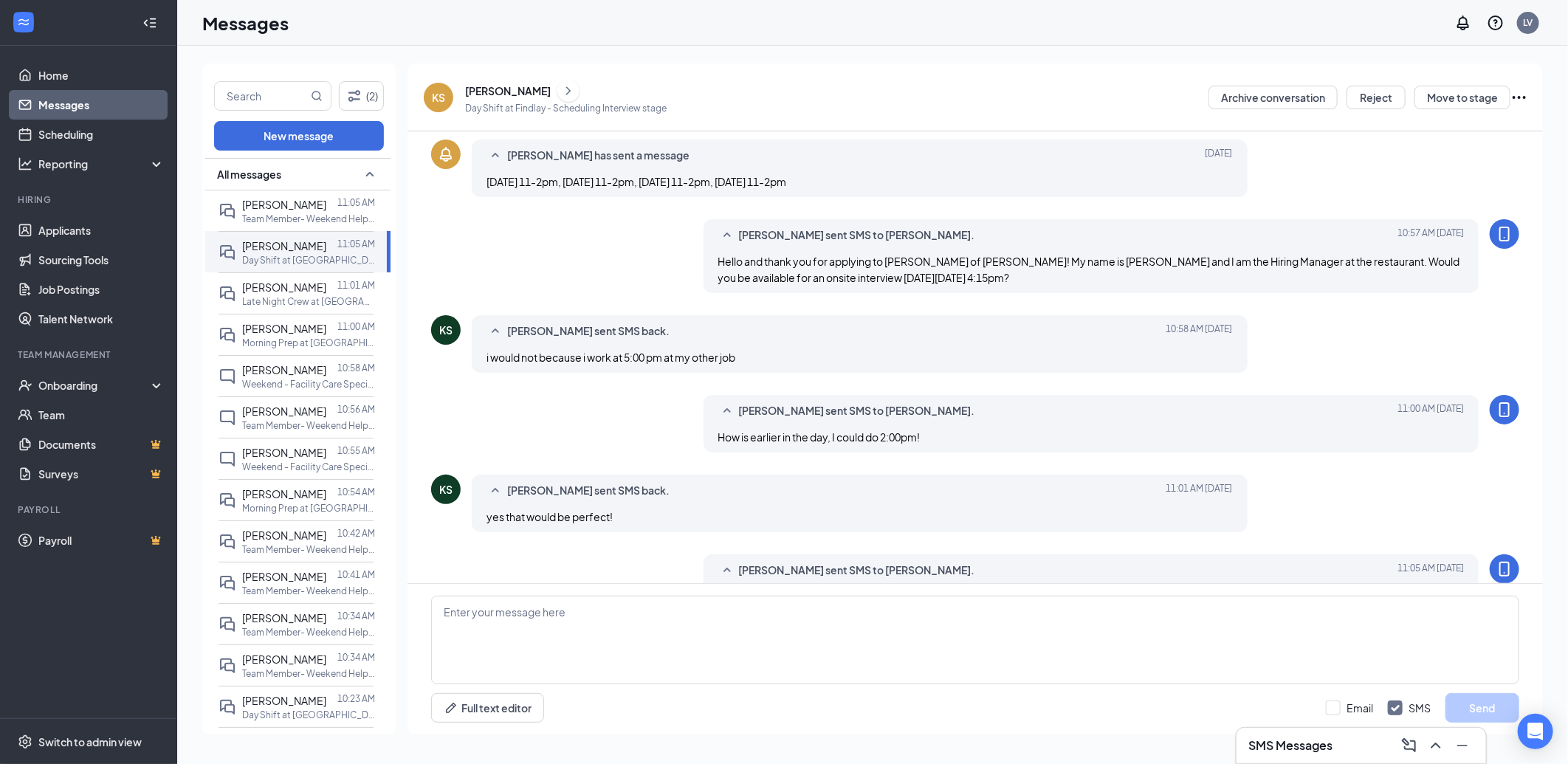
scroll to position [296, 0]
